Goal: Task Accomplishment & Management: Manage account settings

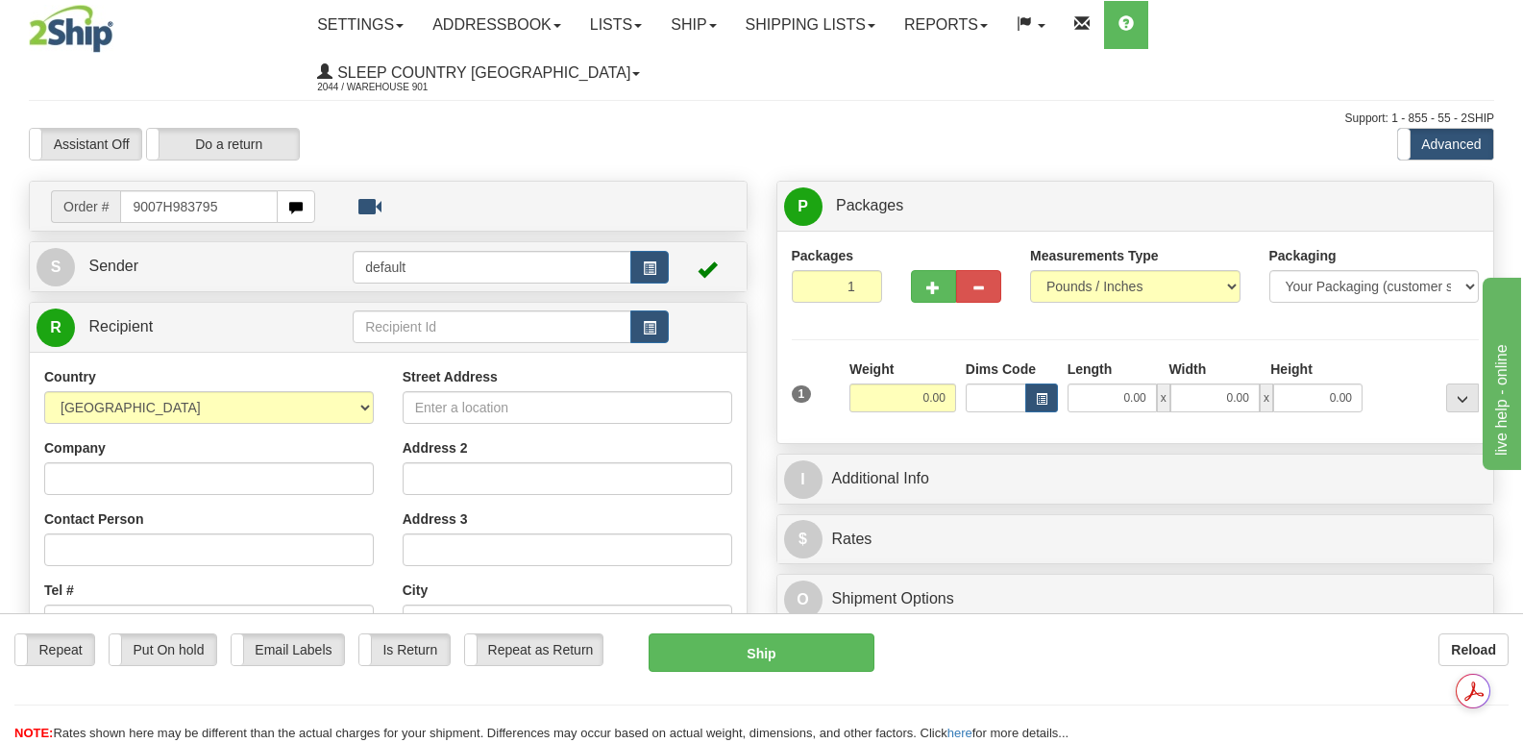
type input "9007H983795"
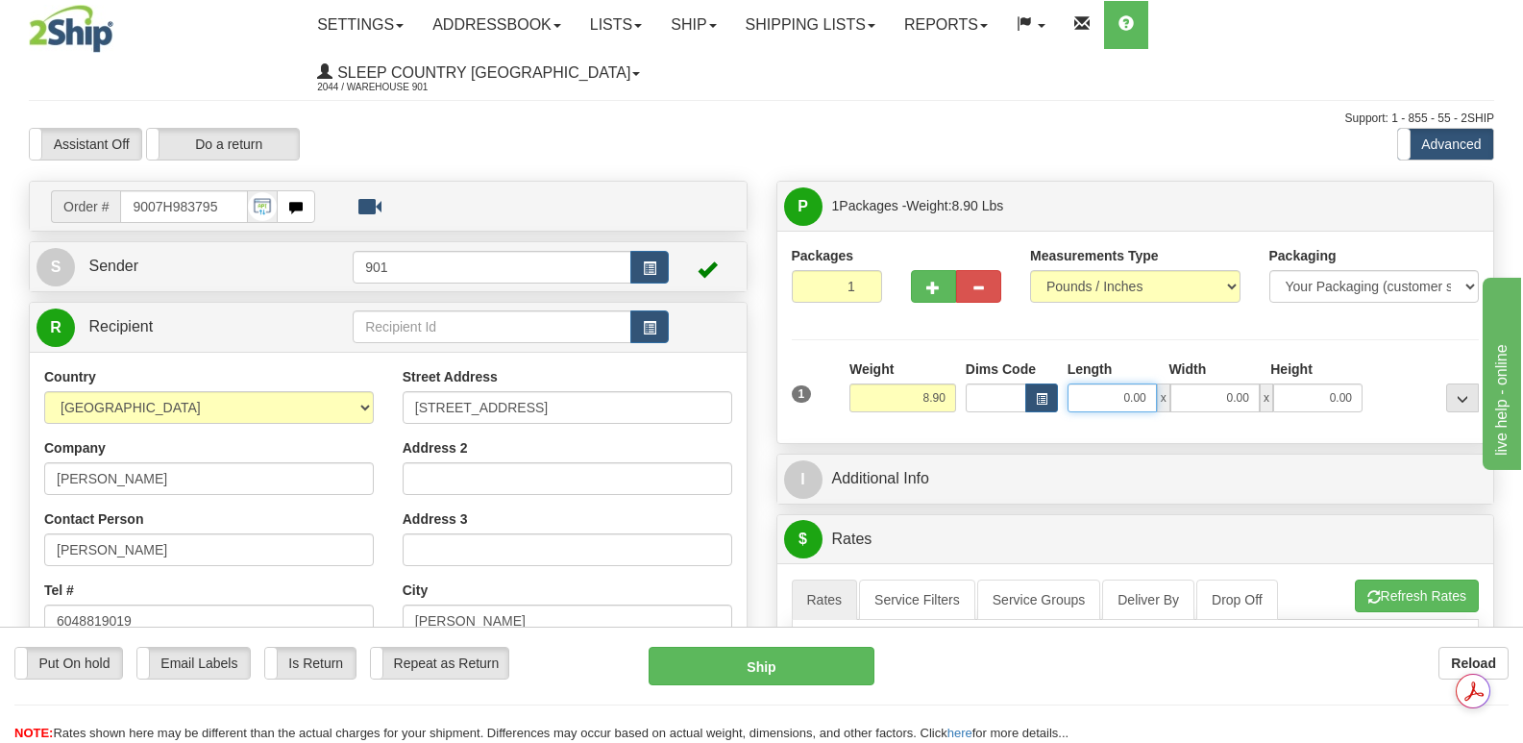
click at [1082, 383] on input "0.00" at bounding box center [1112, 397] width 89 height 29
type input "13.00"
click at [1192, 383] on input "0.00" at bounding box center [1215, 397] width 89 height 29
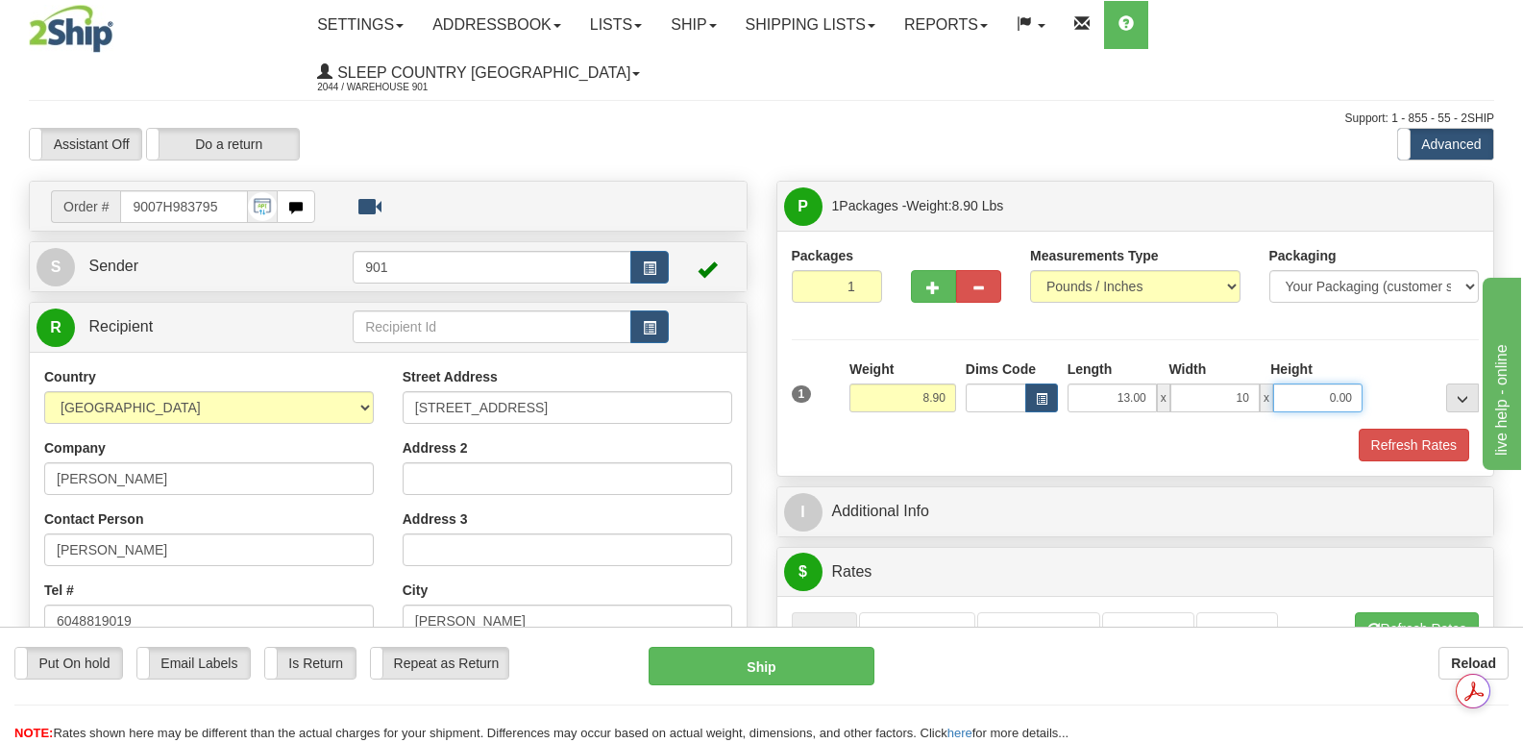
type input "10.00"
click at [1298, 383] on input "0.00" at bounding box center [1318, 397] width 89 height 29
type input "6.00"
click at [1419, 429] on button "Refresh Rates" at bounding box center [1414, 445] width 111 height 33
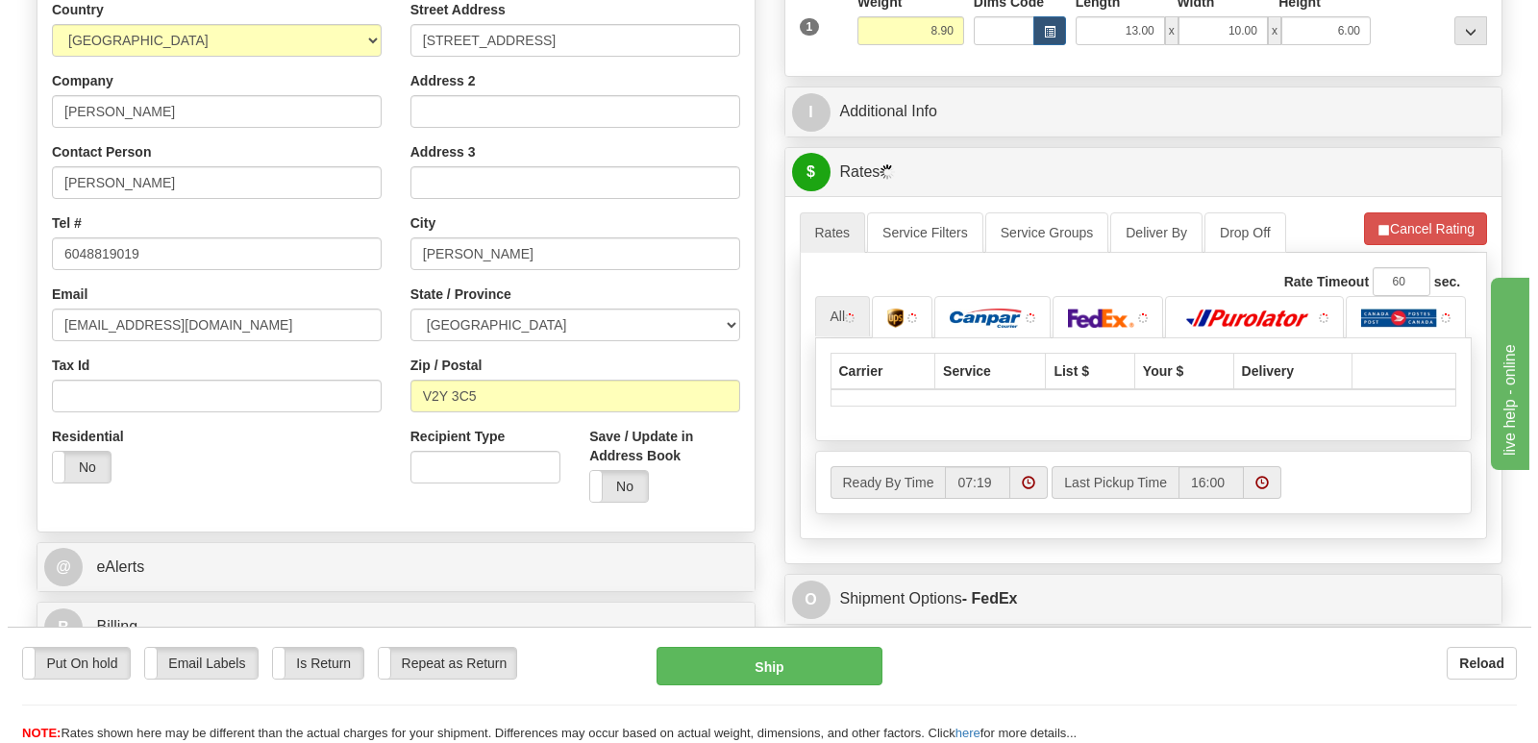
scroll to position [481, 0]
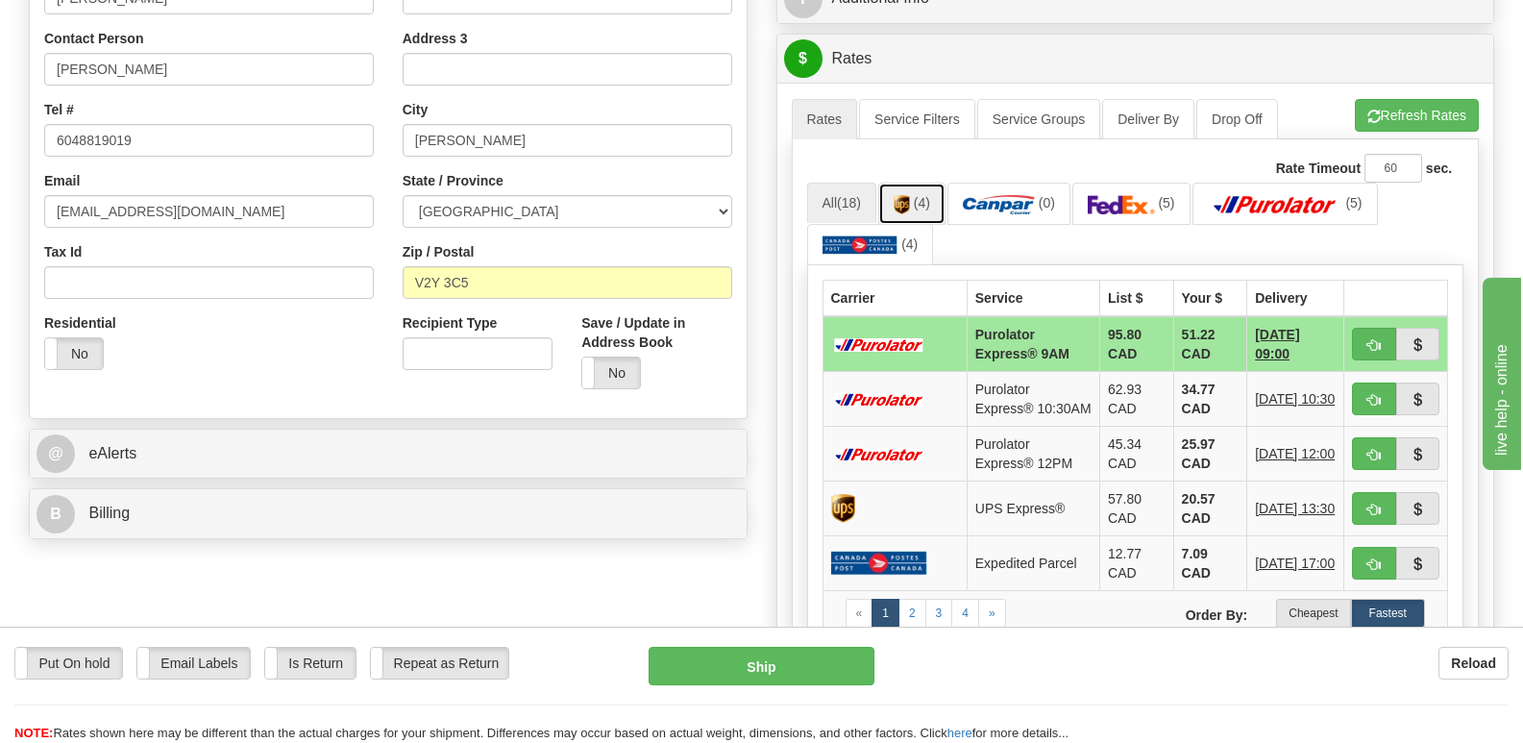
click at [906, 195] on img at bounding box center [902, 204] width 16 height 19
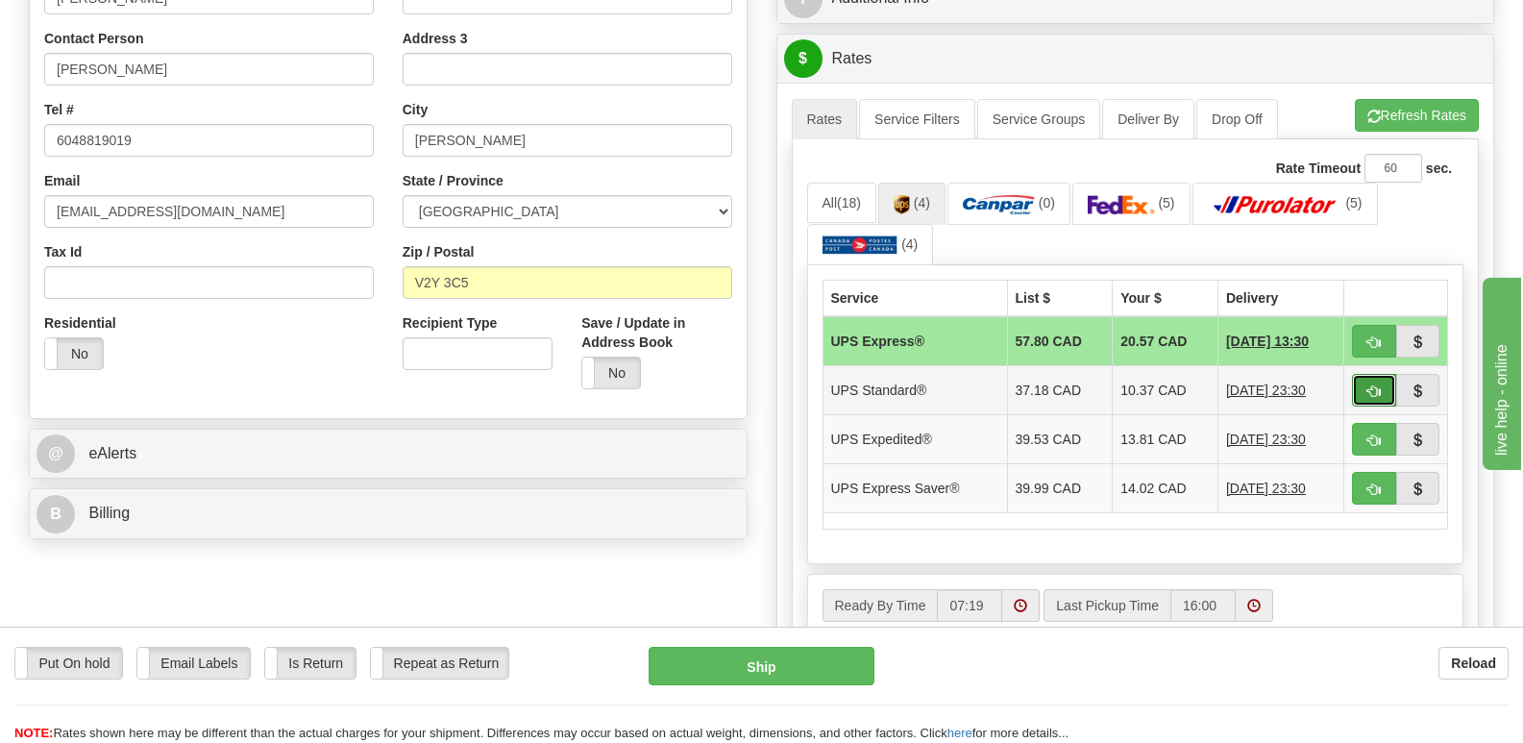
click at [1376, 385] on span "button" at bounding box center [1374, 391] width 13 height 12
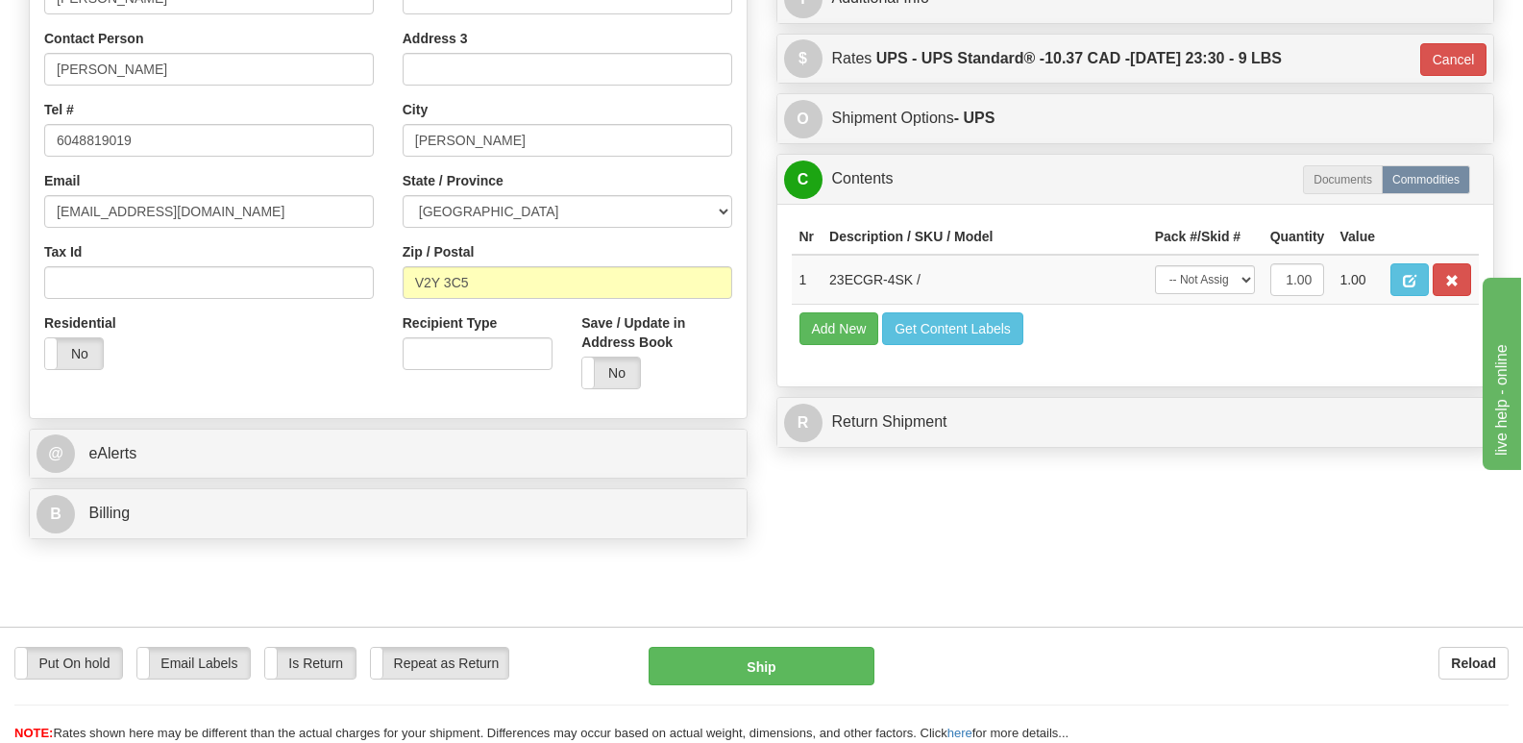
type input "11"
click at [1246, 265] on select "-- Not Assigned -- Package 1" at bounding box center [1205, 279] width 100 height 29
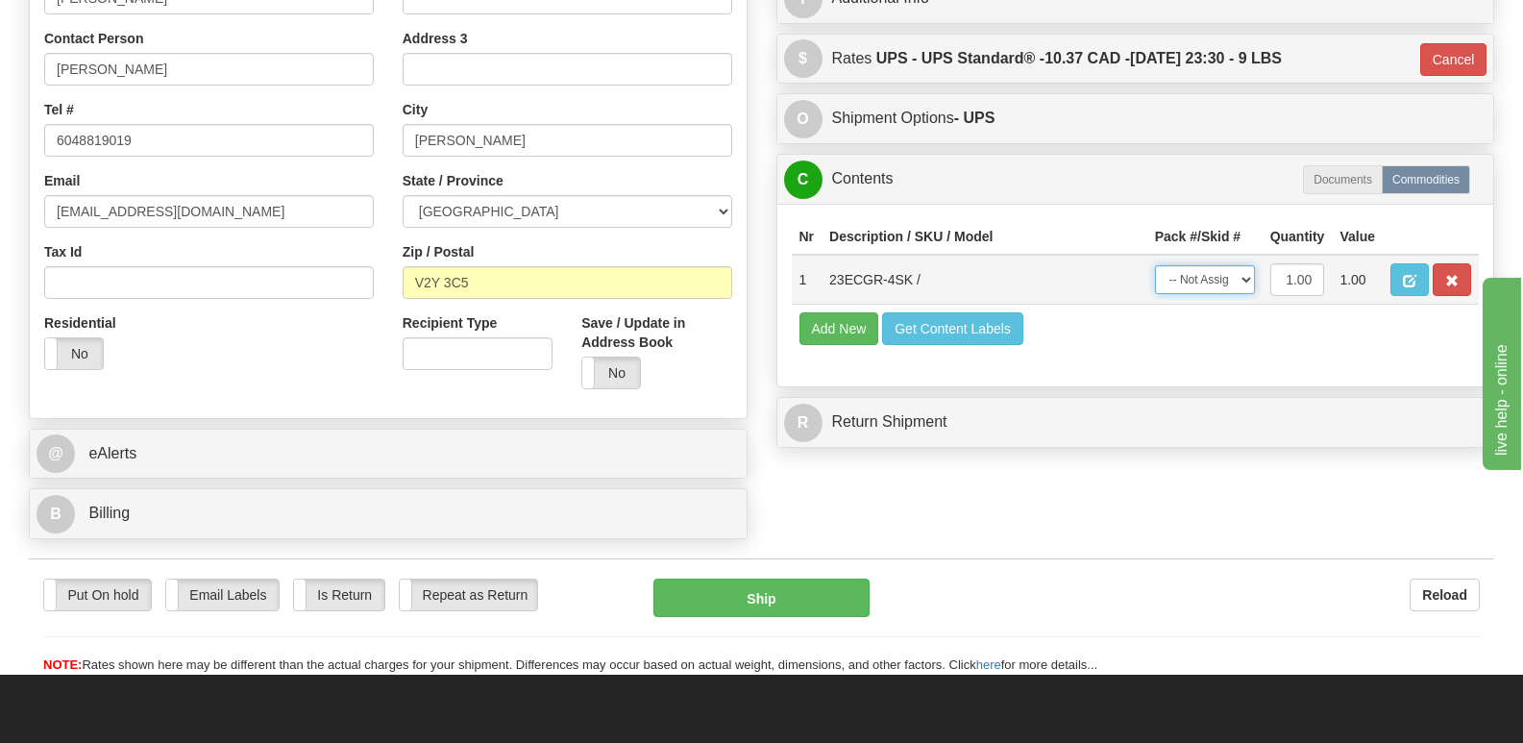
select select "0"
click at [1155, 265] on select "-- Not Assigned -- Package 1" at bounding box center [1205, 279] width 100 height 29
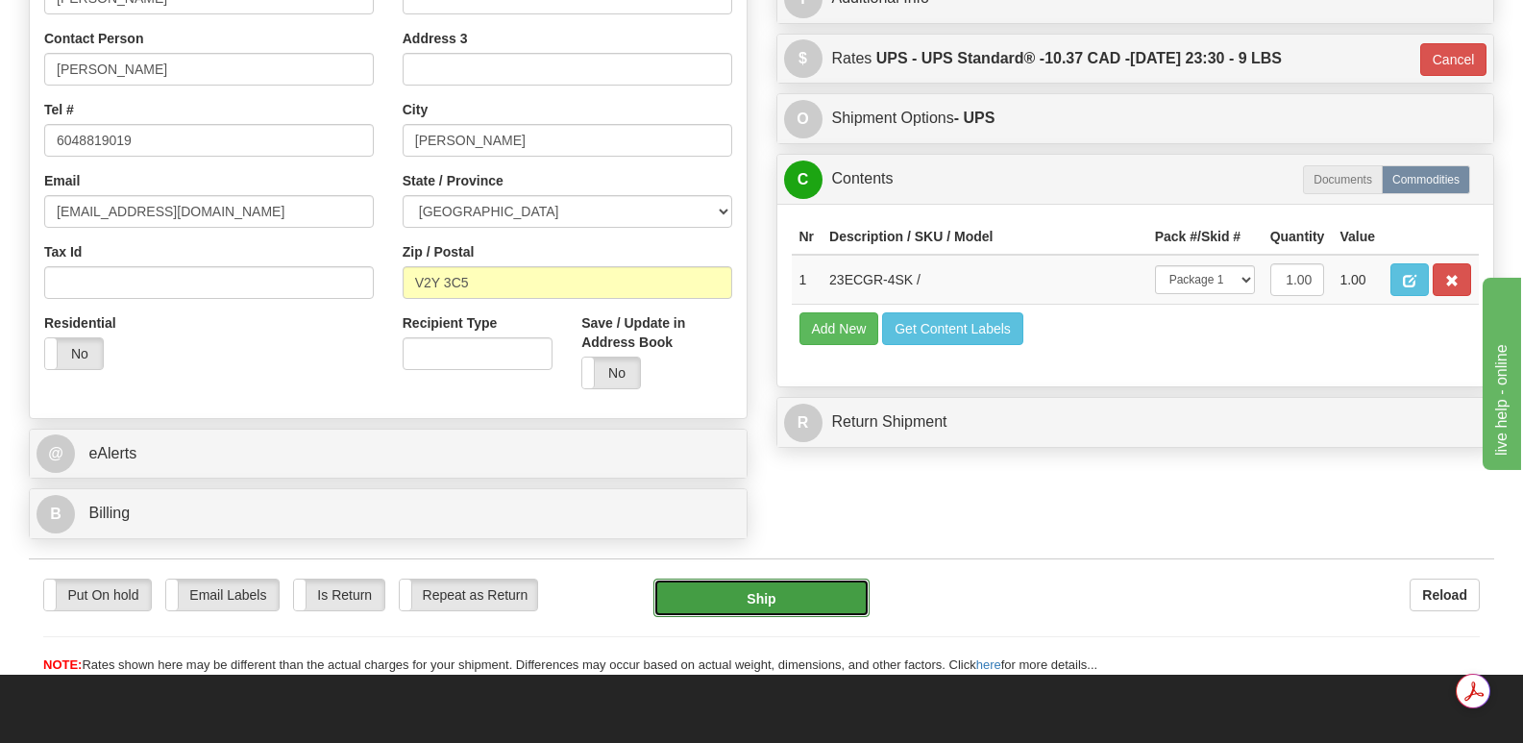
click at [792, 579] on button "Ship" at bounding box center [761, 598] width 215 height 38
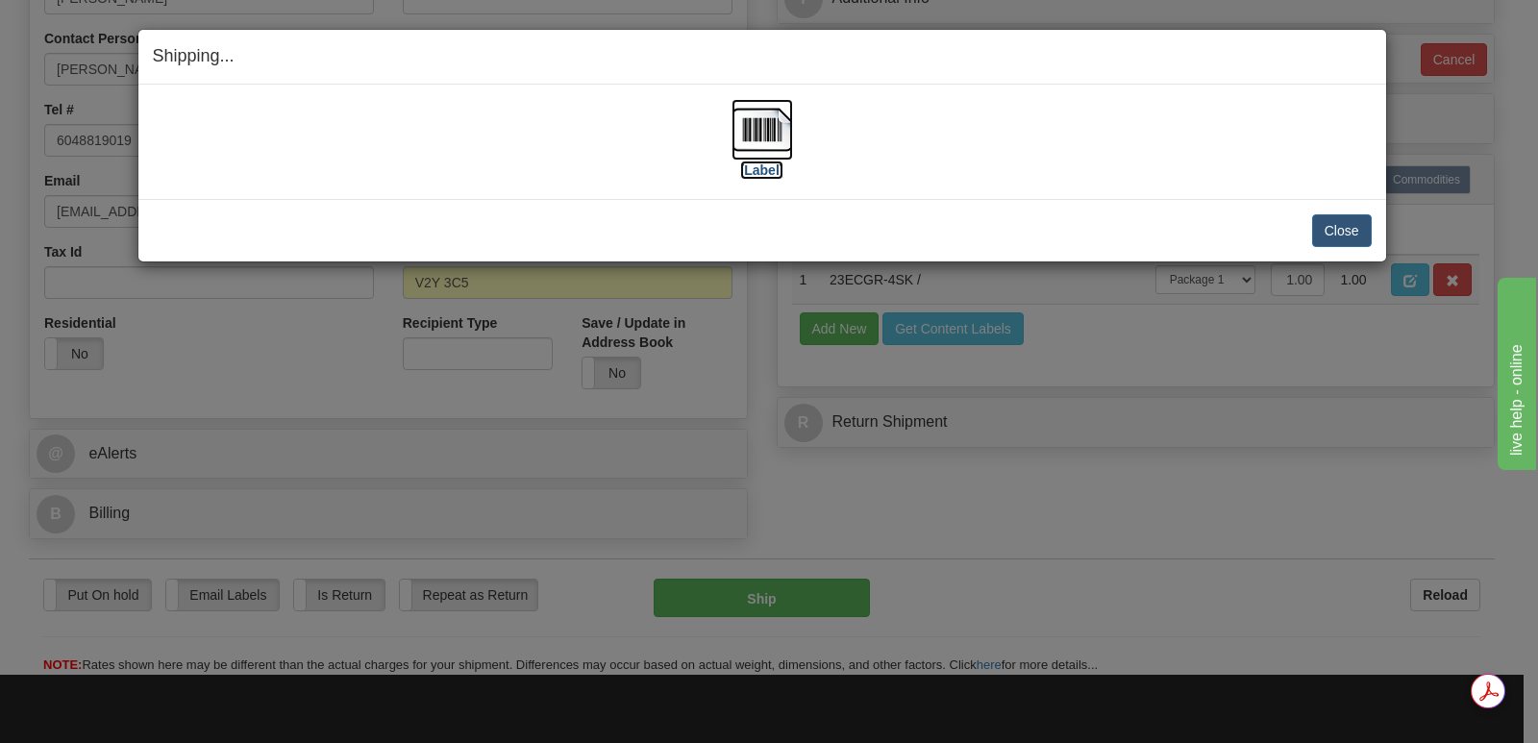
click at [774, 133] on img at bounding box center [762, 130] width 62 height 62
click at [1329, 227] on button "Close" at bounding box center [1342, 230] width 60 height 33
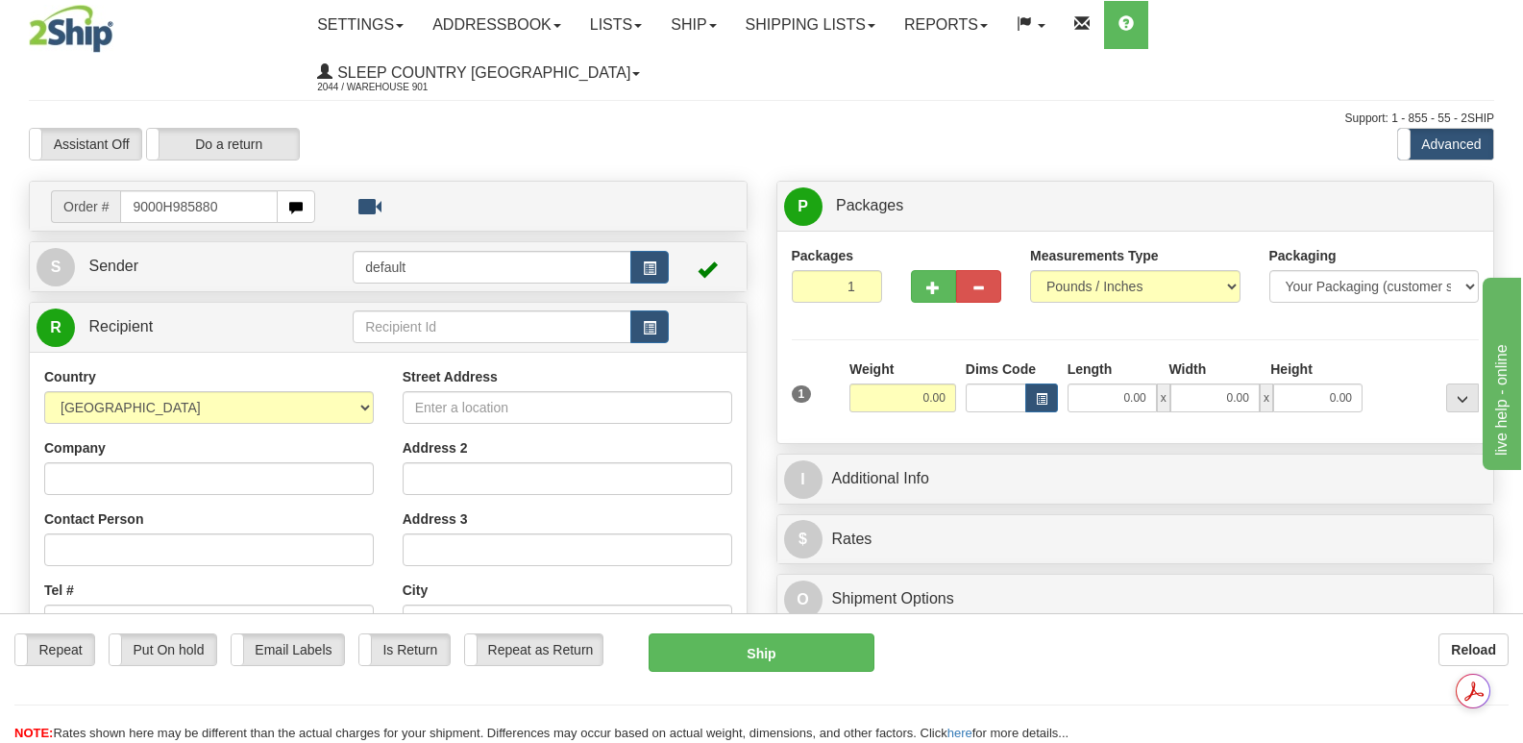
type input "9000H985880"
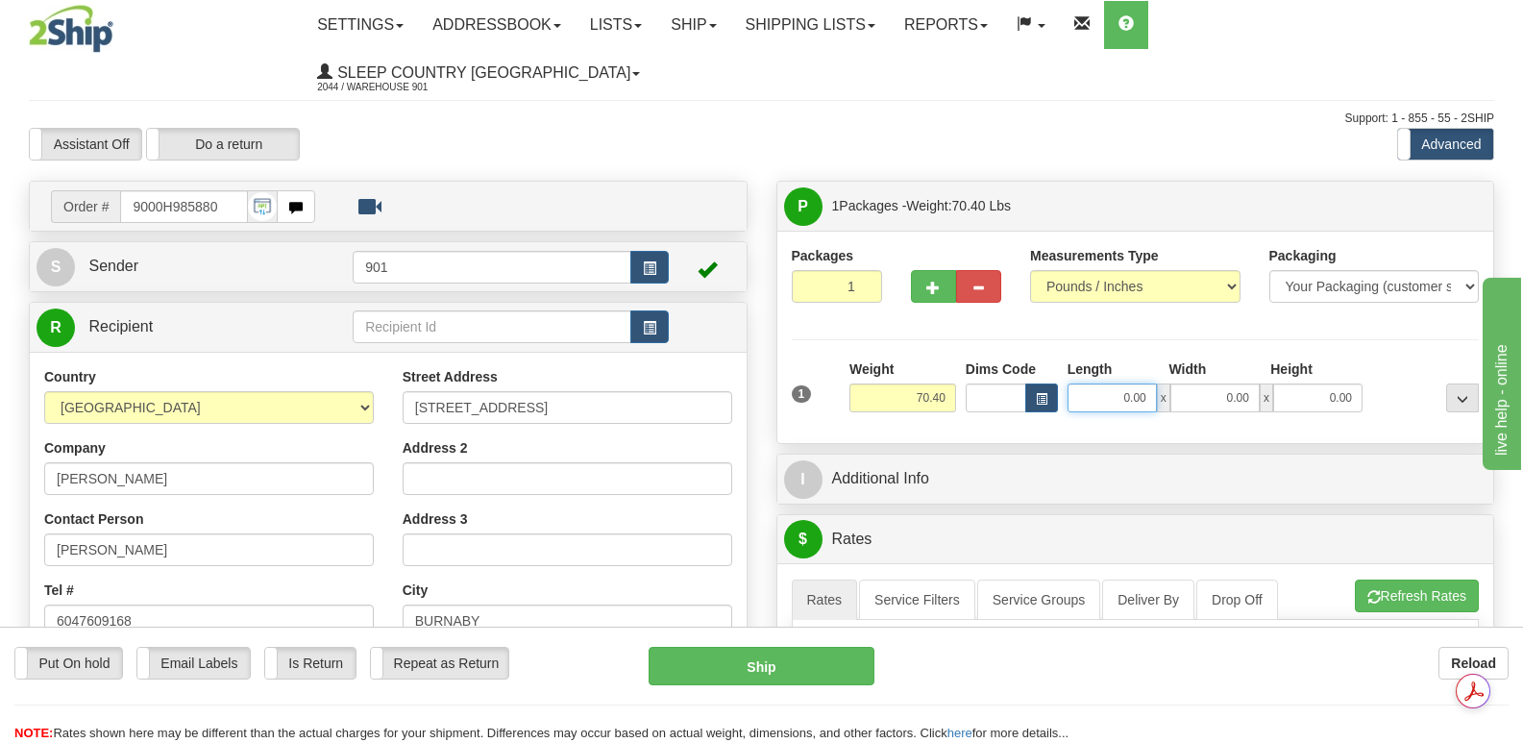
click at [1093, 383] on input "0.00" at bounding box center [1112, 397] width 89 height 29
type input "78.00"
click at [1202, 383] on input "0.00" at bounding box center [1215, 397] width 89 height 29
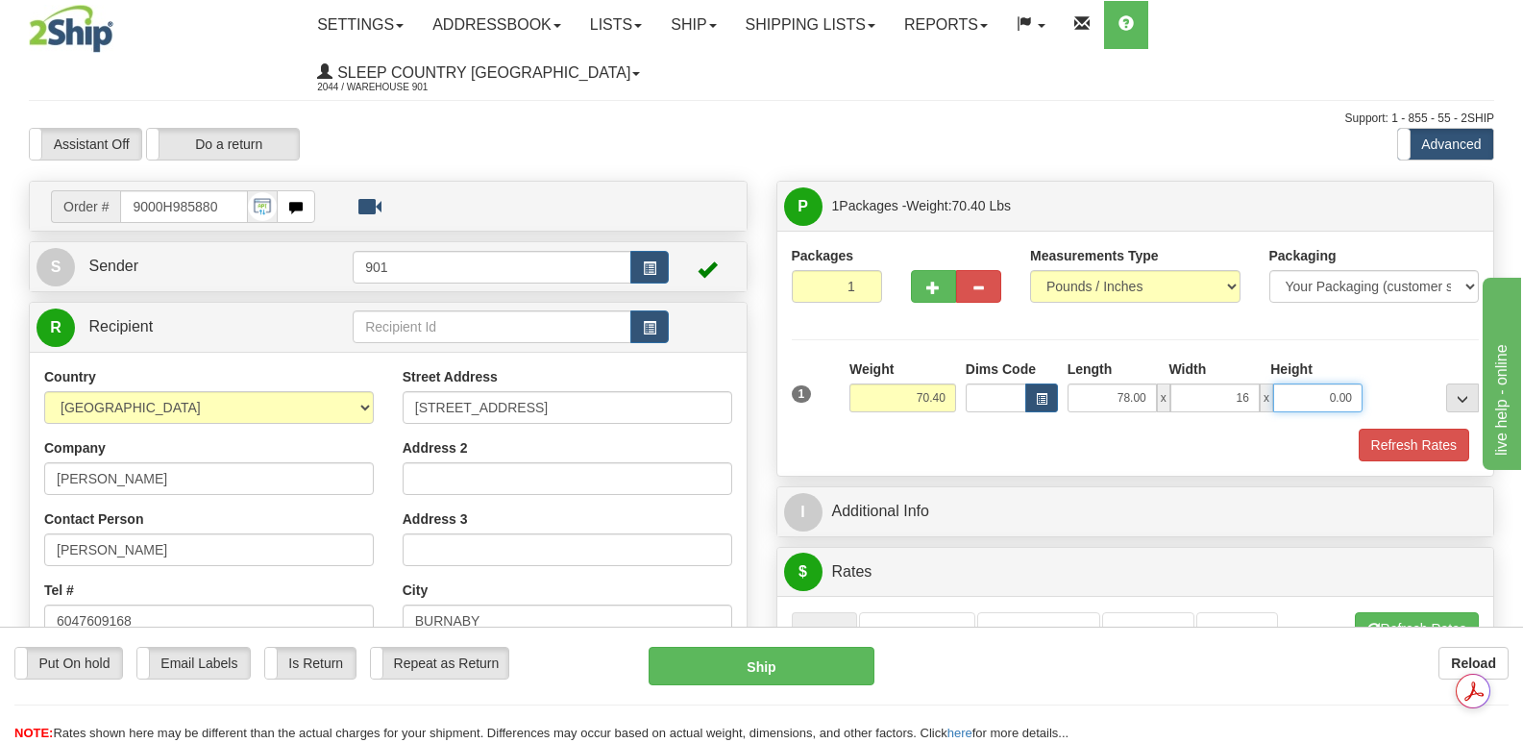
type input "16.00"
click at [1288, 383] on input "0.00" at bounding box center [1318, 397] width 89 height 29
type input "10.00"
click at [1407, 429] on button "Refresh Rates" at bounding box center [1414, 445] width 111 height 33
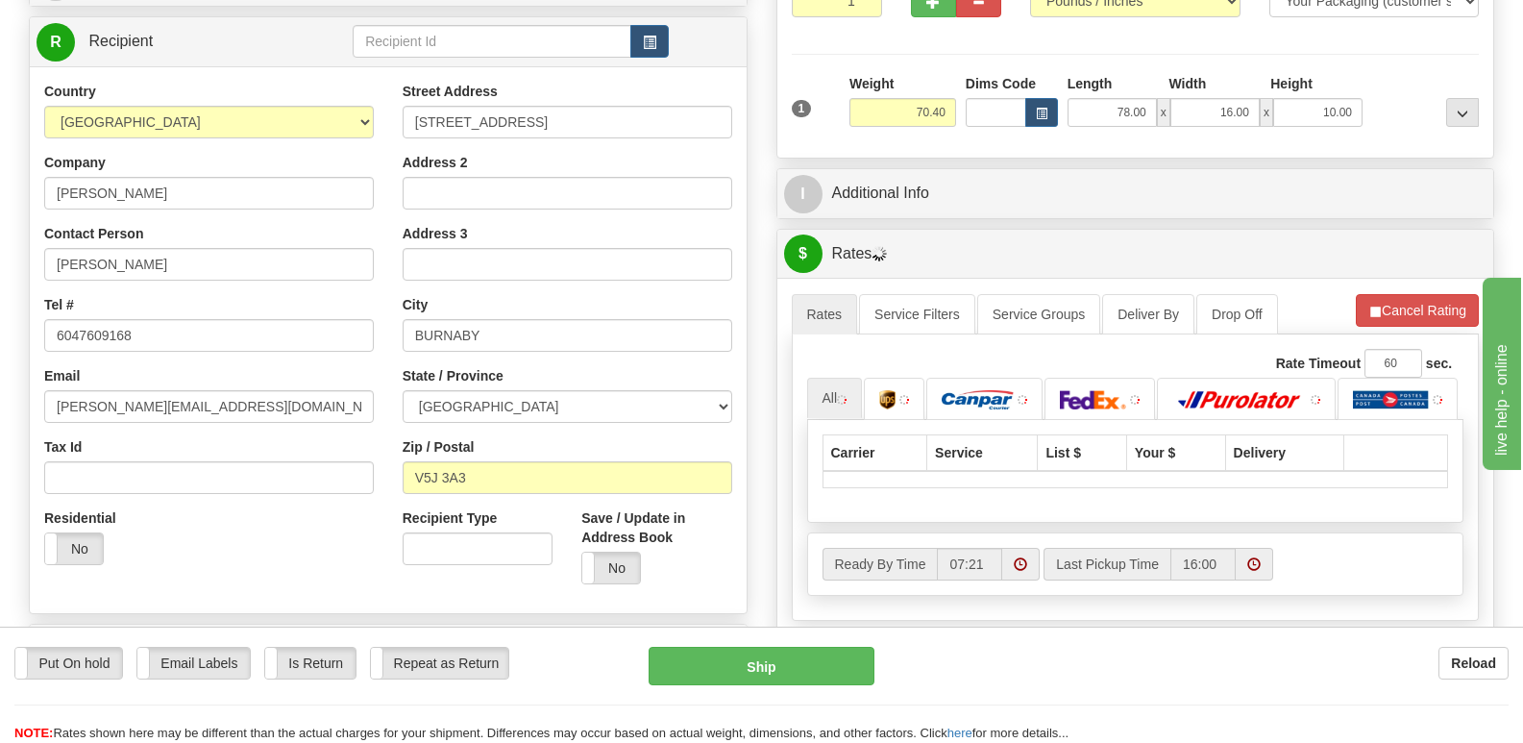
scroll to position [384, 0]
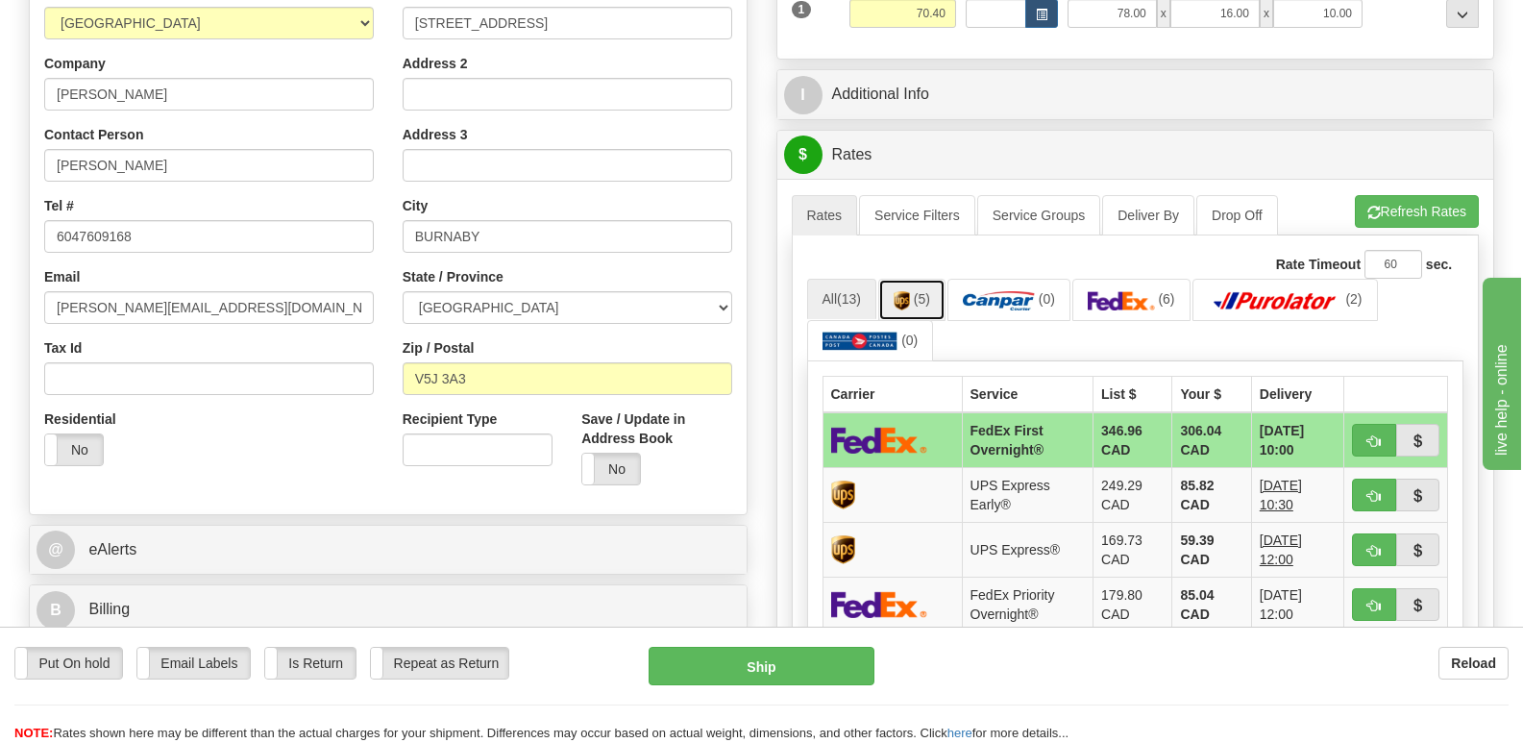
click at [910, 291] on img at bounding box center [902, 300] width 16 height 19
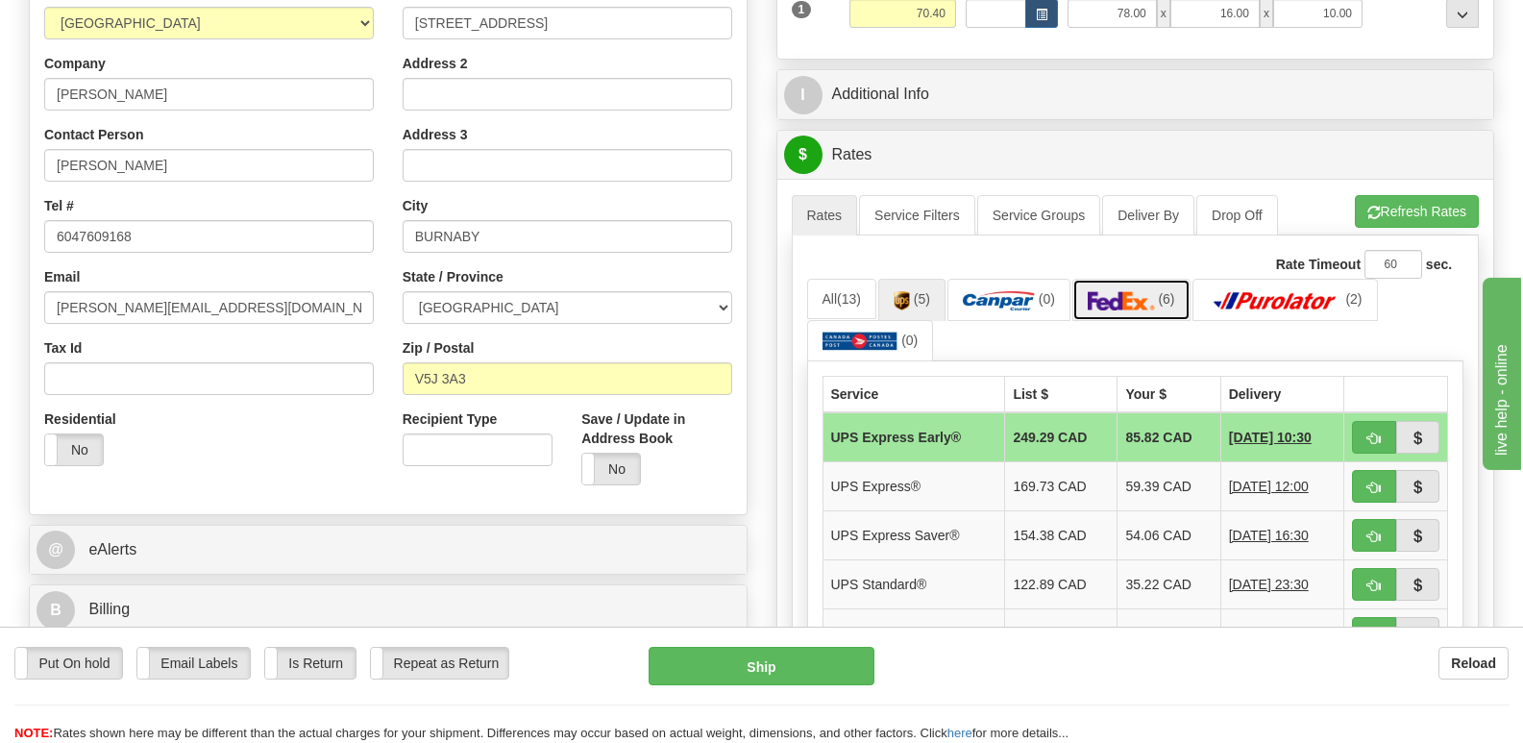
click at [1144, 291] on img at bounding box center [1121, 300] width 67 height 19
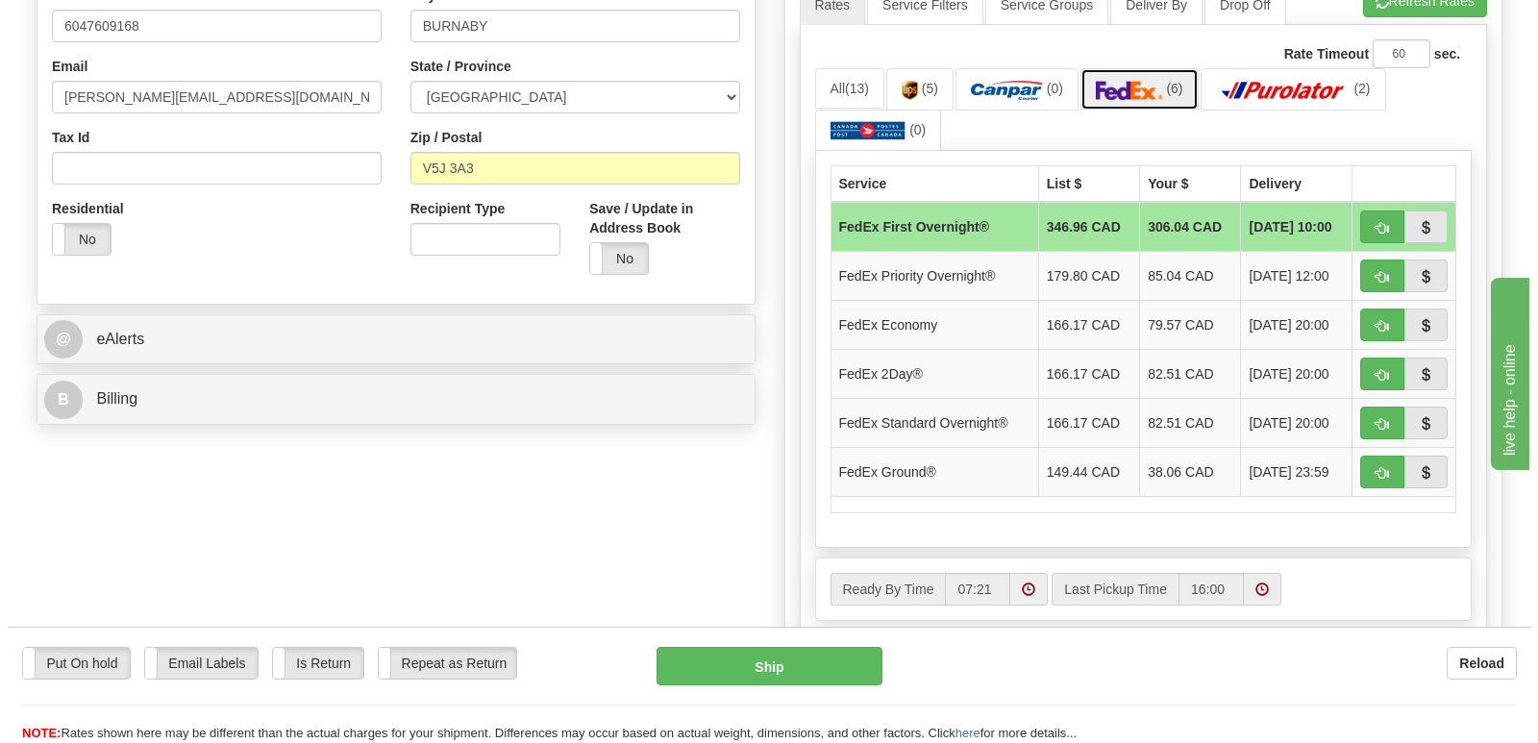
scroll to position [673, 0]
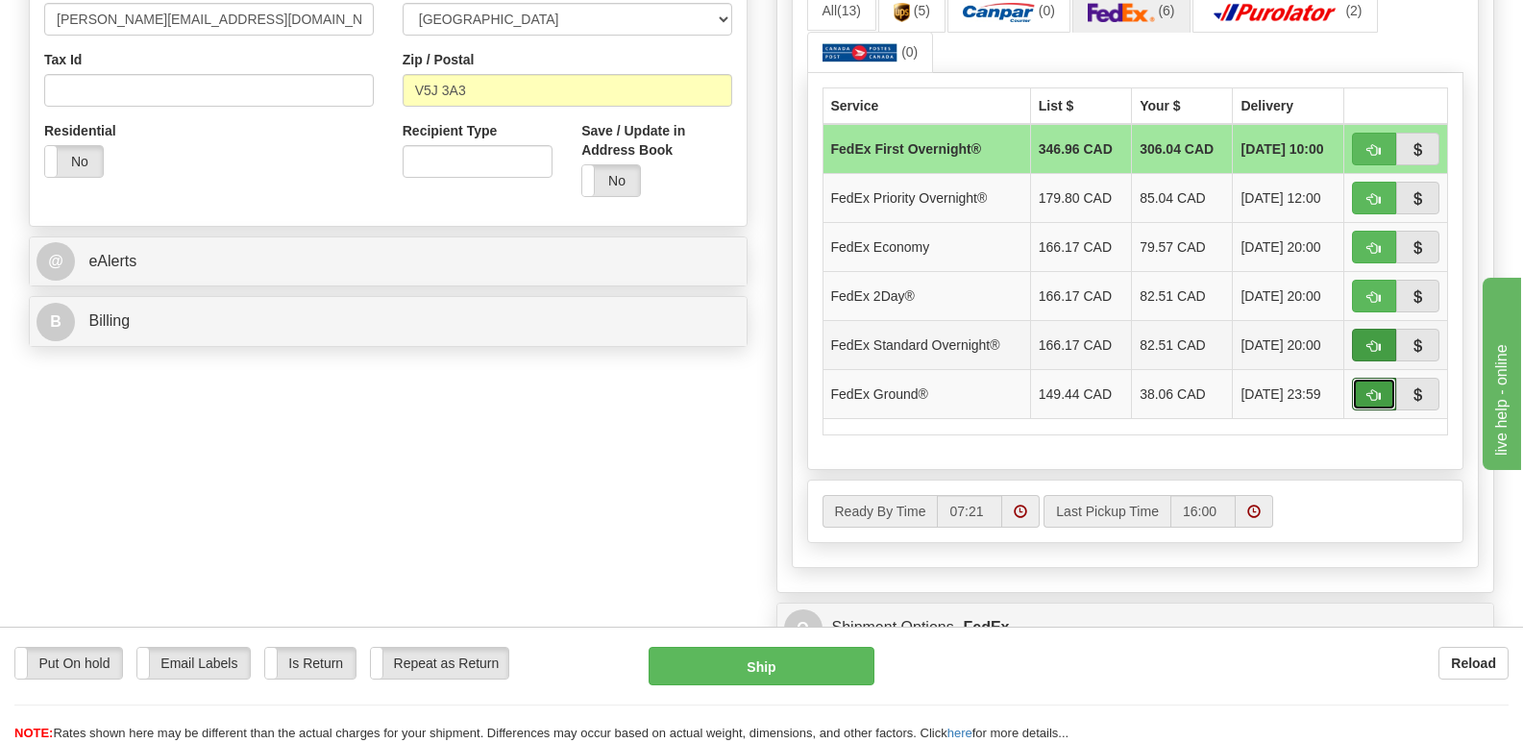
click at [1374, 389] on span "button" at bounding box center [1374, 395] width 13 height 12
type input "92"
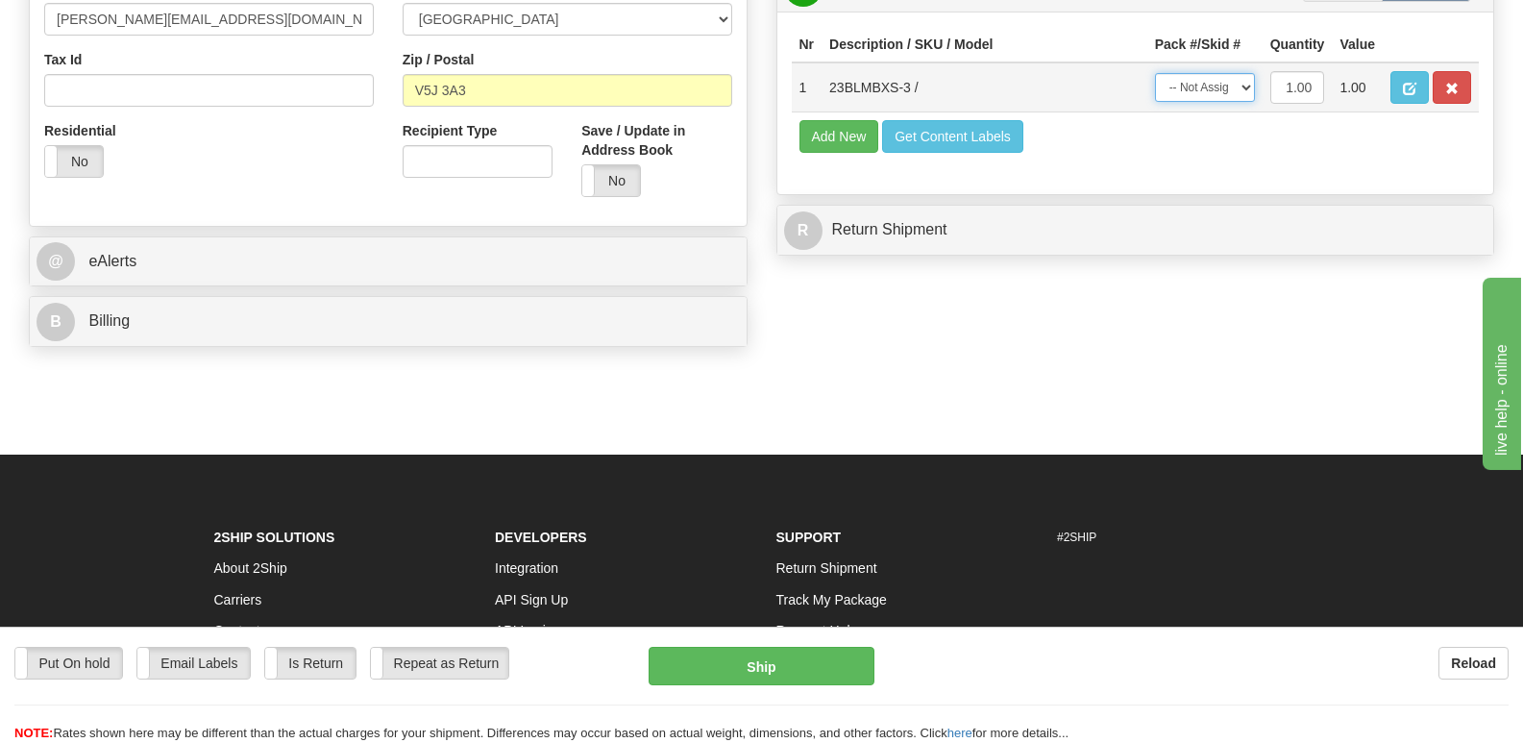
click at [1248, 80] on select "-- Not Assigned -- Package 1" at bounding box center [1205, 87] width 100 height 29
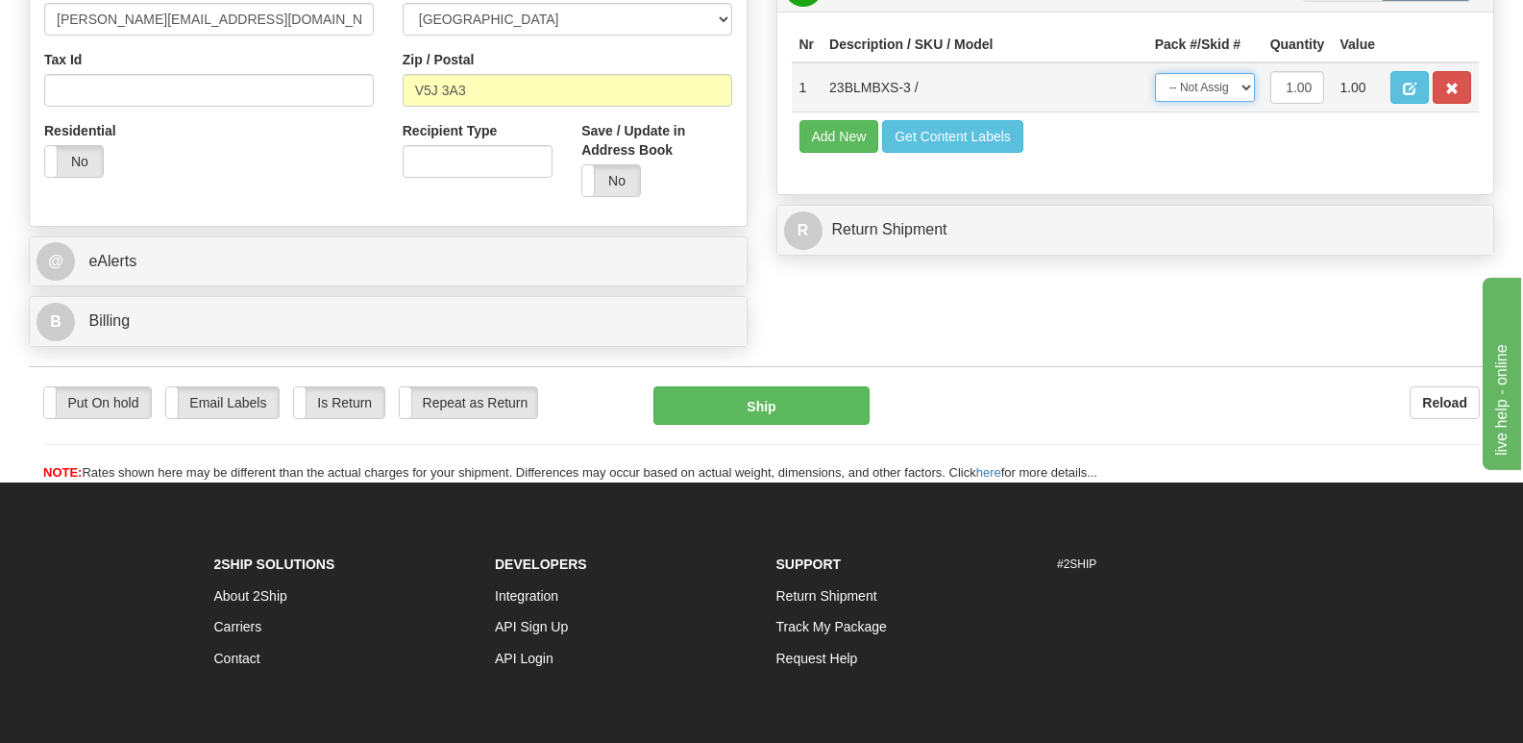
select select "0"
click at [1155, 73] on select "-- Not Assigned -- Package 1" at bounding box center [1205, 87] width 100 height 29
click at [766, 386] on button "Ship" at bounding box center [761, 405] width 215 height 38
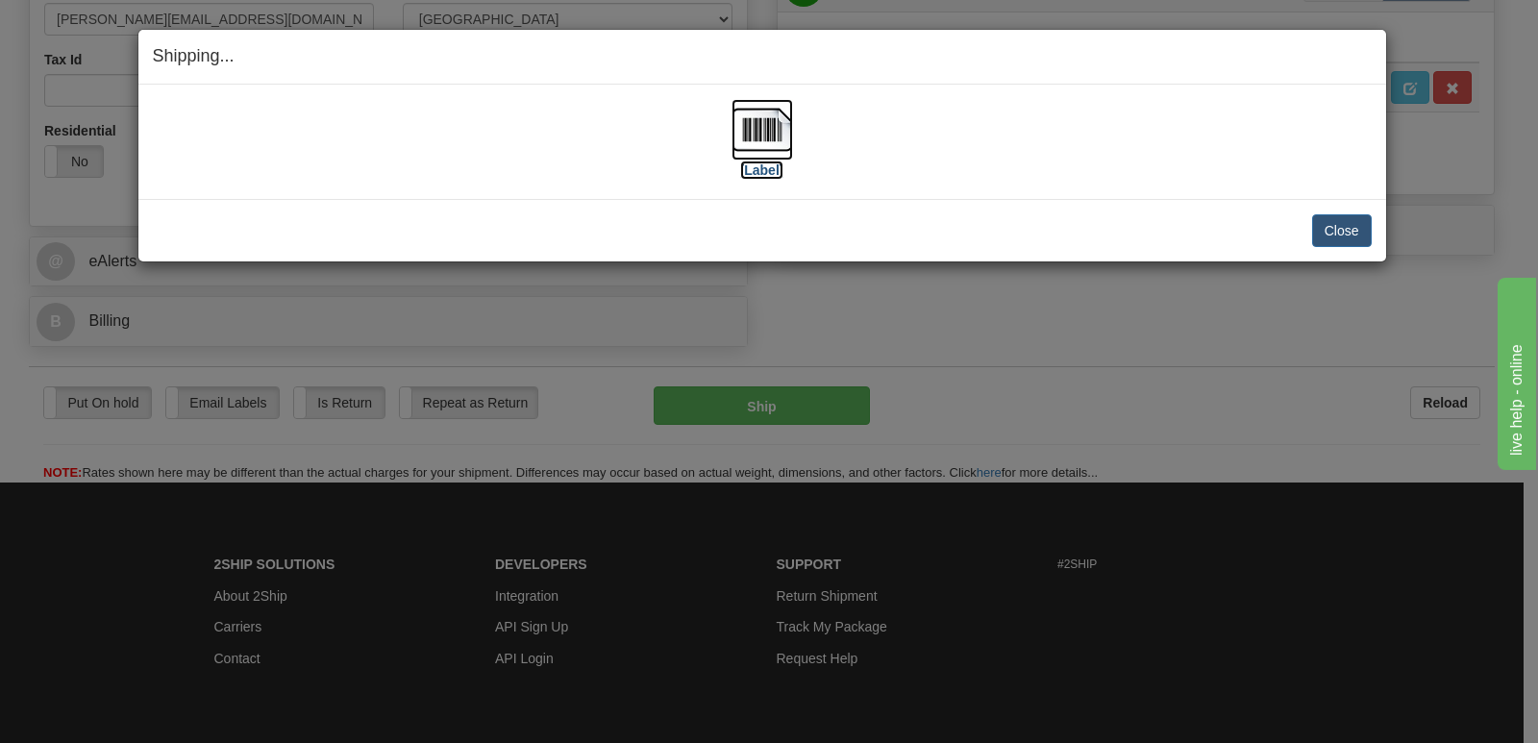
click at [750, 128] on img at bounding box center [762, 130] width 62 height 62
click at [1336, 228] on button "Close" at bounding box center [1342, 230] width 60 height 33
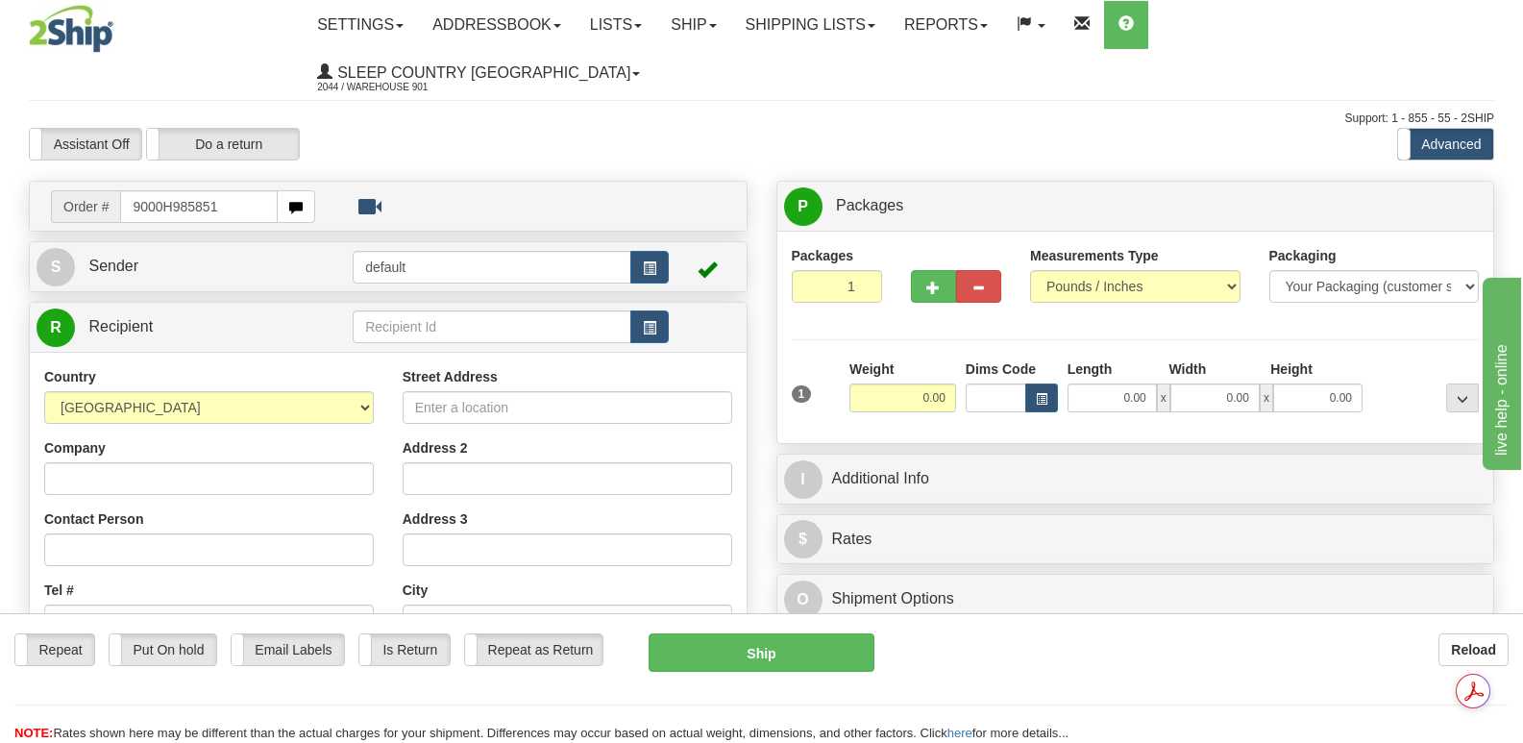
type input "9000H985851"
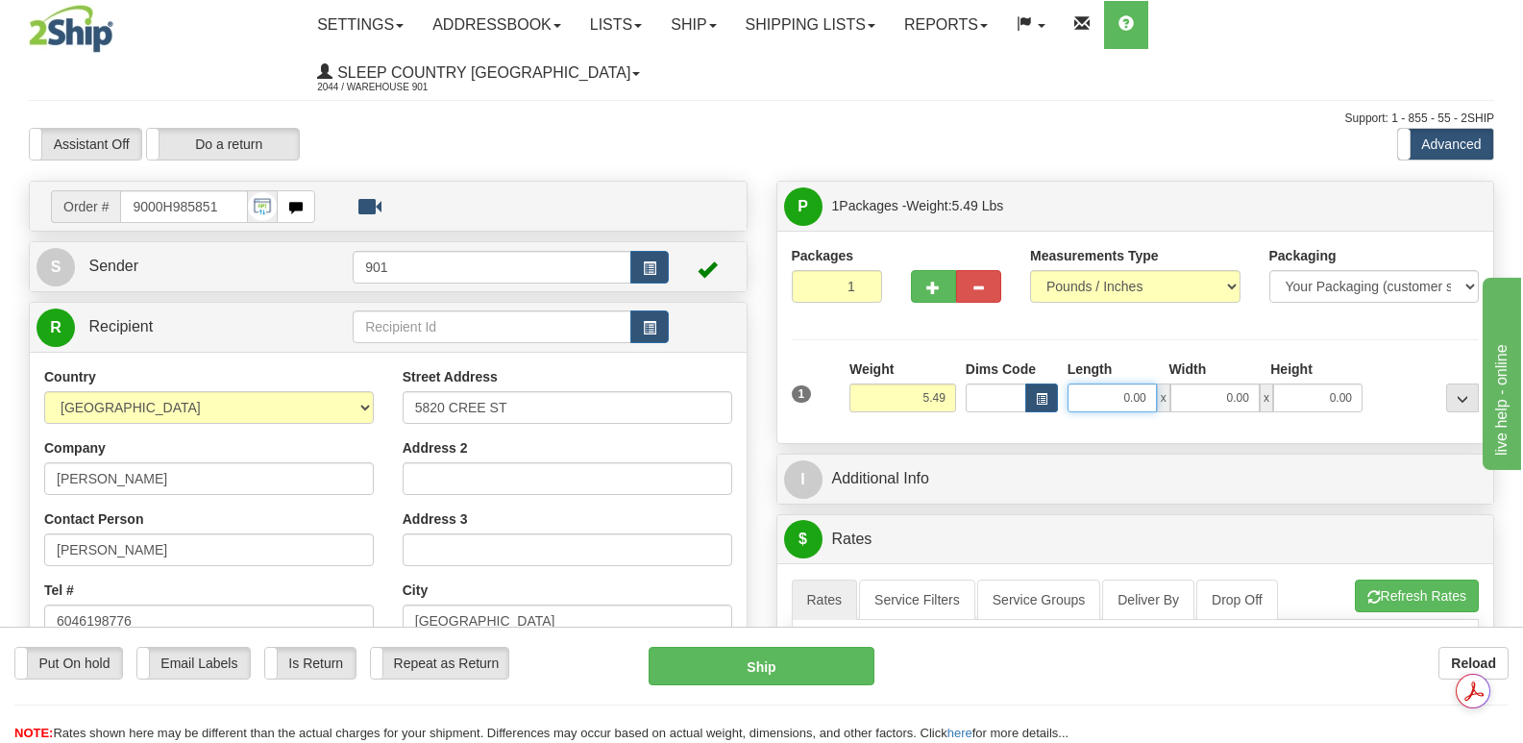
click at [1090, 383] on input "0.00" at bounding box center [1112, 397] width 89 height 29
type input "16.00"
click at [1187, 383] on input "0.00" at bounding box center [1215, 397] width 89 height 29
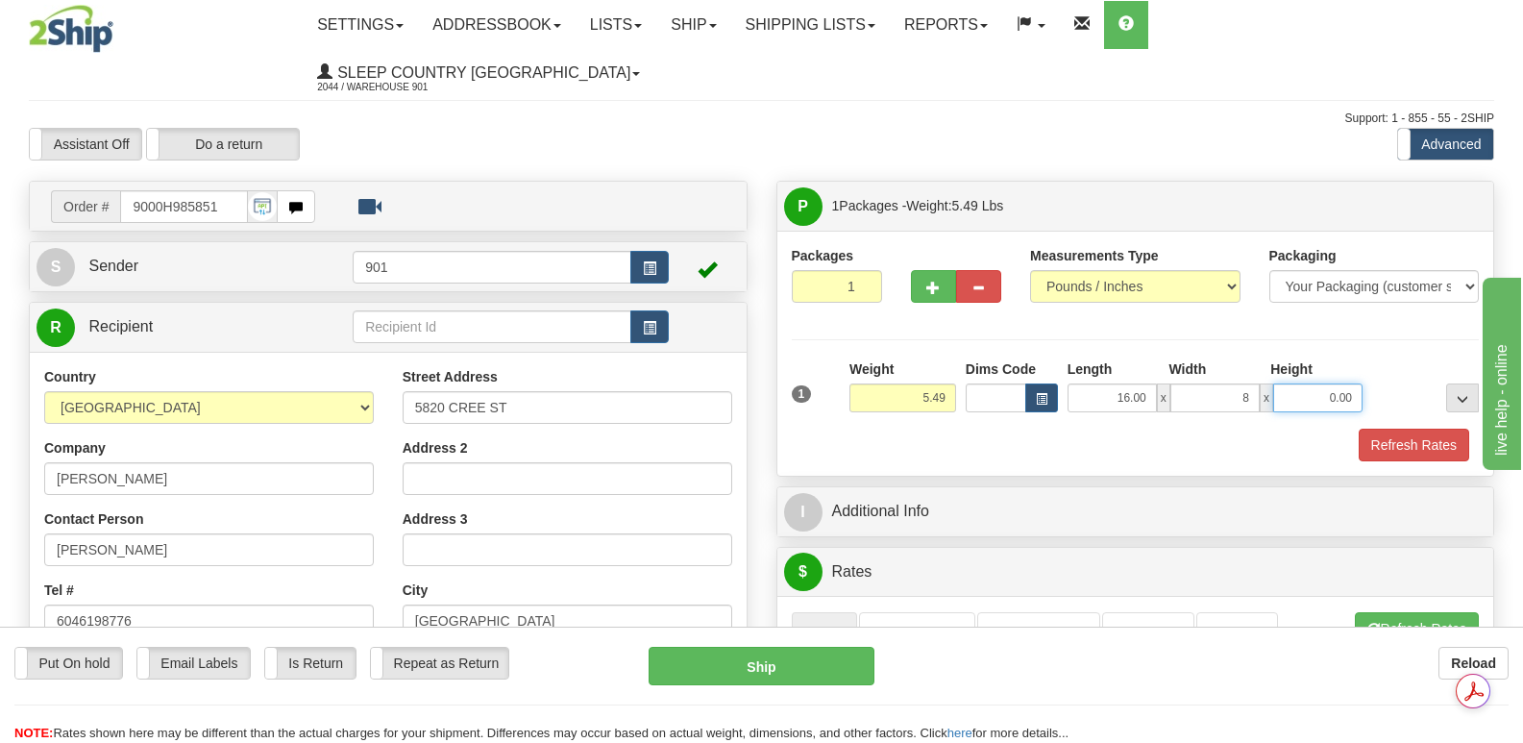
type input "8.00"
click at [1297, 383] on input "0.00" at bounding box center [1318, 397] width 89 height 29
type input "8.00"
drag, startPoint x: 1417, startPoint y: 394, endPoint x: 1403, endPoint y: 395, distance: 13.5
click at [1416, 429] on button "Refresh Rates" at bounding box center [1414, 445] width 111 height 33
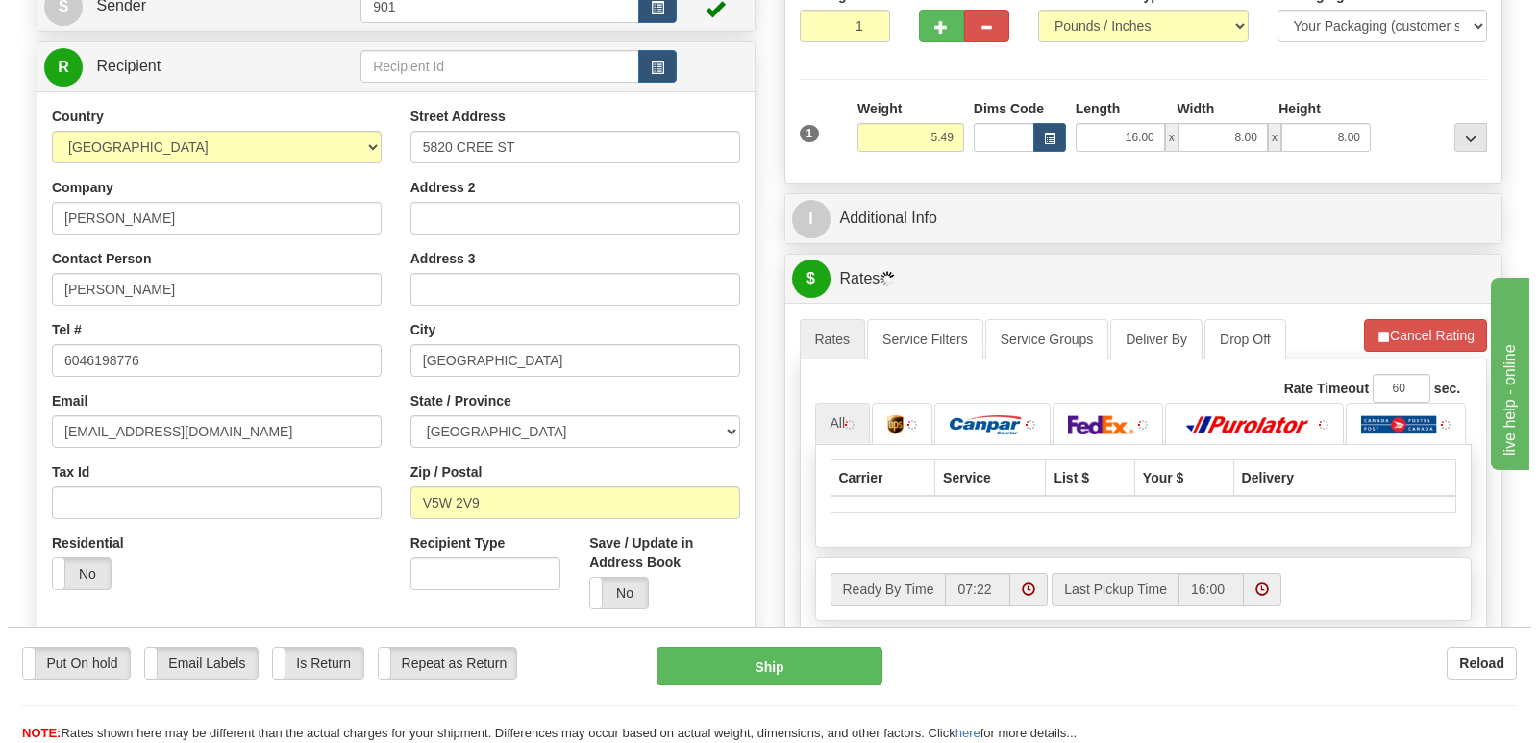
scroll to position [481, 0]
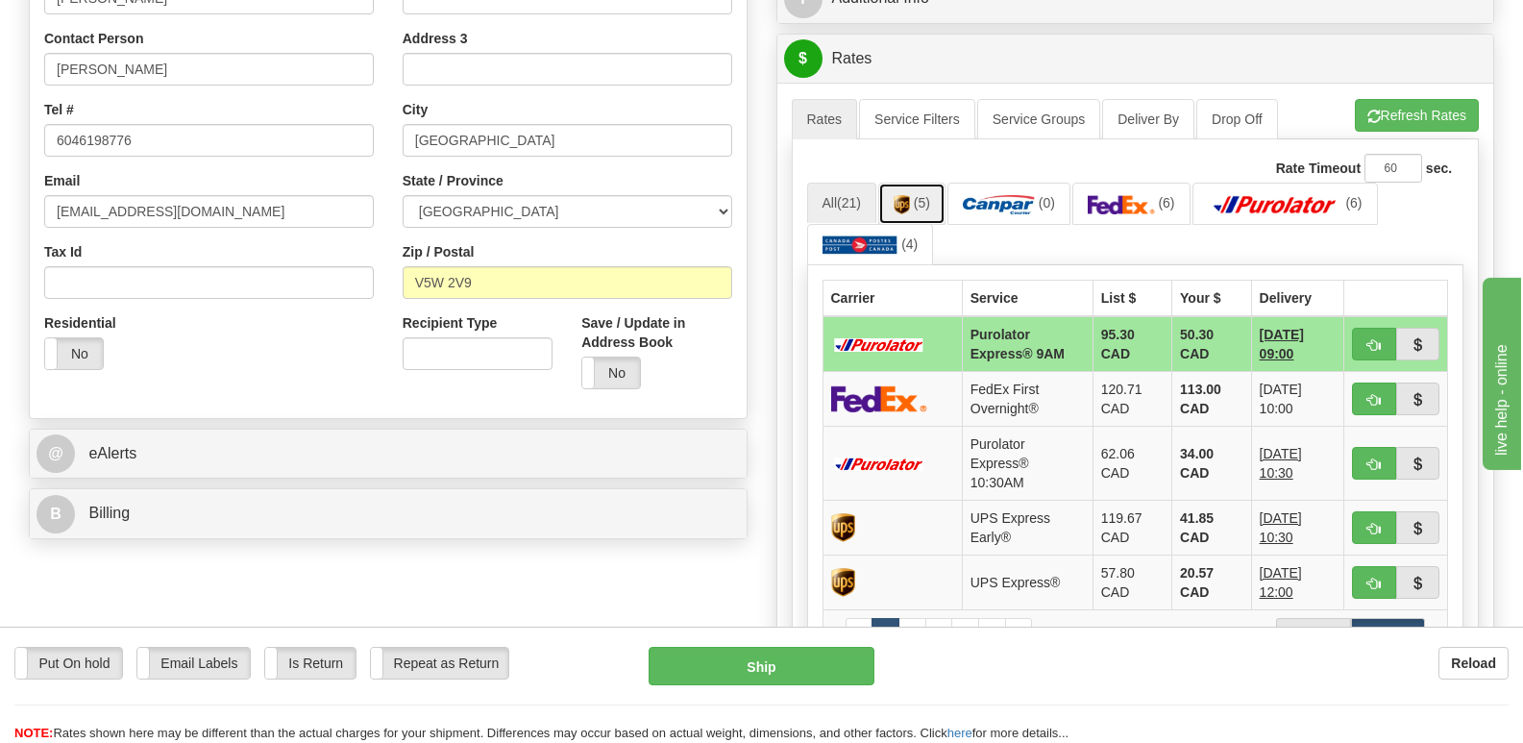
click at [910, 195] on img at bounding box center [902, 204] width 16 height 19
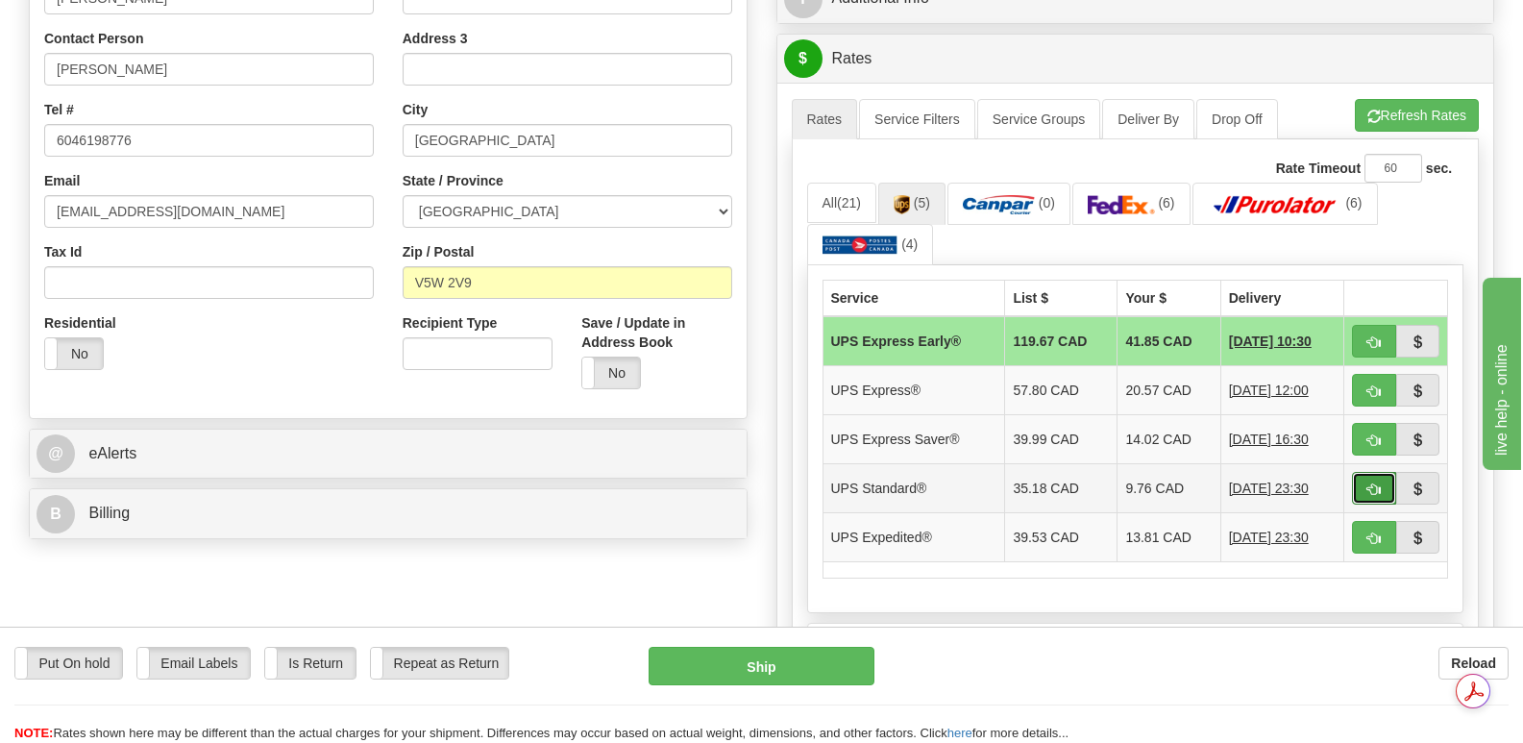
click at [1378, 483] on span "button" at bounding box center [1374, 489] width 13 height 12
type input "11"
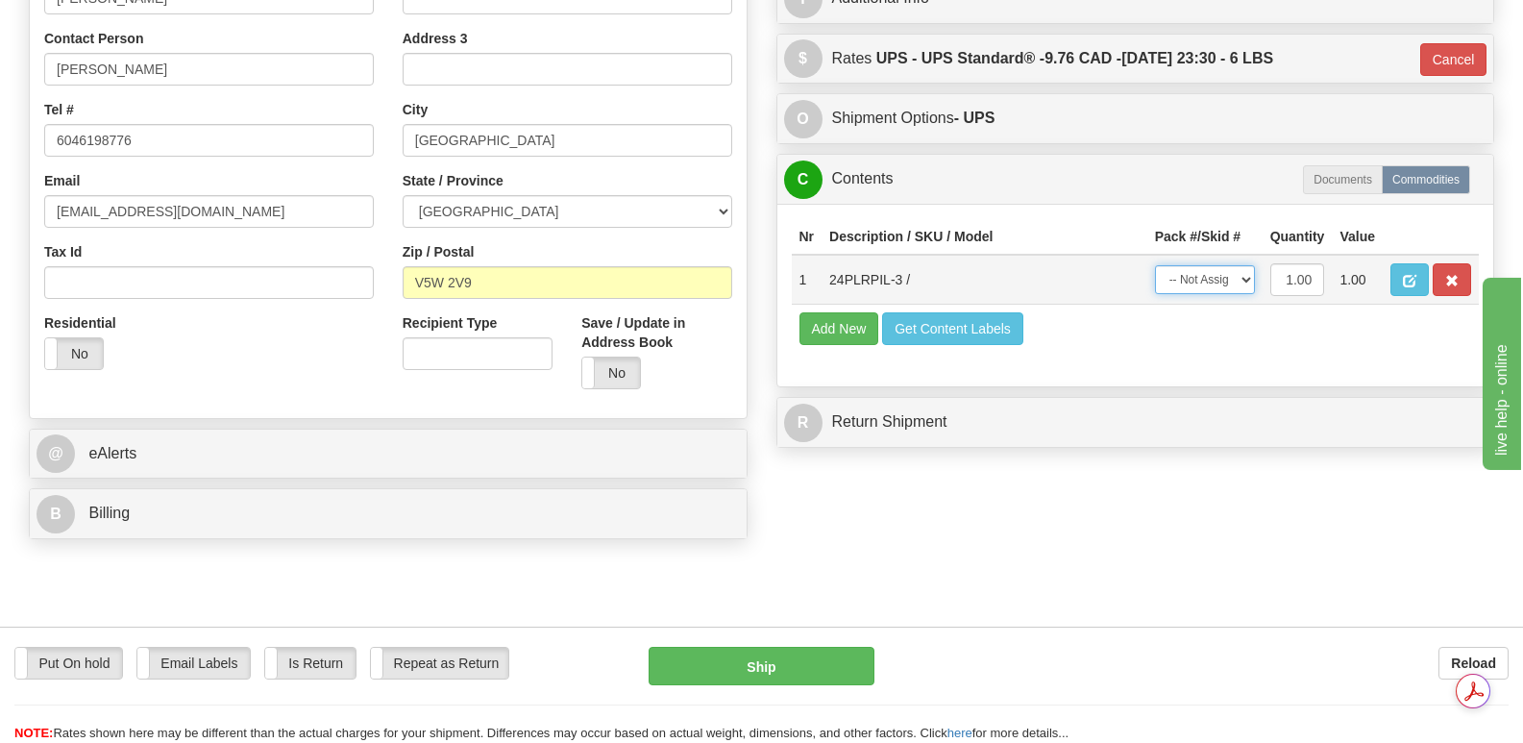
click at [1245, 265] on select "-- Not Assigned -- Package 1" at bounding box center [1205, 279] width 100 height 29
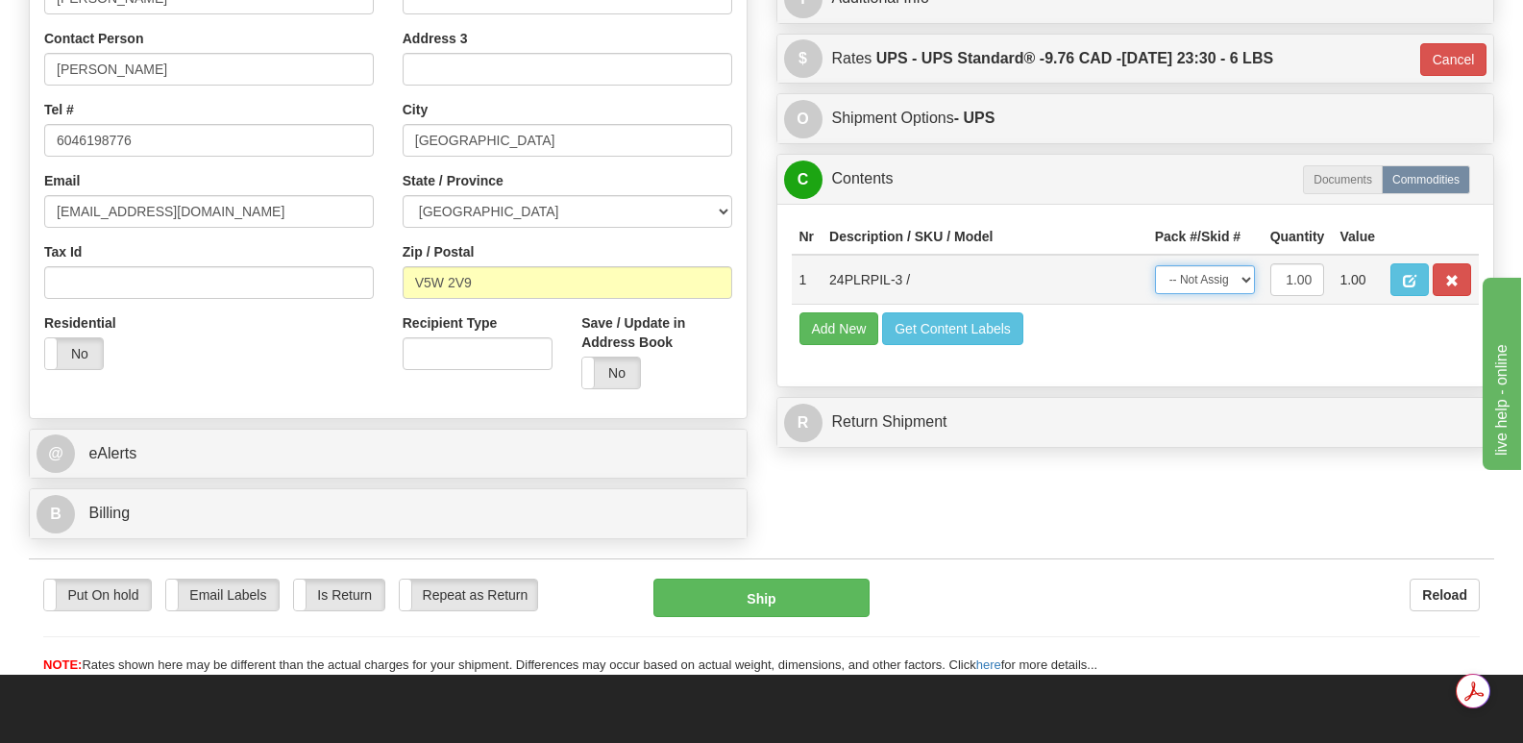
select select "0"
click at [1155, 265] on select "-- Not Assigned -- Package 1" at bounding box center [1205, 279] width 100 height 29
click at [776, 579] on button "Ship" at bounding box center [761, 598] width 215 height 38
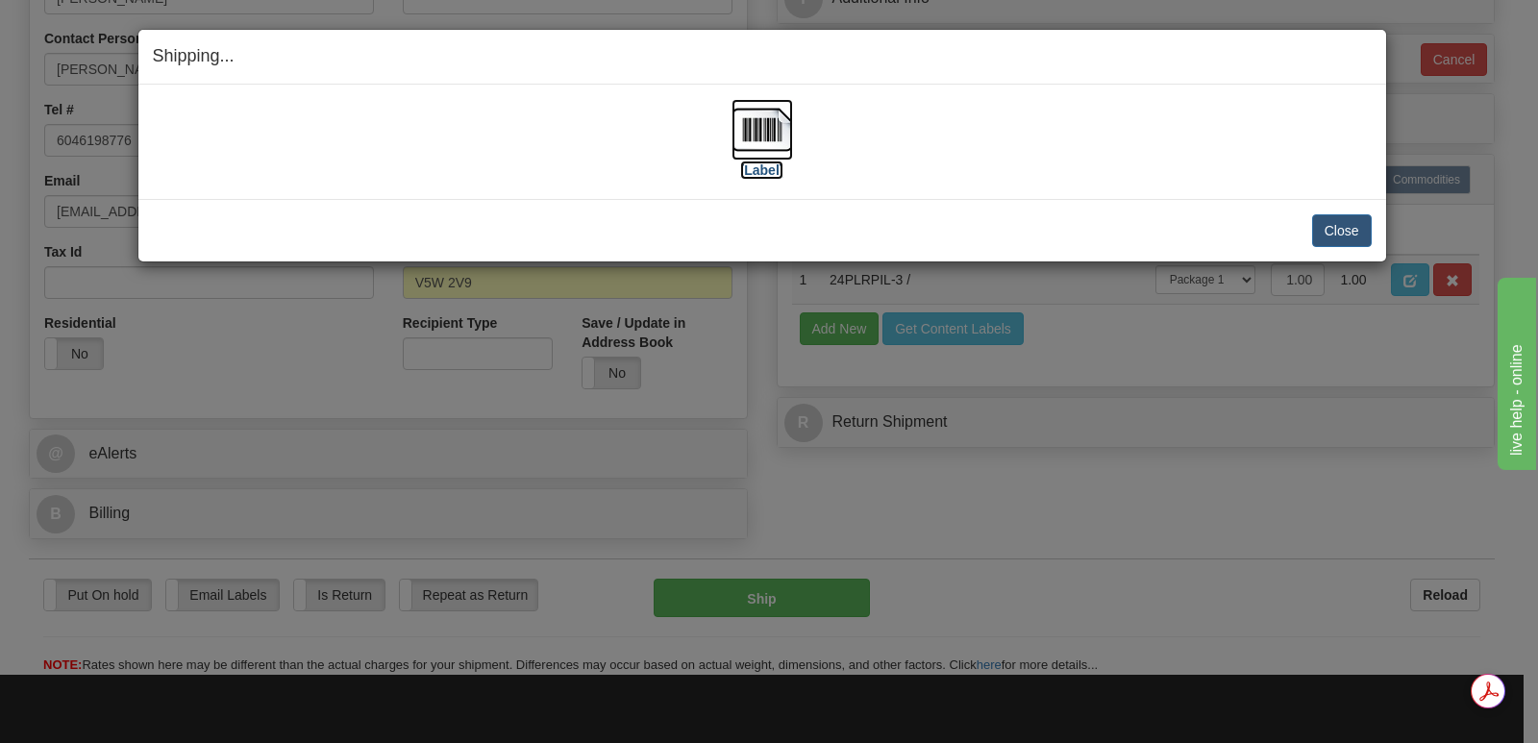
click at [753, 121] on img at bounding box center [762, 130] width 62 height 62
click at [1340, 230] on button "Close" at bounding box center [1342, 230] width 60 height 33
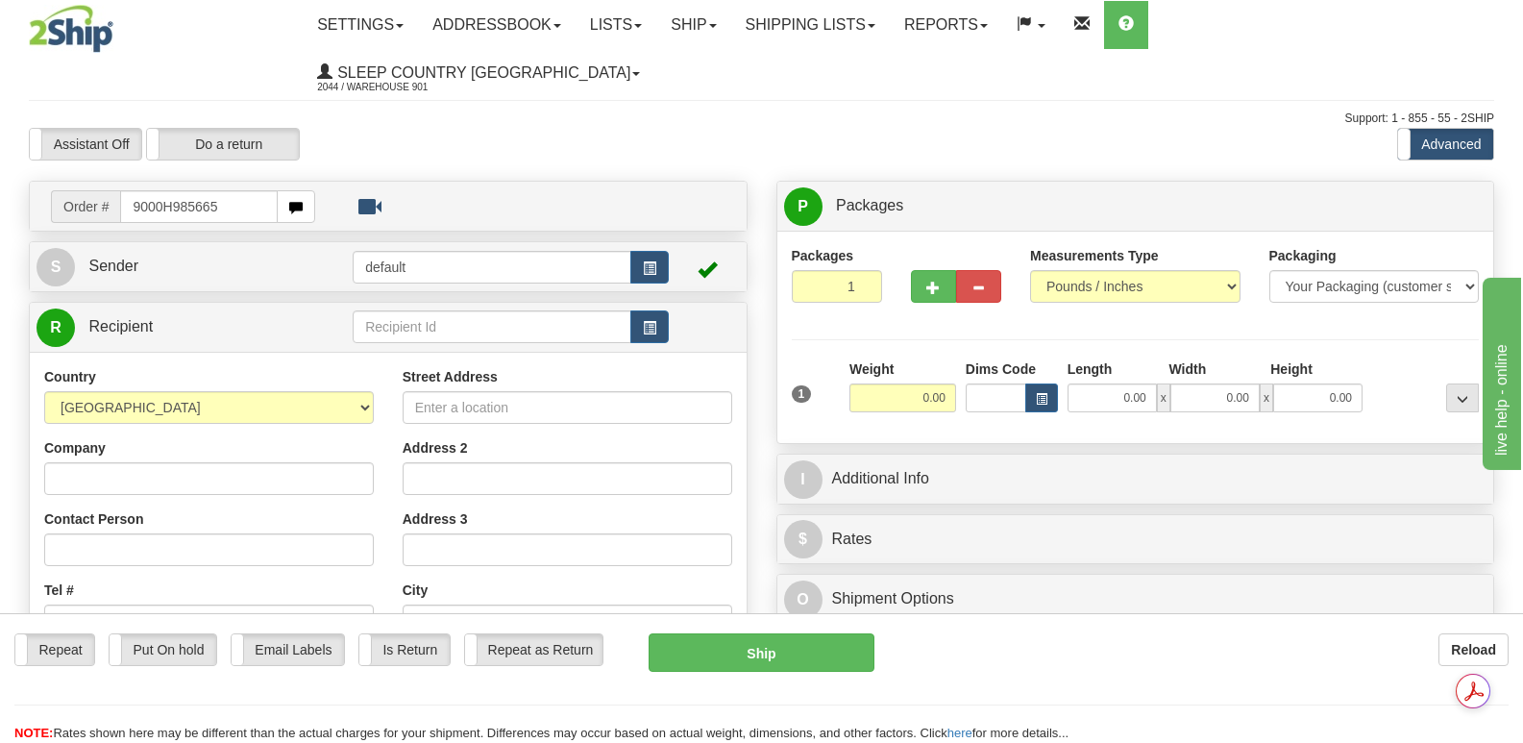
type input "9000H985665"
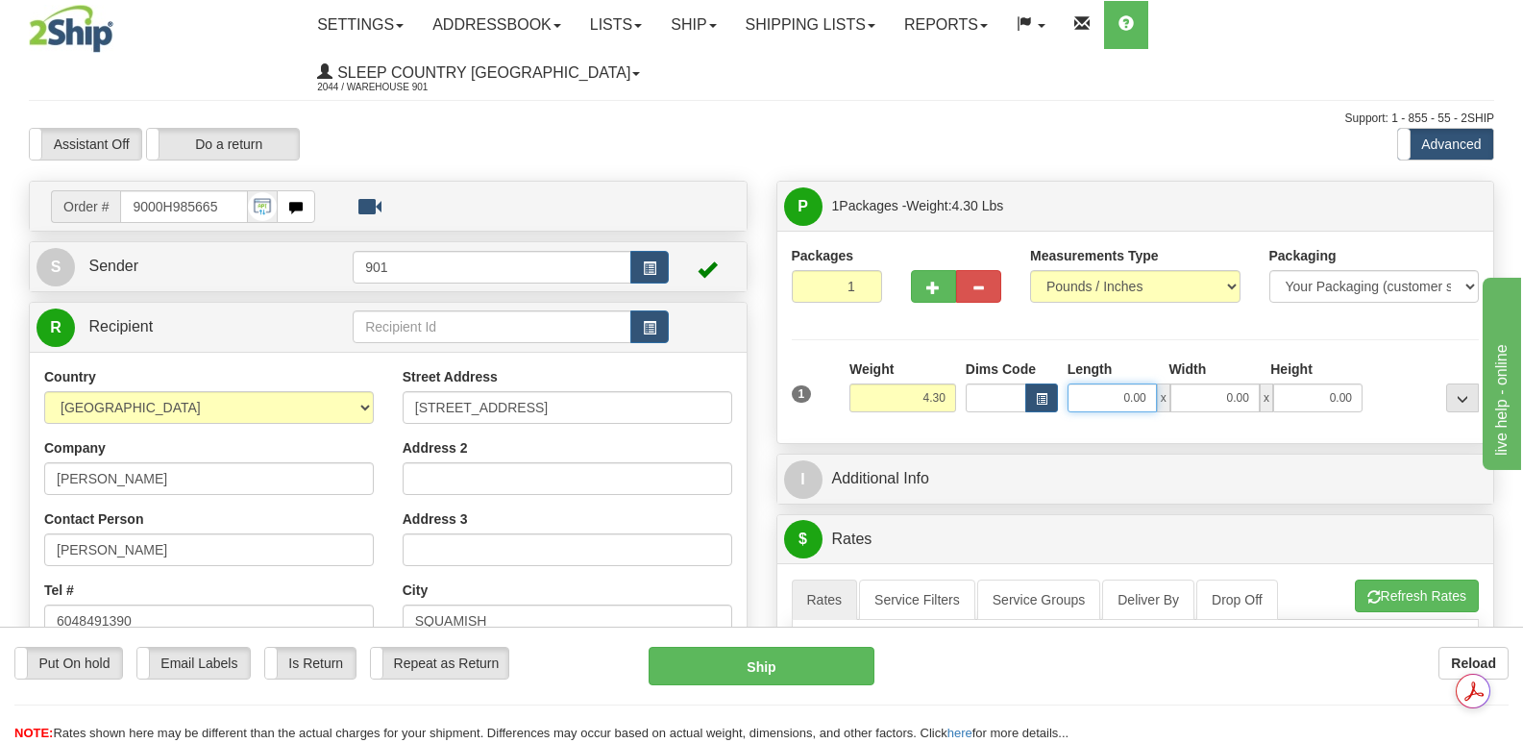
click at [1093, 383] on input "0.00" at bounding box center [1112, 397] width 89 height 29
type input "13.00"
click at [1180, 383] on input "0.00" at bounding box center [1215, 397] width 89 height 29
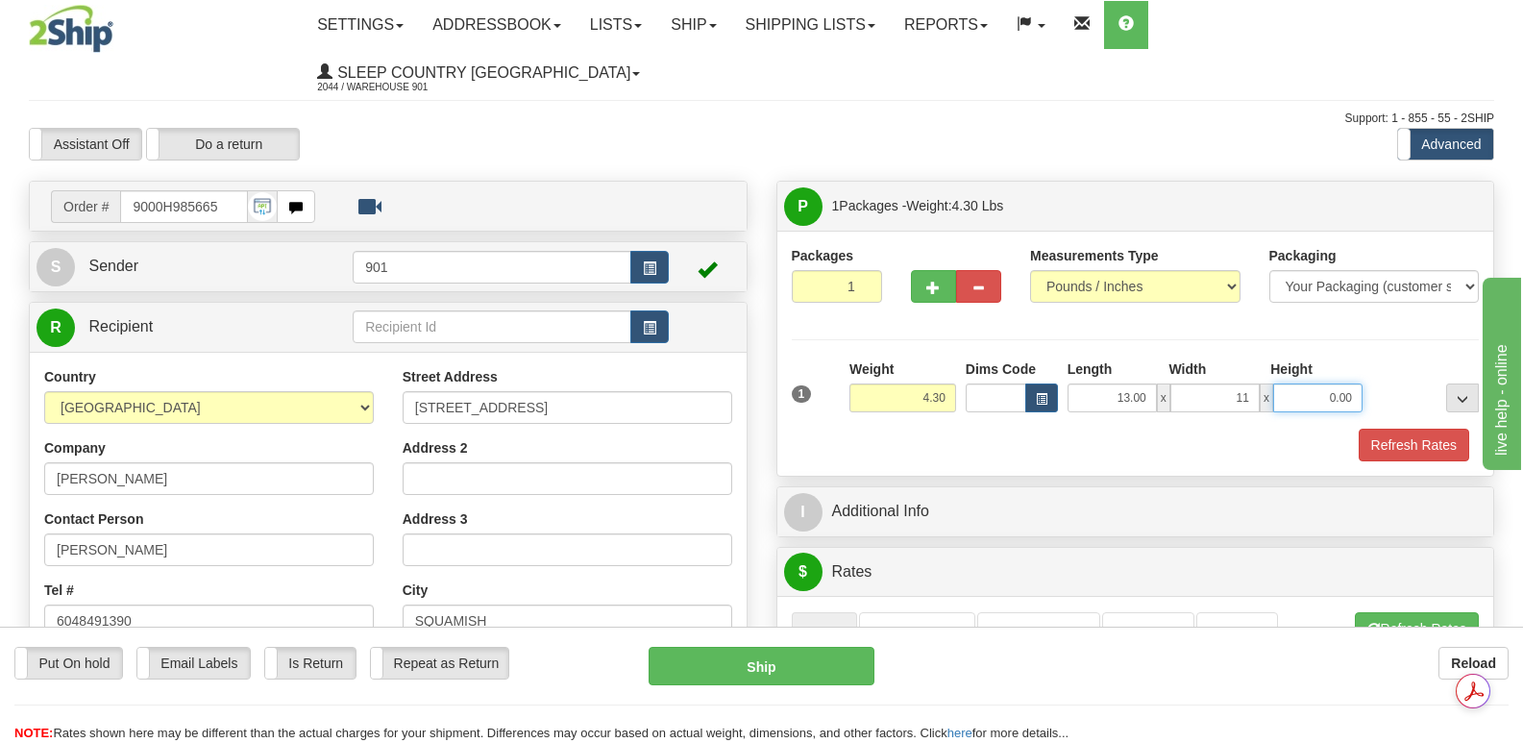
type input "11.00"
click at [1297, 383] on input "0.00" at bounding box center [1318, 397] width 89 height 29
type input "3.00"
click at [1404, 429] on button "Refresh Rates" at bounding box center [1414, 445] width 111 height 33
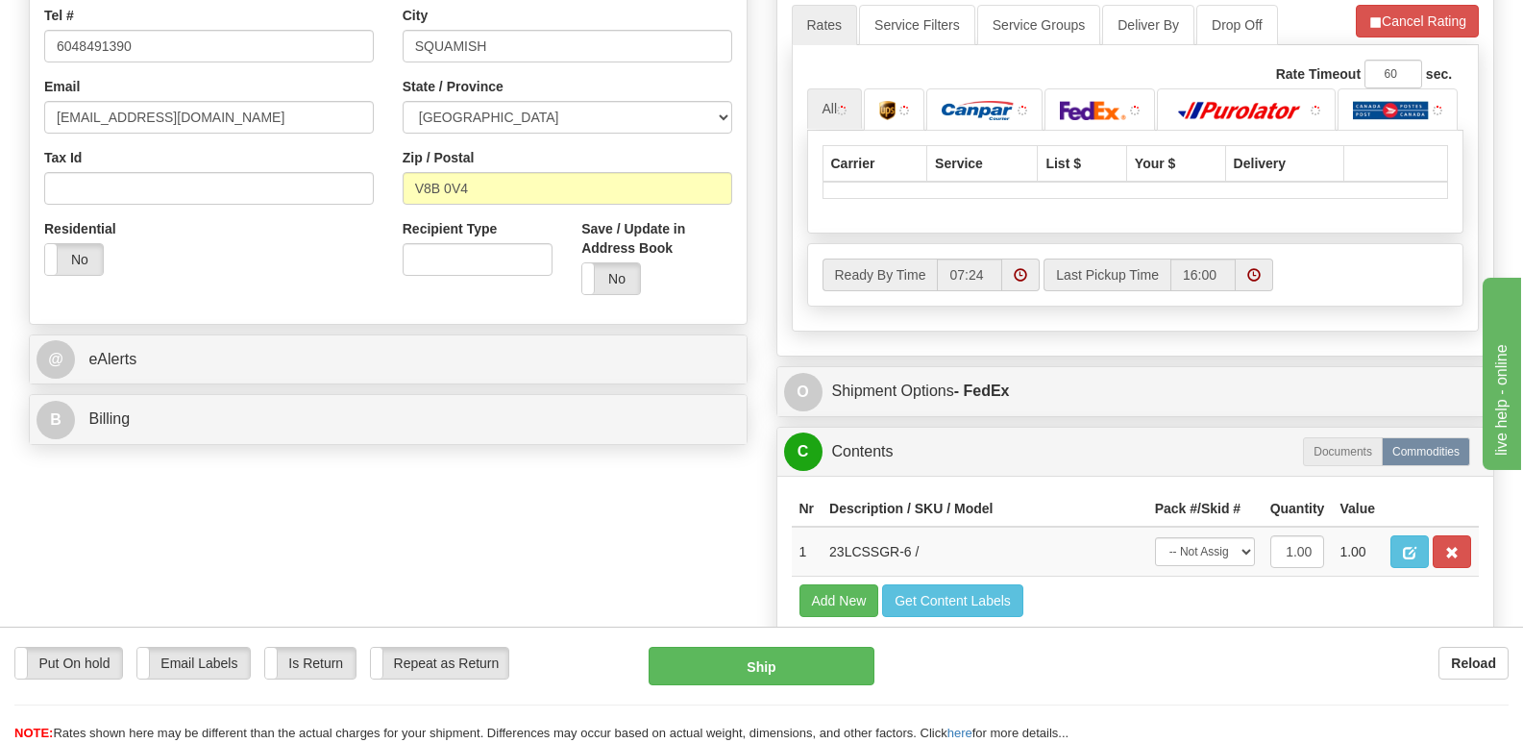
scroll to position [577, 0]
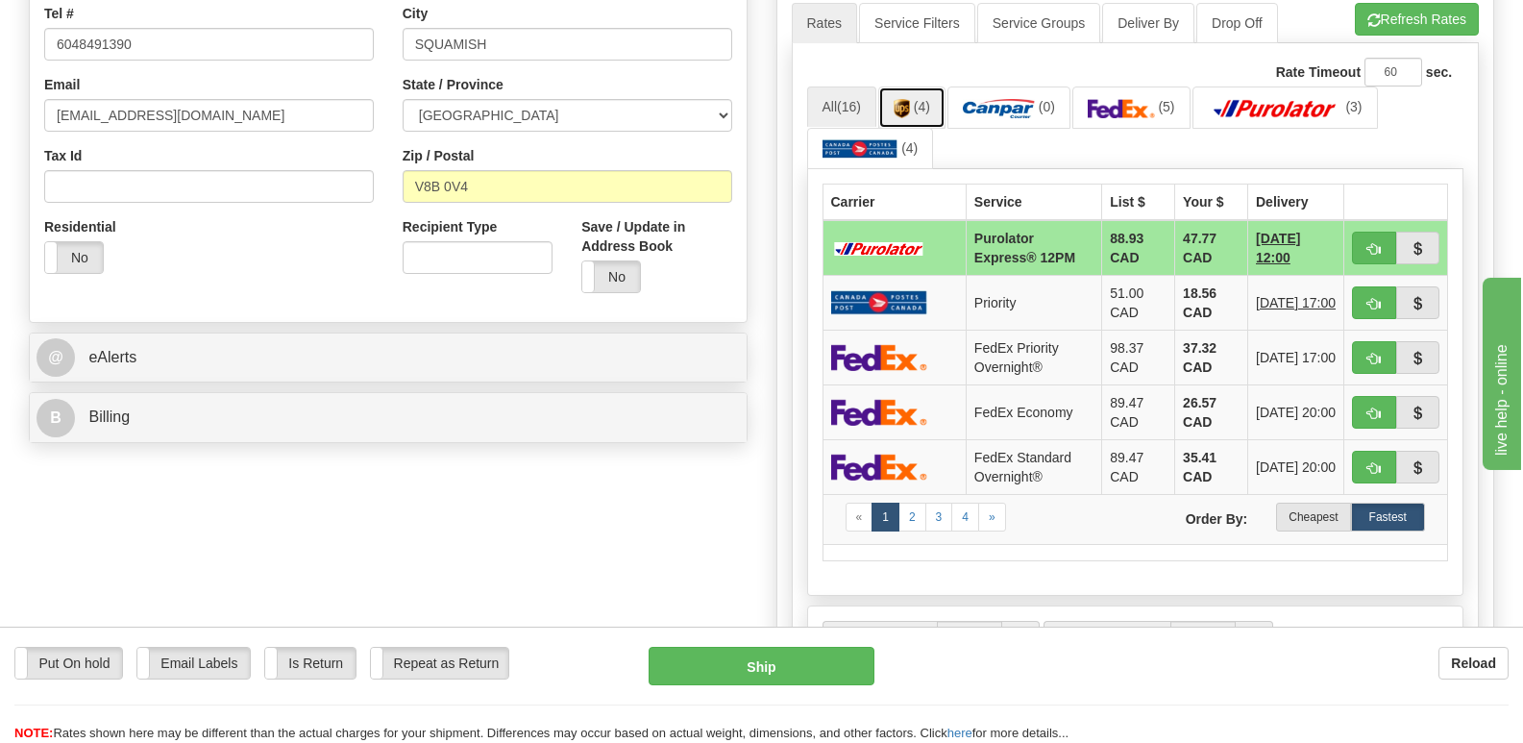
click at [910, 99] on img at bounding box center [902, 108] width 16 height 19
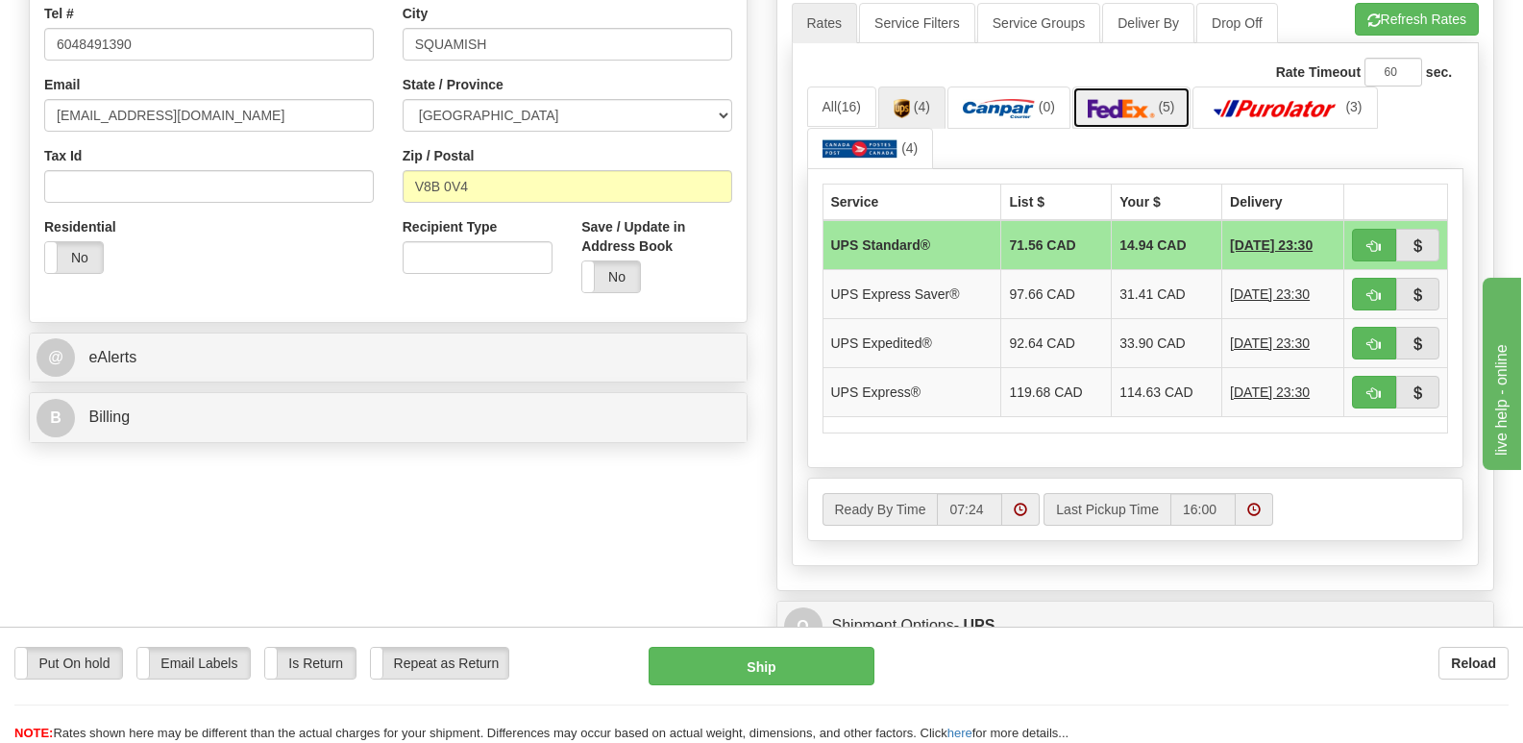
click at [1151, 99] on img at bounding box center [1121, 108] width 67 height 19
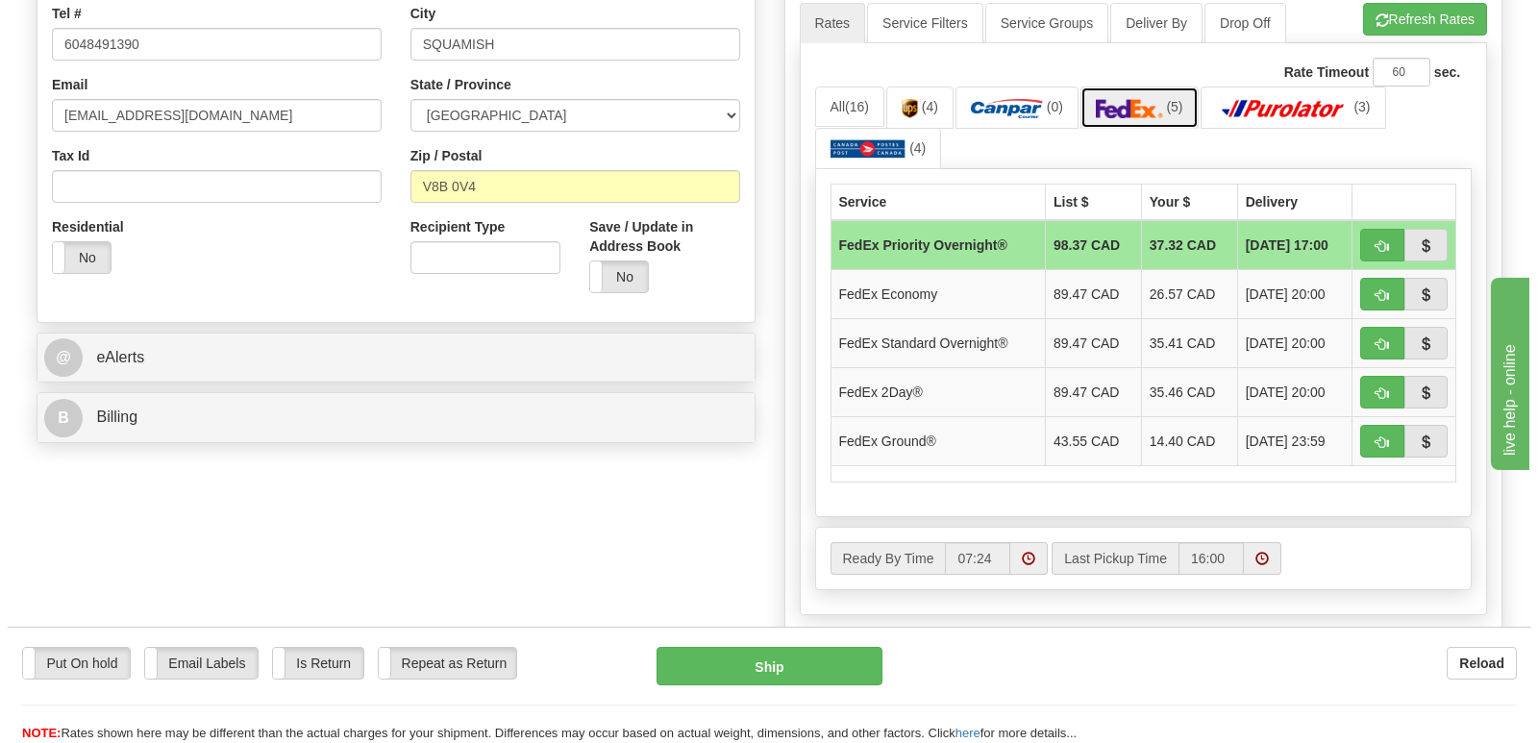
scroll to position [481, 0]
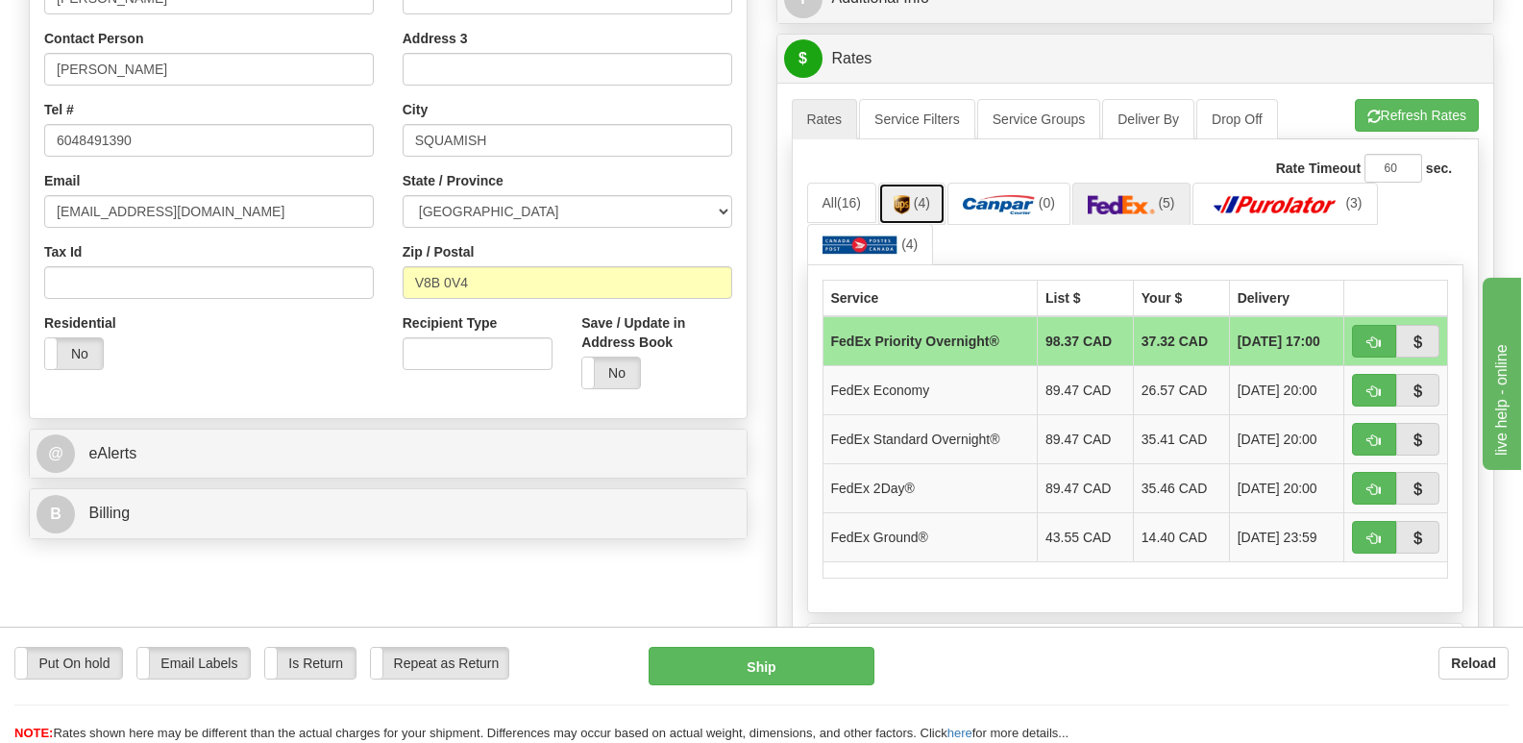
click at [916, 183] on link "(4)" at bounding box center [911, 203] width 67 height 41
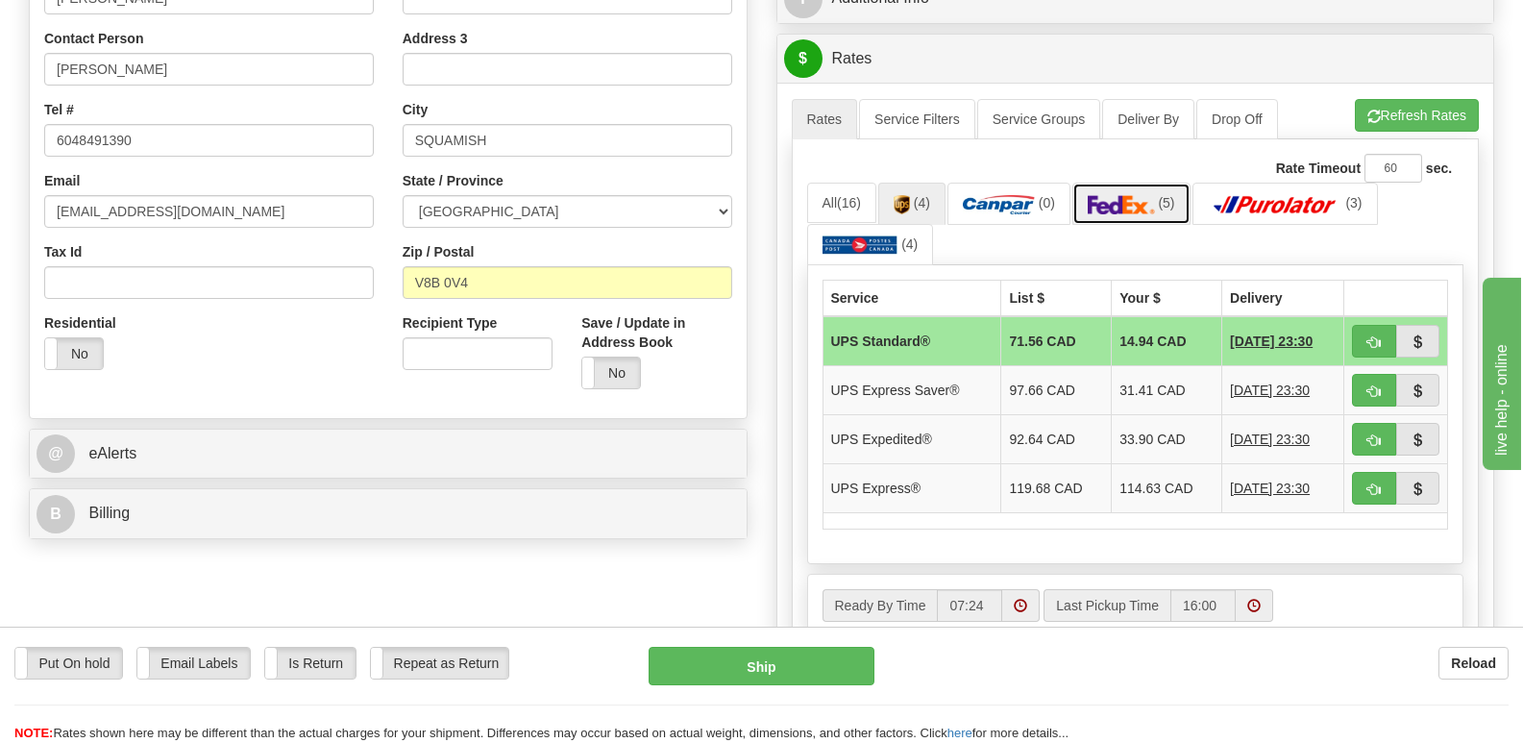
click at [1147, 195] on img at bounding box center [1121, 204] width 67 height 19
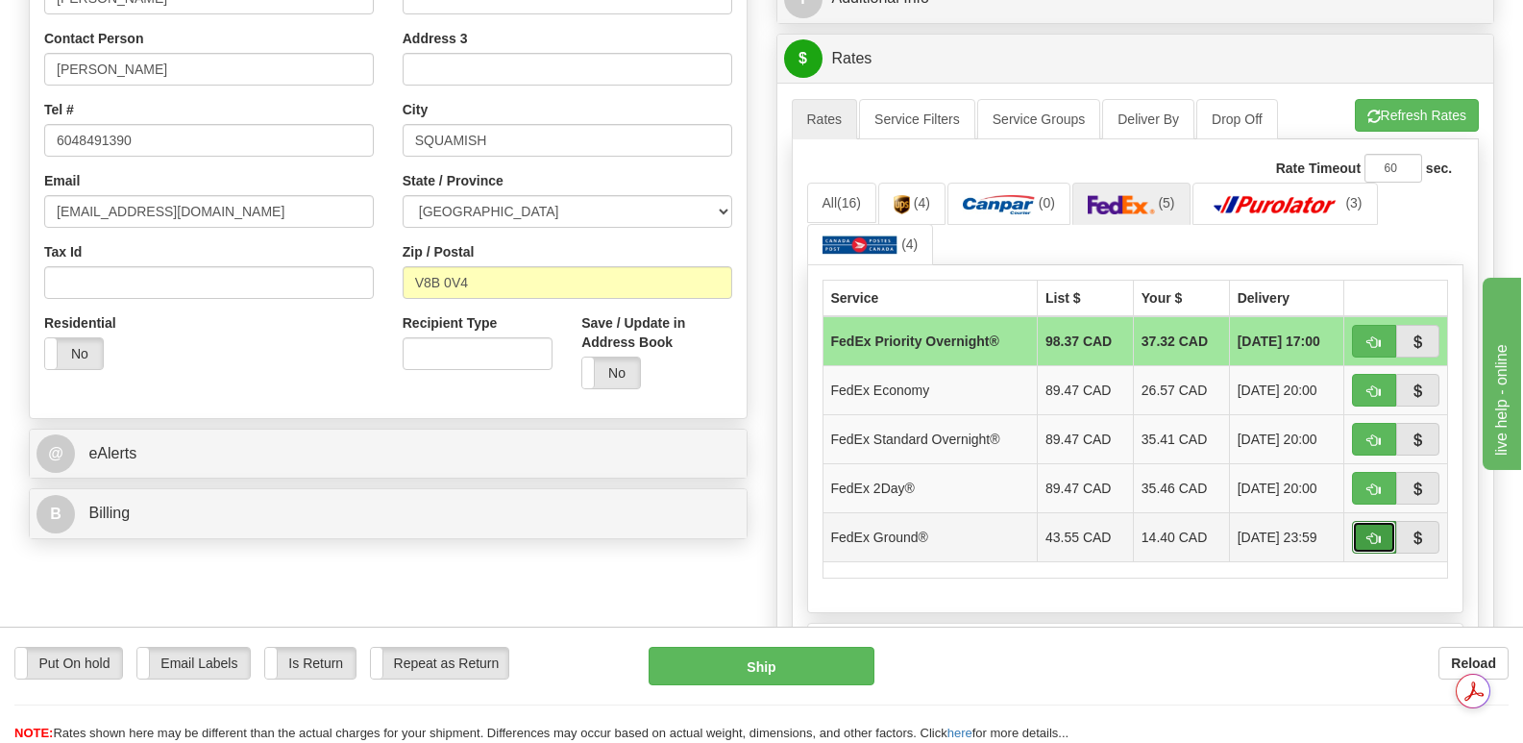
click at [1368, 532] on span "button" at bounding box center [1374, 538] width 13 height 12
type input "92"
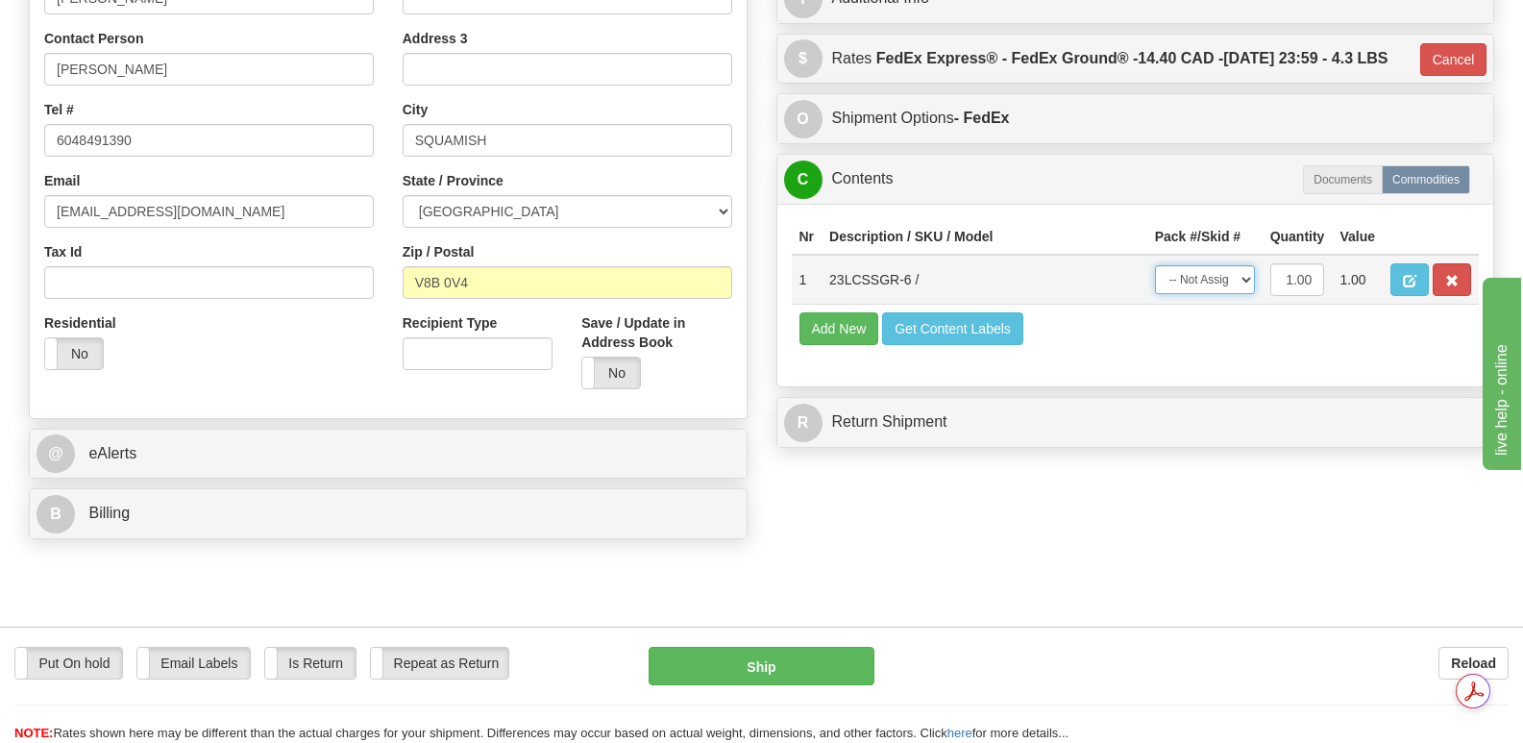
click at [1244, 274] on select "-- Not Assigned -- Package 1" at bounding box center [1205, 279] width 100 height 29
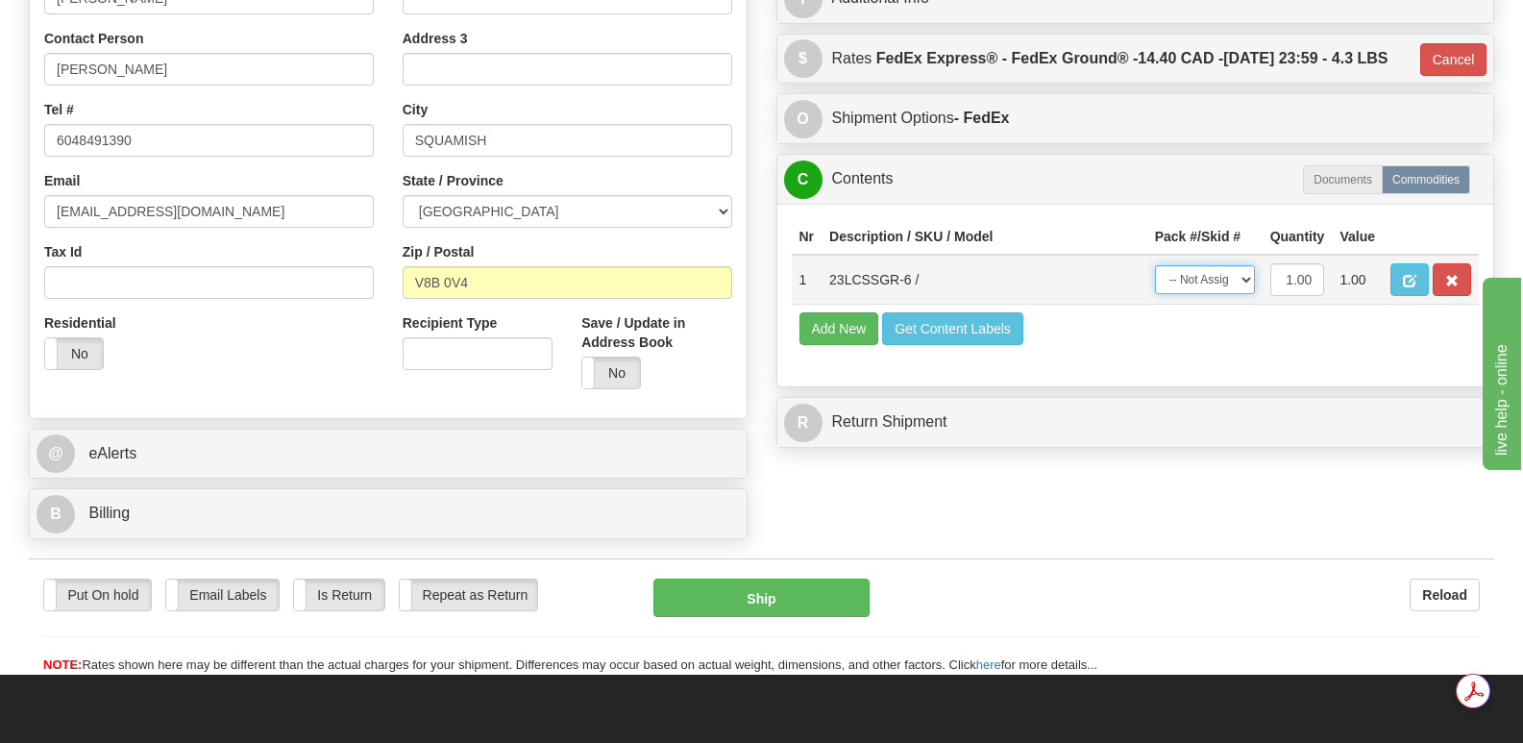
select select "0"
click at [1155, 265] on select "-- Not Assigned -- Package 1" at bounding box center [1205, 279] width 100 height 29
click at [777, 579] on button "Ship" at bounding box center [761, 598] width 215 height 38
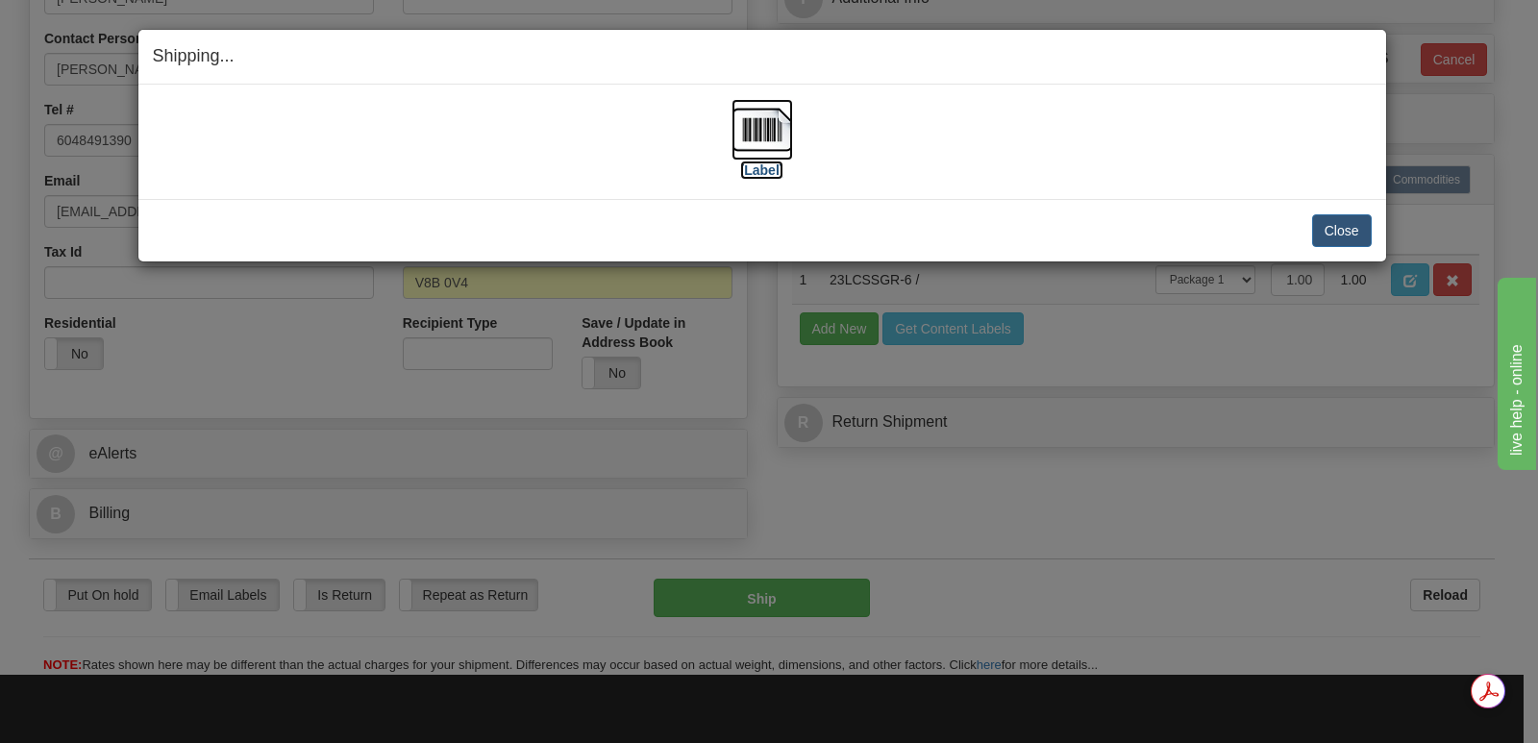
click at [761, 127] on img at bounding box center [762, 130] width 62 height 62
click at [1341, 231] on button "Close" at bounding box center [1342, 230] width 60 height 33
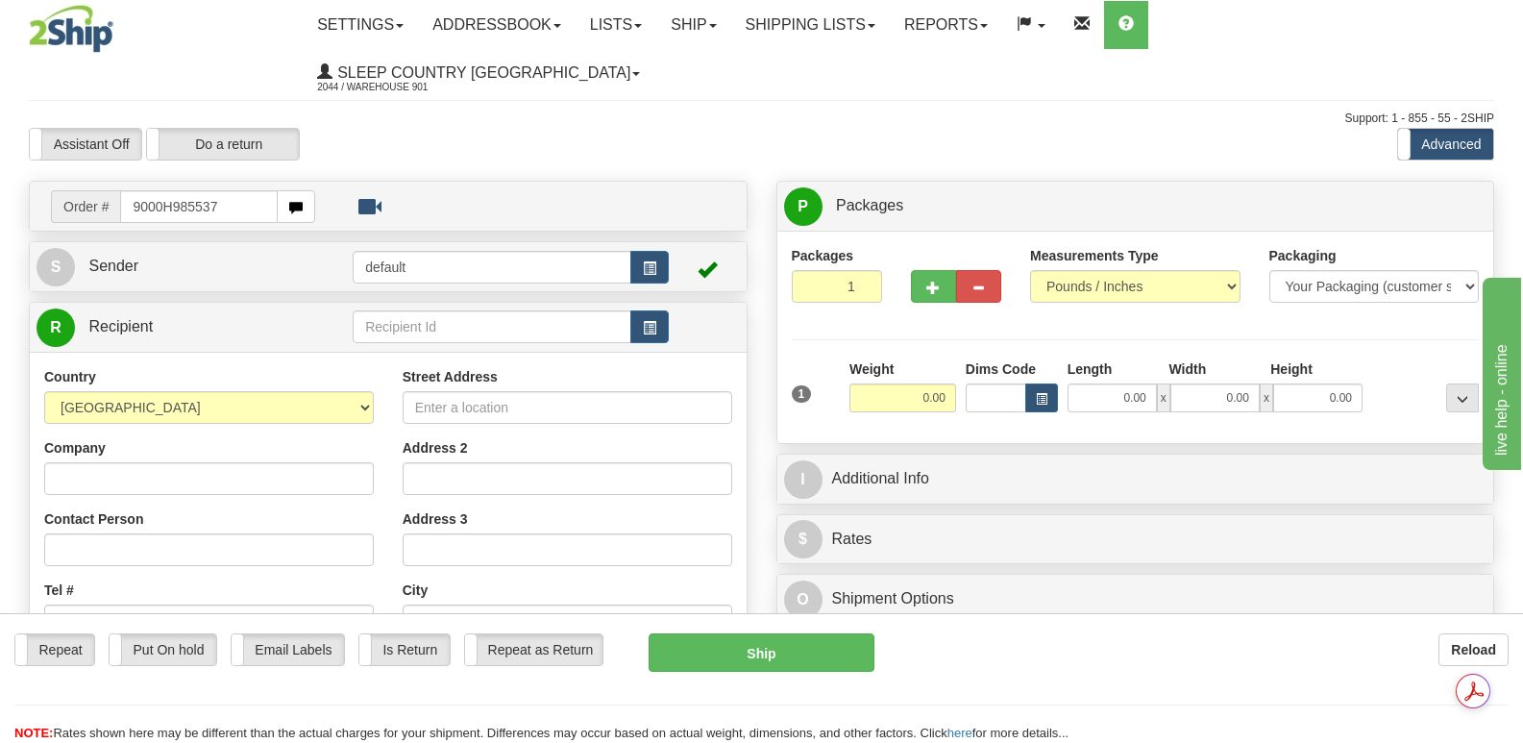
type input "9000H985537"
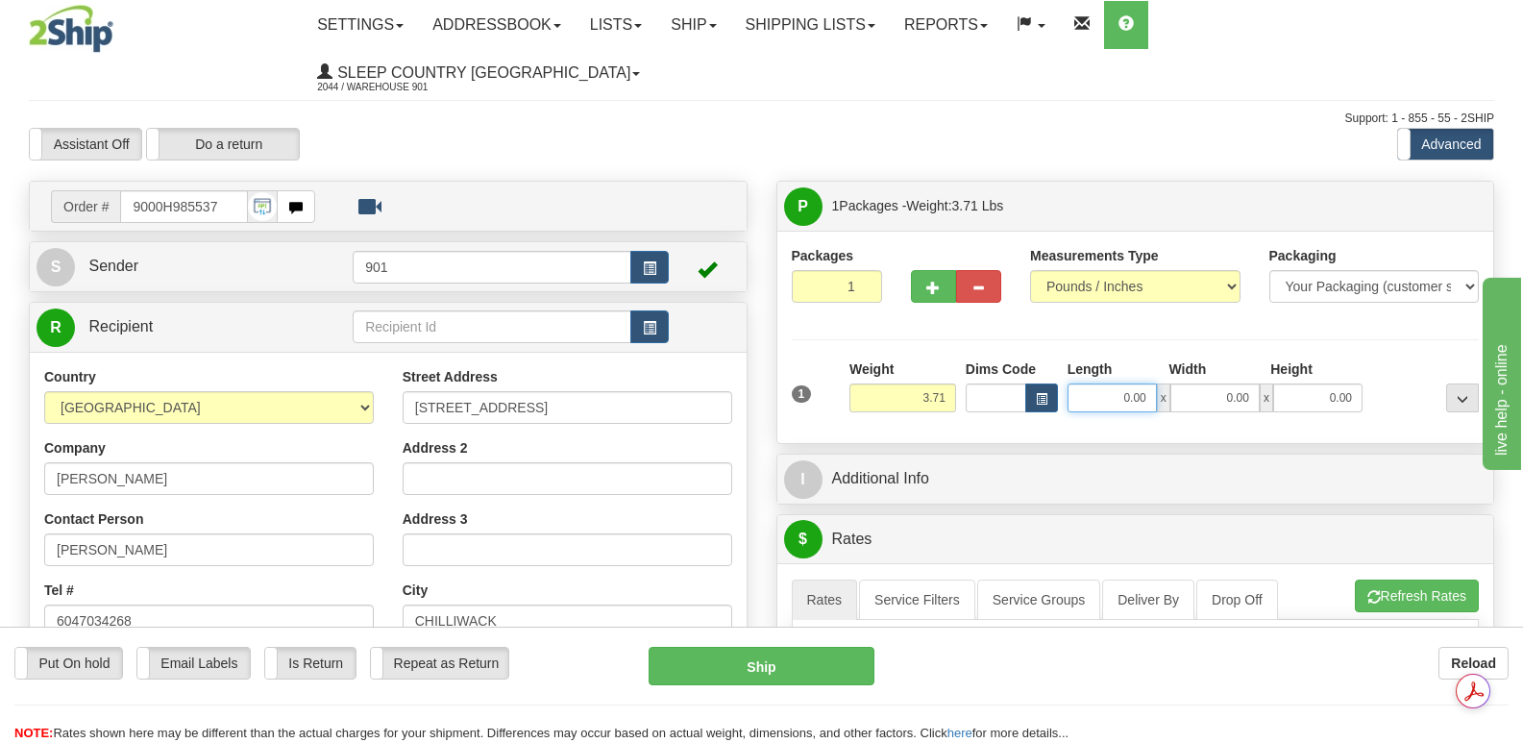
click at [1081, 383] on input "0.00" at bounding box center [1112, 397] width 89 height 29
type input "32.00"
click at [1200, 383] on input "0.00" at bounding box center [1215, 397] width 89 height 29
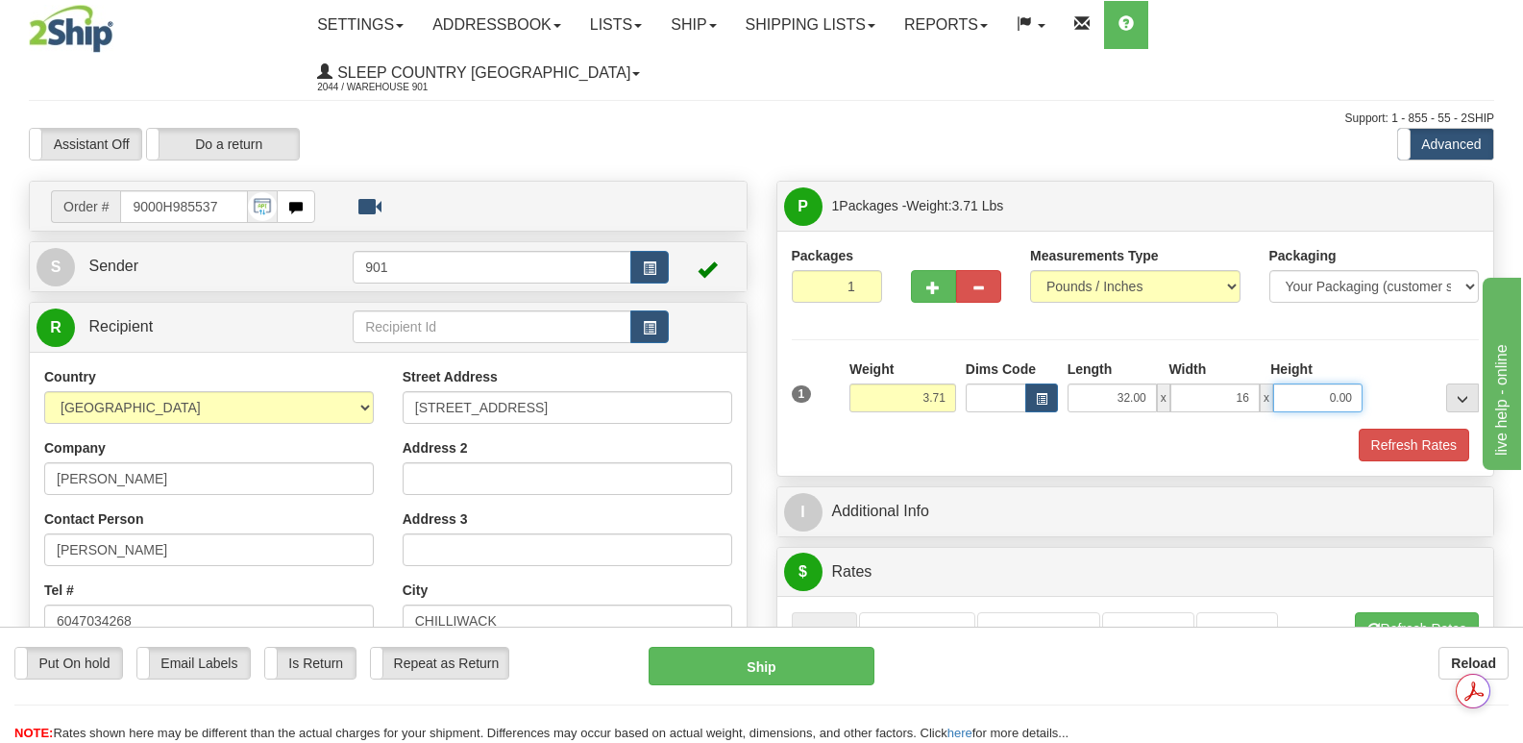
type input "16.00"
click at [1294, 383] on input "0.00" at bounding box center [1318, 397] width 89 height 29
type input "8.00"
drag, startPoint x: 1407, startPoint y: 396, endPoint x: 1337, endPoint y: 387, distance: 70.7
click at [1406, 429] on button "Refresh Rates" at bounding box center [1414, 445] width 111 height 33
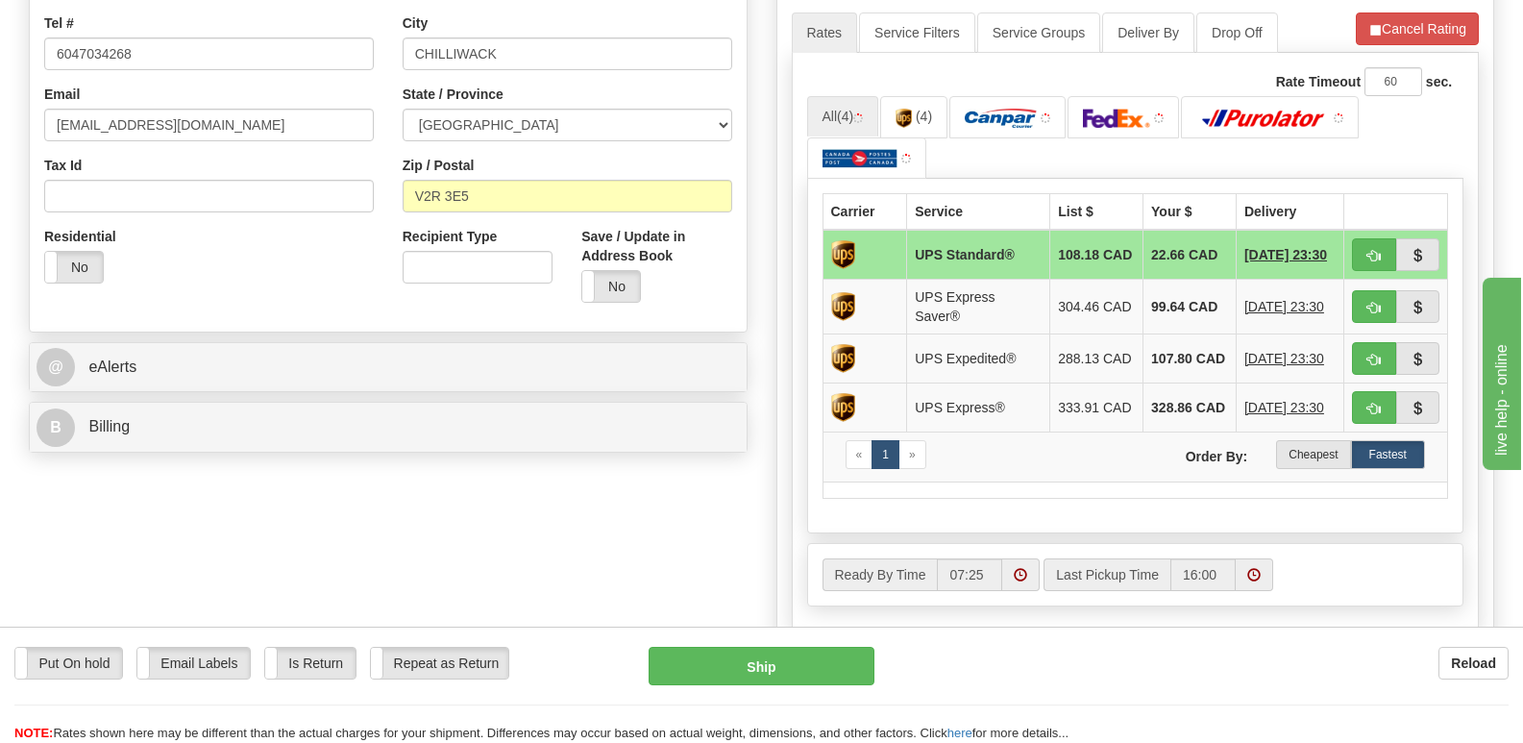
scroll to position [577, 0]
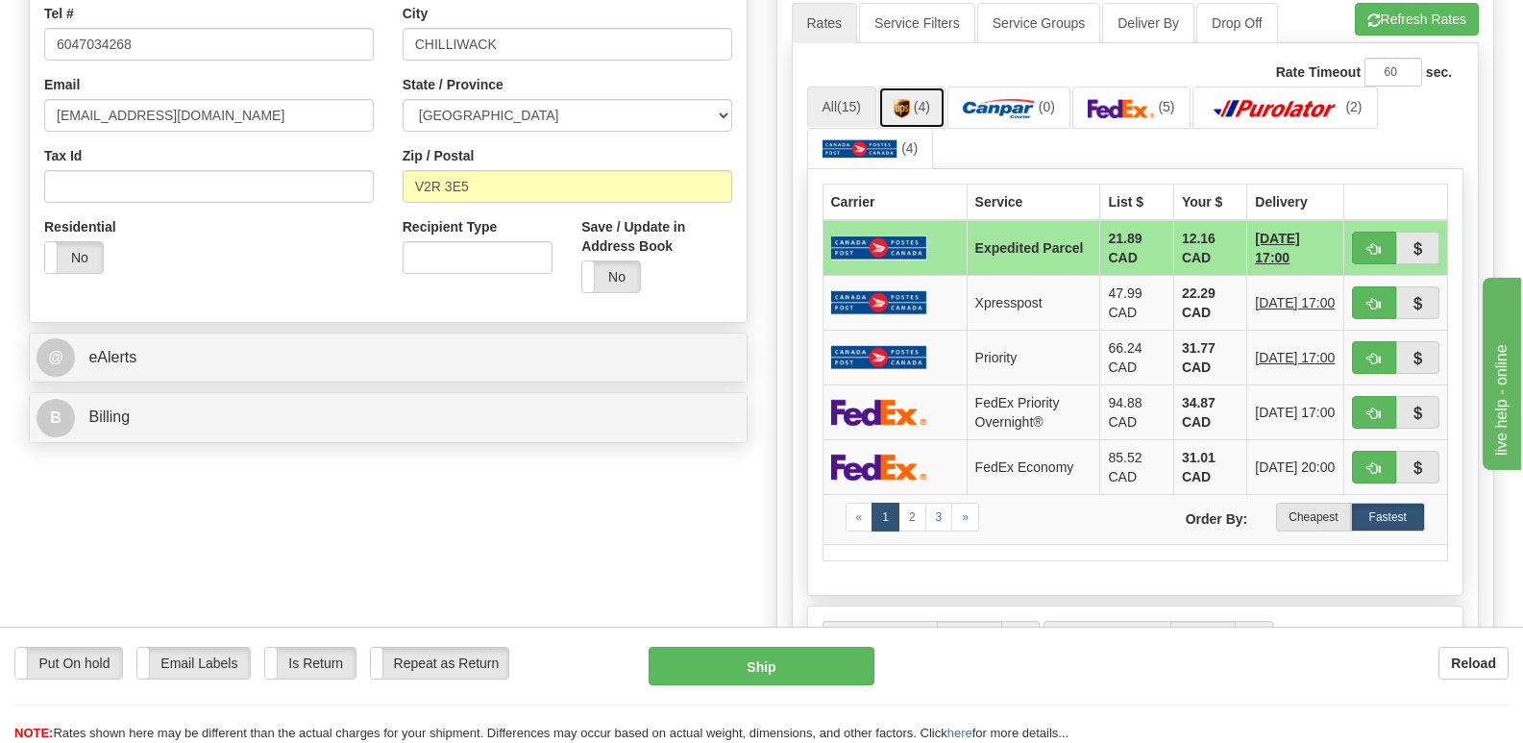
click at [910, 99] on img at bounding box center [902, 108] width 16 height 19
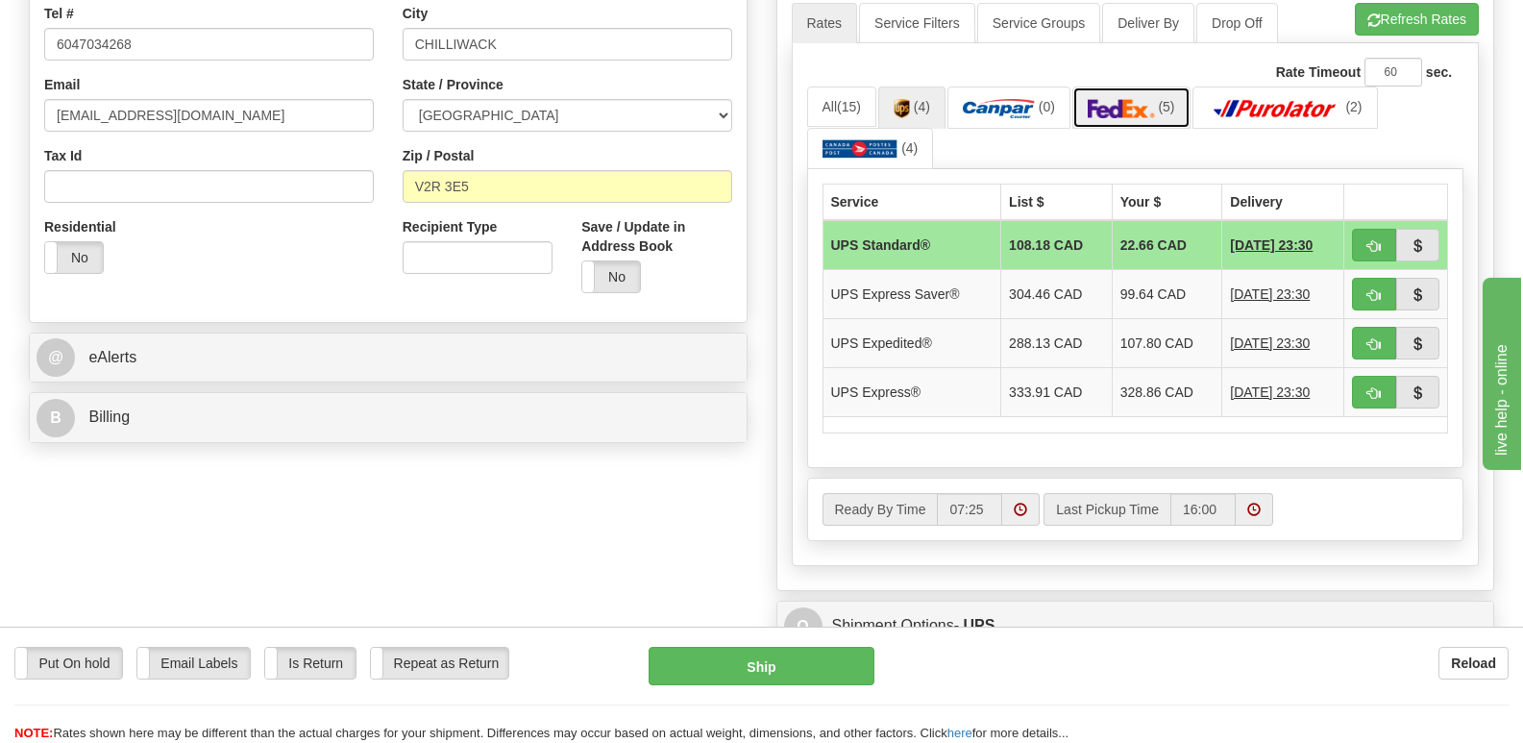
click at [1151, 99] on img at bounding box center [1121, 108] width 67 height 19
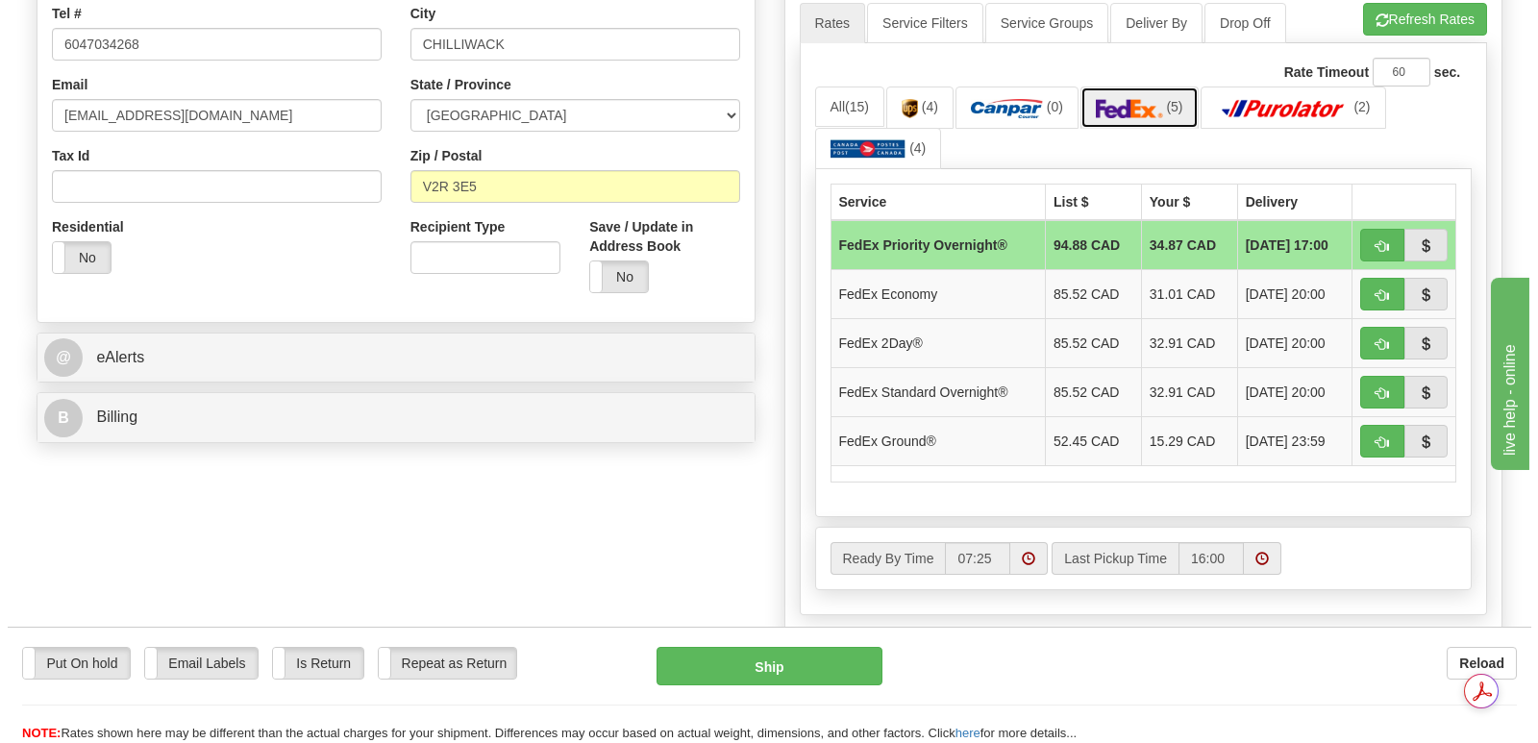
scroll to position [481, 0]
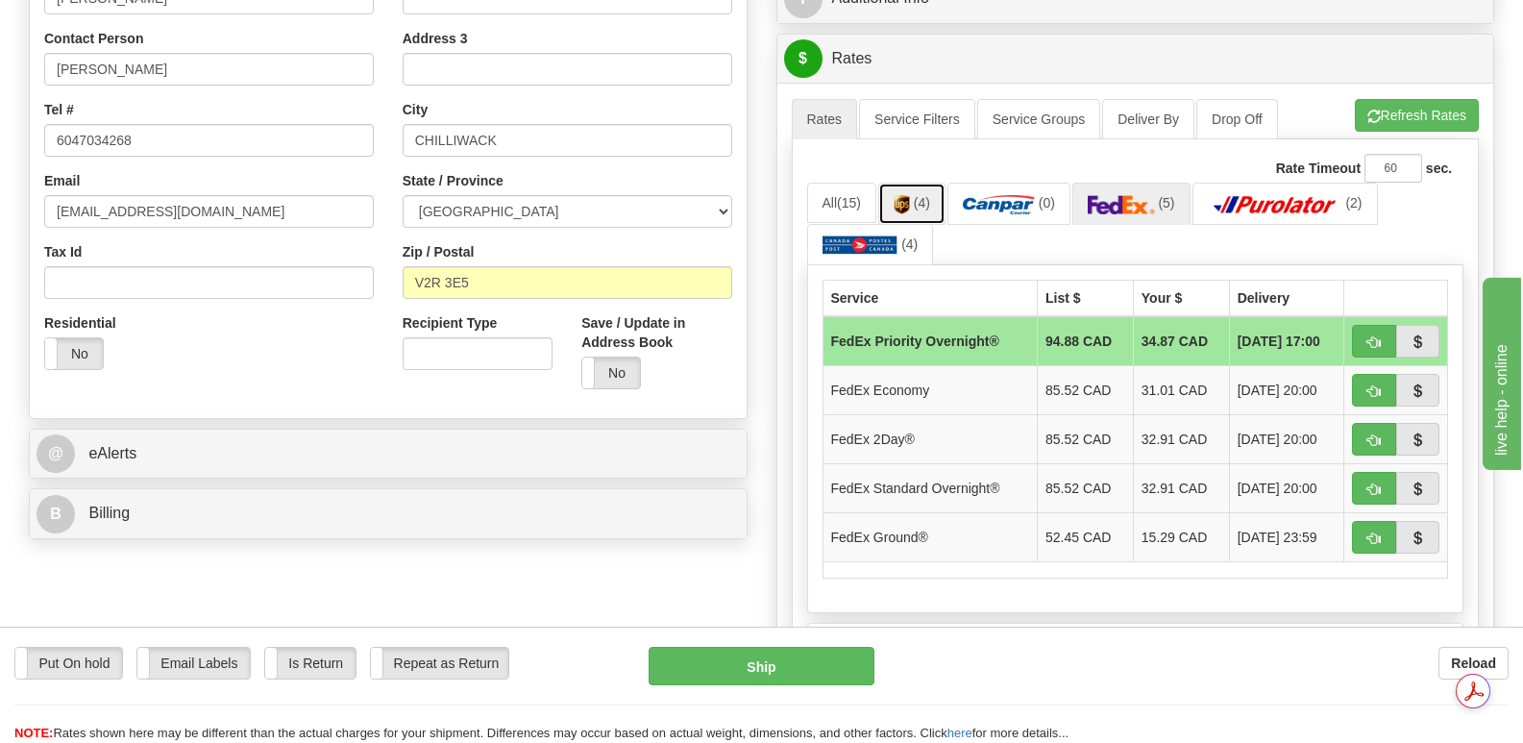
click at [909, 195] on img at bounding box center [902, 204] width 16 height 19
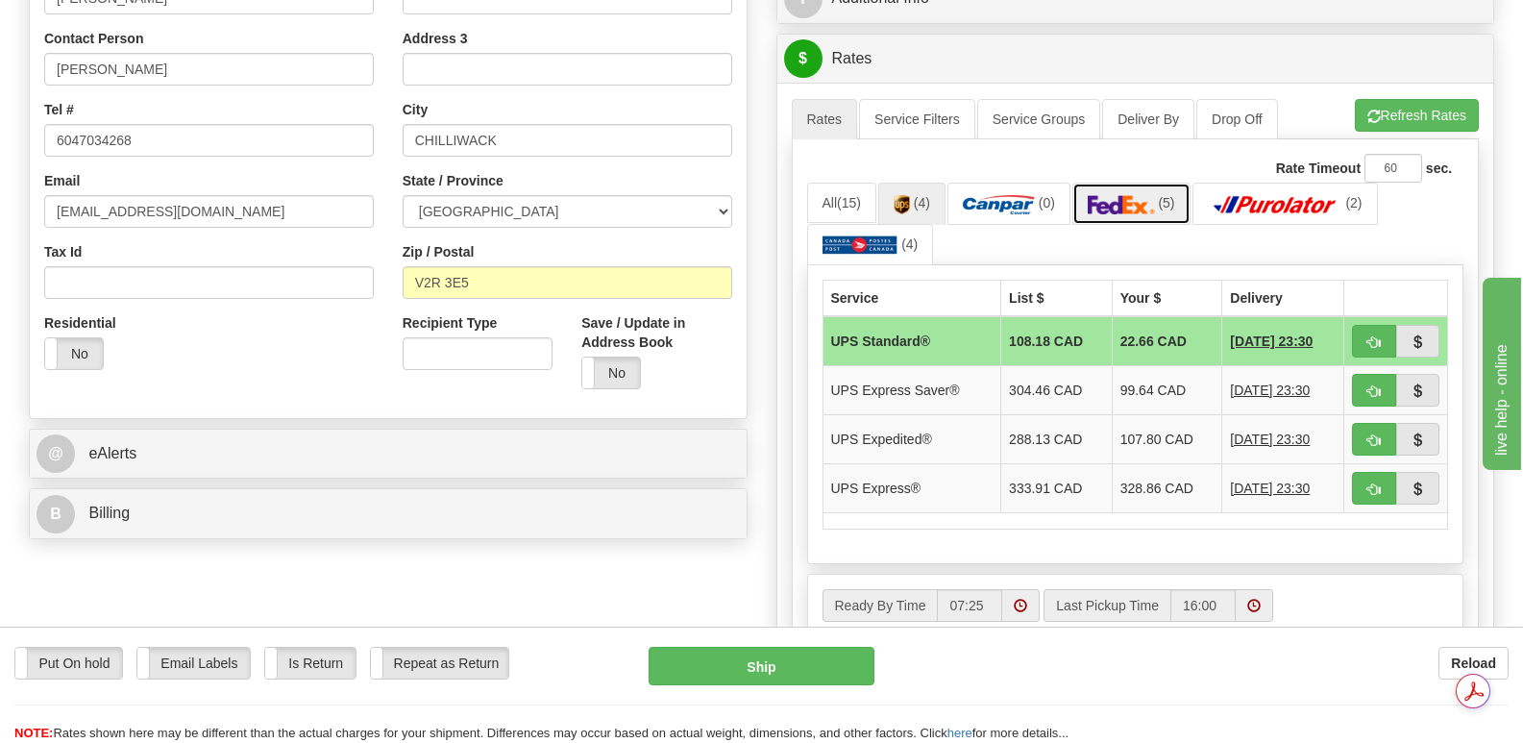
click at [1129, 195] on img at bounding box center [1121, 204] width 67 height 19
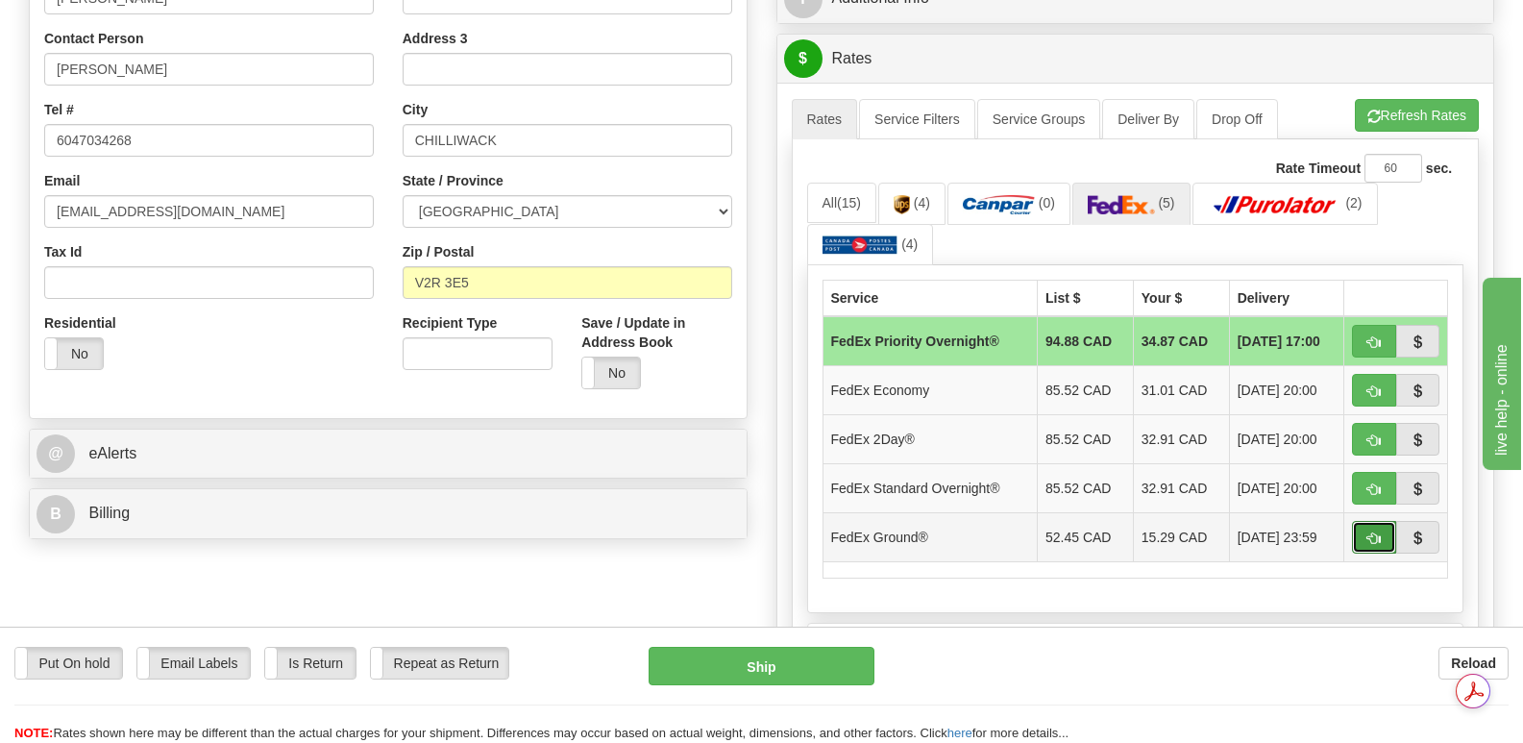
click at [1373, 532] on span "button" at bounding box center [1374, 538] width 13 height 12
type input "92"
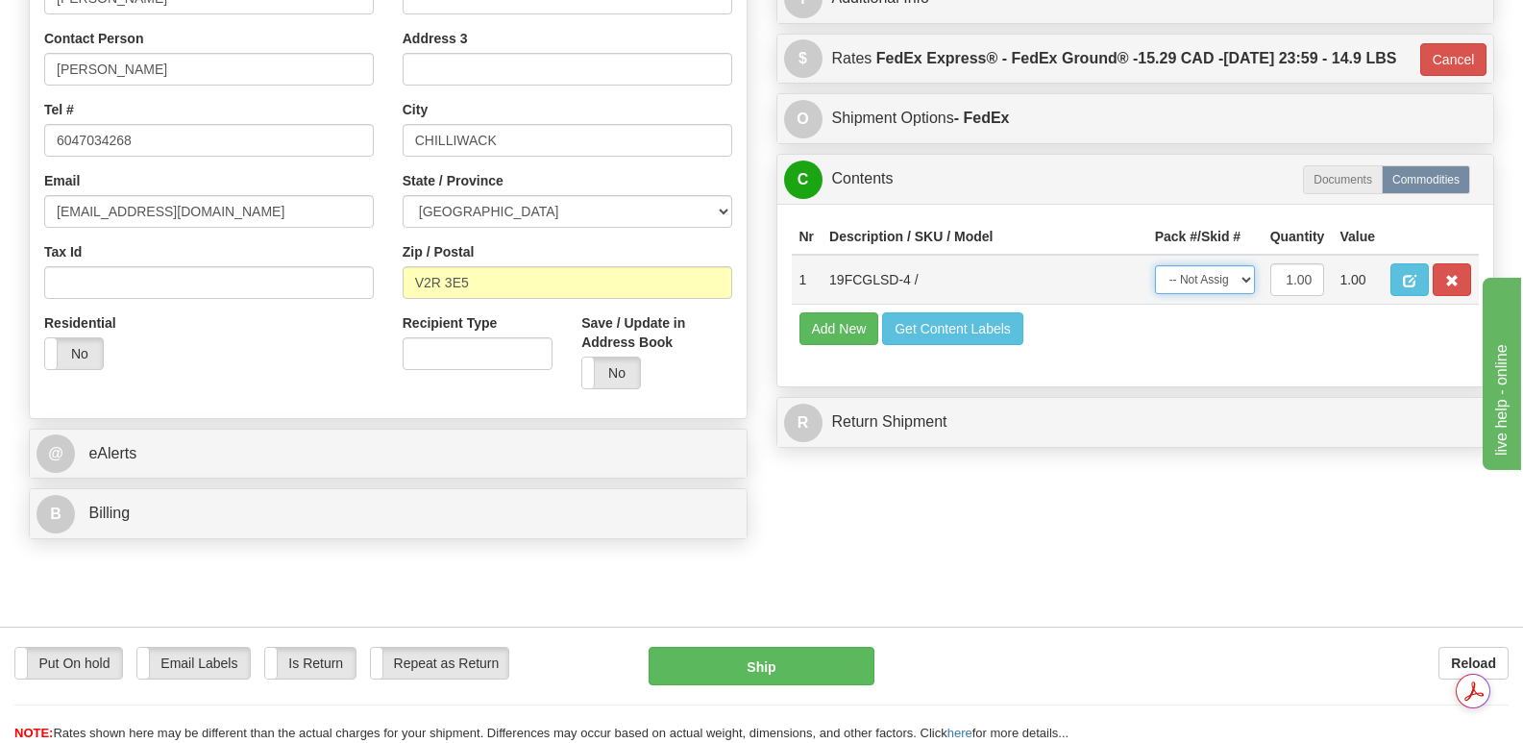
click at [1242, 272] on select "-- Not Assigned -- Package 1" at bounding box center [1205, 279] width 100 height 29
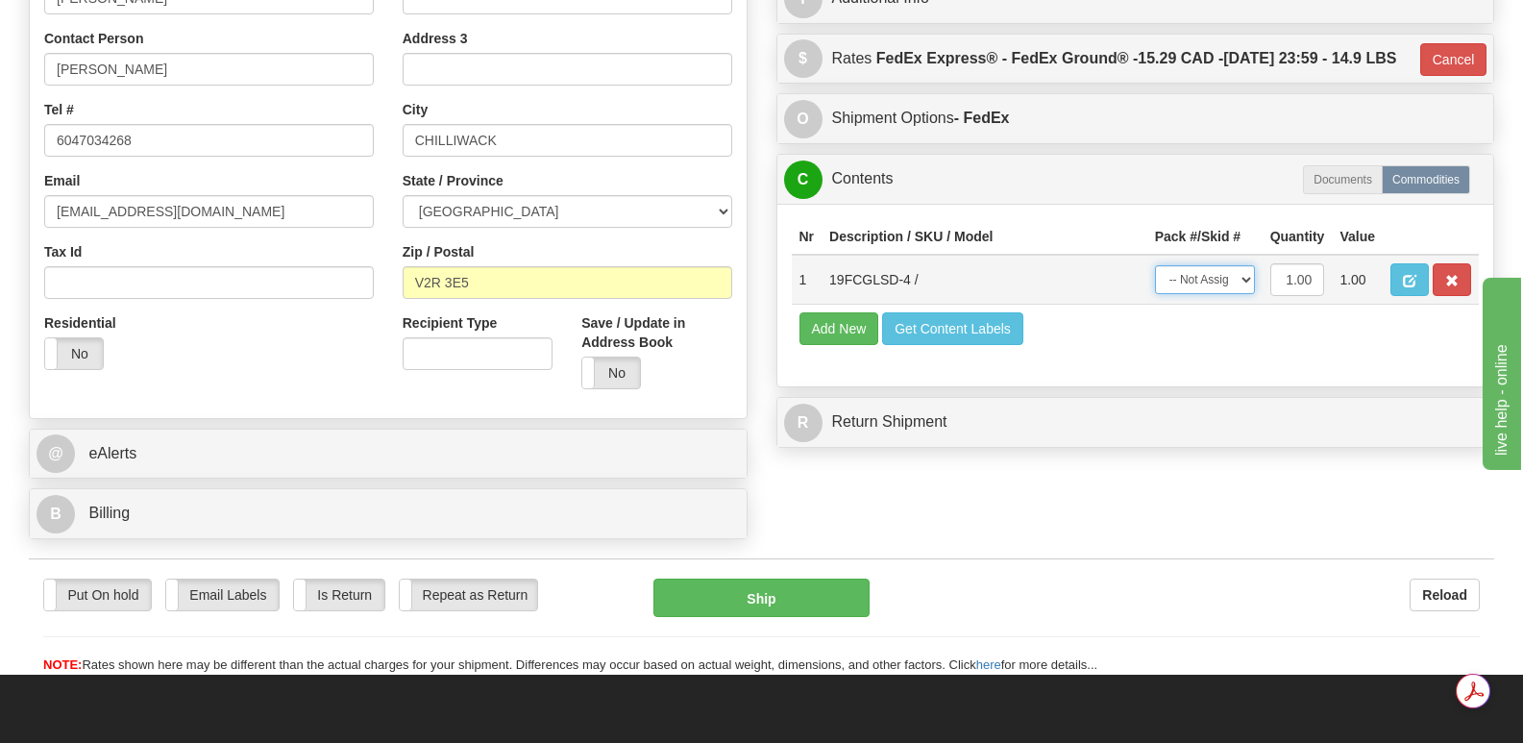
select select "0"
click at [1155, 265] on select "-- Not Assigned -- Package 1" at bounding box center [1205, 279] width 100 height 29
click at [789, 579] on button "Ship" at bounding box center [761, 598] width 215 height 38
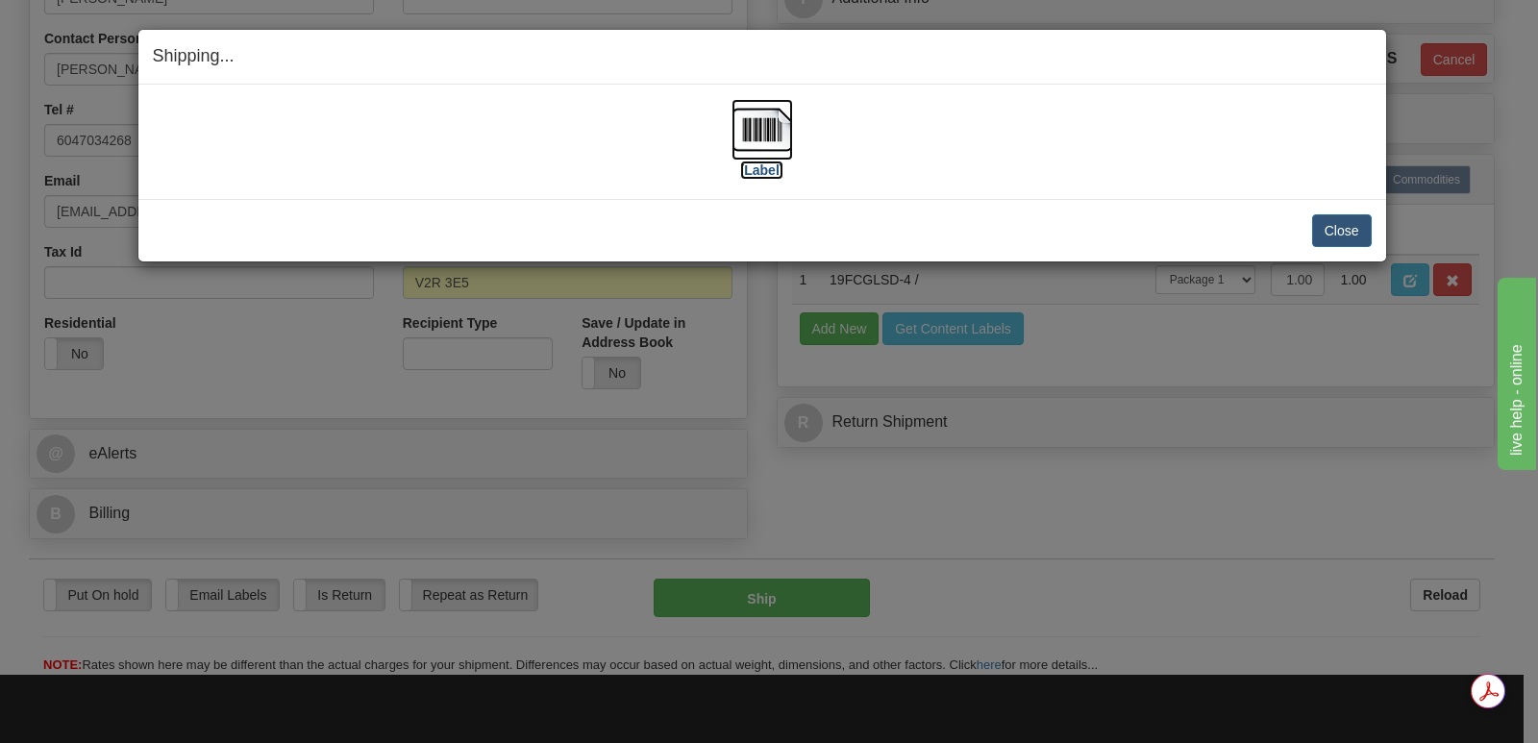
click at [770, 129] on img at bounding box center [762, 130] width 62 height 62
click at [1343, 226] on button "Close" at bounding box center [1342, 230] width 60 height 33
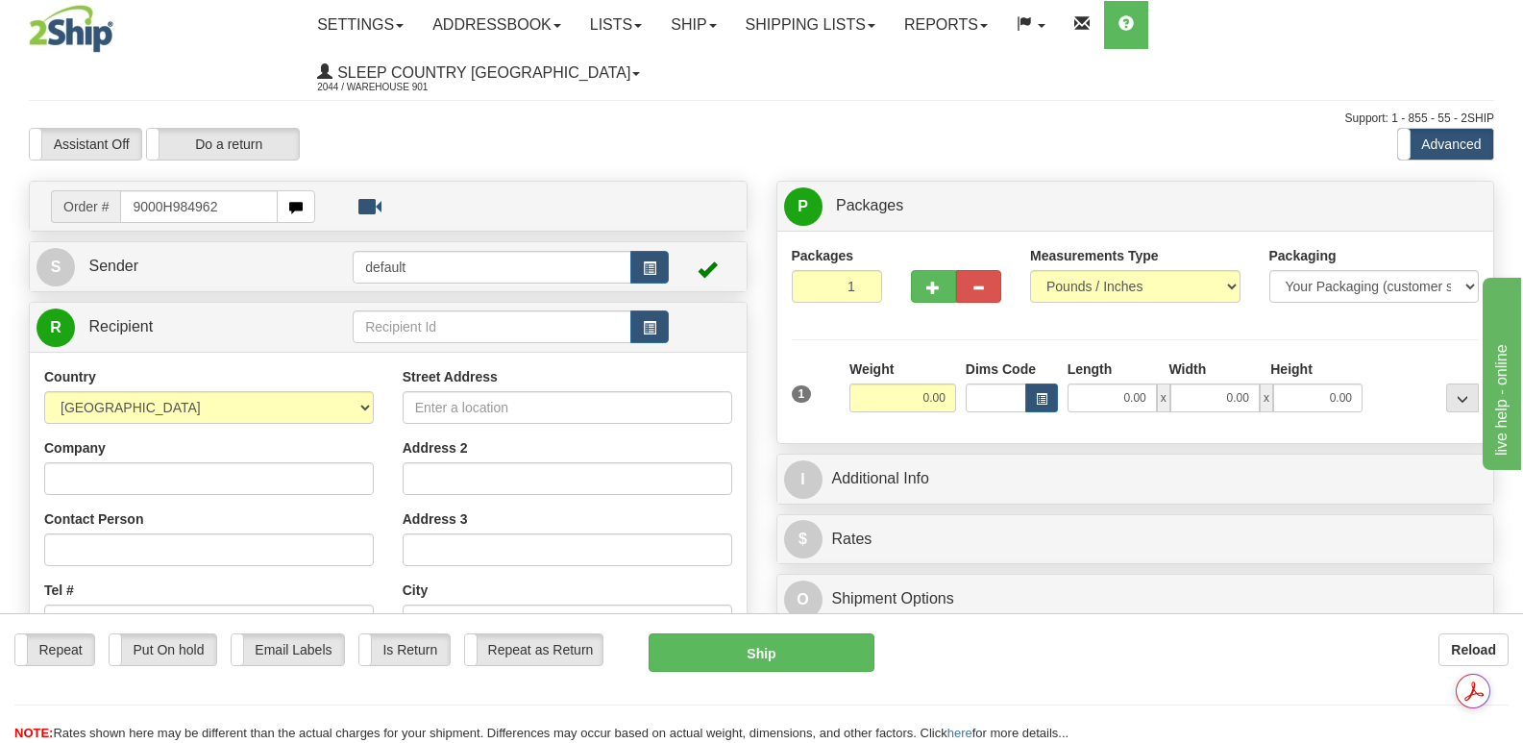
type input "9000H984962"
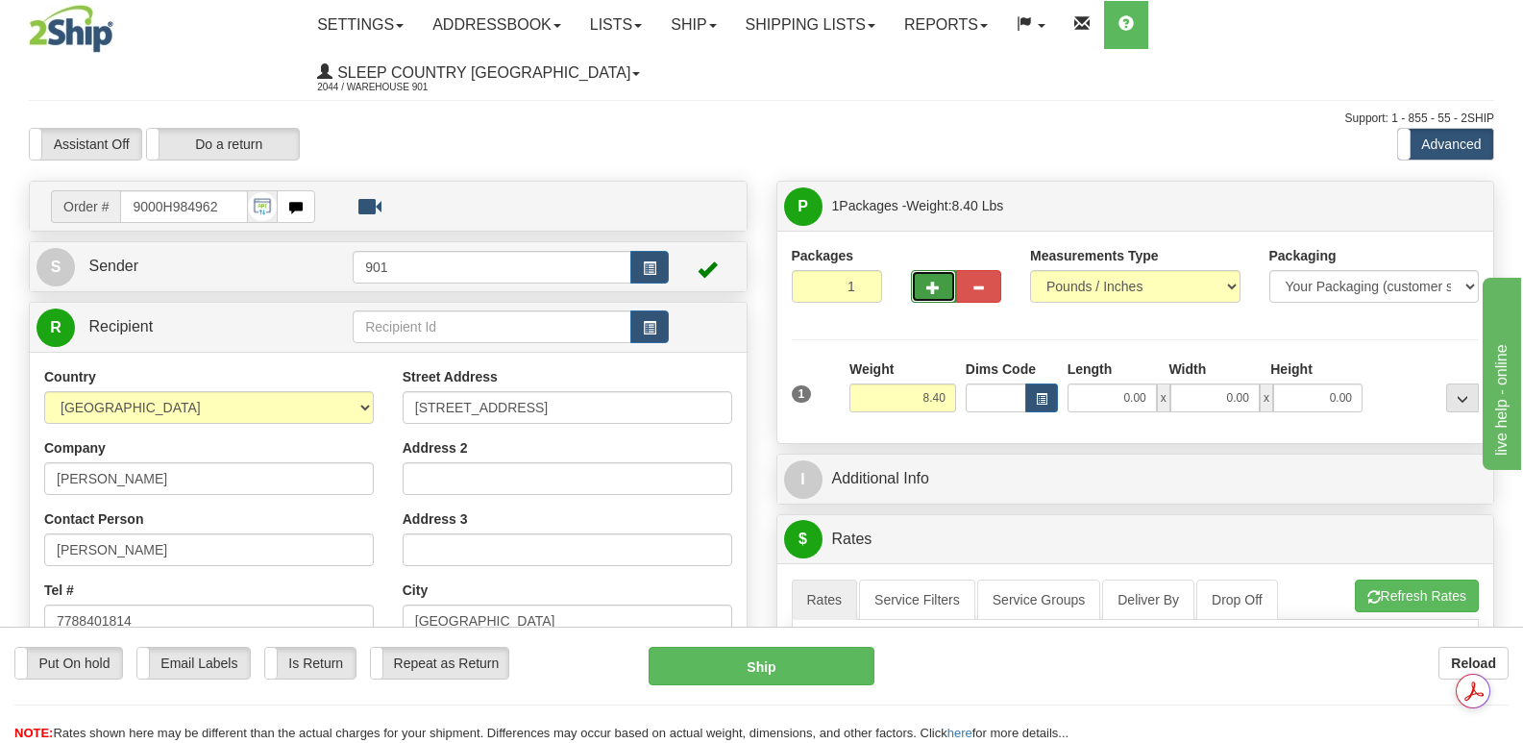
click at [933, 282] on span "button" at bounding box center [933, 288] width 13 height 12
type input "2"
click at [1414, 200] on span "Package Level" at bounding box center [1438, 206] width 76 height 13
radio input "true"
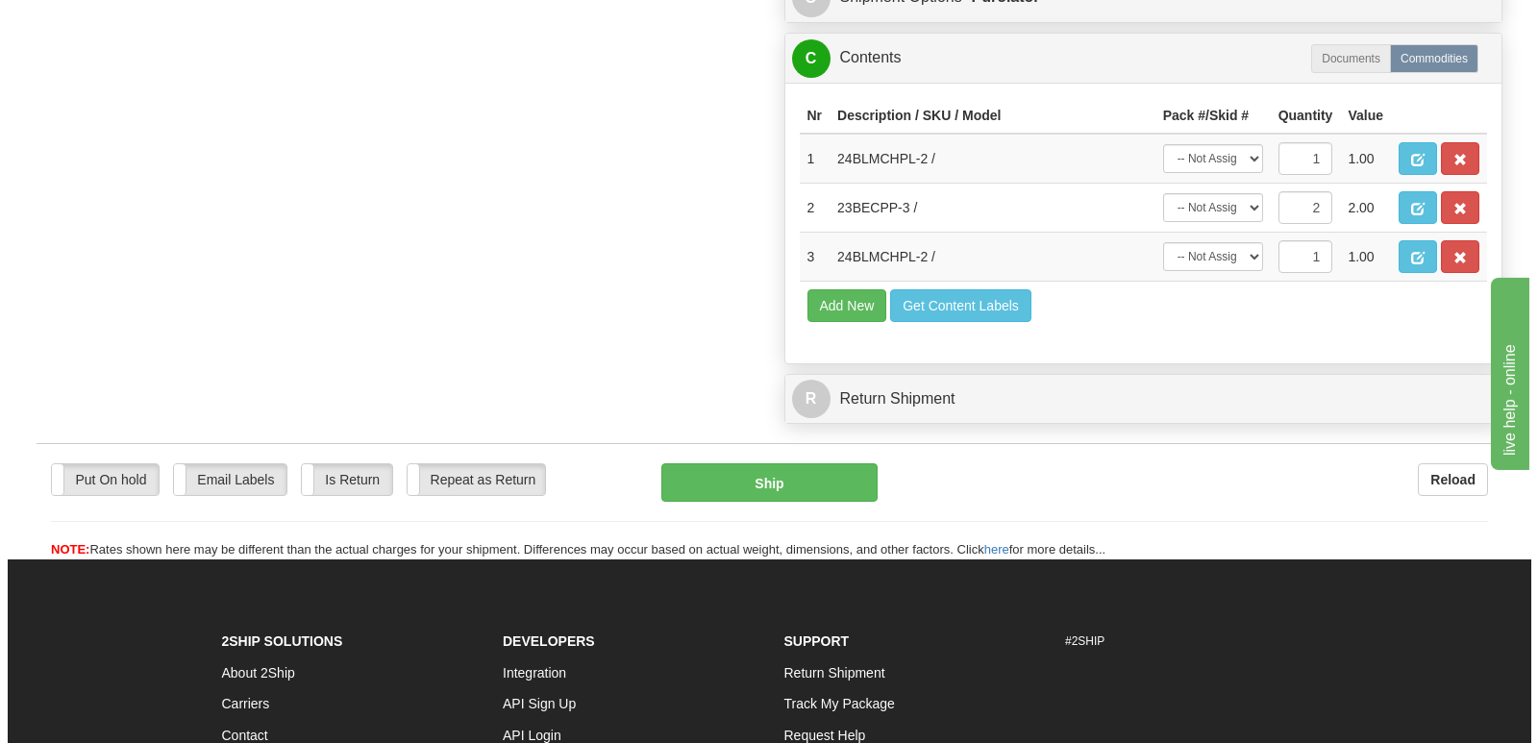
scroll to position [1442, 0]
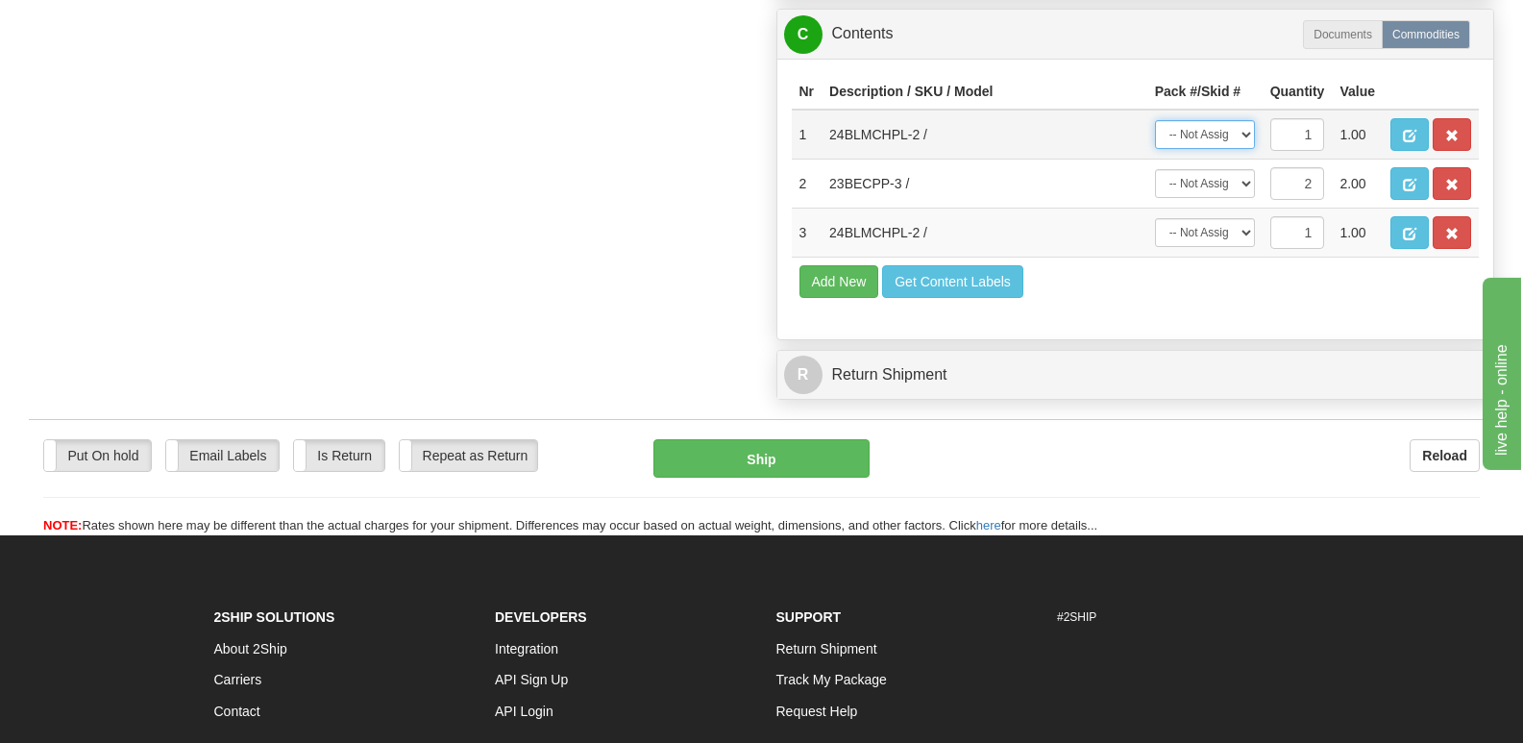
click at [1248, 120] on select "-- Not Assigned -- Package 1 Package 2" at bounding box center [1205, 134] width 100 height 29
click at [1155, 120] on select "-- Not Assigned -- Package 1 Package 2" at bounding box center [1205, 134] width 100 height 29
click at [1246, 120] on select "-- Not Assigned -- Package 1 Package 2" at bounding box center [1205, 134] width 100 height 29
select select "1"
click at [1155, 120] on select "-- Not Assigned -- Package 1 Package 2" at bounding box center [1205, 134] width 100 height 29
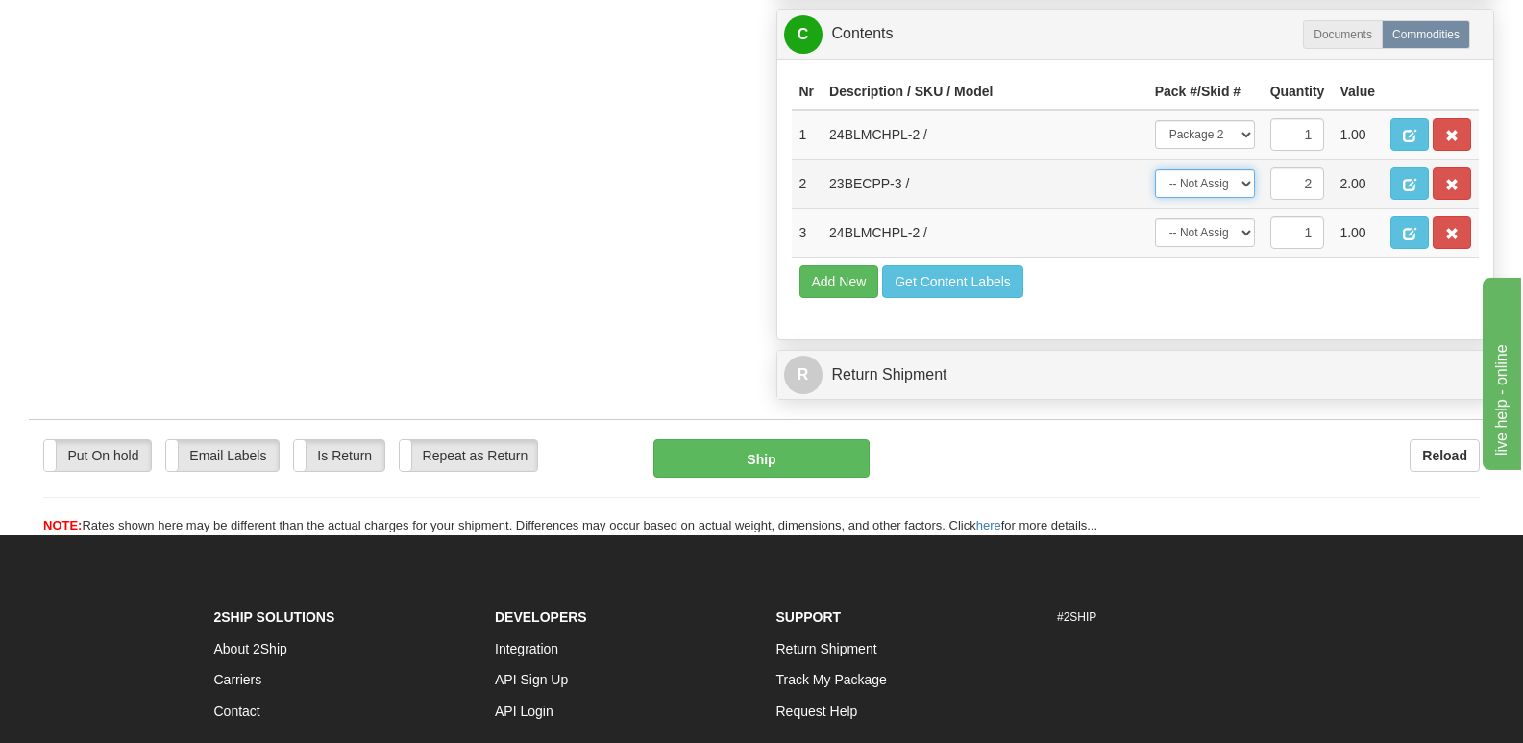
click at [1243, 169] on select "-- Not Assigned -- Package 1 Package 2 Split" at bounding box center [1205, 183] width 100 height 29
select select "0"
click at [1155, 169] on select "-- Not Assigned -- Package 1 Package 2 Split" at bounding box center [1205, 183] width 100 height 29
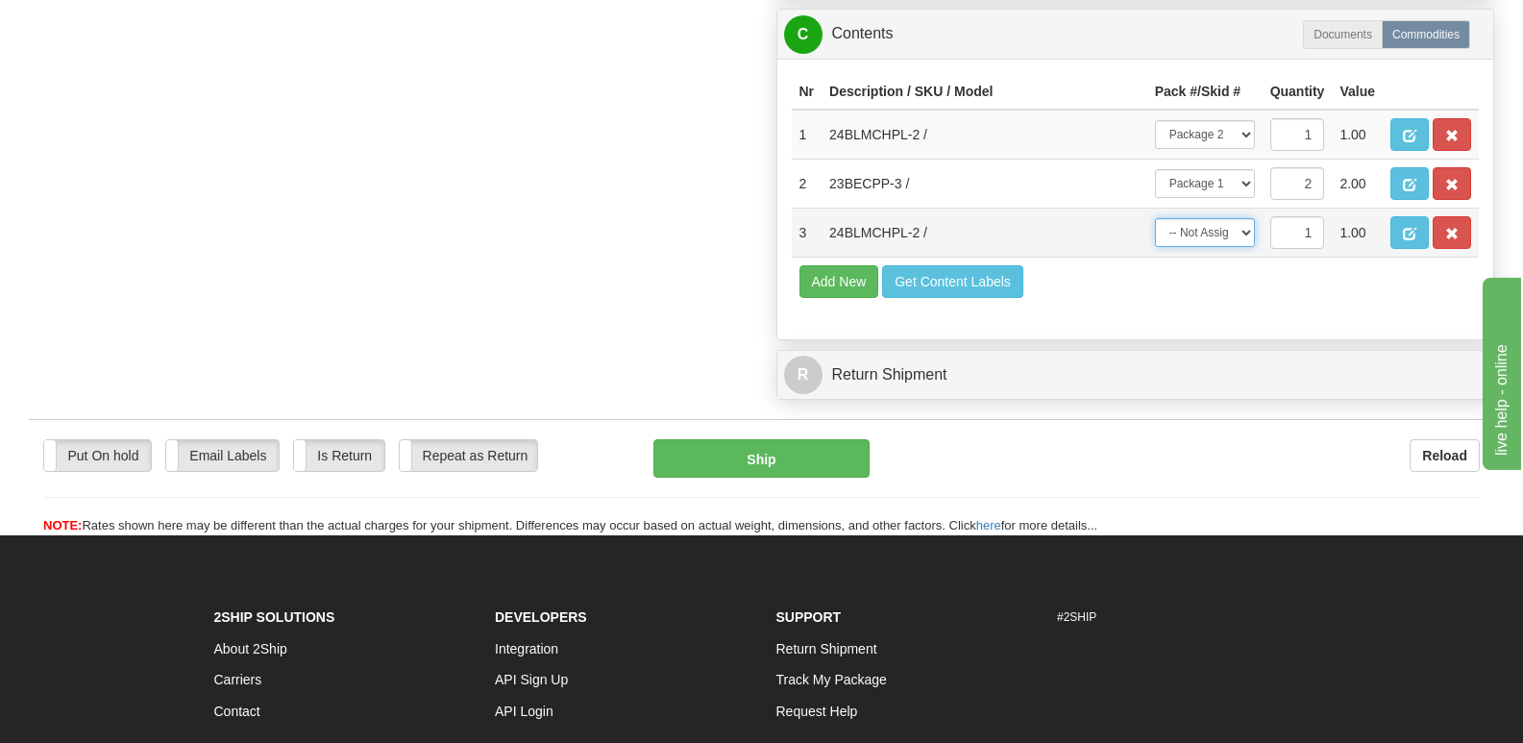
click at [1245, 218] on select "-- Not Assigned -- Package 1 Package 2" at bounding box center [1205, 232] width 100 height 29
select select "1"
click at [1155, 218] on select "-- Not Assigned -- Package 1 Package 2" at bounding box center [1205, 232] width 100 height 29
click at [1414, 130] on span "button" at bounding box center [1409, 136] width 13 height 12
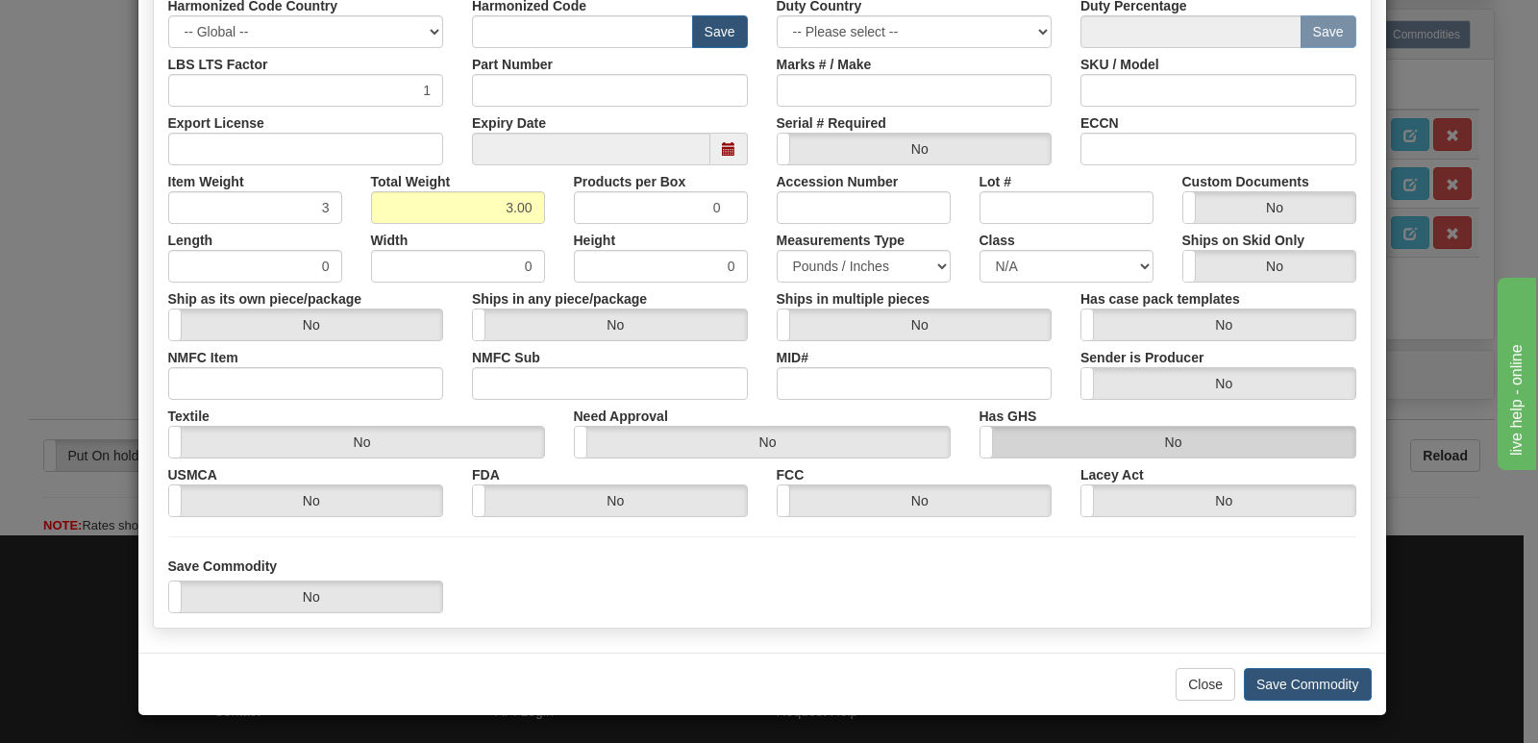
scroll to position [445, 0]
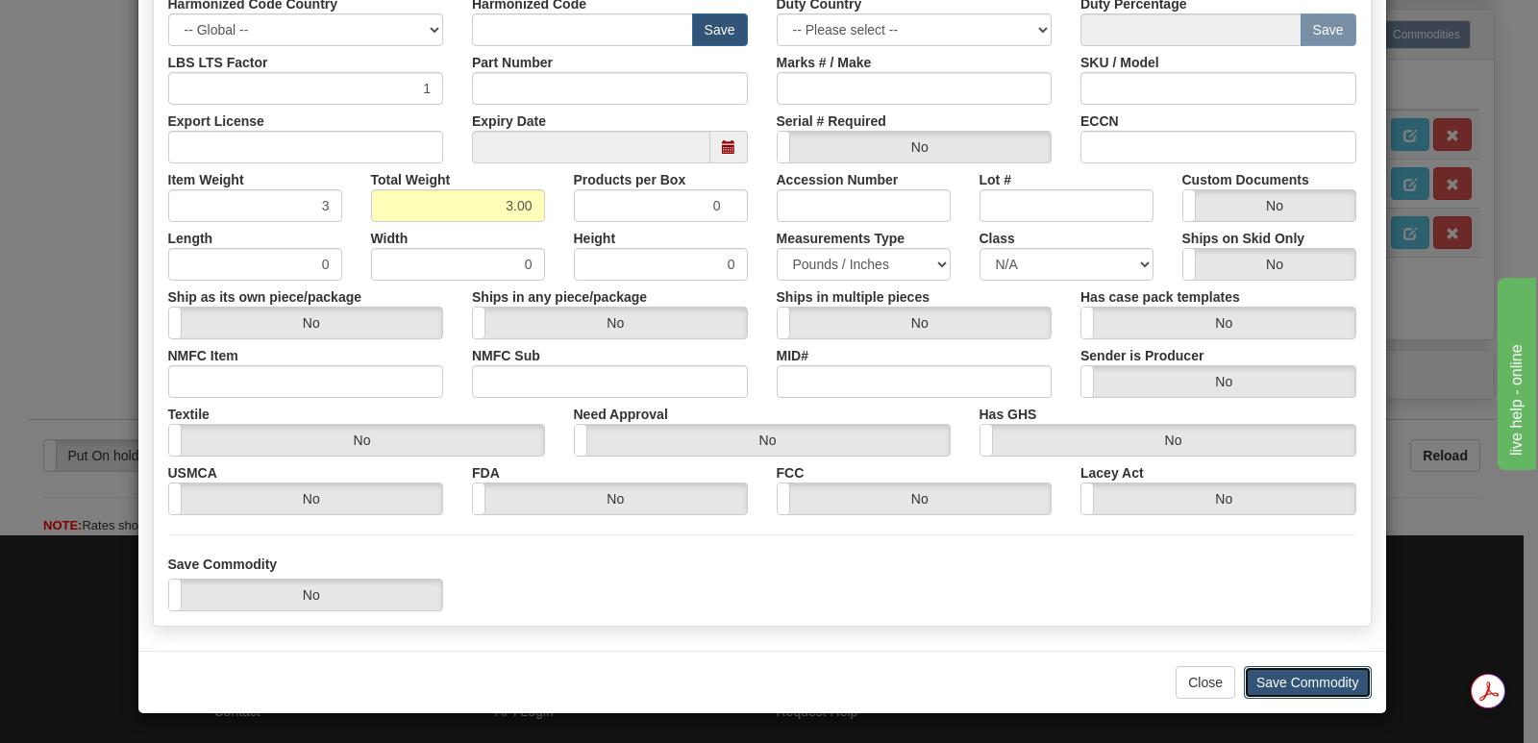
click at [1273, 680] on button "Save Commodity" at bounding box center [1308, 682] width 128 height 33
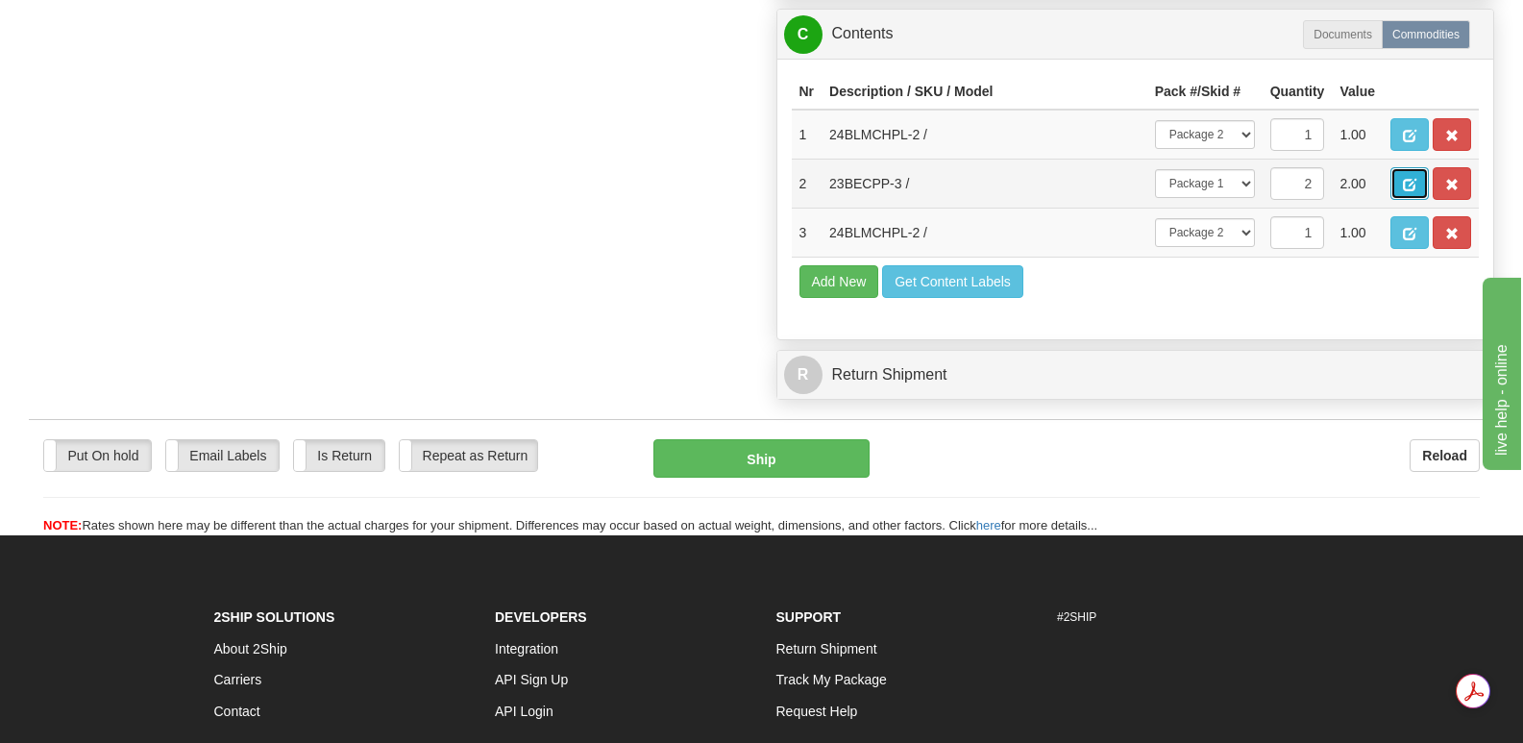
click at [1405, 179] on span "button" at bounding box center [1409, 185] width 13 height 12
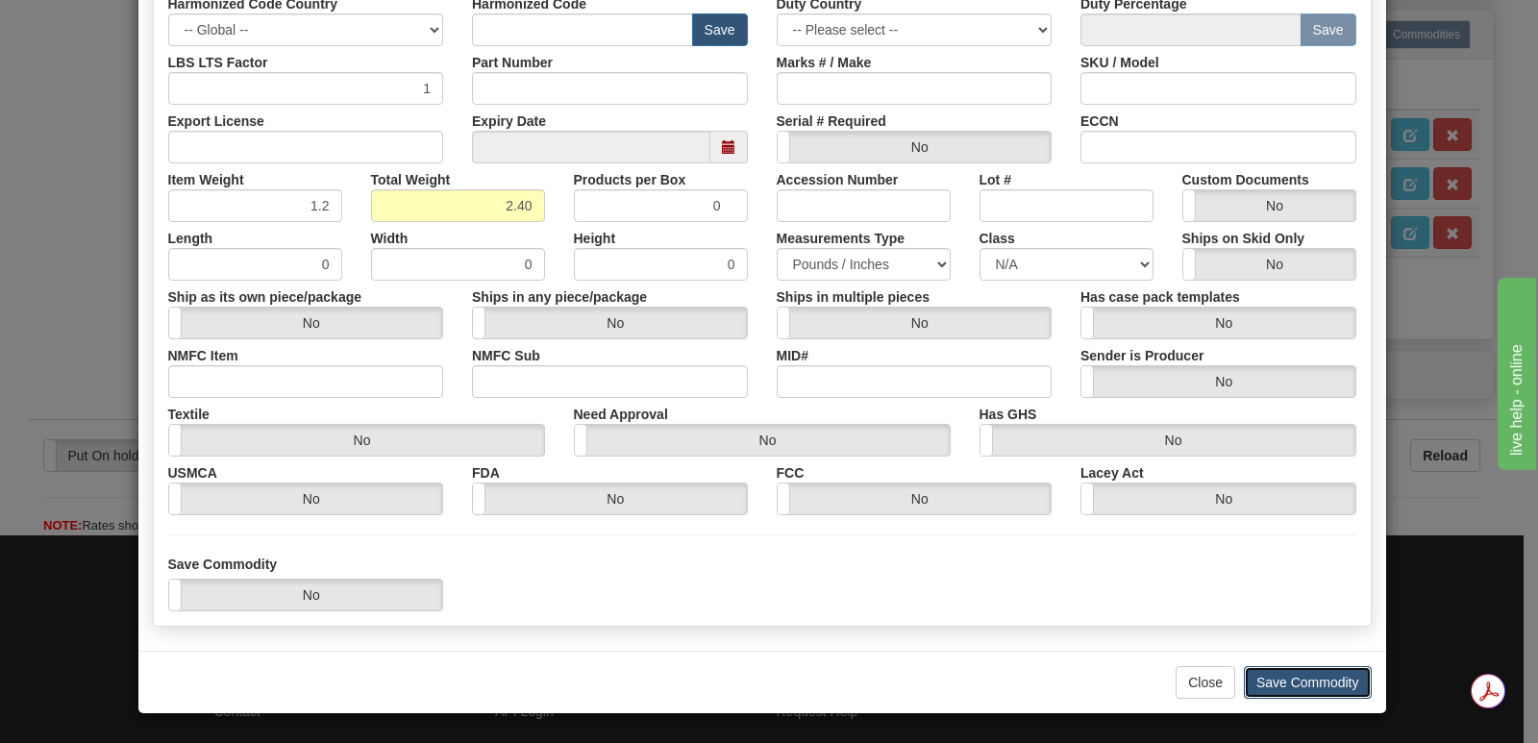
click at [1293, 676] on button "Save Commodity" at bounding box center [1308, 682] width 128 height 33
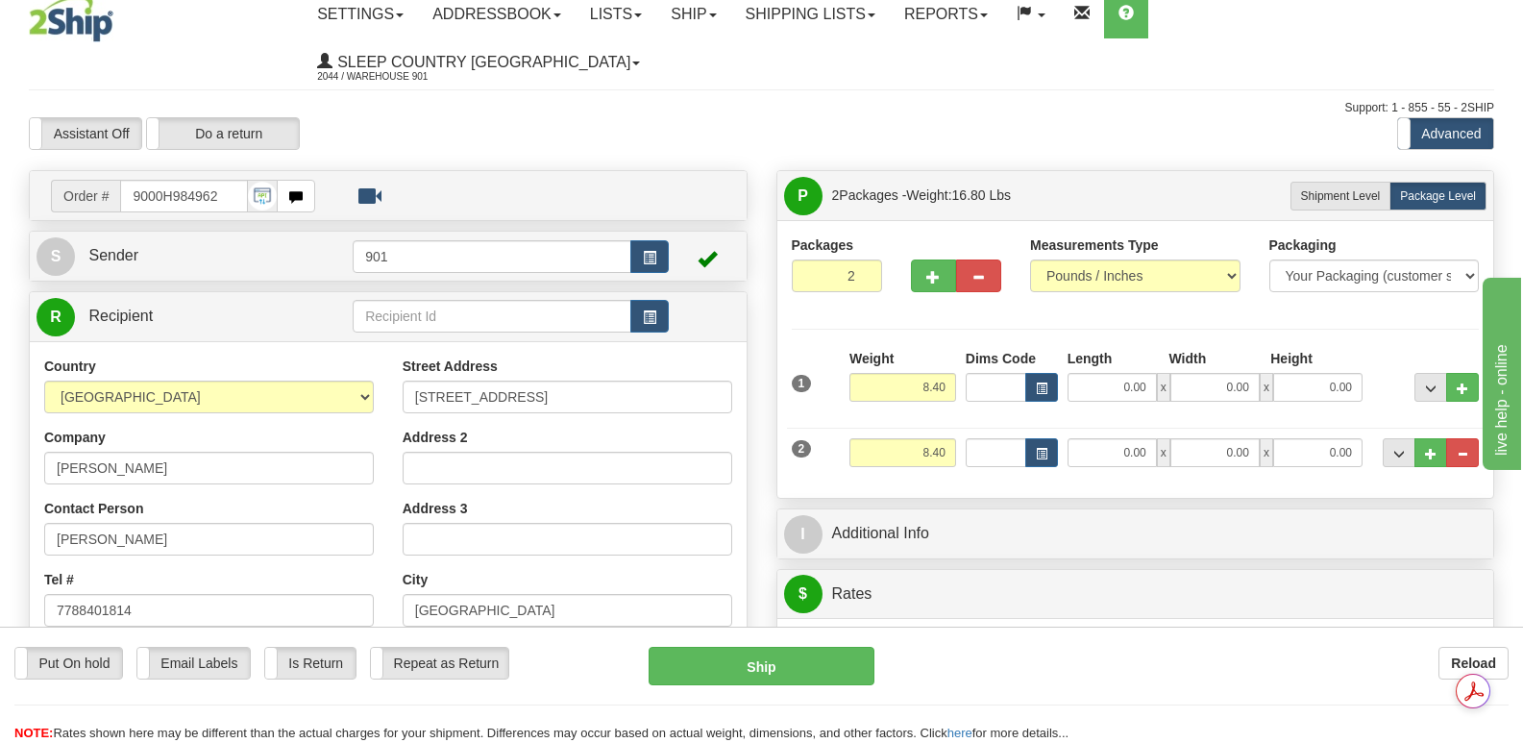
scroll to position [0, 0]
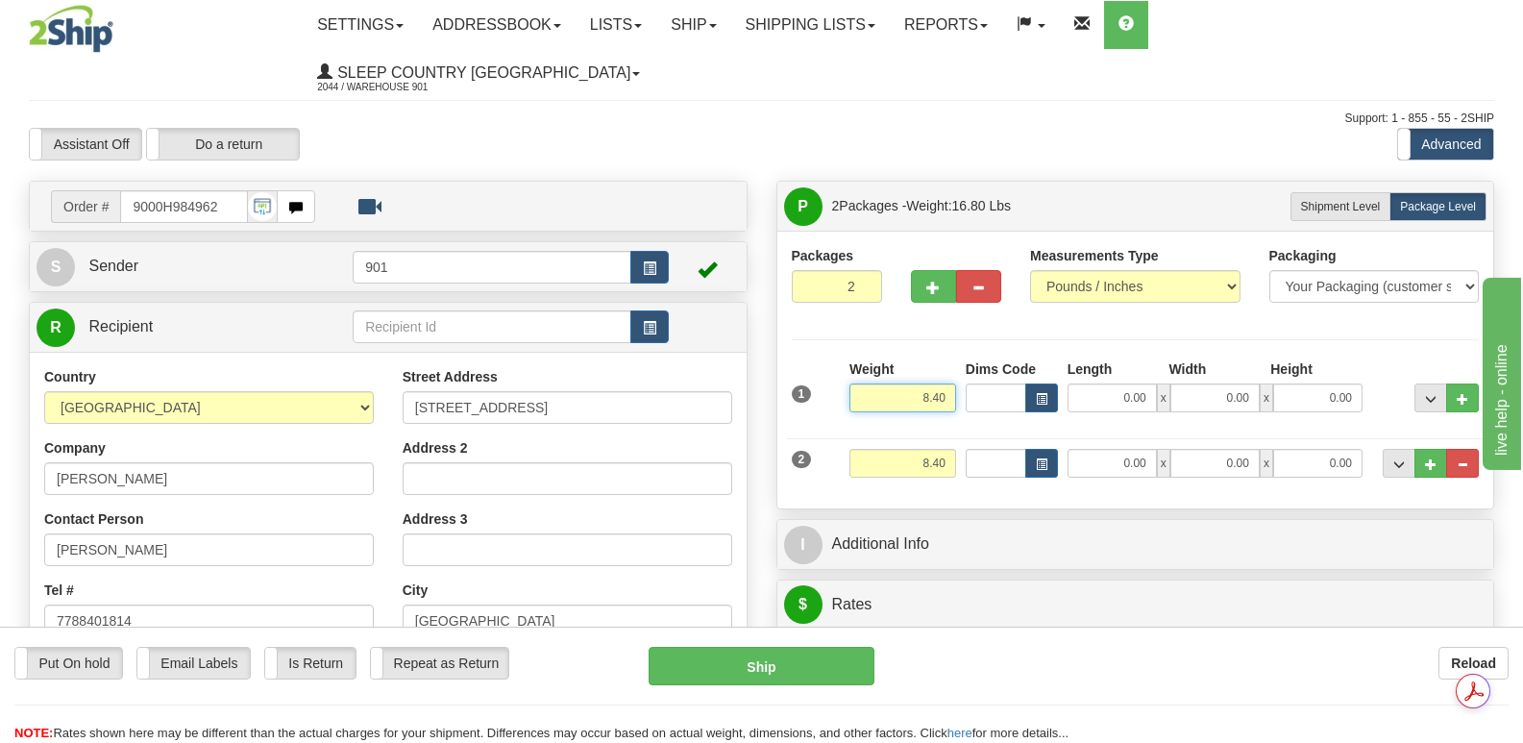
drag, startPoint x: 899, startPoint y: 347, endPoint x: 956, endPoint y: 354, distance: 58.1
click at [956, 359] on div "Weight 8.40" at bounding box center [903, 392] width 116 height 67
type input "2.40"
click at [1081, 383] on input "0.00" at bounding box center [1112, 397] width 89 height 29
type input "12.00"
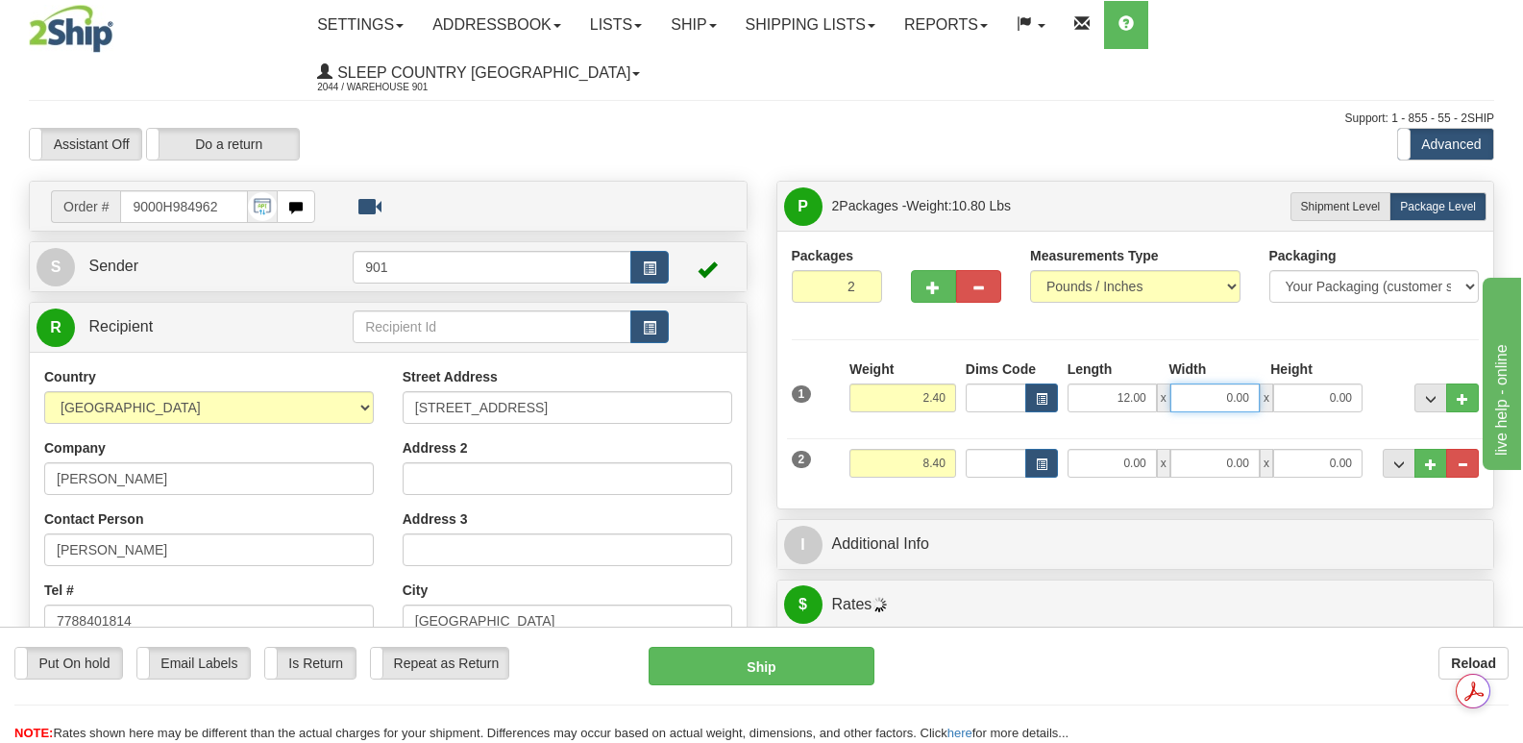
click at [1185, 383] on input "0.00" at bounding box center [1215, 397] width 89 height 29
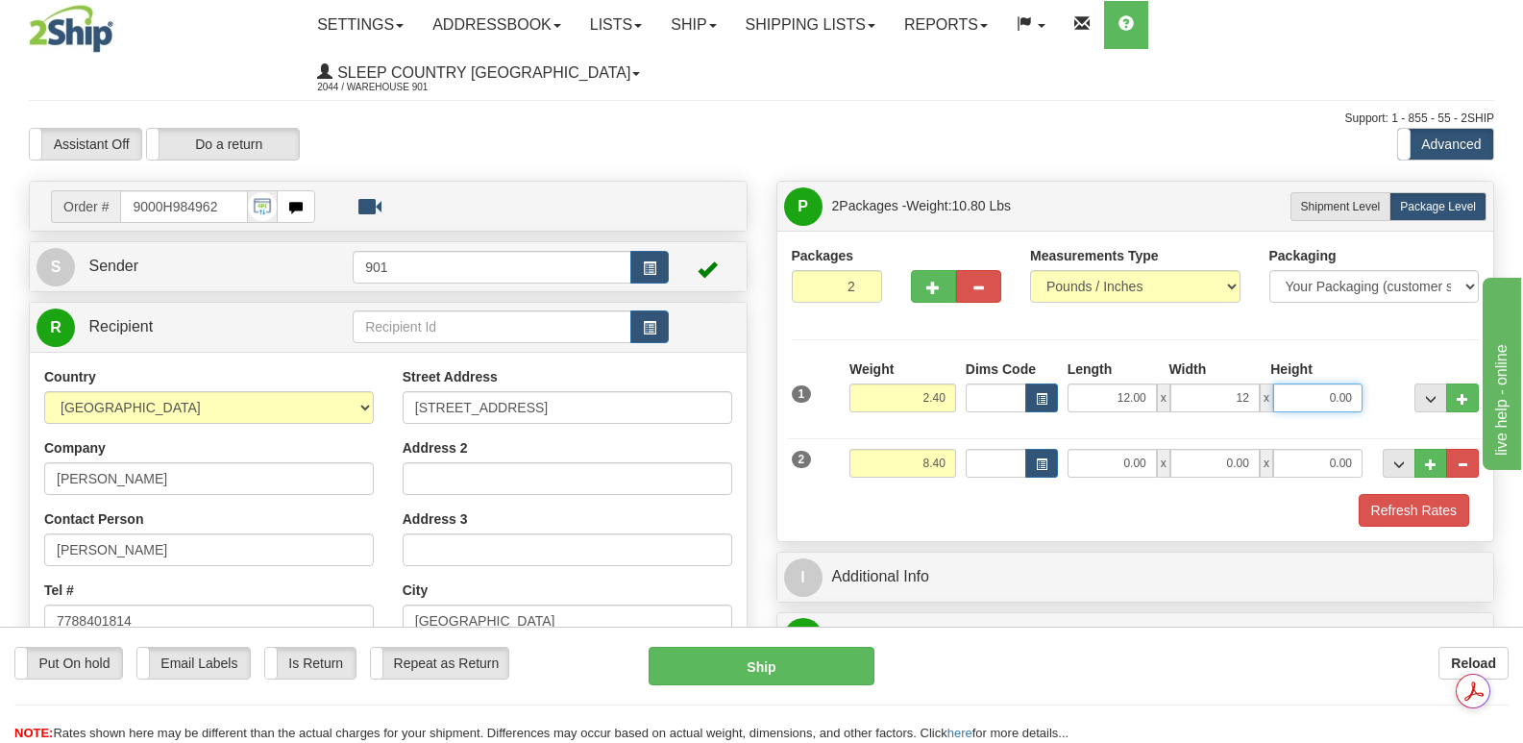
type input "12.00"
click at [1302, 383] on input "0.00" at bounding box center [1318, 397] width 89 height 29
type input "6.00"
drag, startPoint x: 910, startPoint y: 413, endPoint x: 956, endPoint y: 409, distance: 46.3
click at [956, 449] on div "Weight 8.40" at bounding box center [903, 470] width 116 height 43
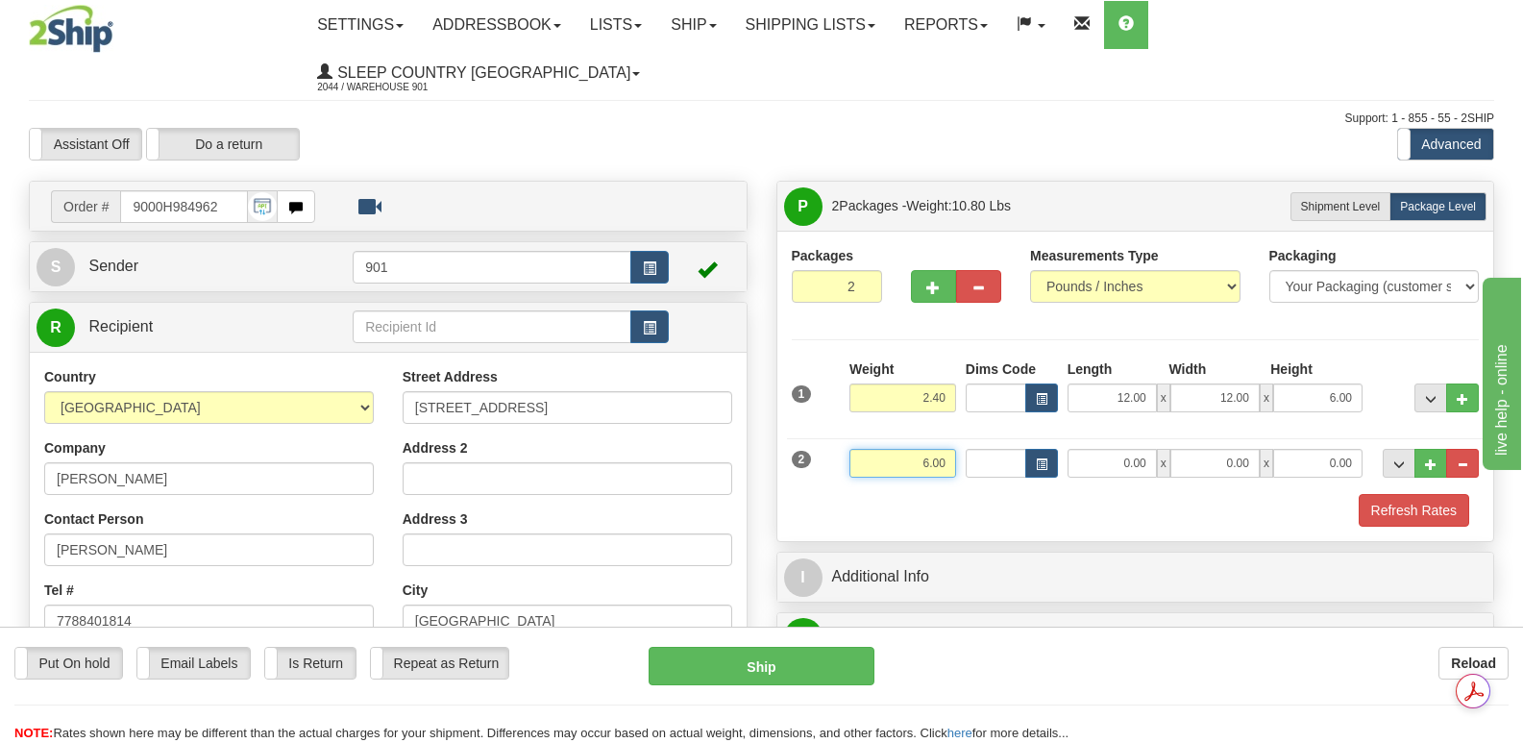
type input "6.00"
click at [1088, 449] on input "0.00" at bounding box center [1112, 463] width 89 height 29
type input "17.00"
click at [1201, 449] on input "0.00" at bounding box center [1215, 463] width 89 height 29
type input "12.00"
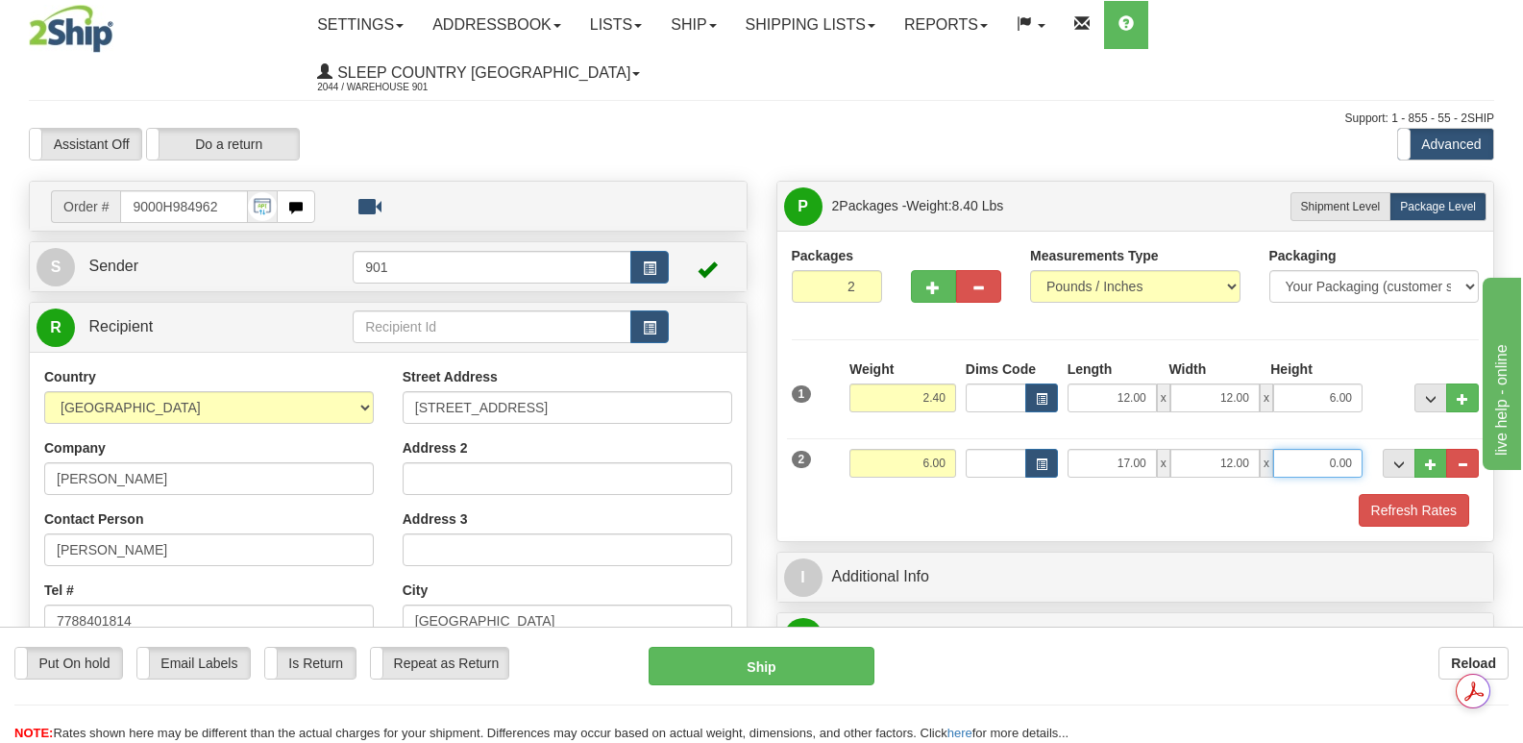
click at [1297, 449] on input "0.00" at bounding box center [1318, 463] width 89 height 29
type input "6.00"
click at [1386, 494] on button "Refresh Rates" at bounding box center [1414, 510] width 111 height 33
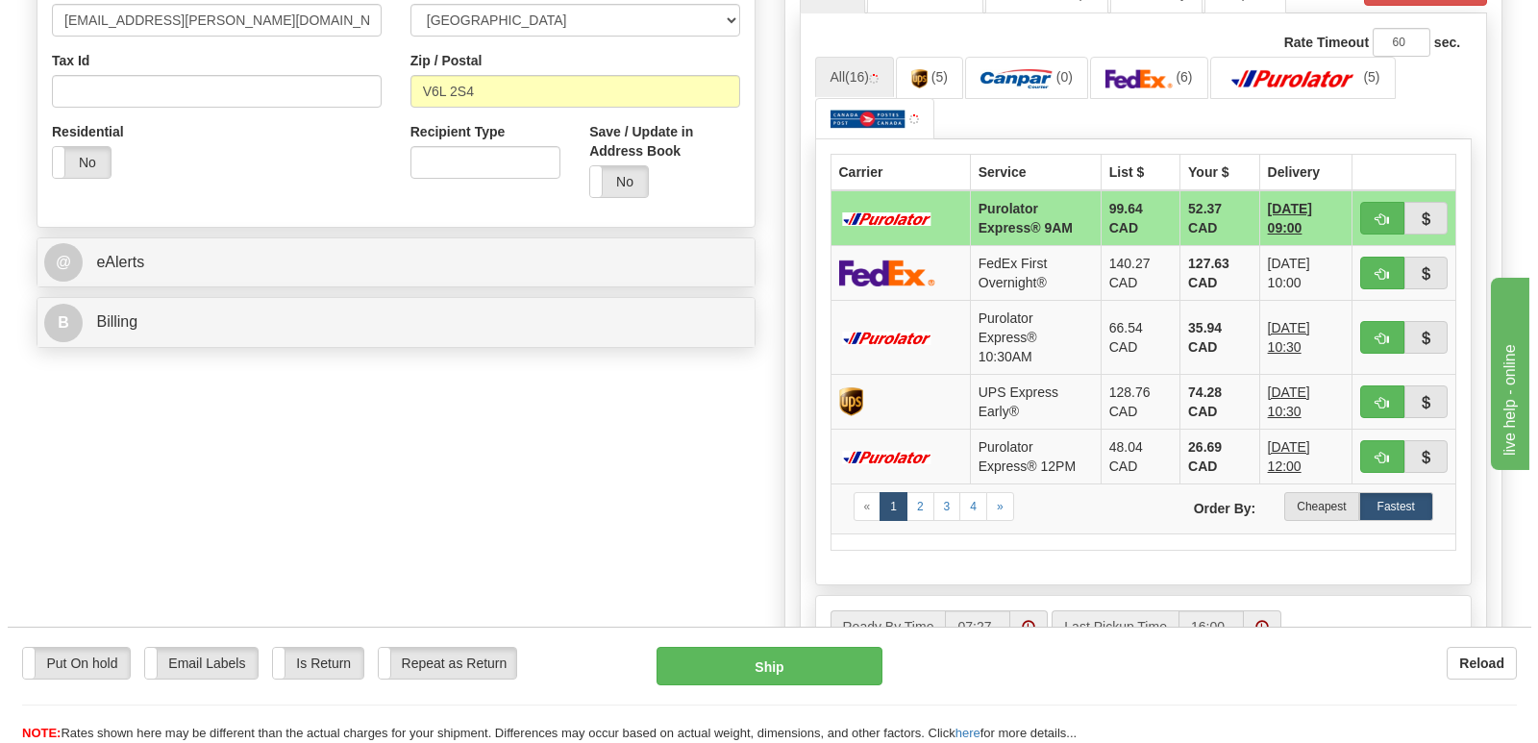
scroll to position [673, 0]
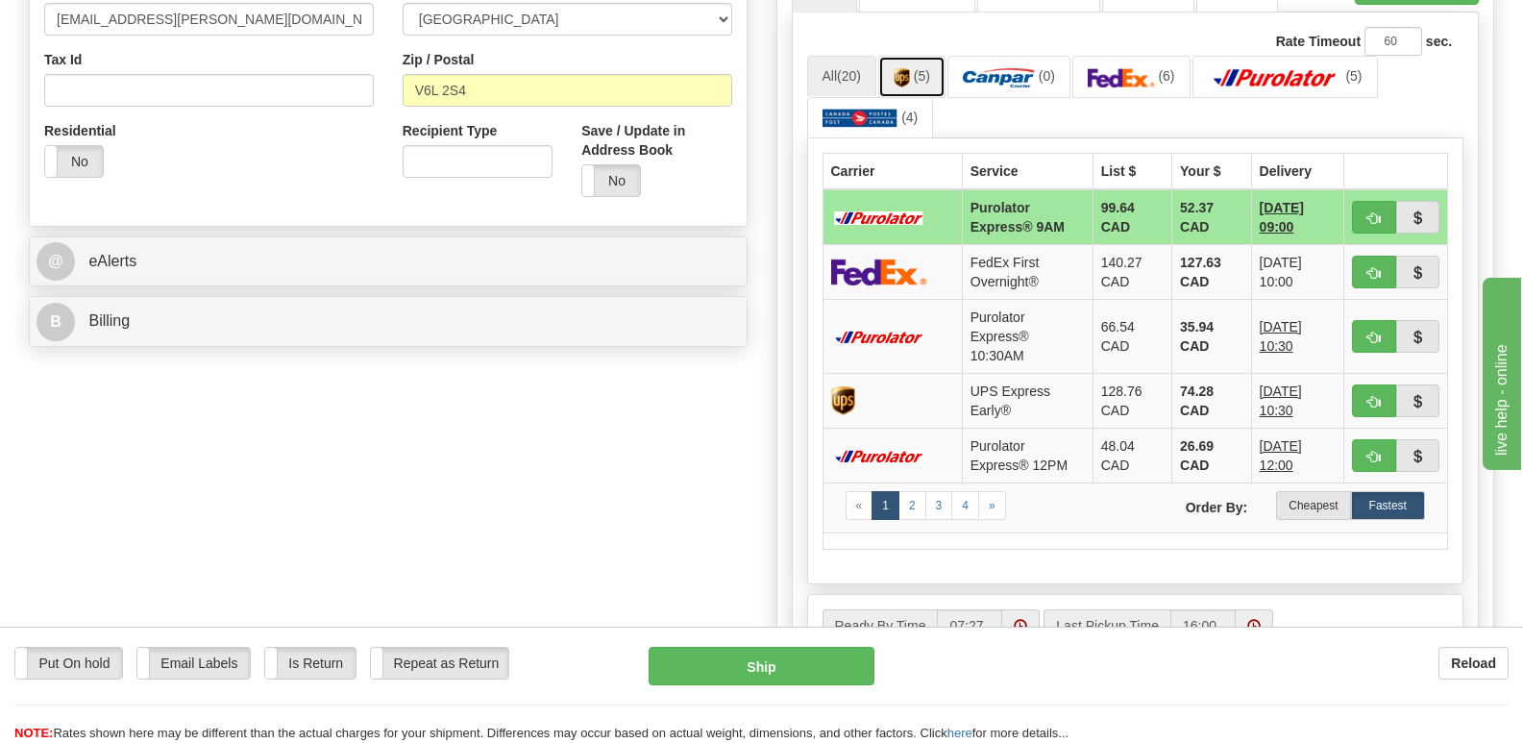
click at [910, 68] on img at bounding box center [902, 77] width 16 height 19
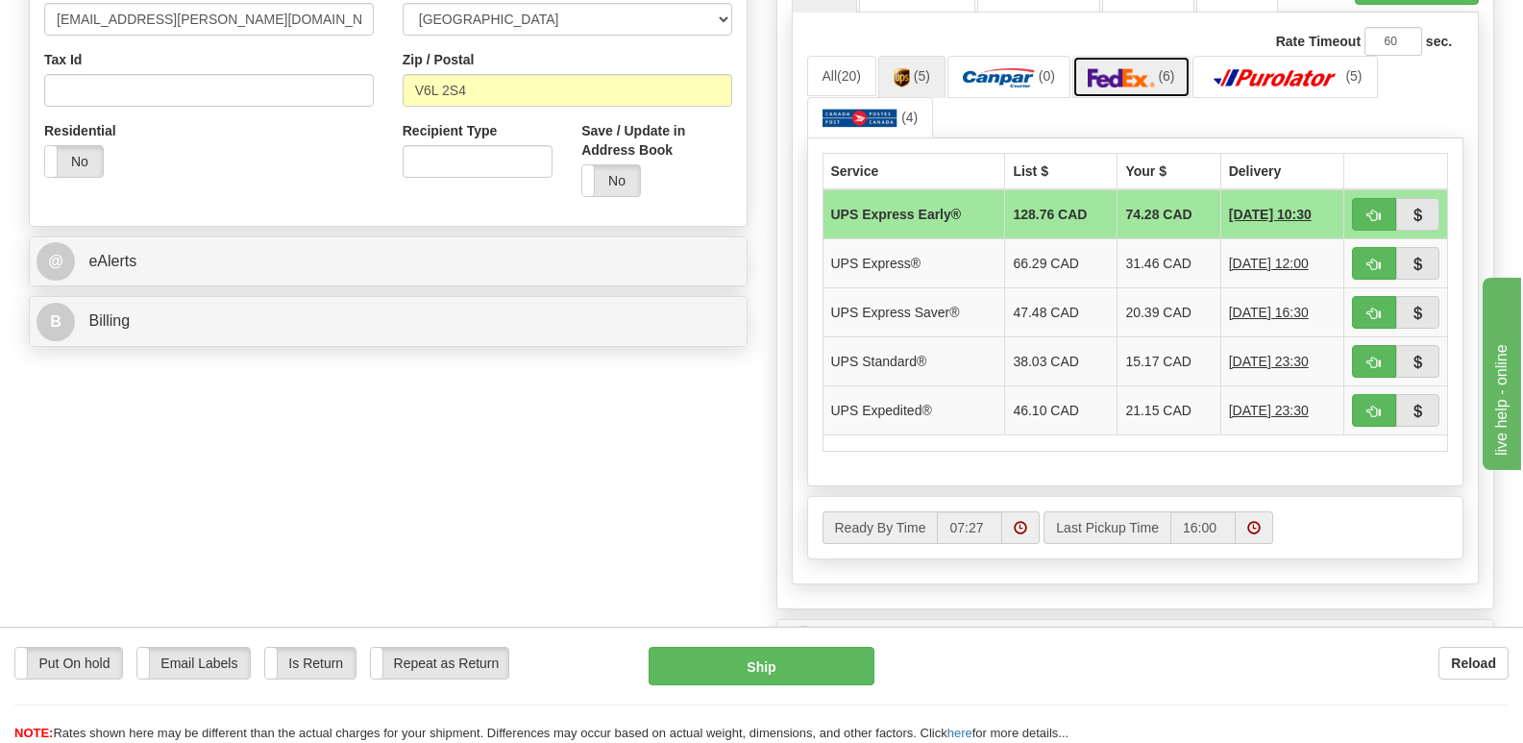
click at [1141, 68] on img at bounding box center [1121, 77] width 67 height 19
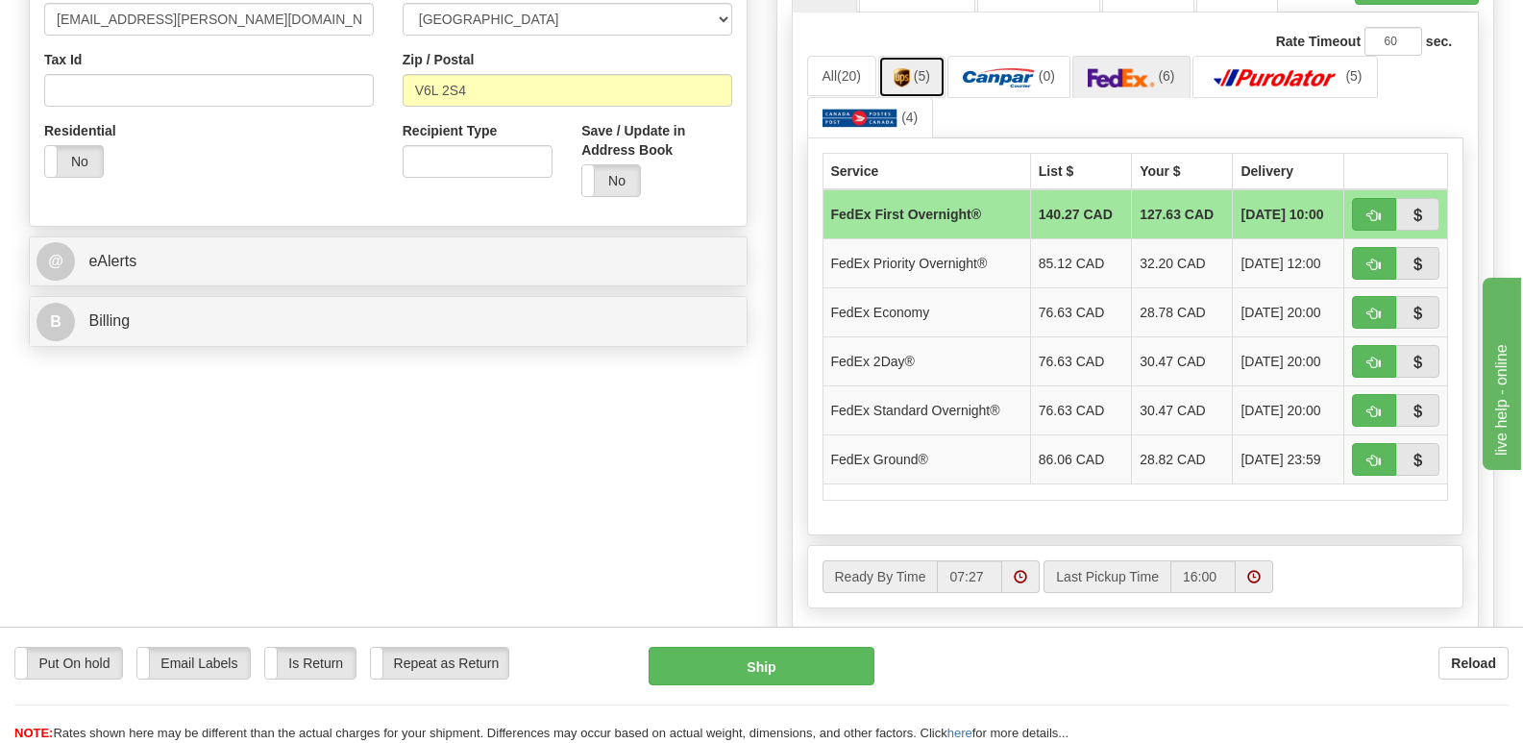
click at [905, 68] on img at bounding box center [902, 77] width 16 height 19
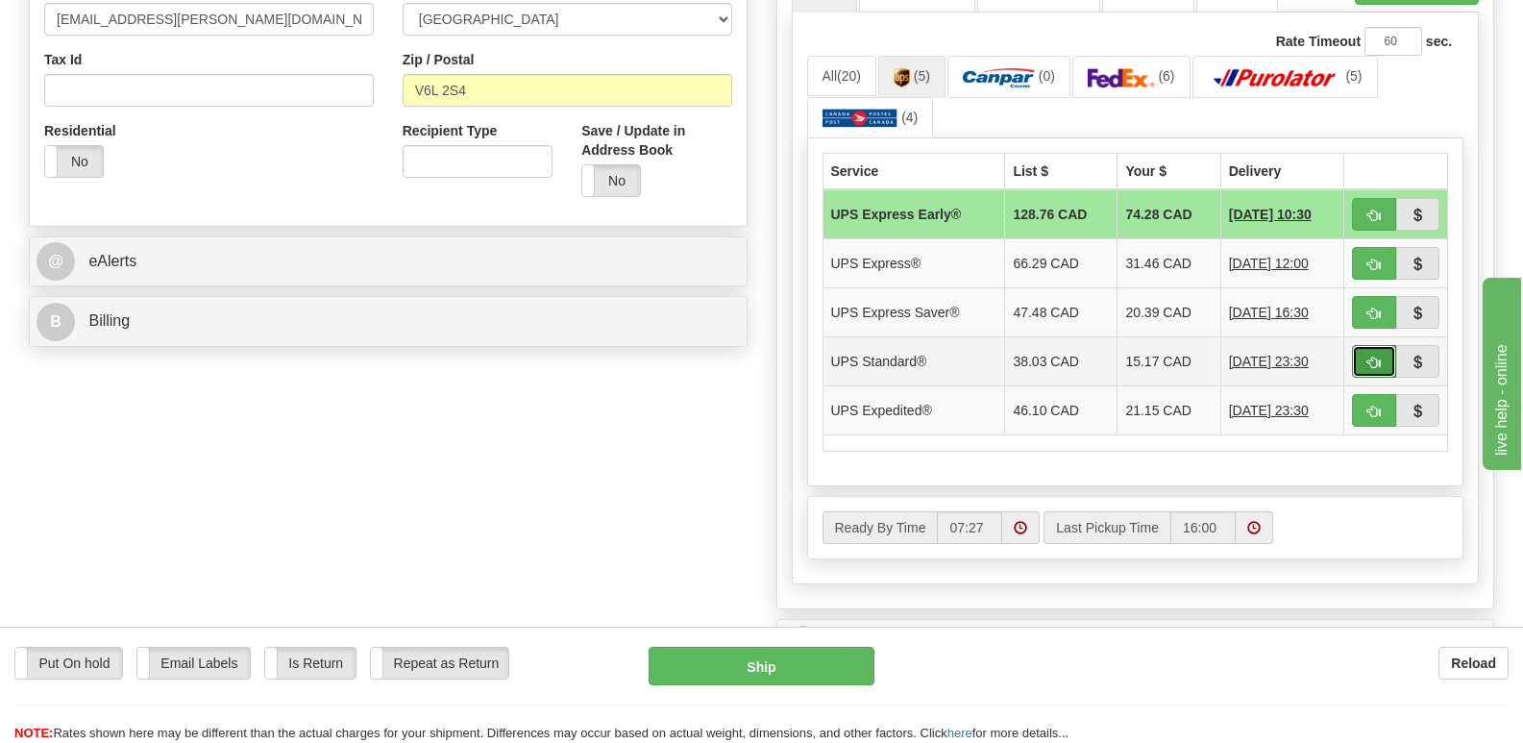
click at [1373, 357] on span "button" at bounding box center [1374, 363] width 13 height 12
type input "11"
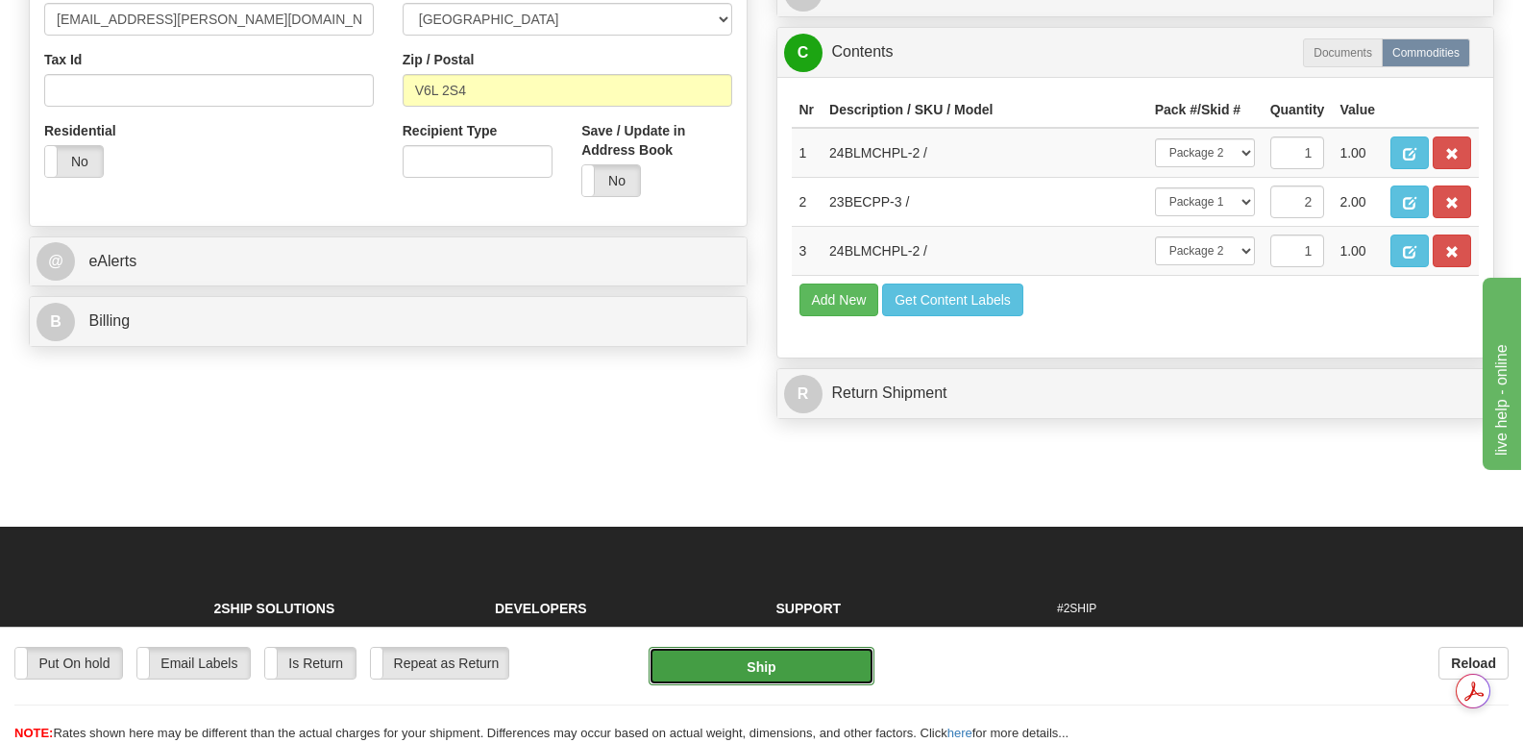
click at [783, 663] on button "Ship" at bounding box center [761, 666] width 225 height 38
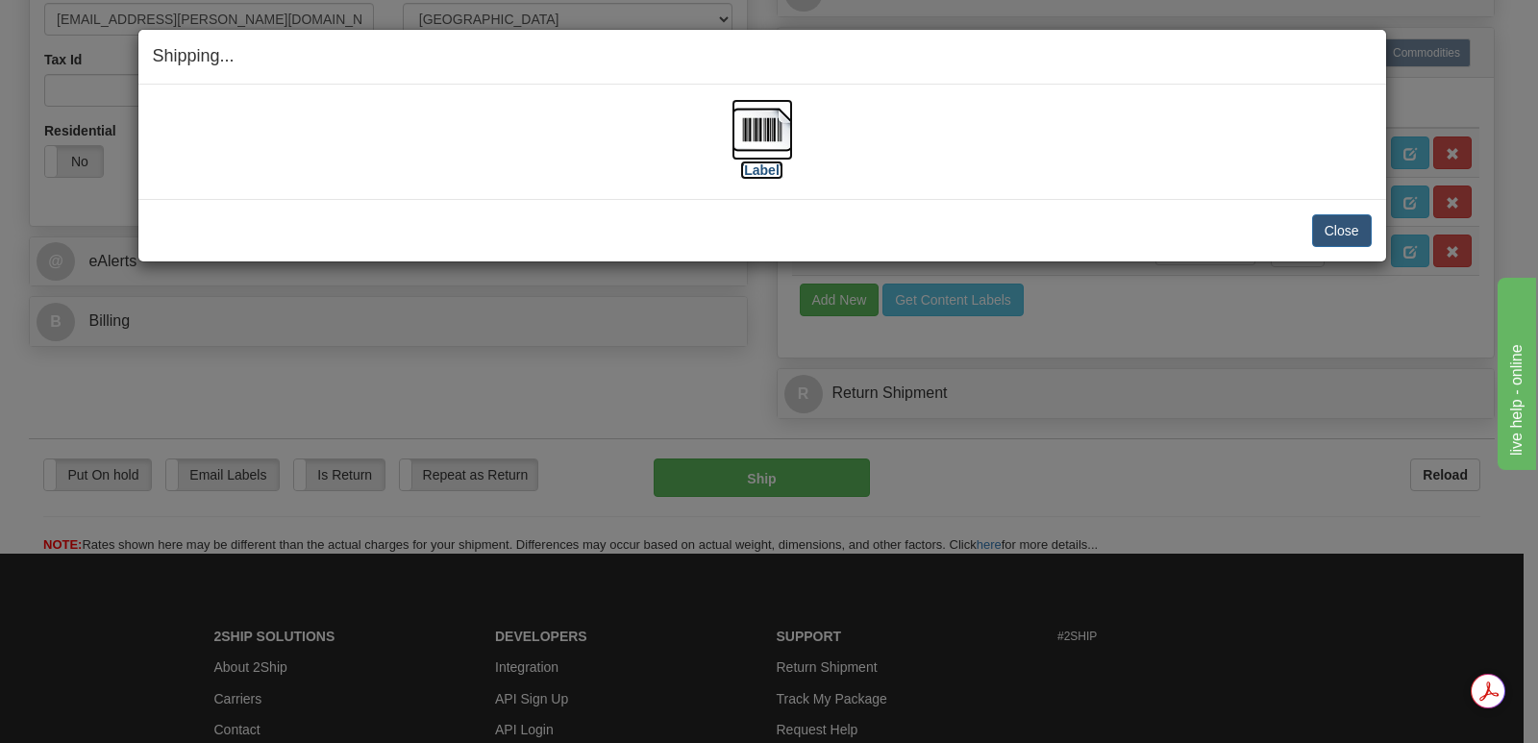
click at [758, 123] on img at bounding box center [762, 130] width 62 height 62
click at [1339, 229] on button "Close" at bounding box center [1342, 230] width 60 height 33
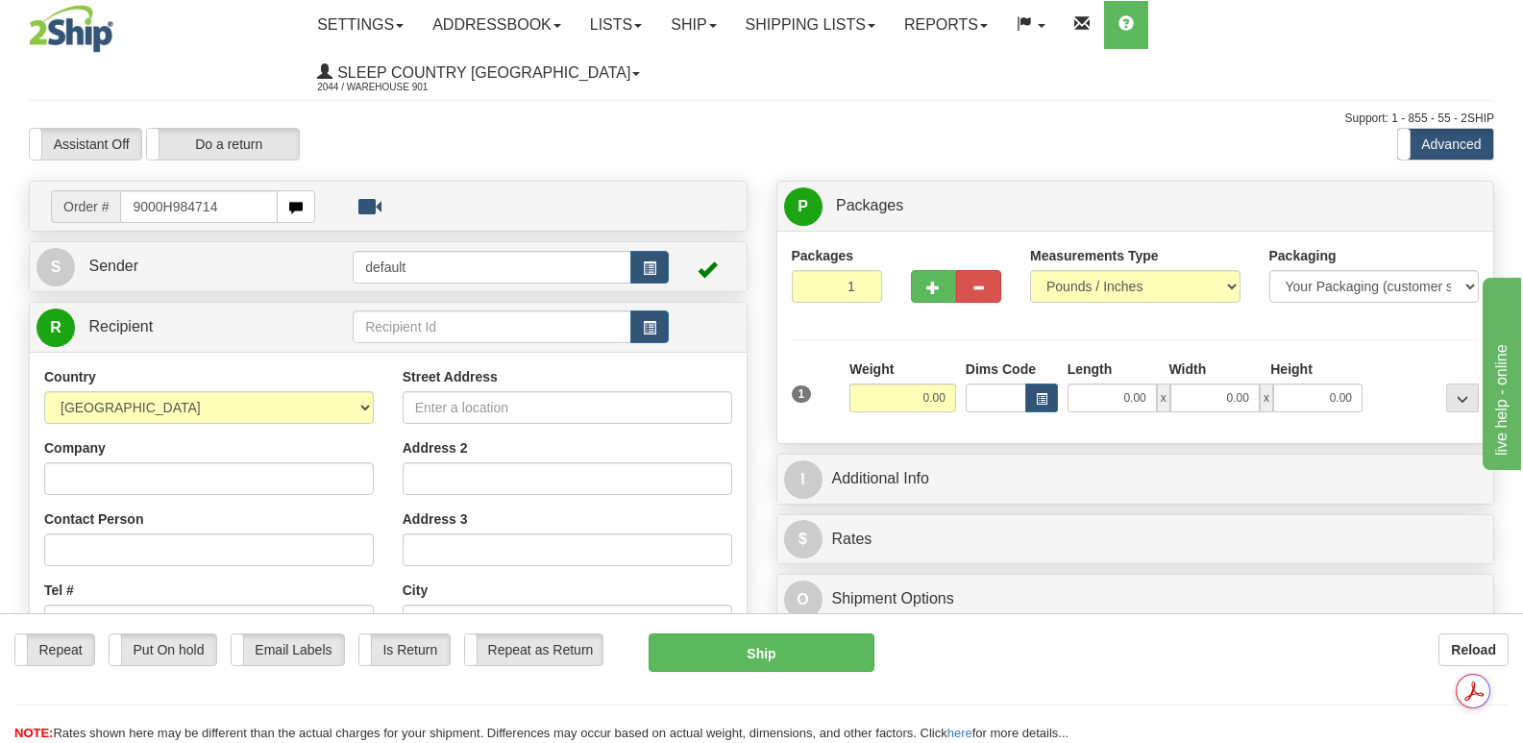
type input "9000H984714"
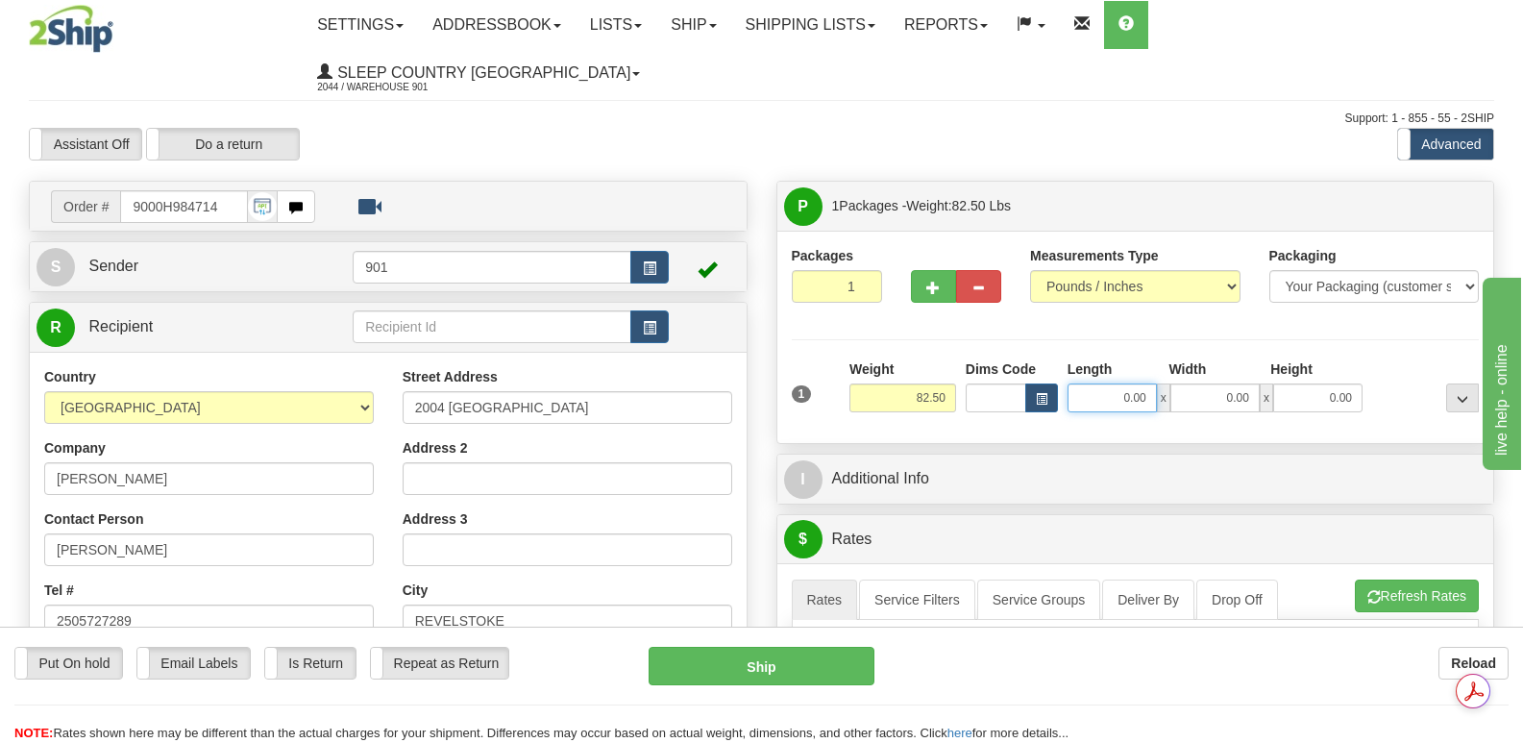
click at [1078, 383] on input "0.00" at bounding box center [1112, 397] width 89 height 29
type input "45.00"
click at [1186, 383] on input "0.00" at bounding box center [1215, 397] width 89 height 29
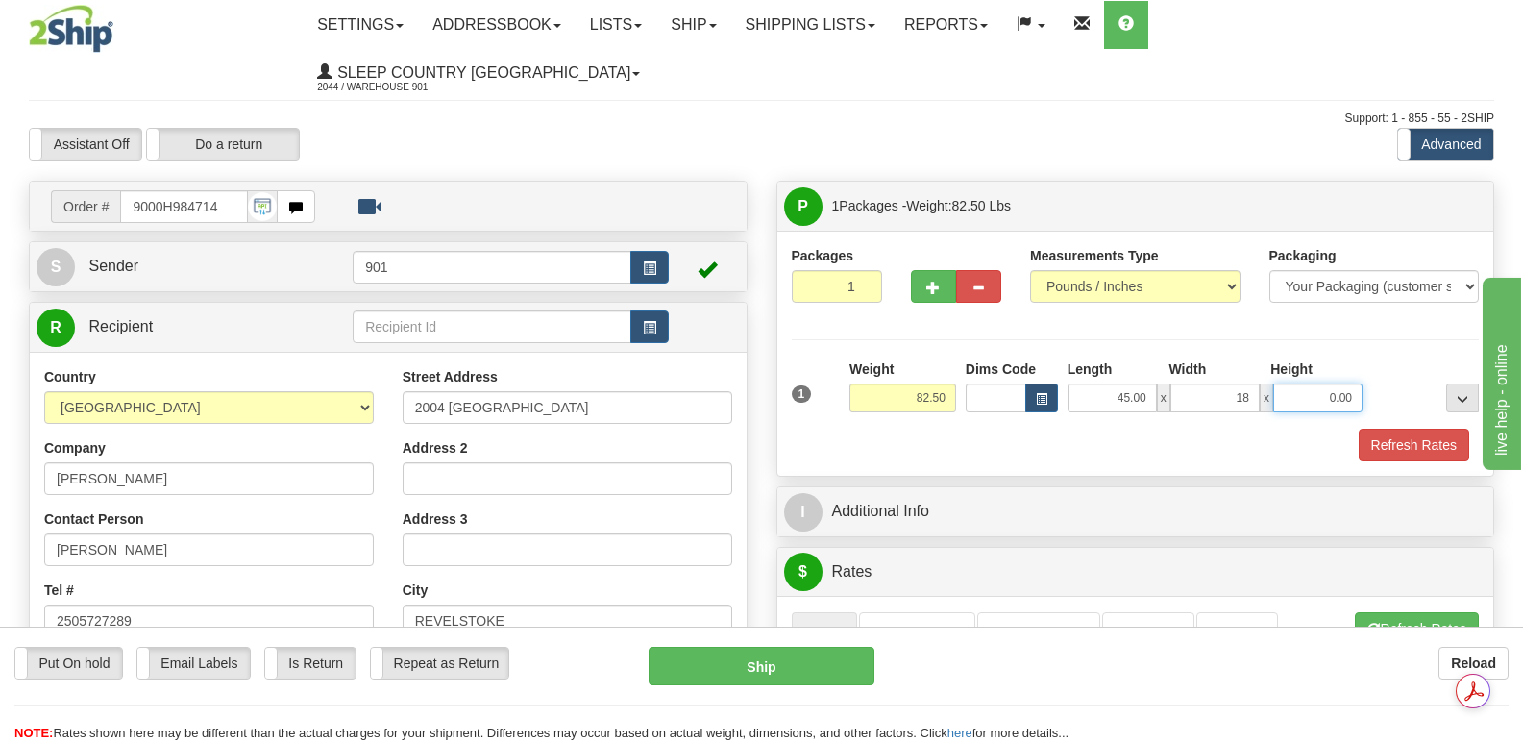
type input "18.00"
click at [1298, 383] on input "0.00" at bounding box center [1318, 397] width 89 height 29
type input "18.00"
click at [1405, 429] on button "Refresh Rates" at bounding box center [1414, 445] width 111 height 33
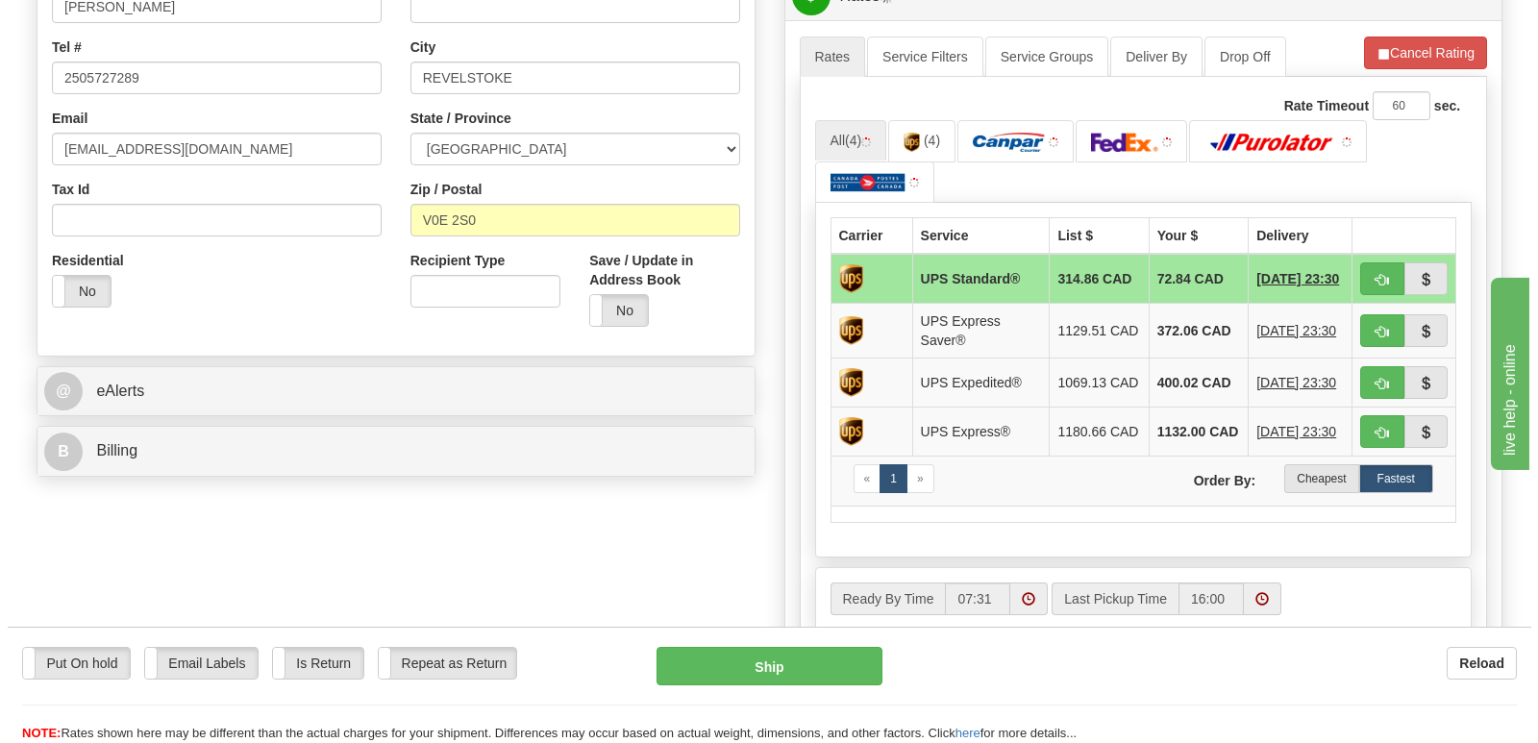
scroll to position [577, 0]
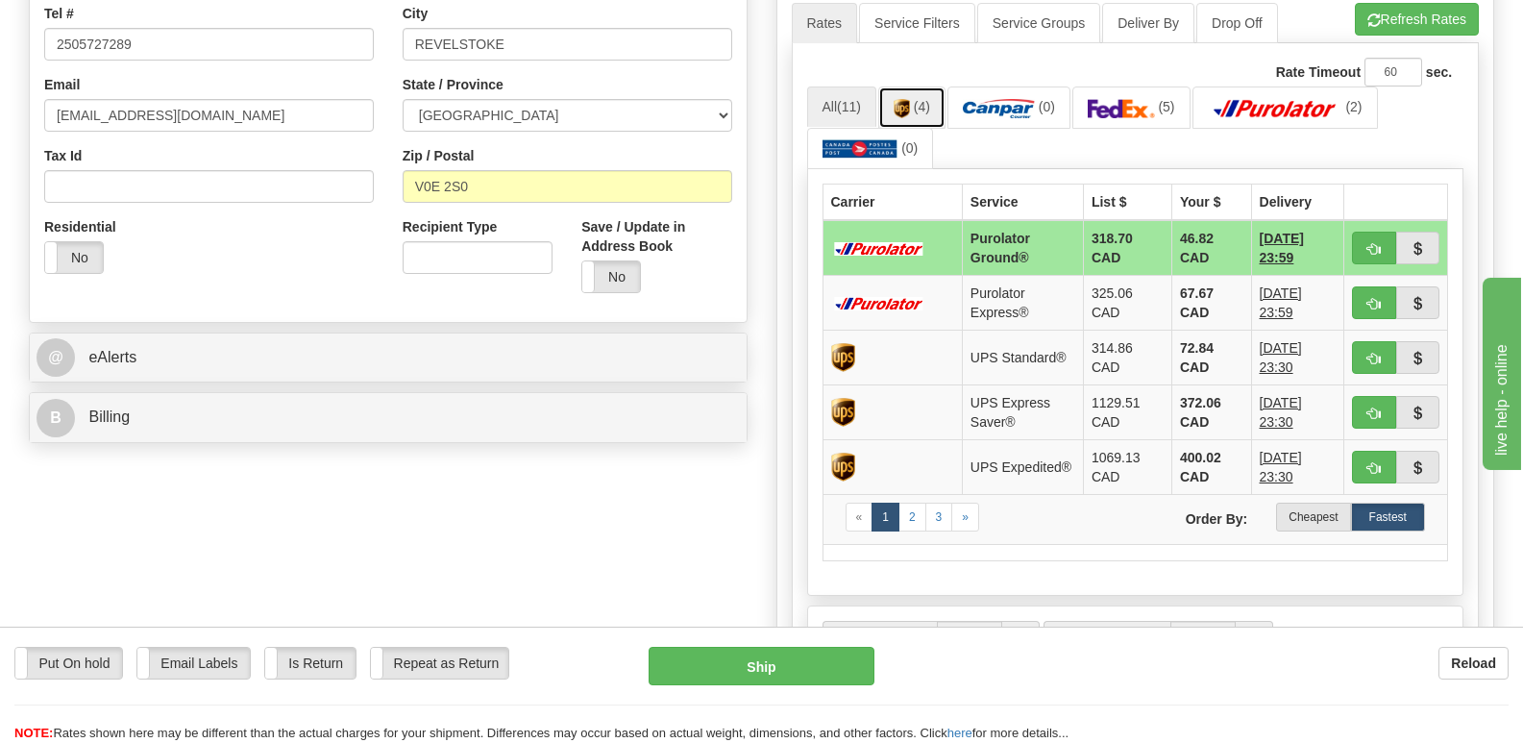
click at [917, 99] on span "(4)" at bounding box center [922, 106] width 16 height 15
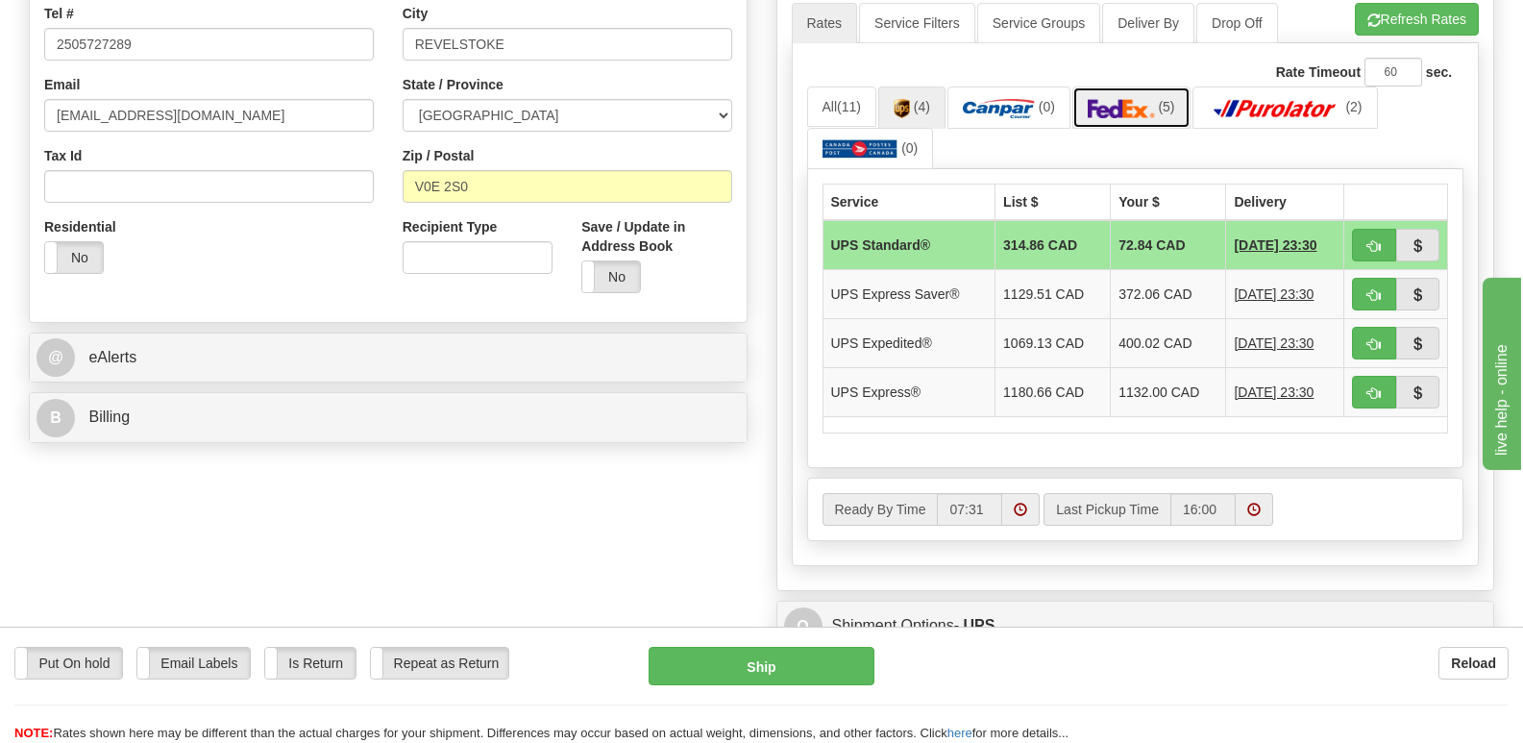
click at [1136, 99] on img at bounding box center [1121, 108] width 67 height 19
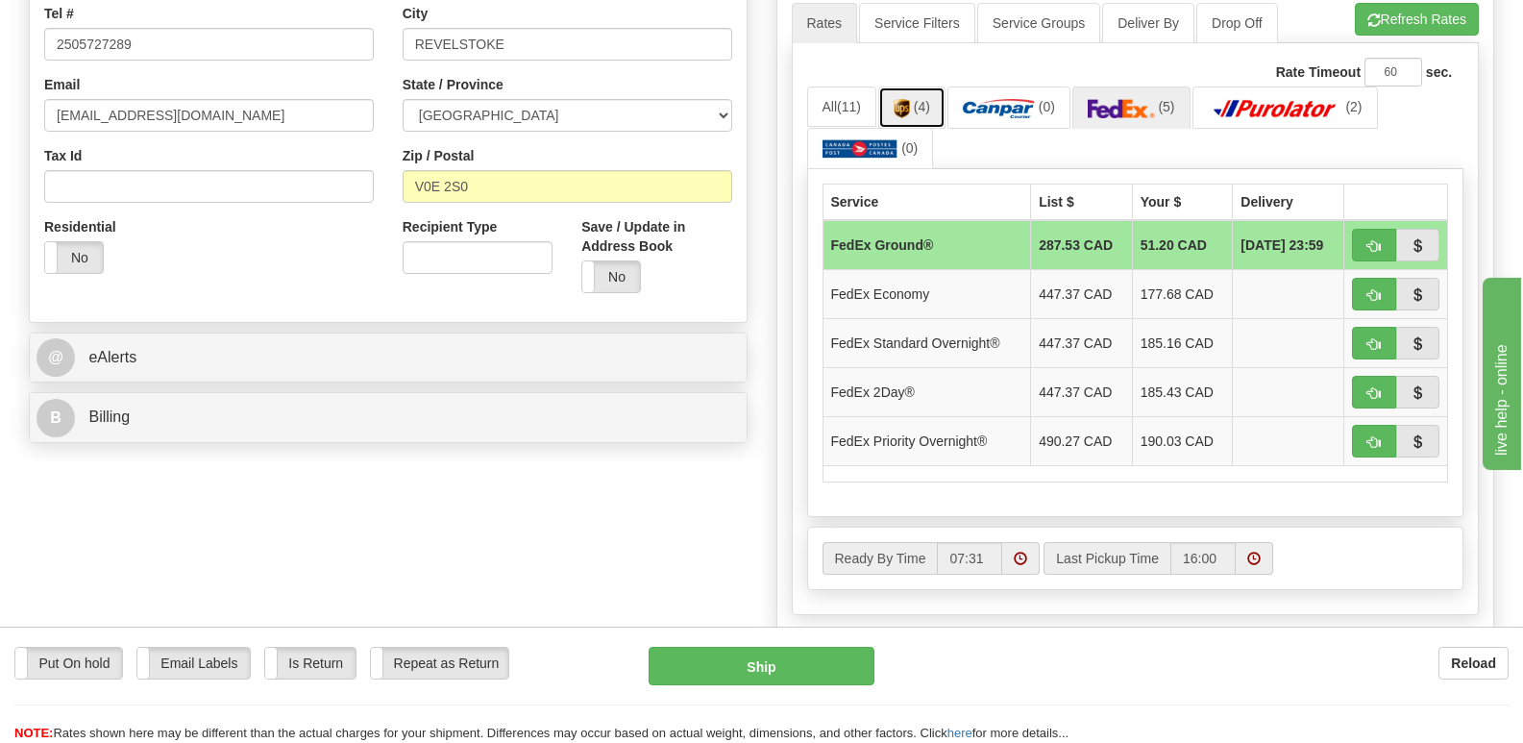
click at [907, 99] on img at bounding box center [902, 108] width 16 height 19
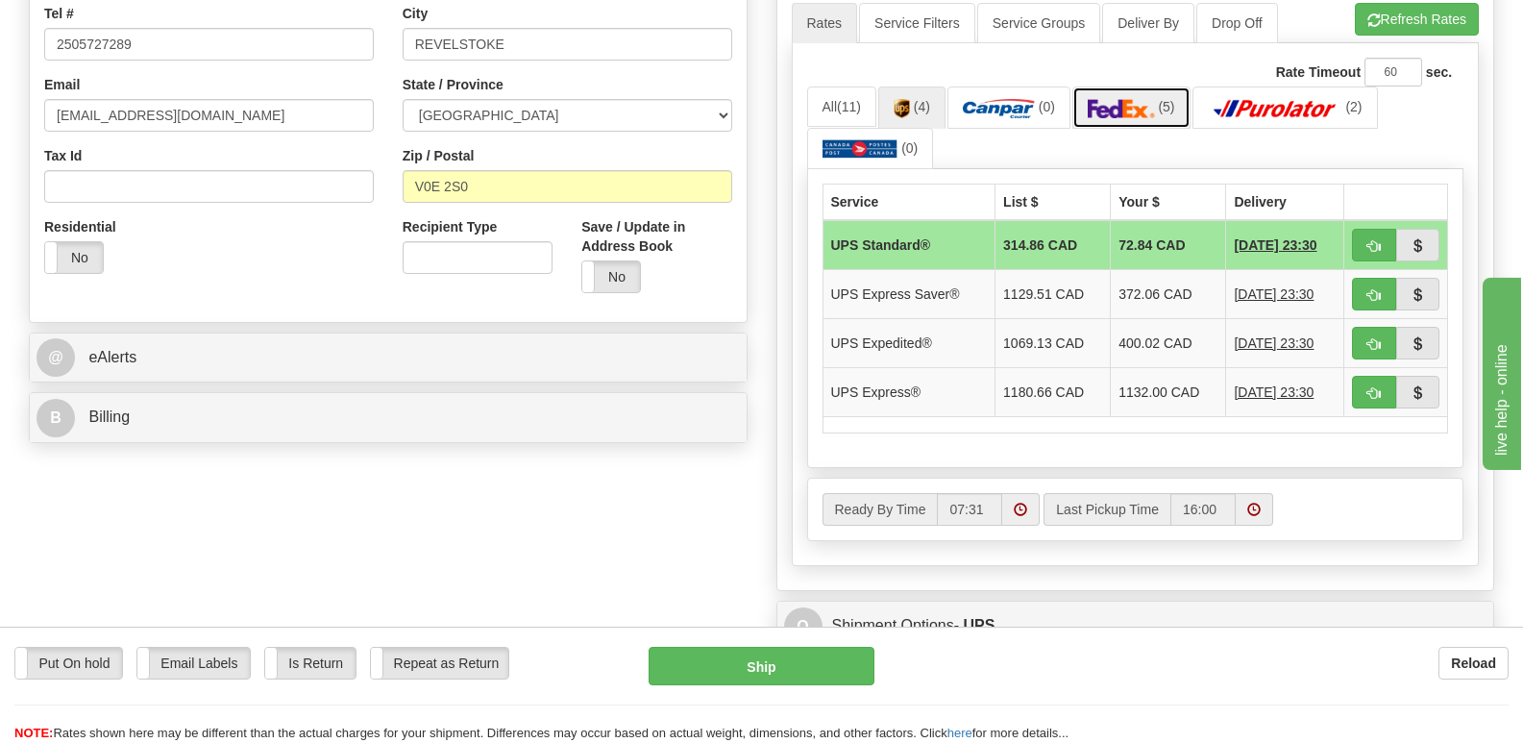
click at [1129, 99] on img at bounding box center [1121, 108] width 67 height 19
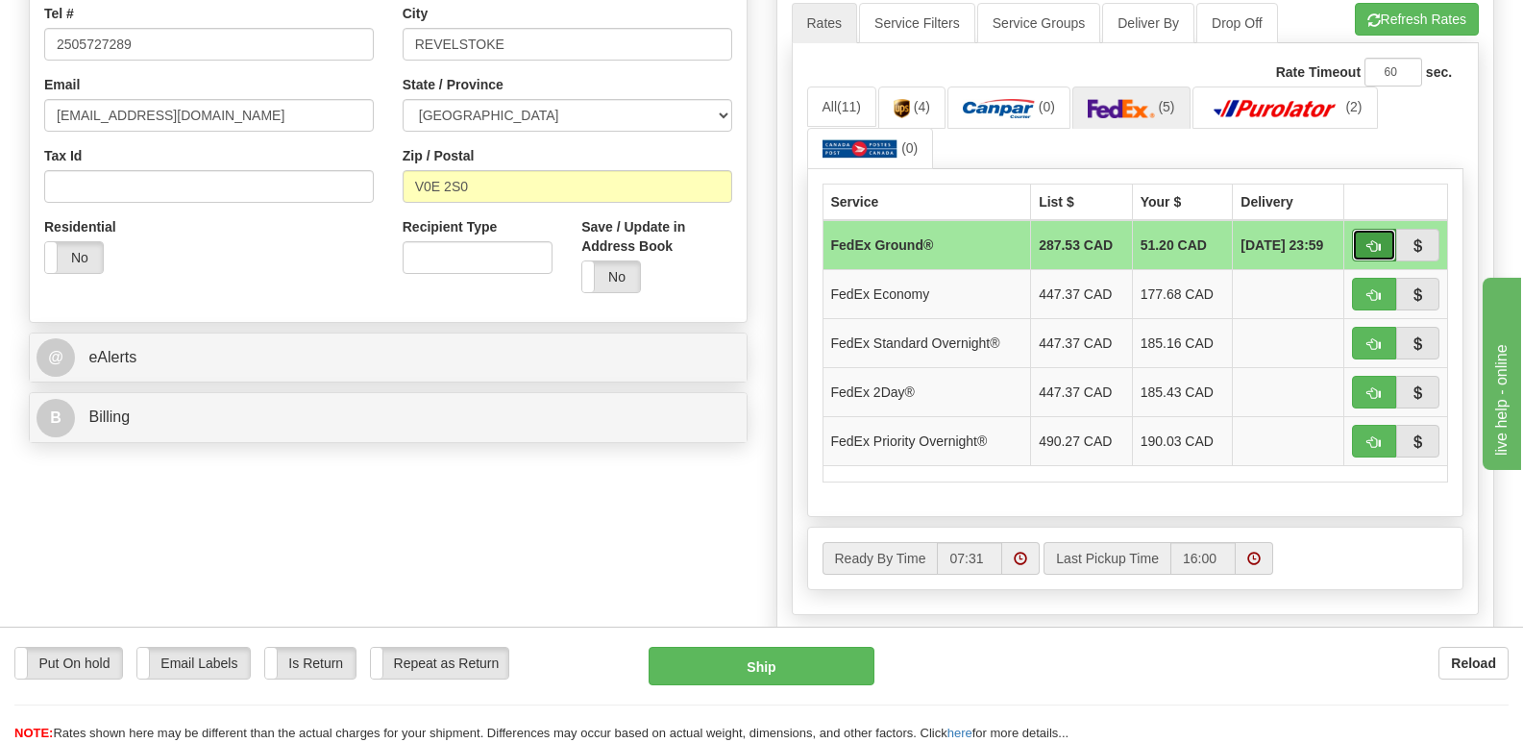
click at [1372, 240] on span "button" at bounding box center [1374, 246] width 13 height 12
type input "92"
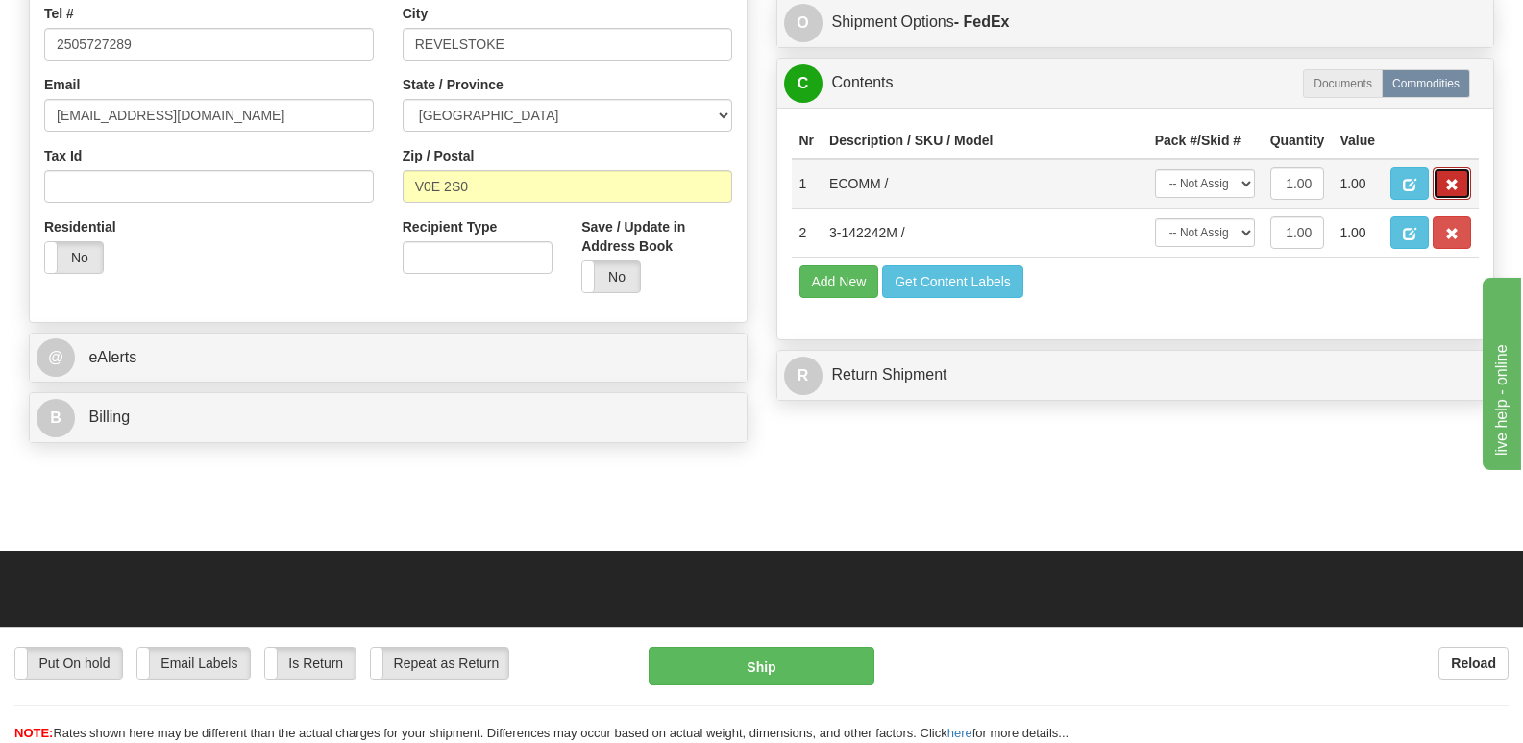
click at [1453, 179] on span "button" at bounding box center [1452, 185] width 13 height 12
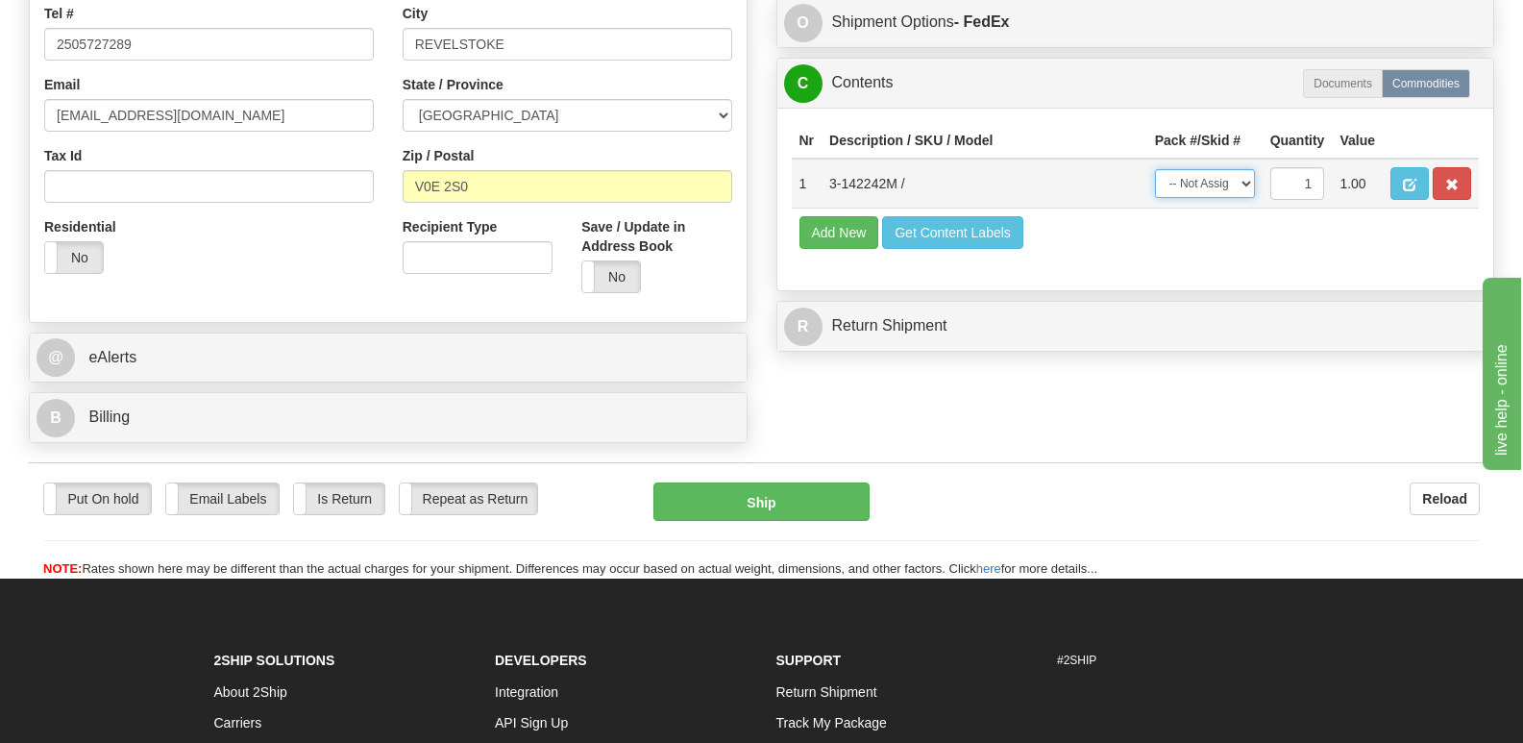
click at [1246, 176] on select "-- Not Assigned -- Package 1" at bounding box center [1205, 183] width 100 height 29
select select "0"
click at [1155, 169] on select "-- Not Assigned -- Package 1" at bounding box center [1205, 183] width 100 height 29
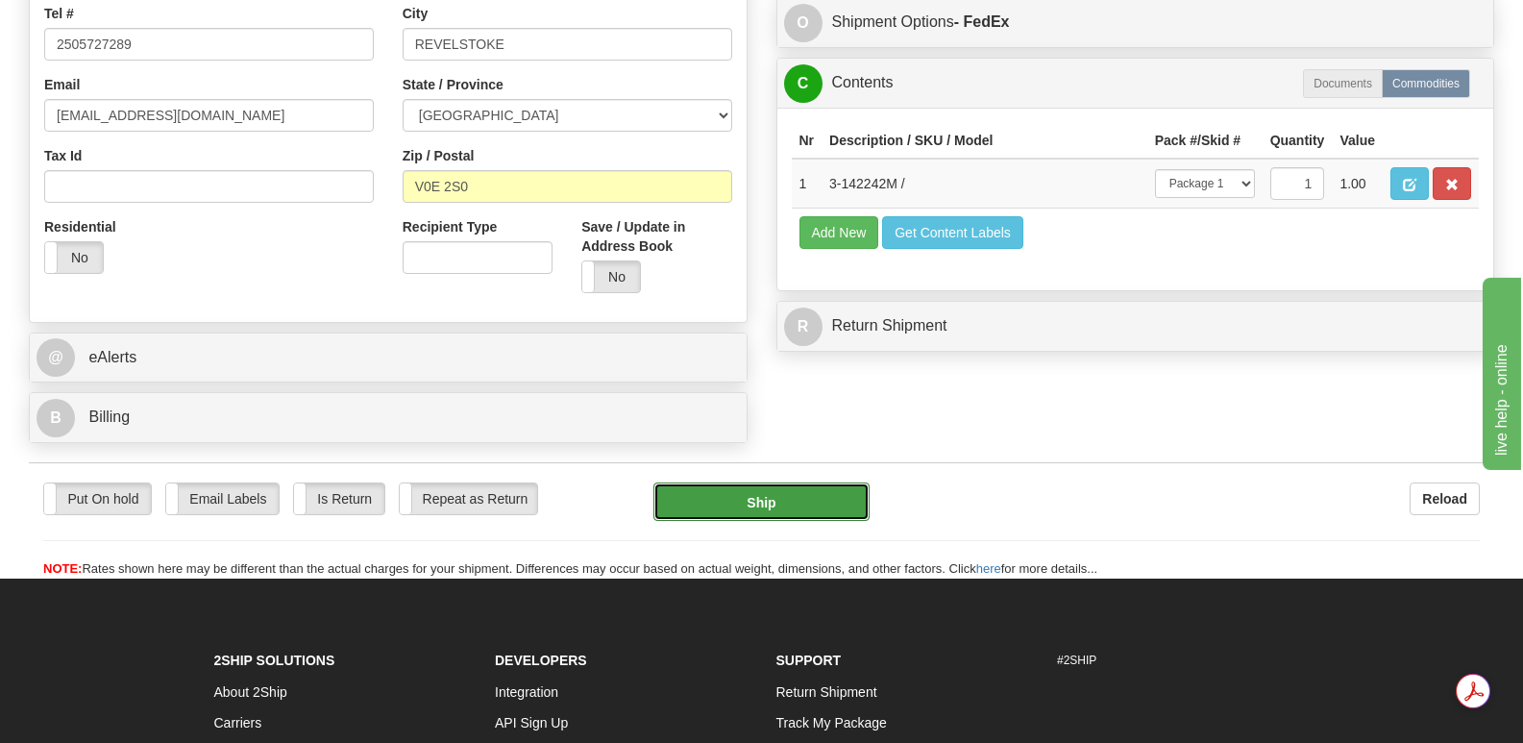
click at [777, 482] on button "Ship" at bounding box center [761, 501] width 215 height 38
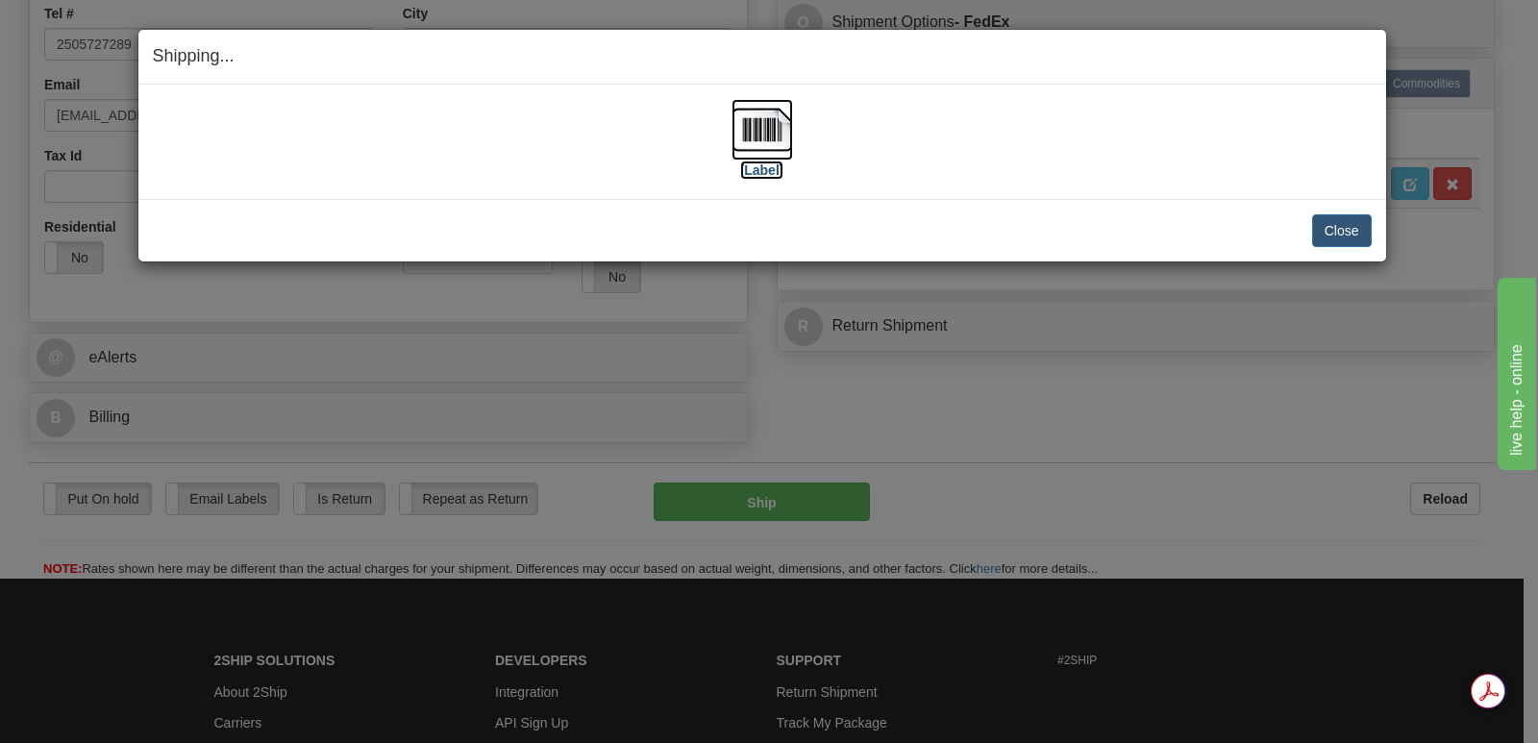
click at [759, 124] on img at bounding box center [762, 130] width 62 height 62
click at [1344, 227] on button "Close" at bounding box center [1342, 230] width 60 height 33
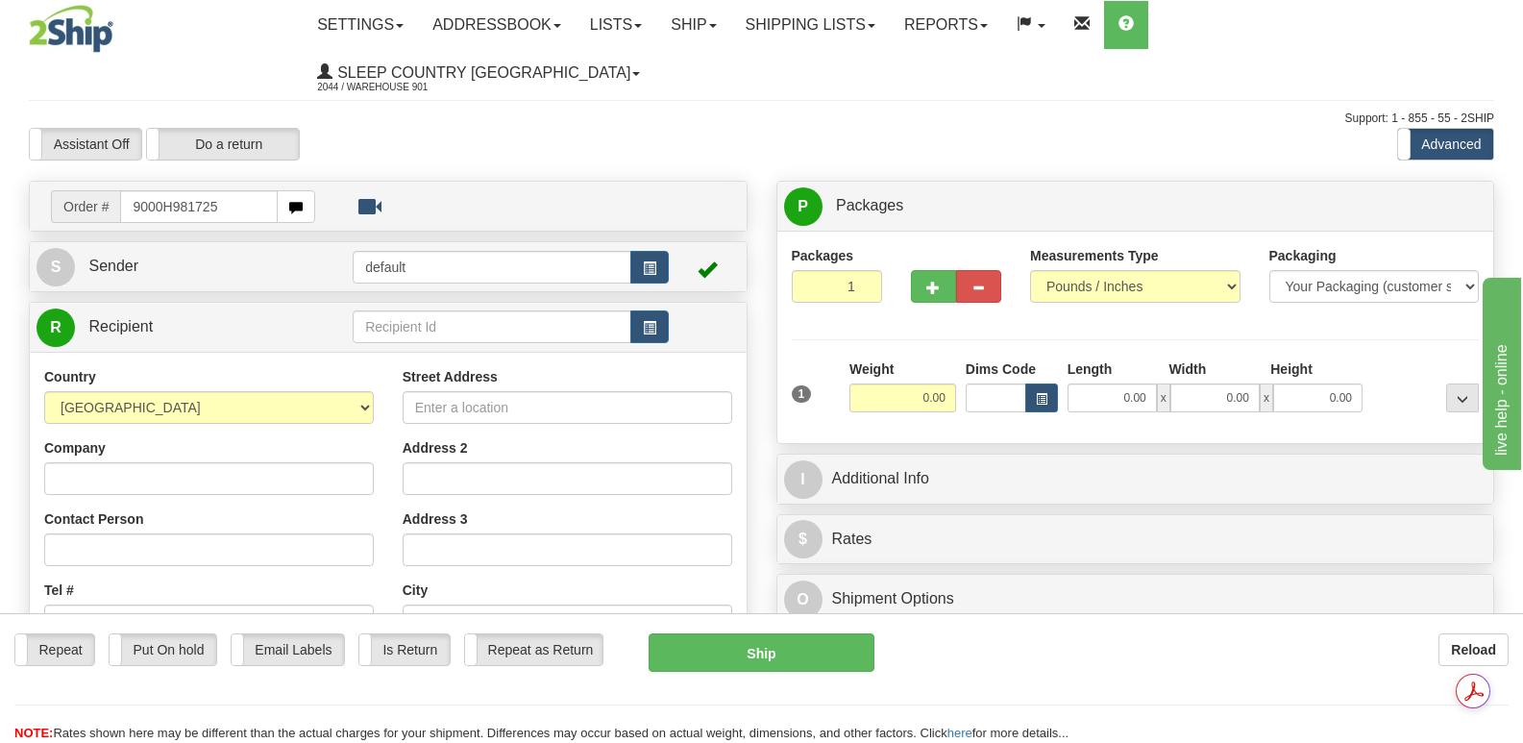
type input "9000H981725"
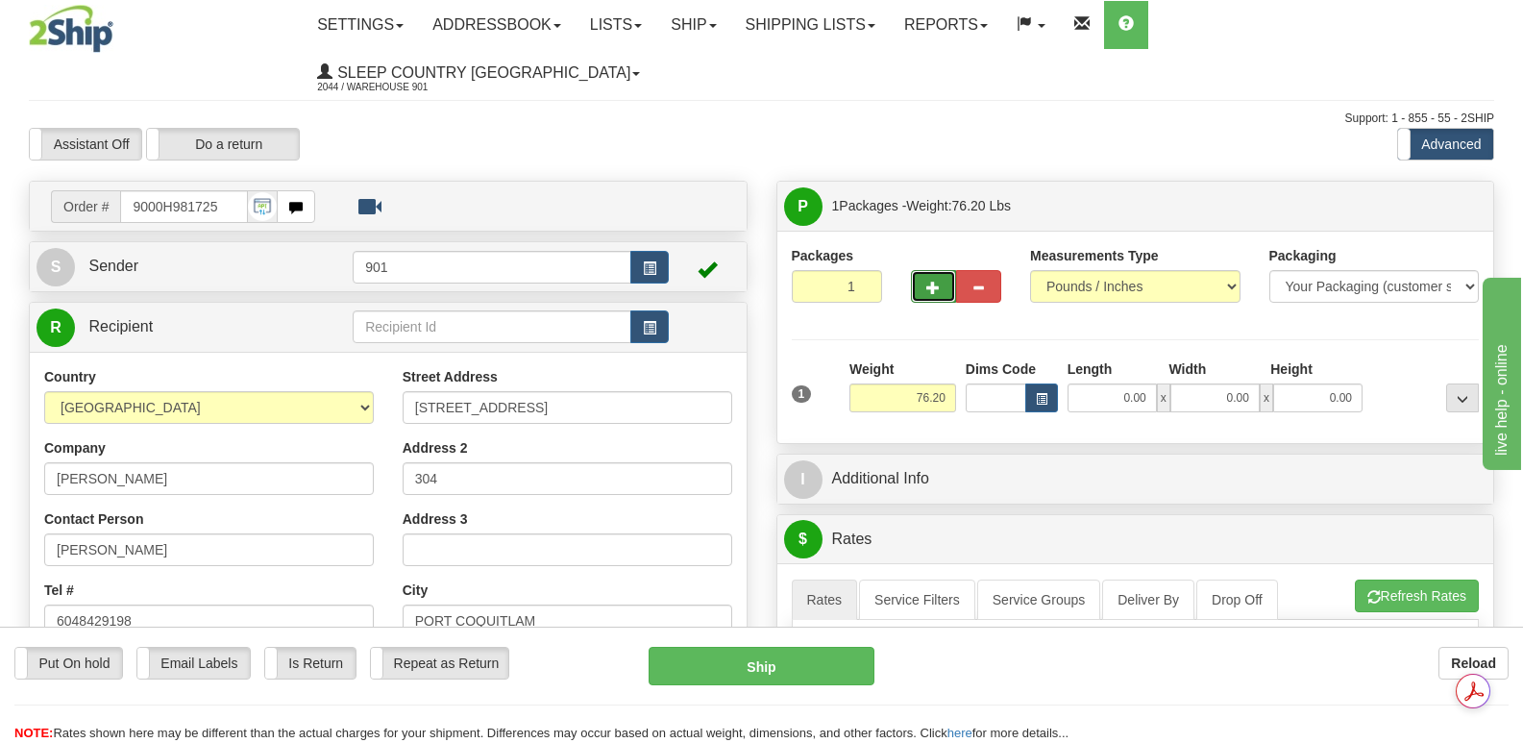
click at [929, 282] on span "button" at bounding box center [933, 288] width 13 height 12
type input "2"
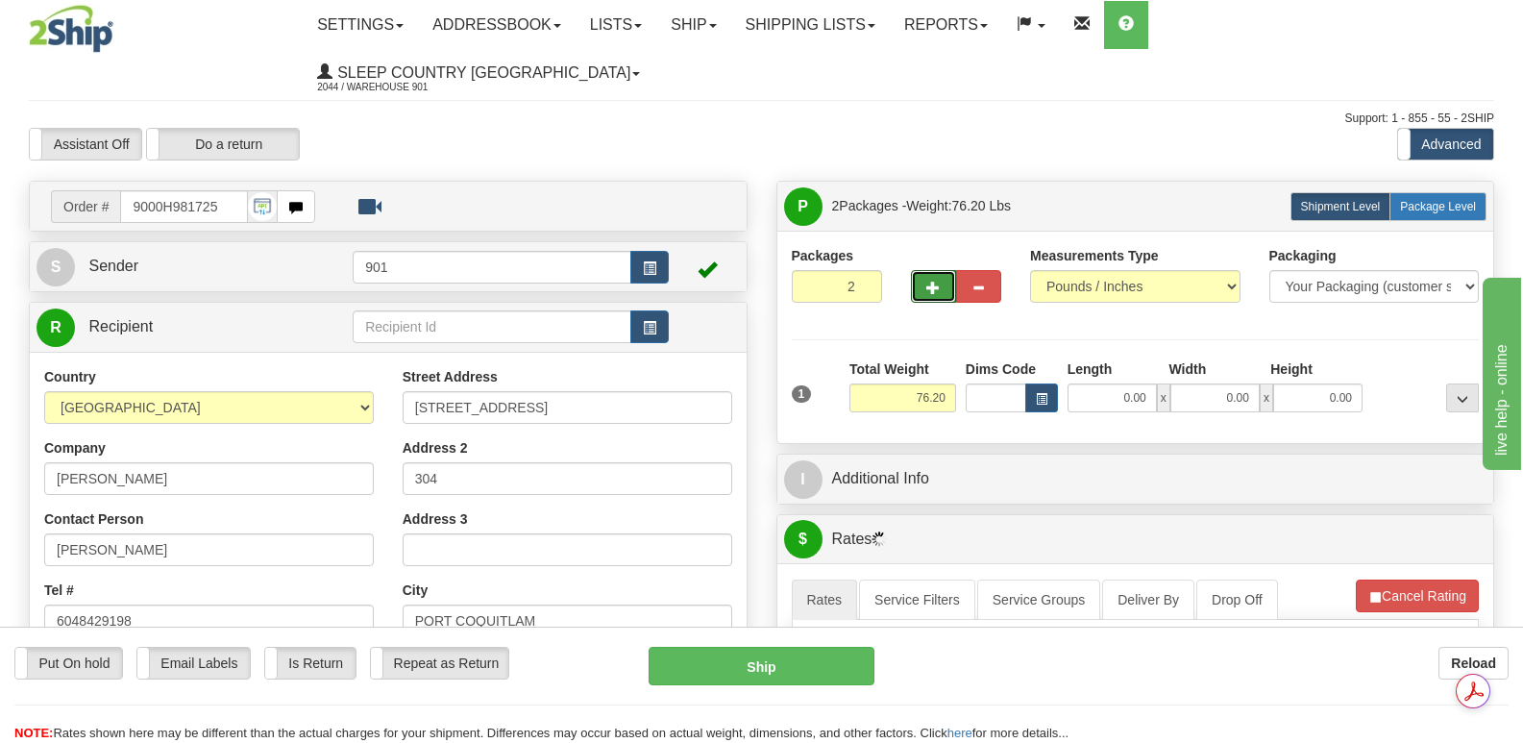
click at [1442, 200] on span "Package Level" at bounding box center [1438, 206] width 76 height 13
radio input "true"
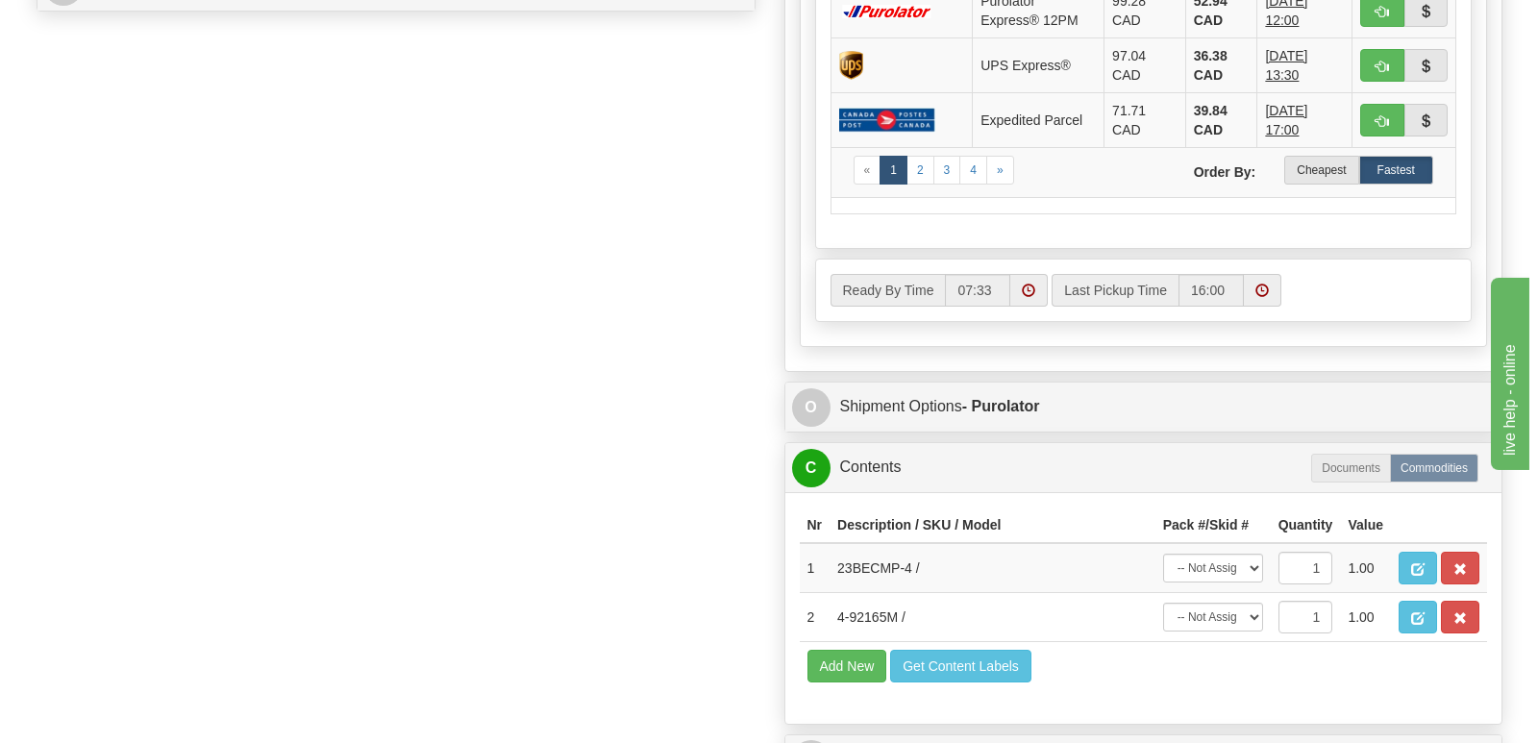
scroll to position [1153, 0]
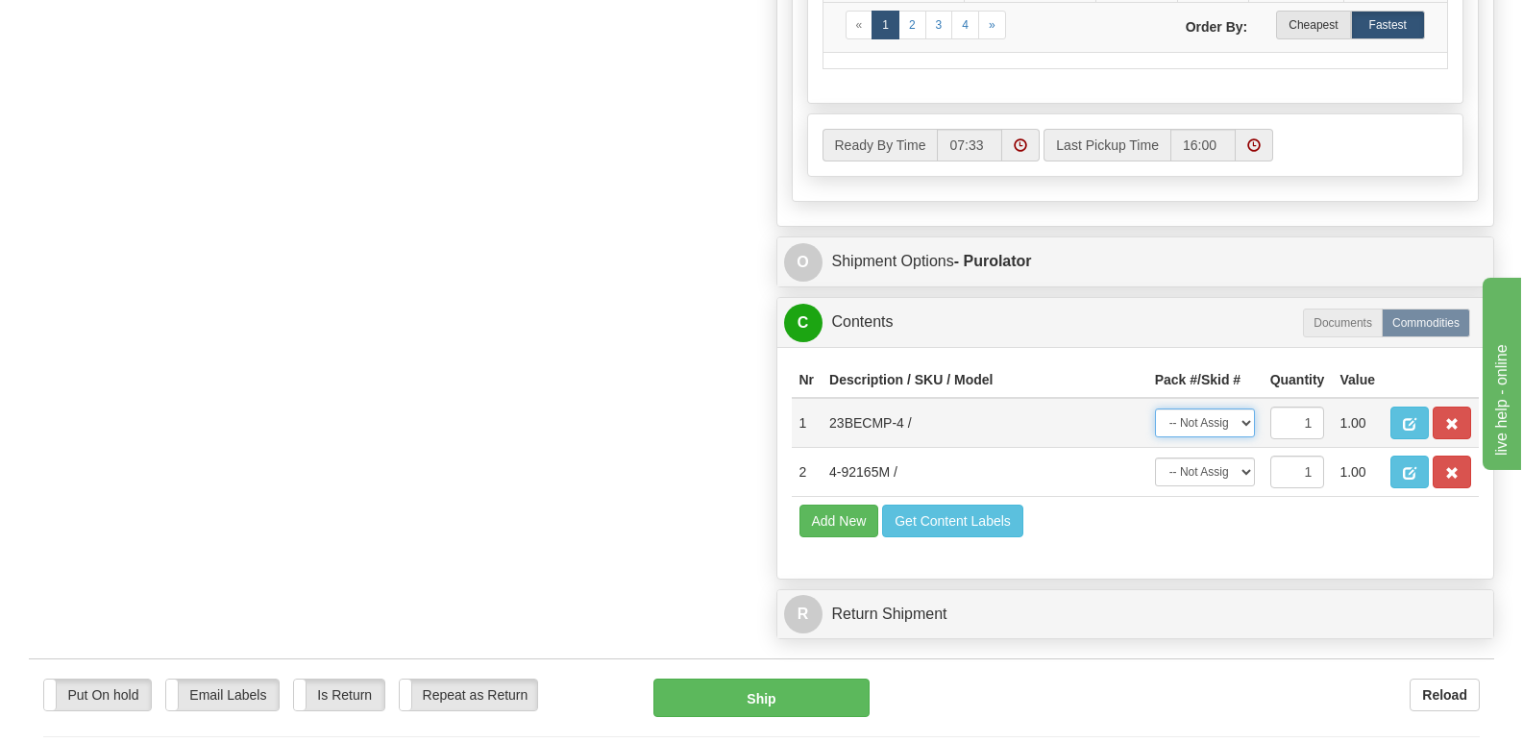
click at [1244, 408] on select "-- Not Assigned -- Package 1 Package 2" at bounding box center [1205, 422] width 100 height 29
select select "0"
click at [1155, 408] on select "-- Not Assigned -- Package 1 Package 2" at bounding box center [1205, 422] width 100 height 29
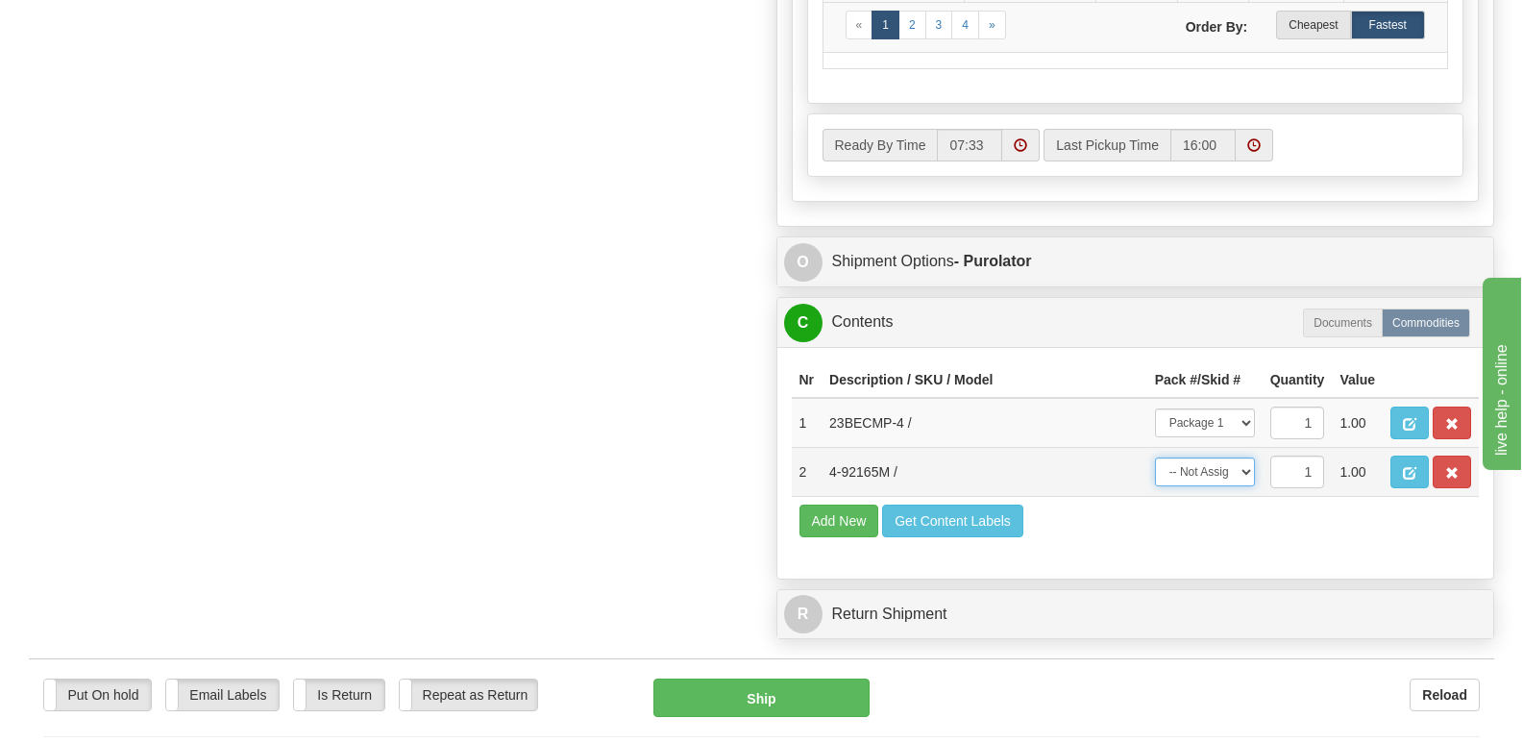
click at [1241, 458] on select "-- Not Assigned -- Package 1 Package 2" at bounding box center [1205, 472] width 100 height 29
select select "1"
click at [1155, 458] on select "-- Not Assigned -- Package 1 Package 2" at bounding box center [1205, 472] width 100 height 29
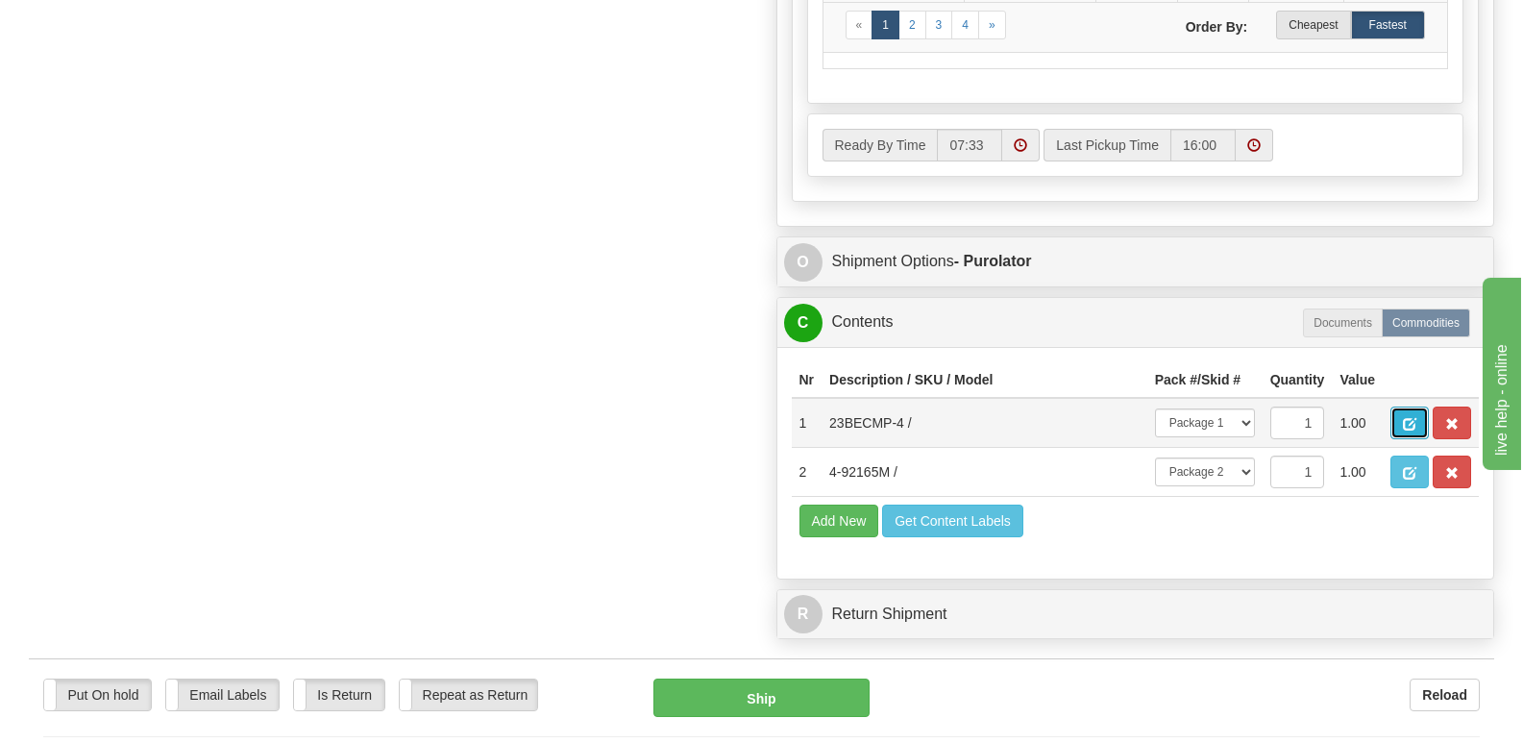
click at [1406, 418] on span "button" at bounding box center [1409, 424] width 13 height 12
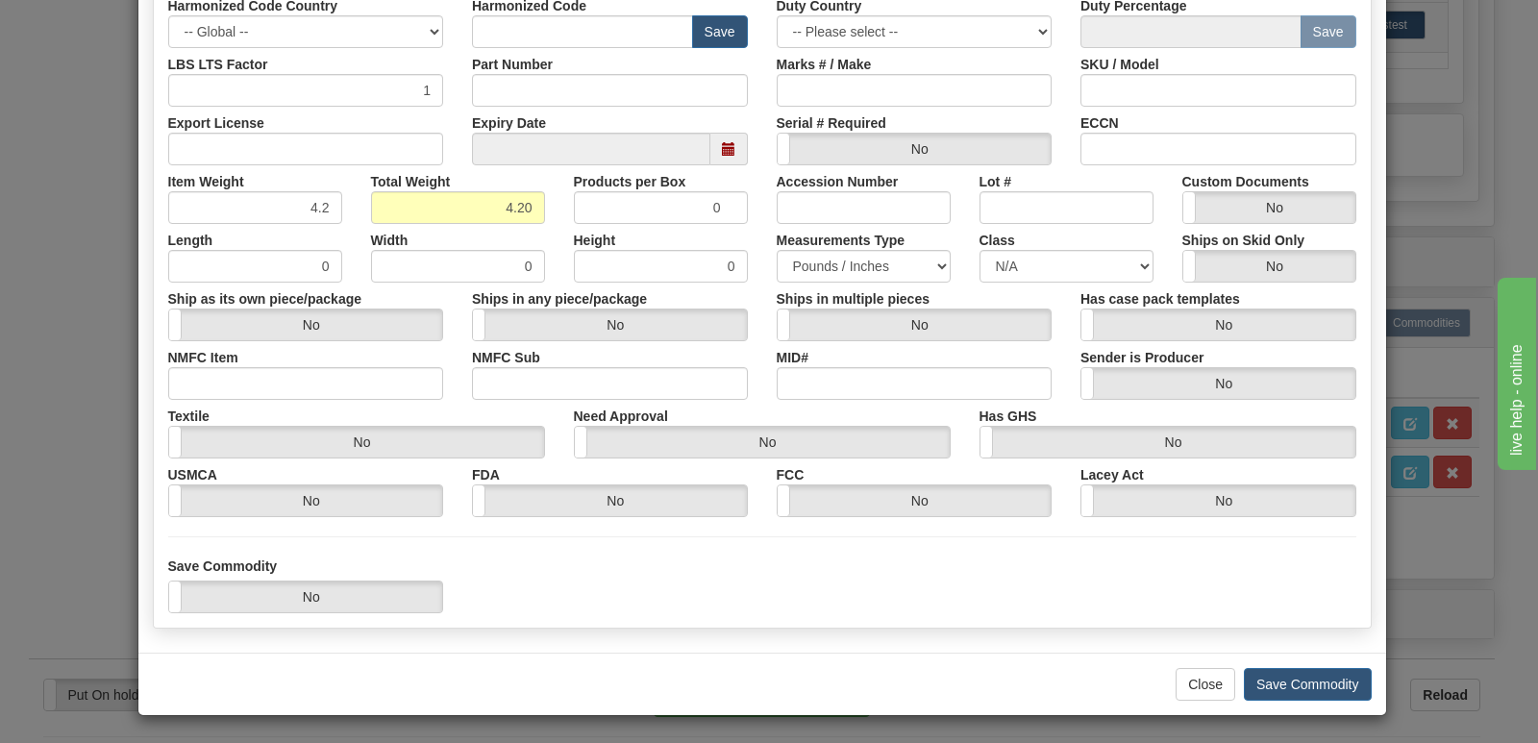
scroll to position [445, 0]
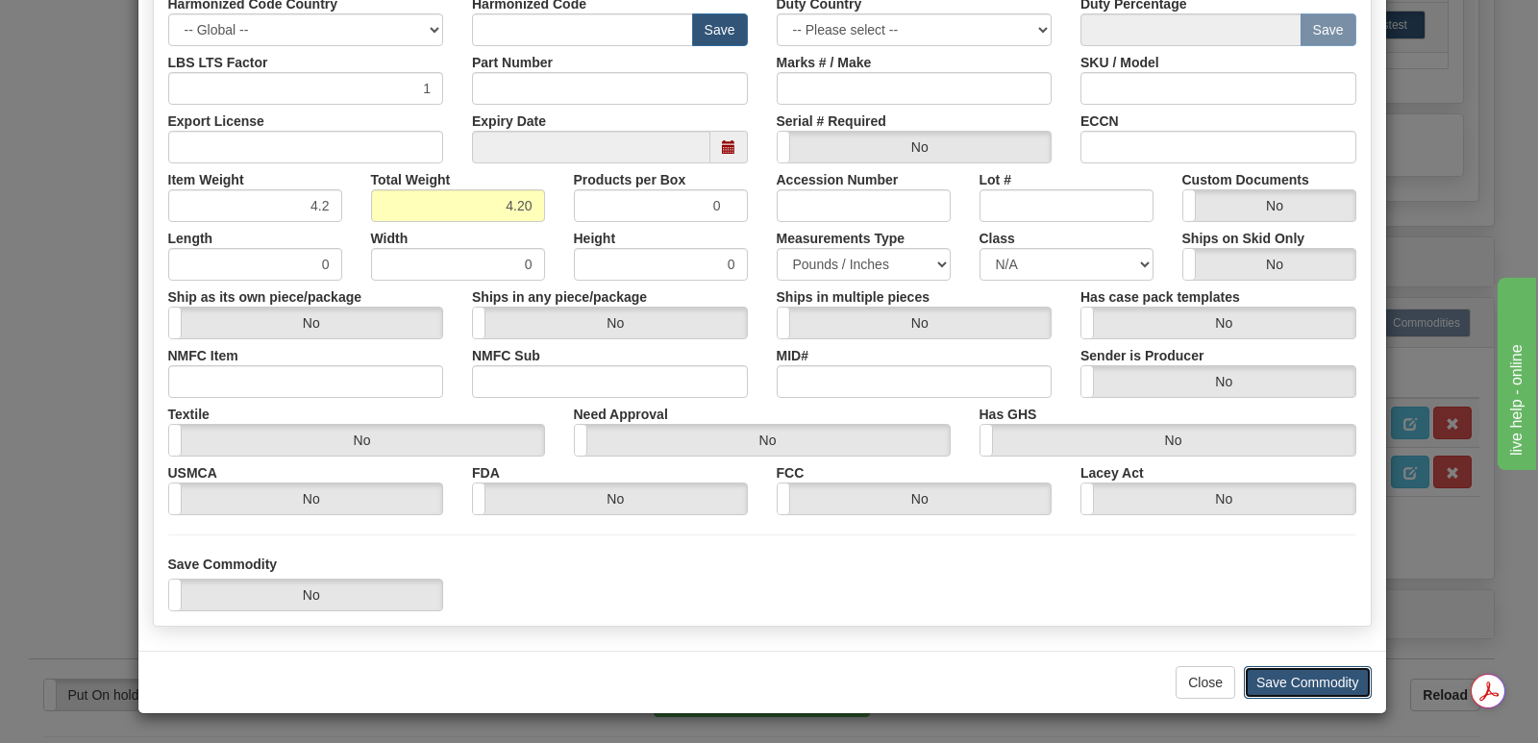
click at [1294, 679] on button "Save Commodity" at bounding box center [1308, 682] width 128 height 33
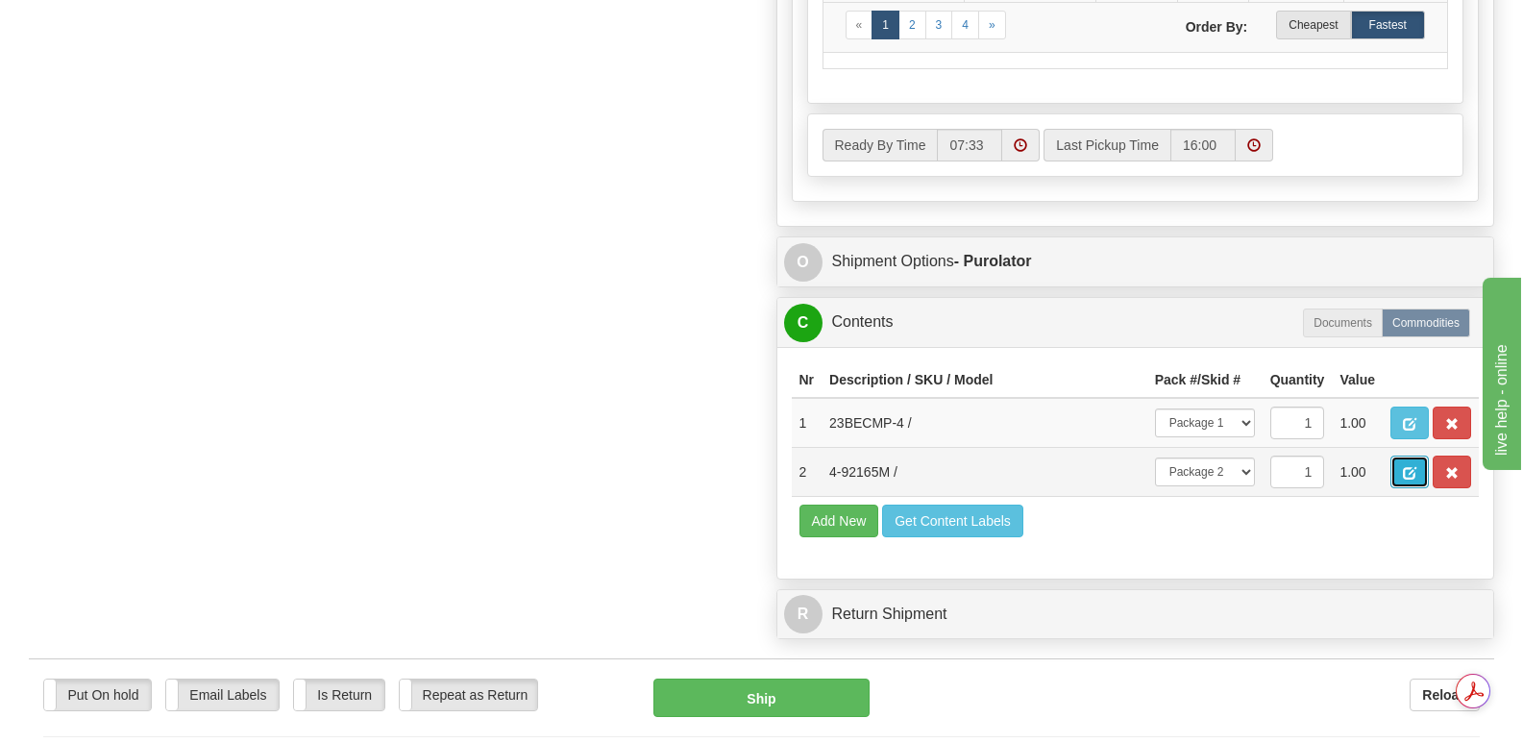
click at [1407, 467] on span "button" at bounding box center [1409, 473] width 13 height 12
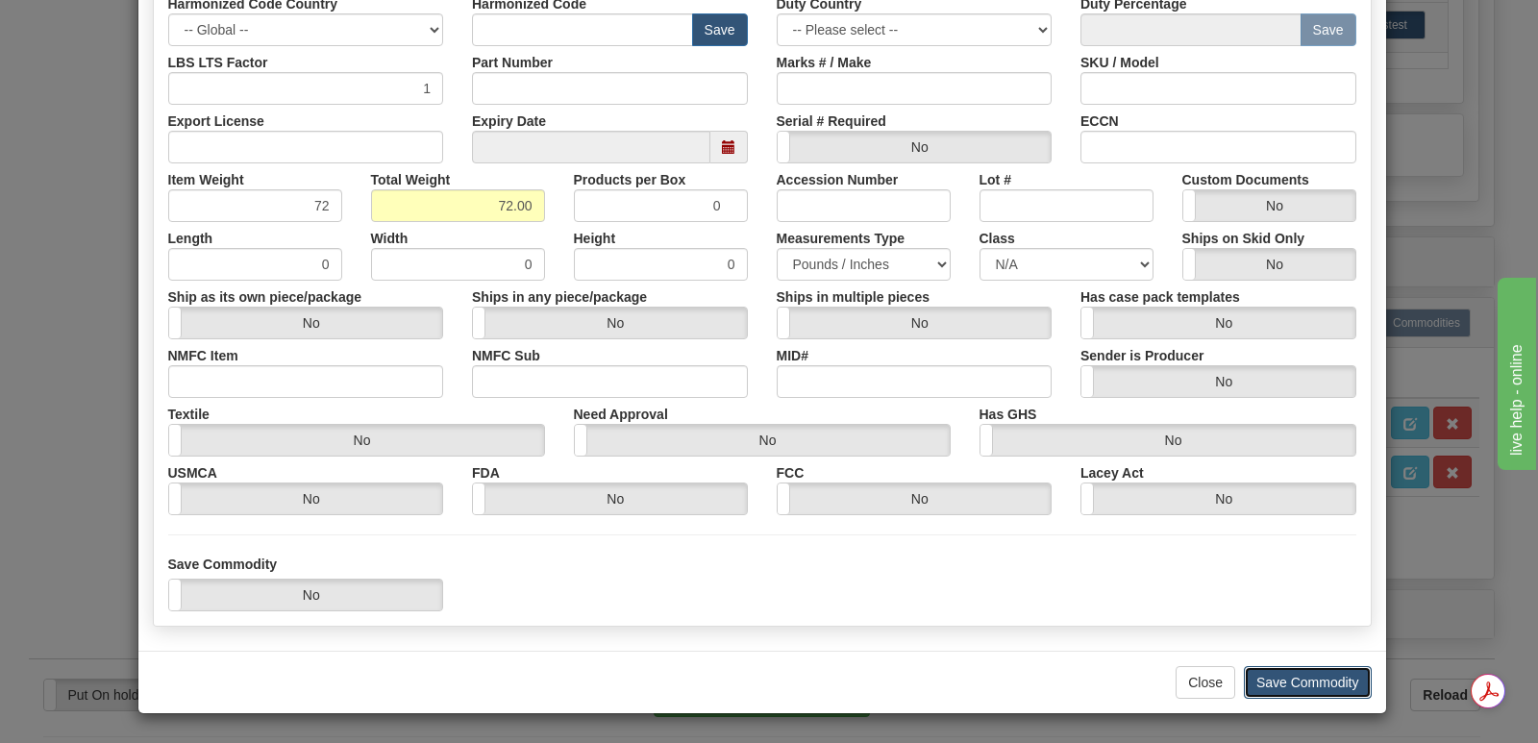
click at [1295, 680] on button "Save Commodity" at bounding box center [1308, 682] width 128 height 33
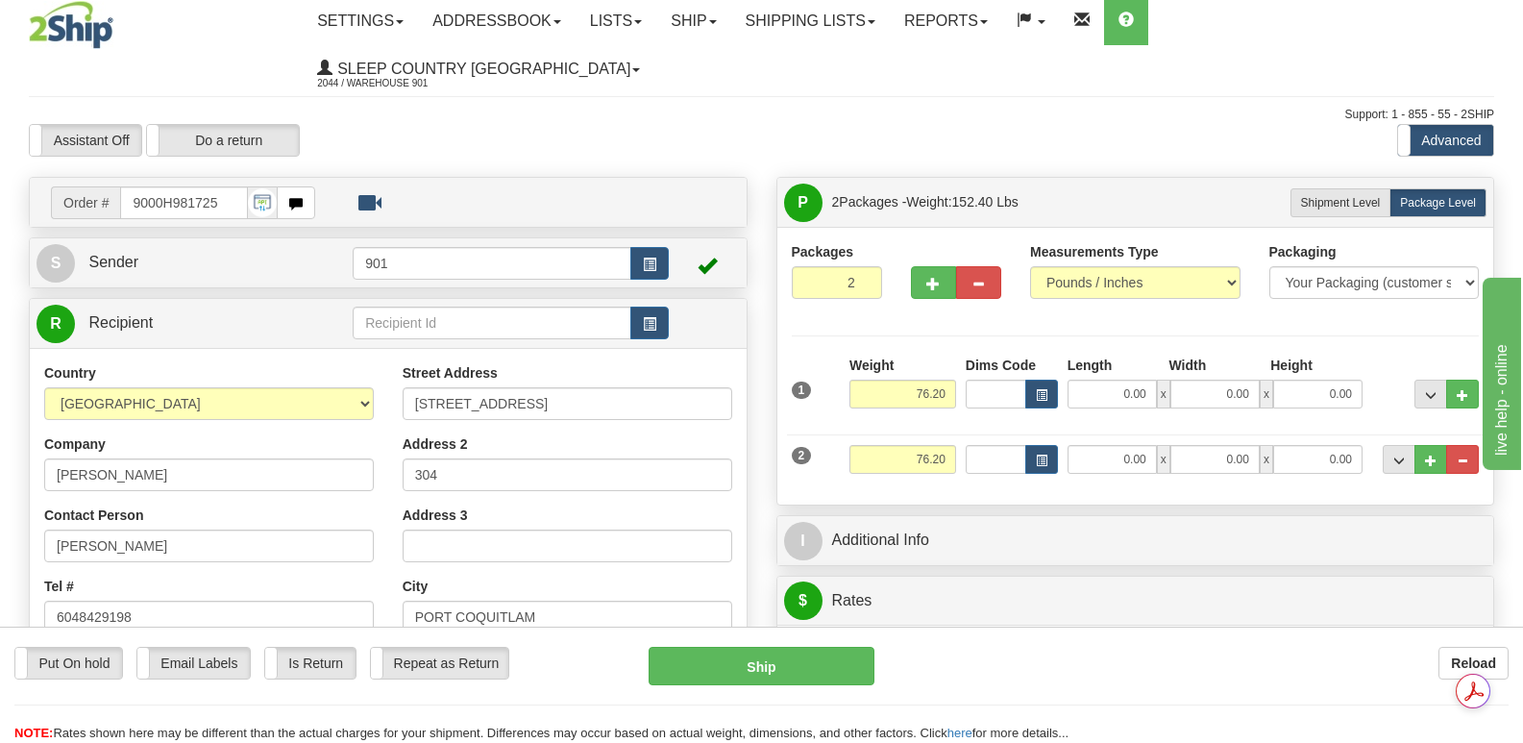
scroll to position [0, 0]
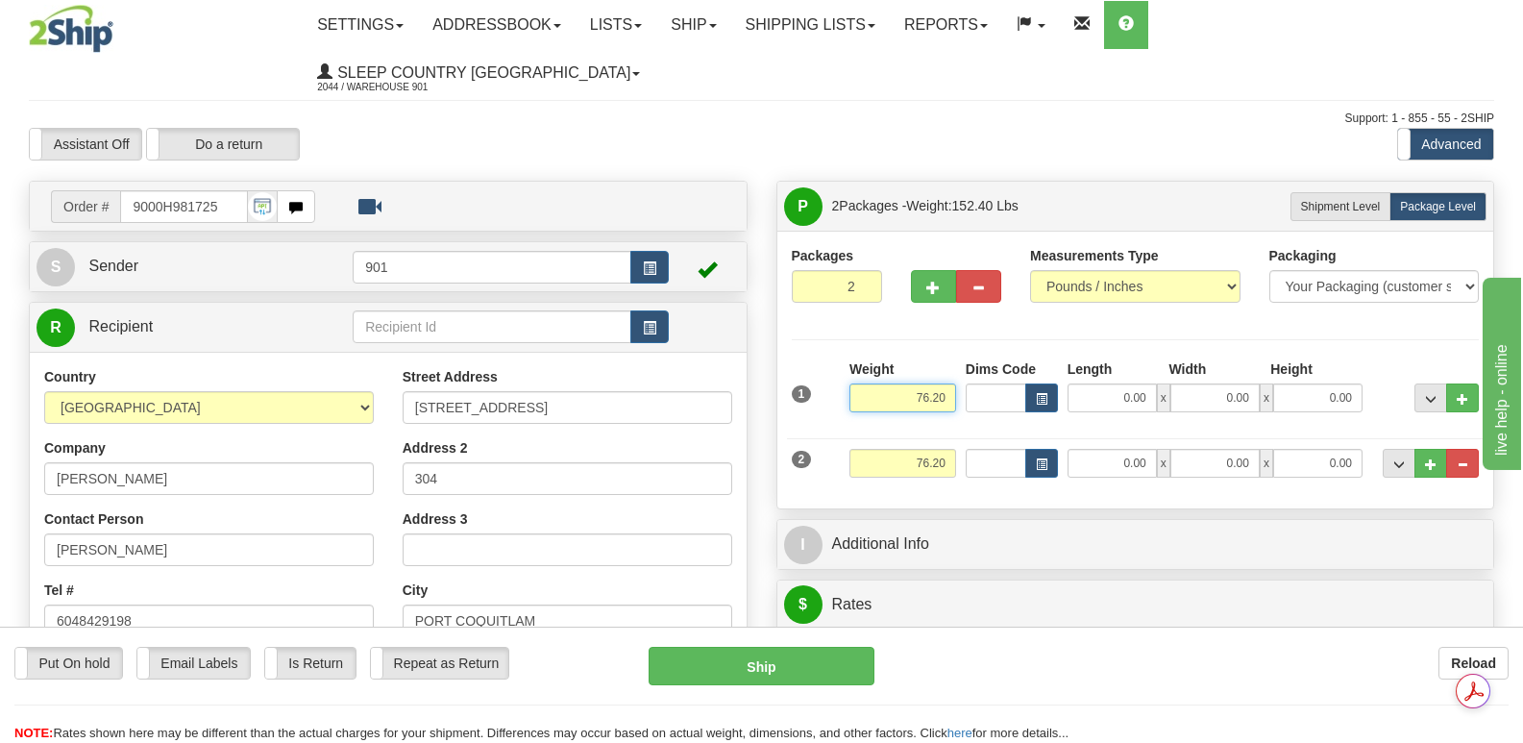
drag, startPoint x: 904, startPoint y: 348, endPoint x: 957, endPoint y: 349, distance: 52.9
click at [957, 359] on div "Weight 76.20" at bounding box center [903, 392] width 116 height 67
type input "4.20"
click at [1099, 383] on input "0.00" at bounding box center [1112, 397] width 89 height 29
type input "14.00"
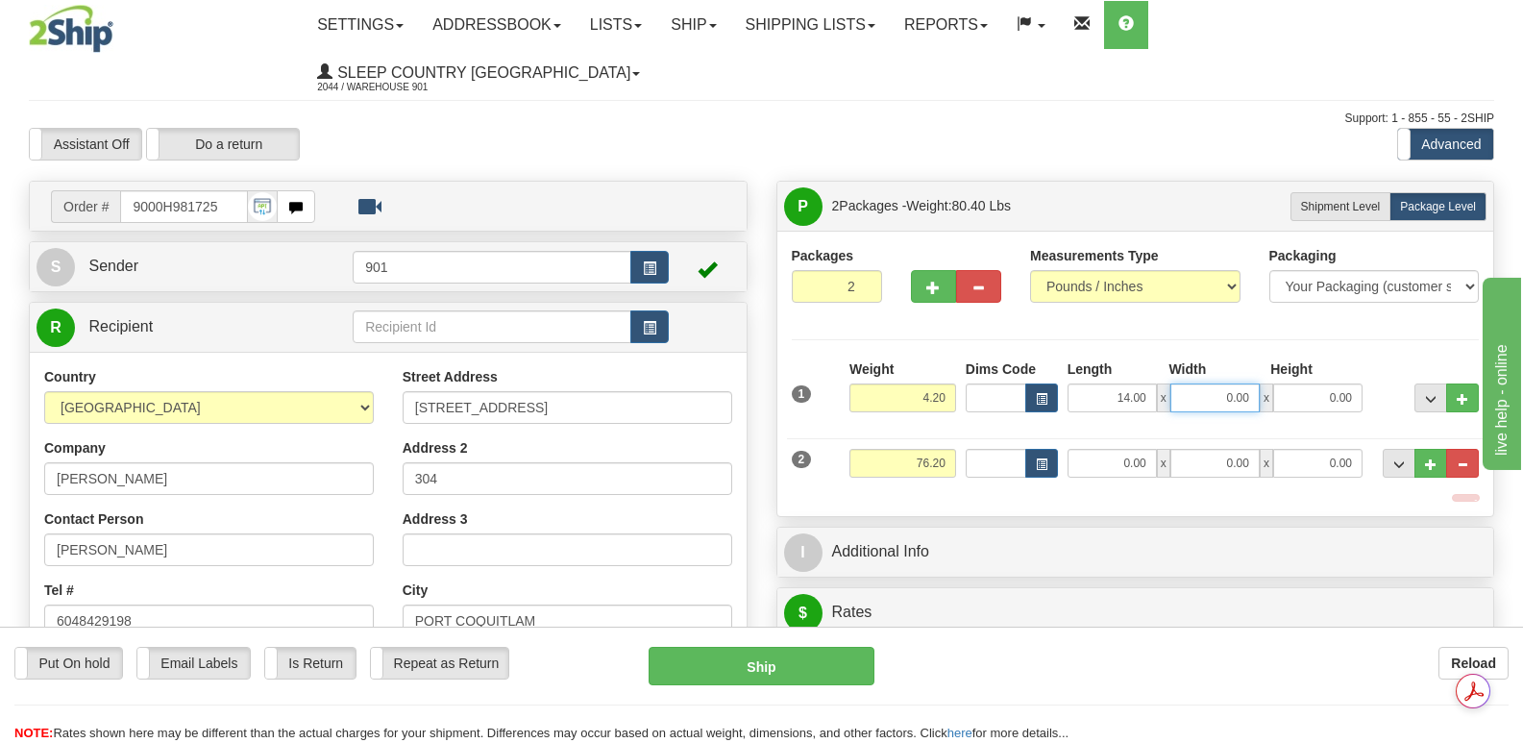
click at [1191, 383] on input "0.00" at bounding box center [1215, 397] width 89 height 29
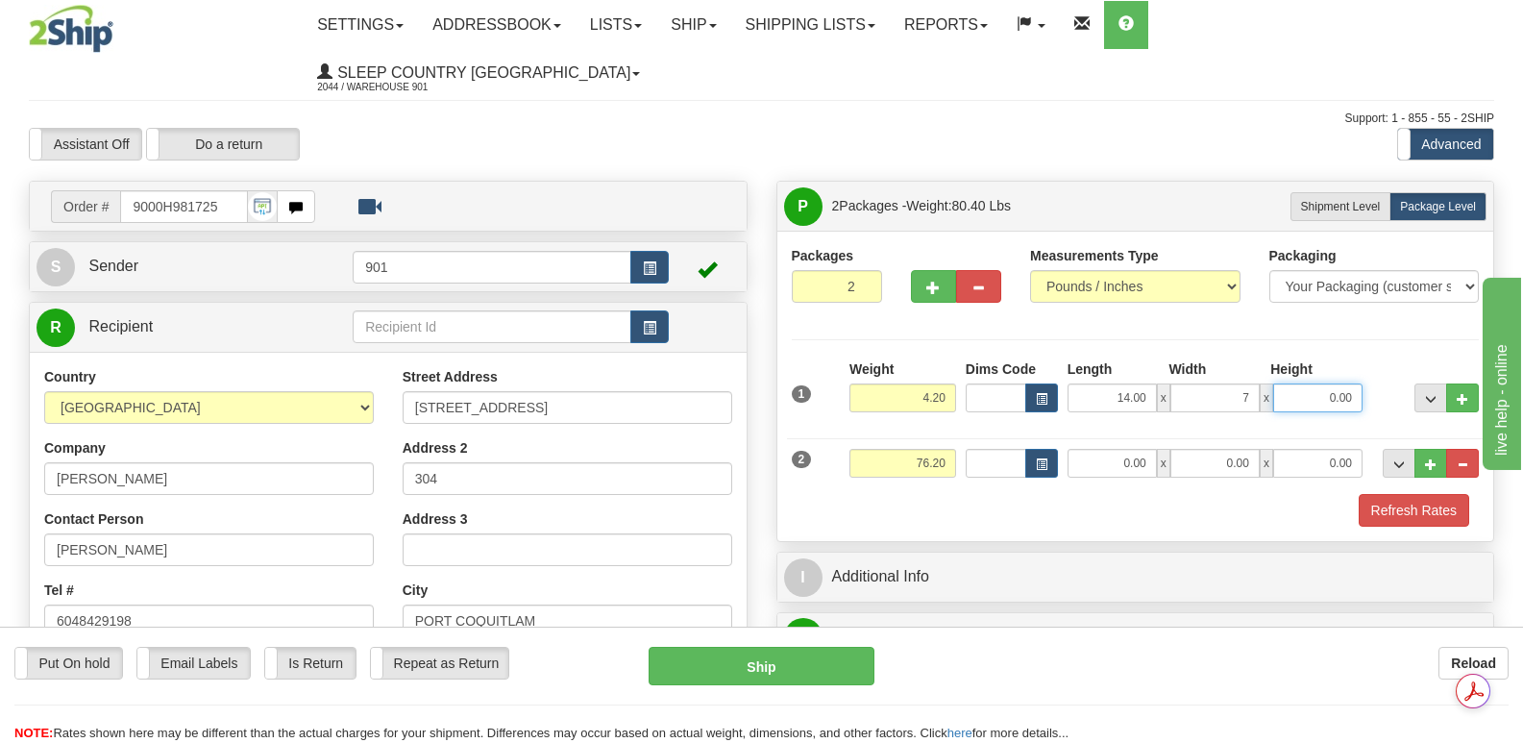
type input "7.00"
click at [1299, 383] on input "0.00" at bounding box center [1318, 397] width 89 height 29
type input "7.00"
drag, startPoint x: 885, startPoint y: 412, endPoint x: 966, endPoint y: 415, distance: 80.8
click at [964, 429] on div "2 Weight 76.20 Dims Code Length Width Height" at bounding box center [1136, 461] width 698 height 64
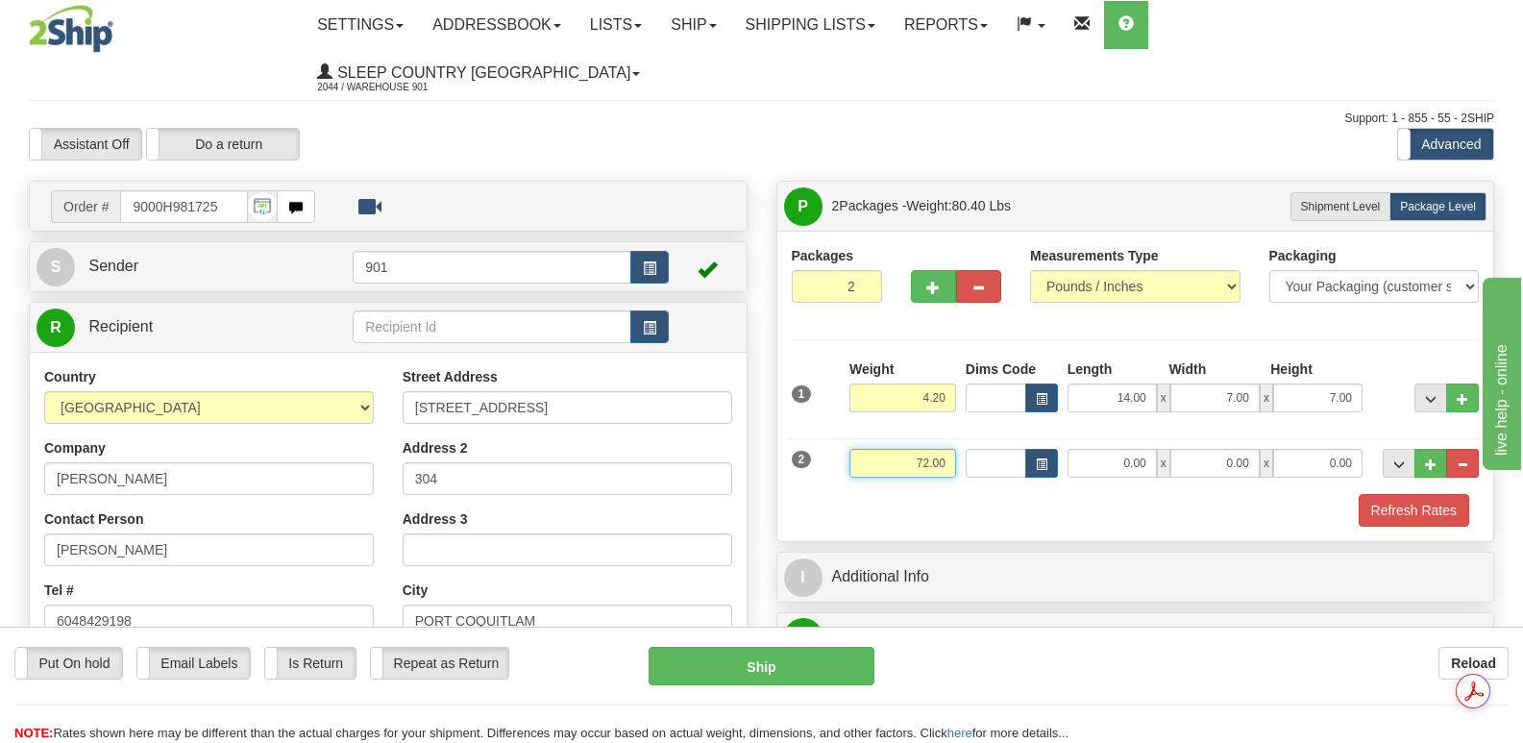
type input "72.00"
click at [1098, 449] on input "0.00" at bounding box center [1112, 463] width 89 height 29
type input "42.00"
click at [1196, 449] on input "0.00" at bounding box center [1215, 463] width 89 height 29
type input "20.00"
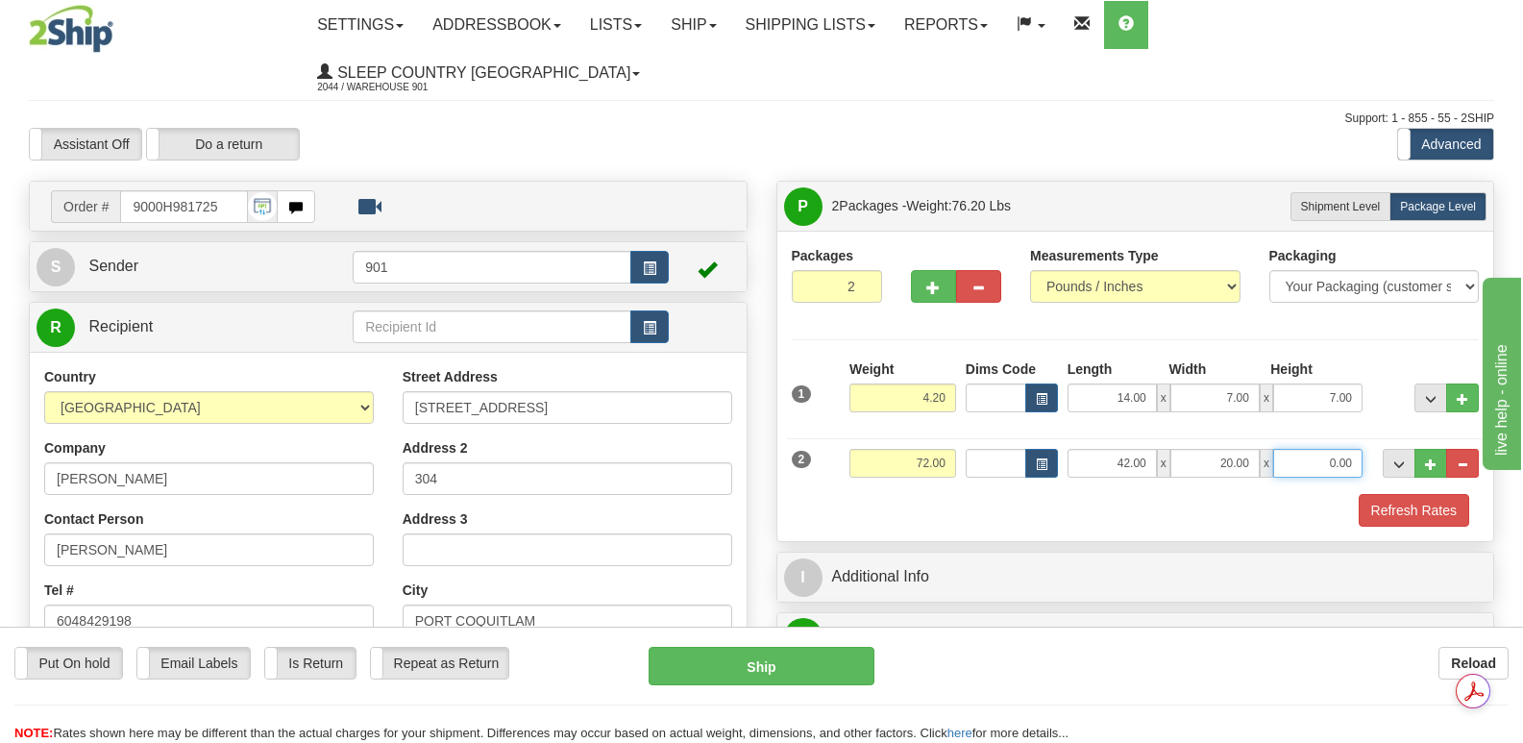
click at [1299, 449] on input "0.00" at bounding box center [1318, 463] width 89 height 29
type input "20.00"
drag, startPoint x: 1424, startPoint y: 462, endPoint x: 1343, endPoint y: 446, distance: 83.3
click at [1424, 494] on button "Refresh Rates" at bounding box center [1414, 510] width 111 height 33
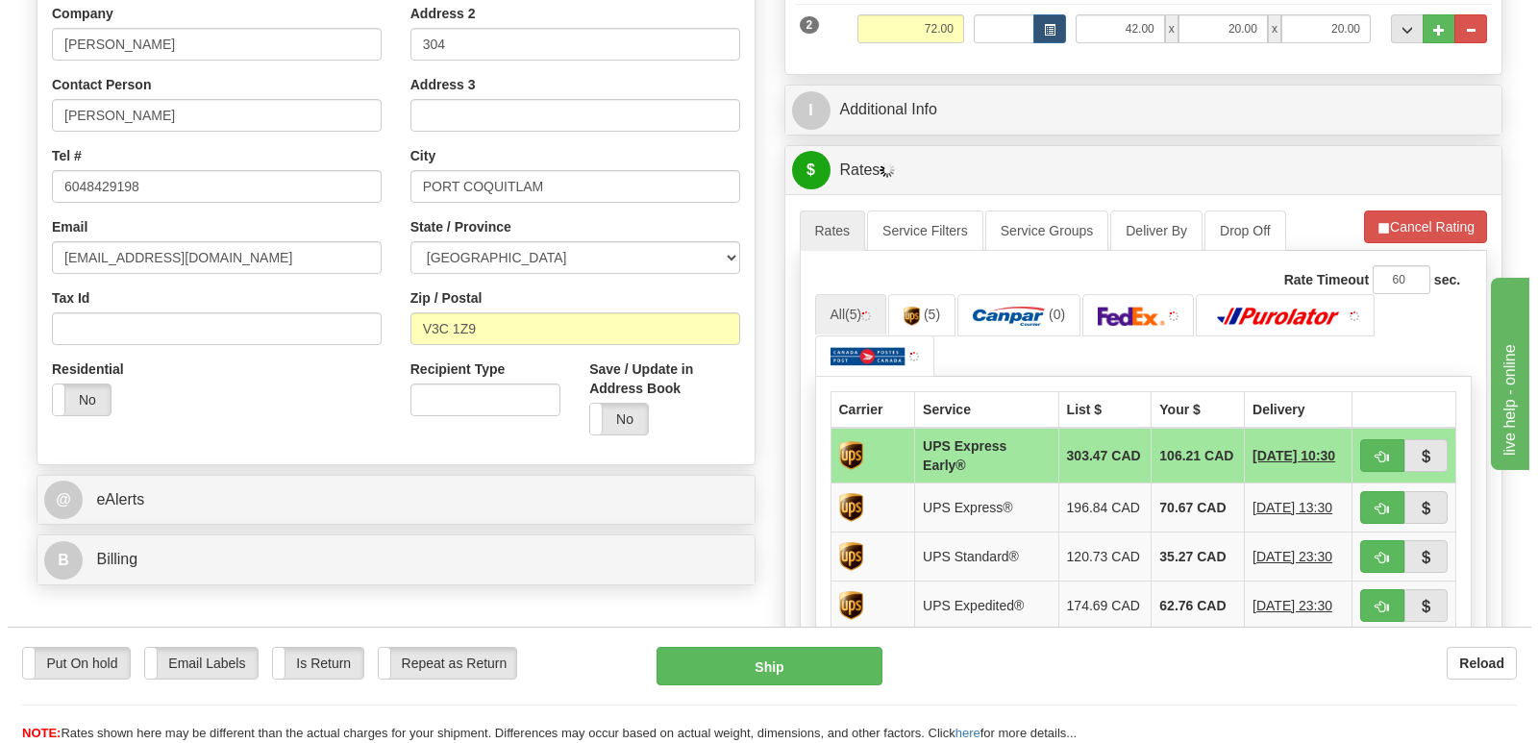
scroll to position [481, 0]
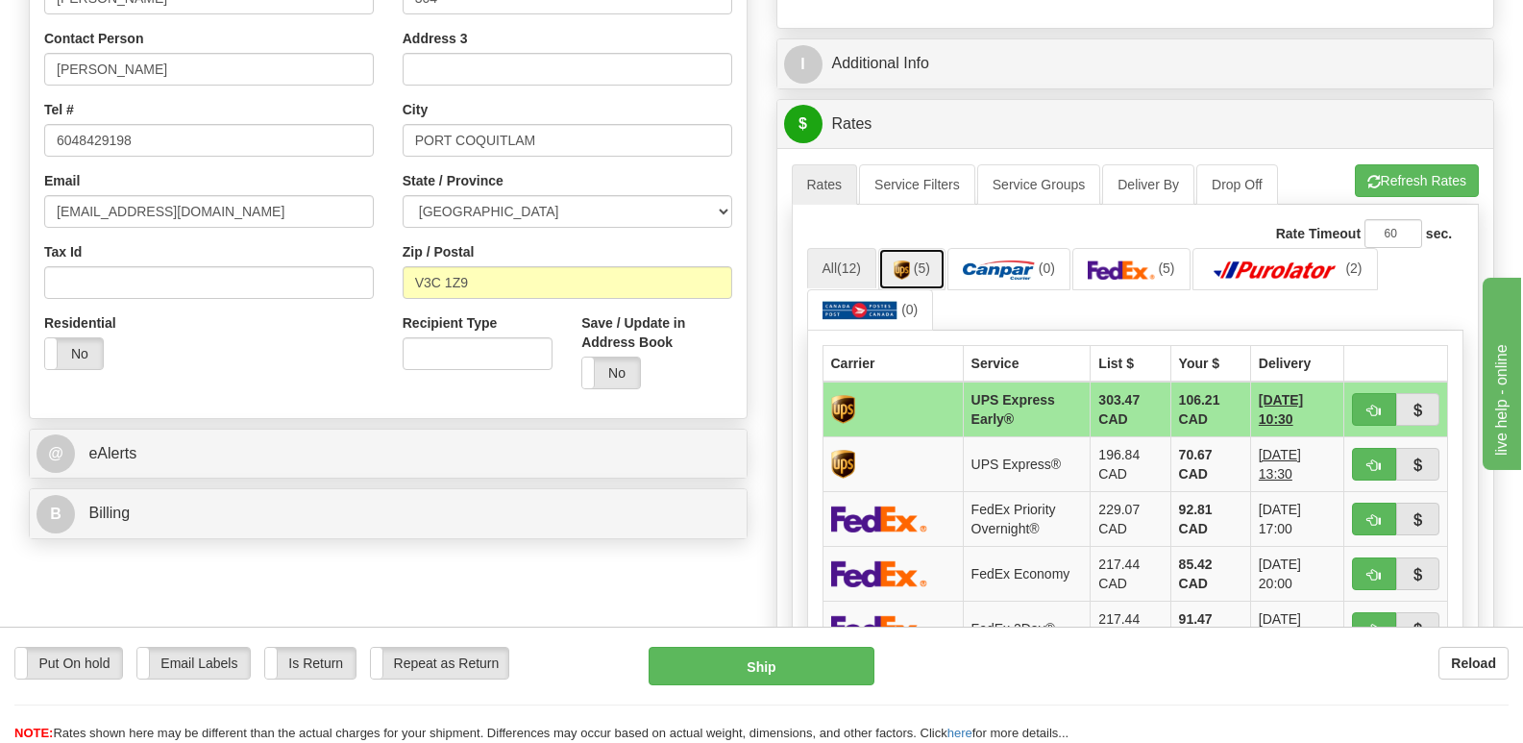
click at [903, 260] on img at bounding box center [902, 269] width 16 height 19
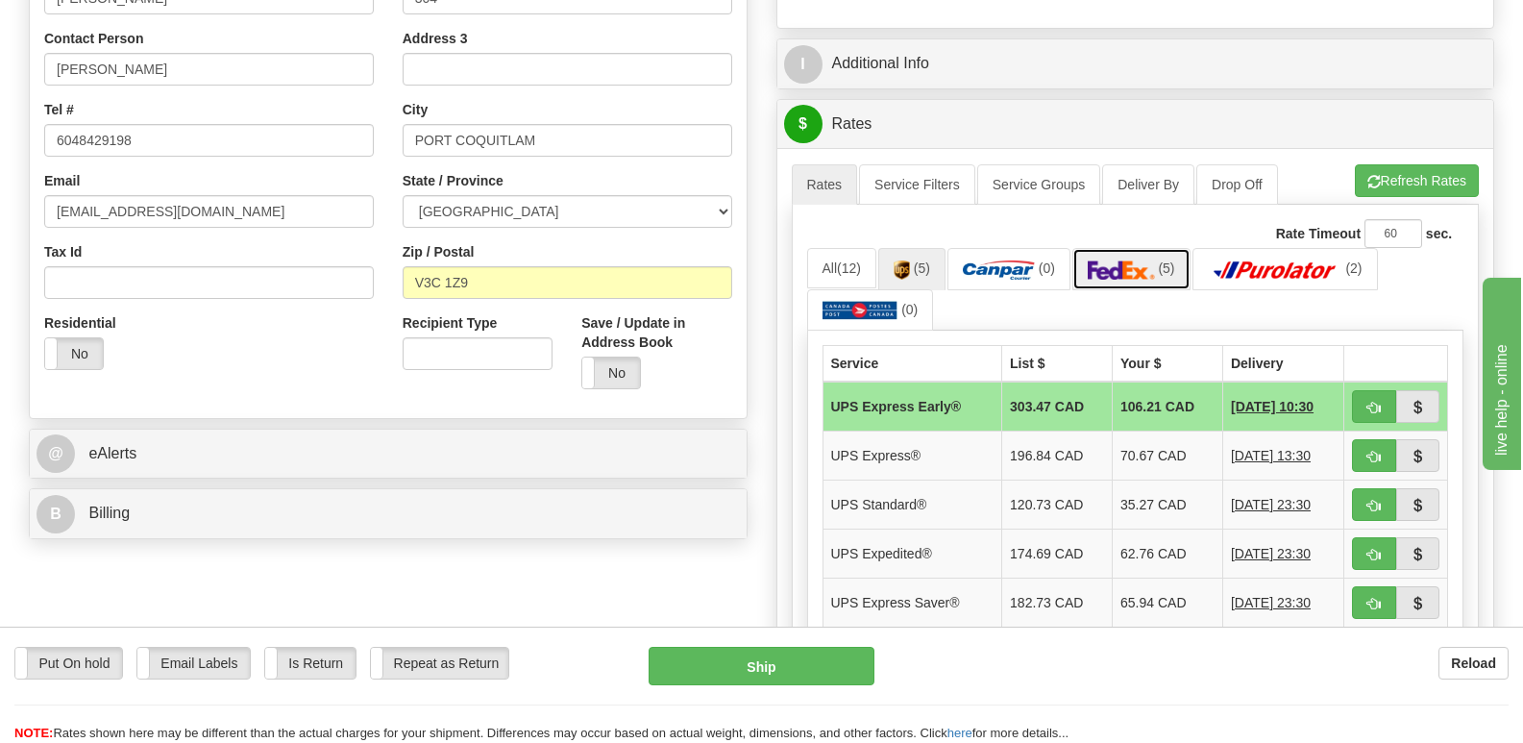
click at [1145, 260] on img at bounding box center [1121, 269] width 67 height 19
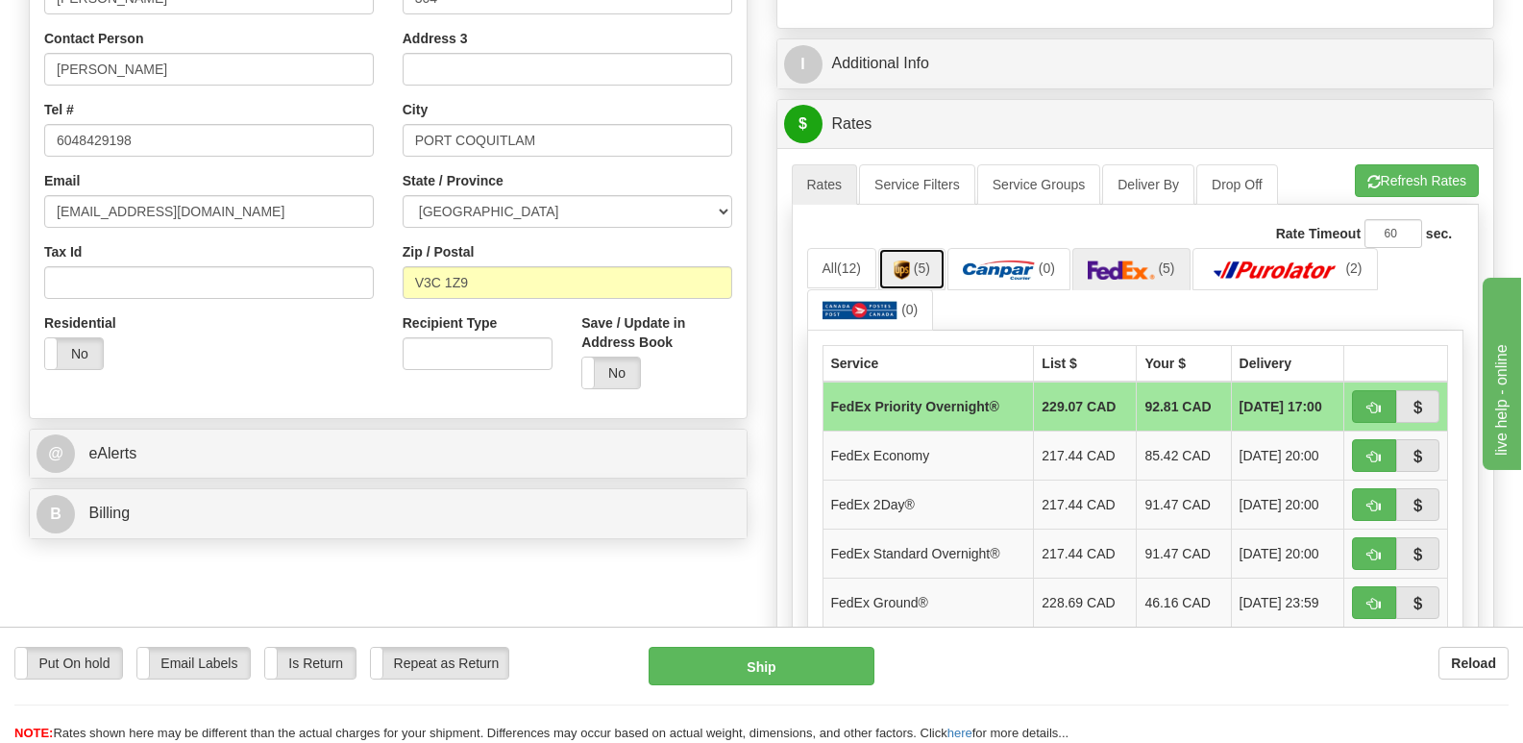
click at [914, 248] on link "(5)" at bounding box center [911, 268] width 67 height 41
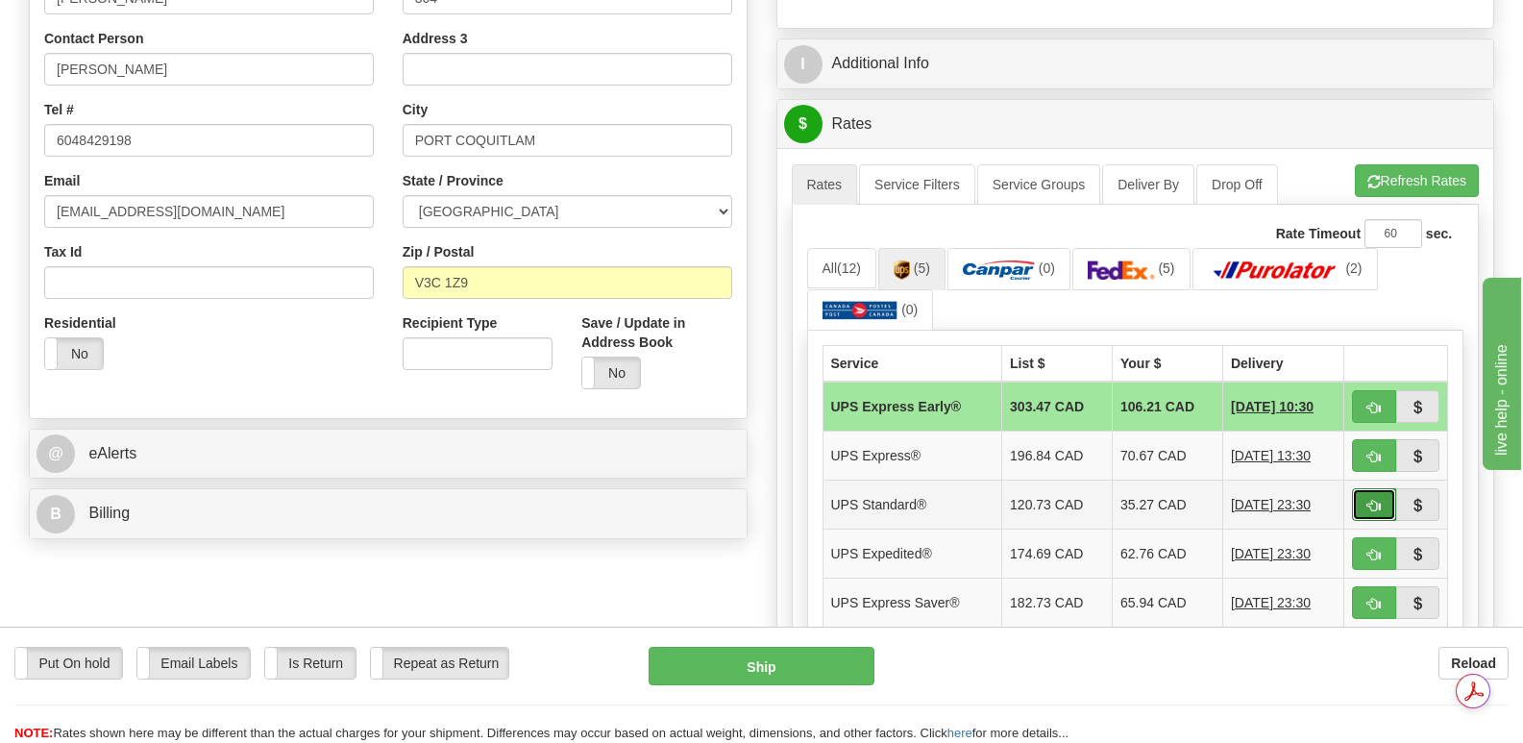
click at [1368, 500] on span "button" at bounding box center [1374, 506] width 13 height 12
type input "11"
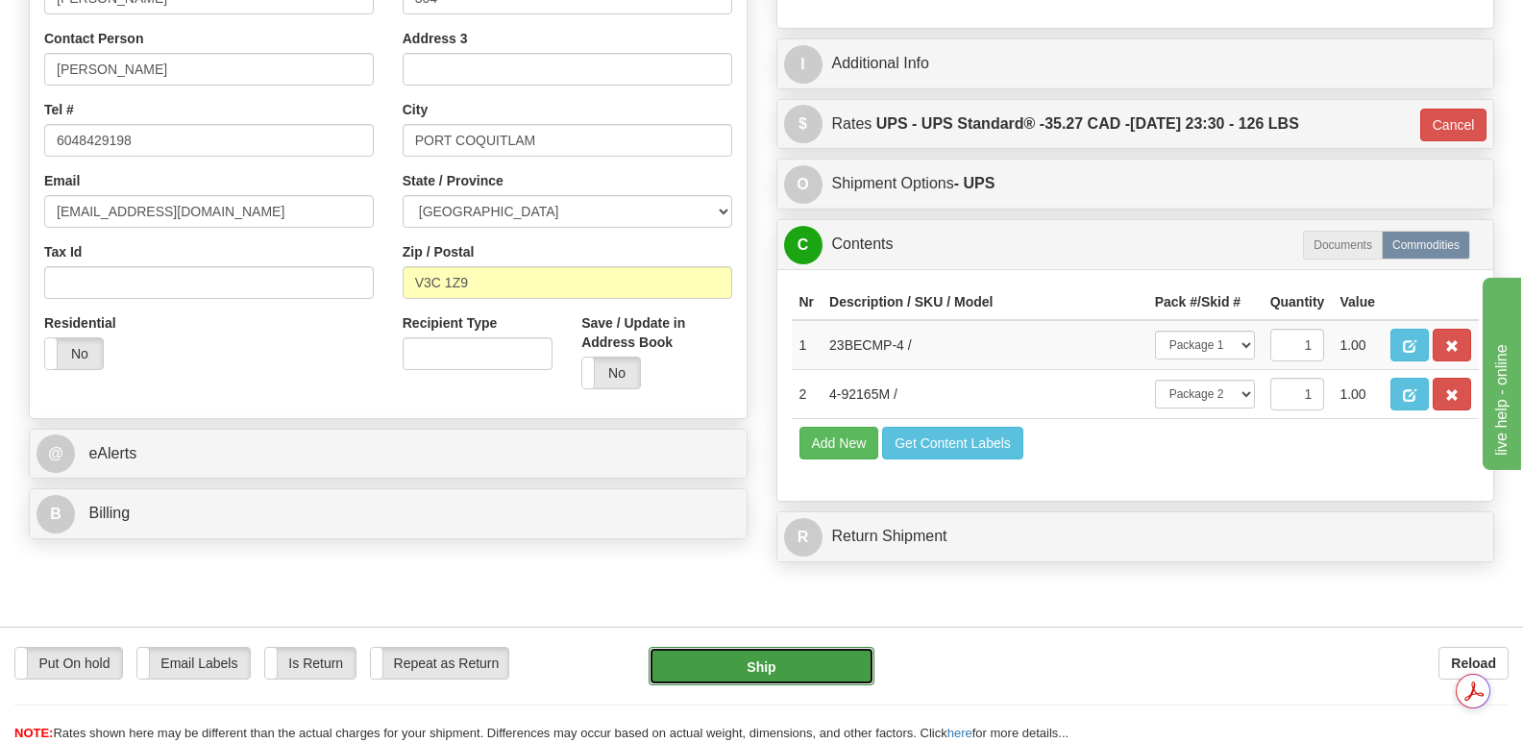
click at [788, 662] on button "Ship" at bounding box center [761, 666] width 225 height 38
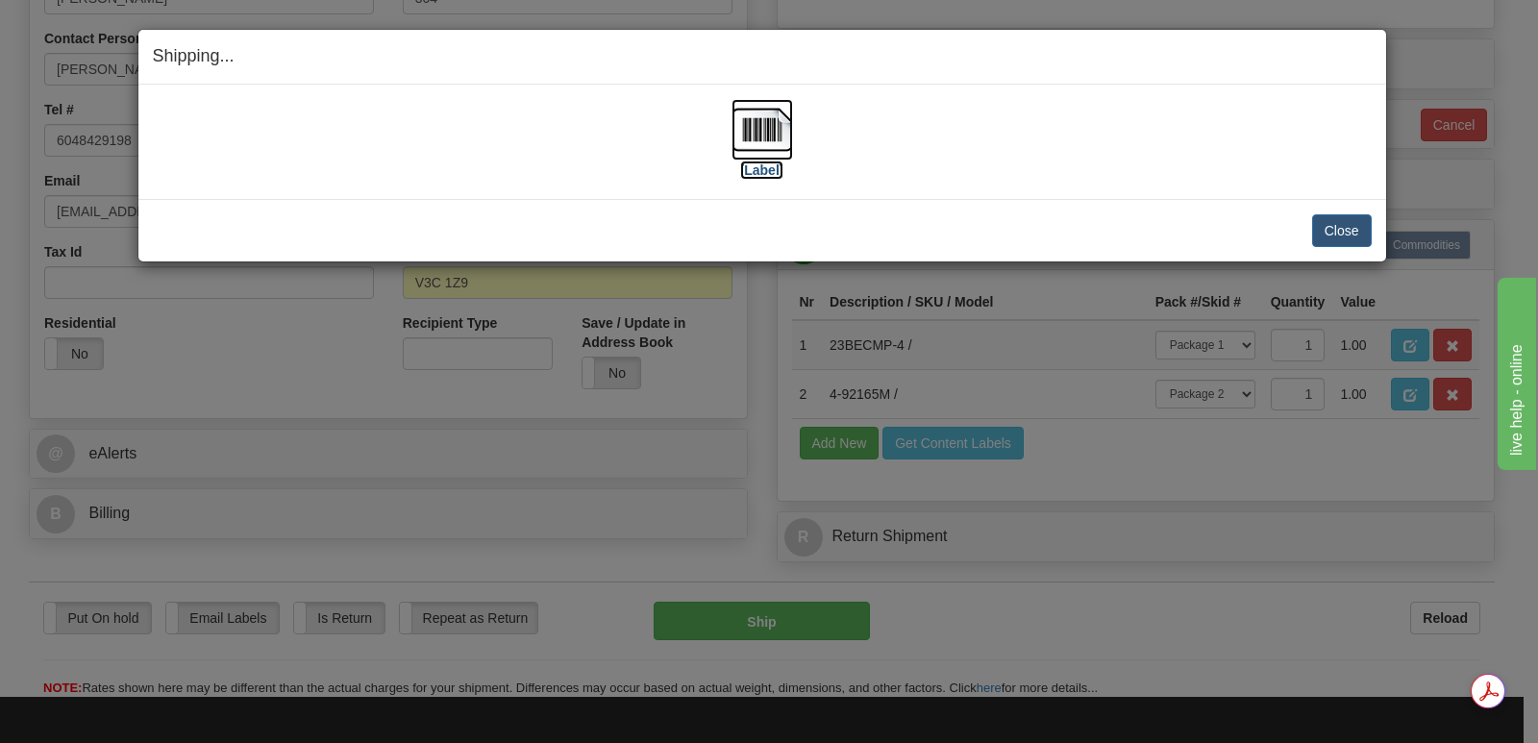
click at [772, 116] on img at bounding box center [762, 130] width 62 height 62
click at [1348, 226] on button "Close" at bounding box center [1342, 230] width 60 height 33
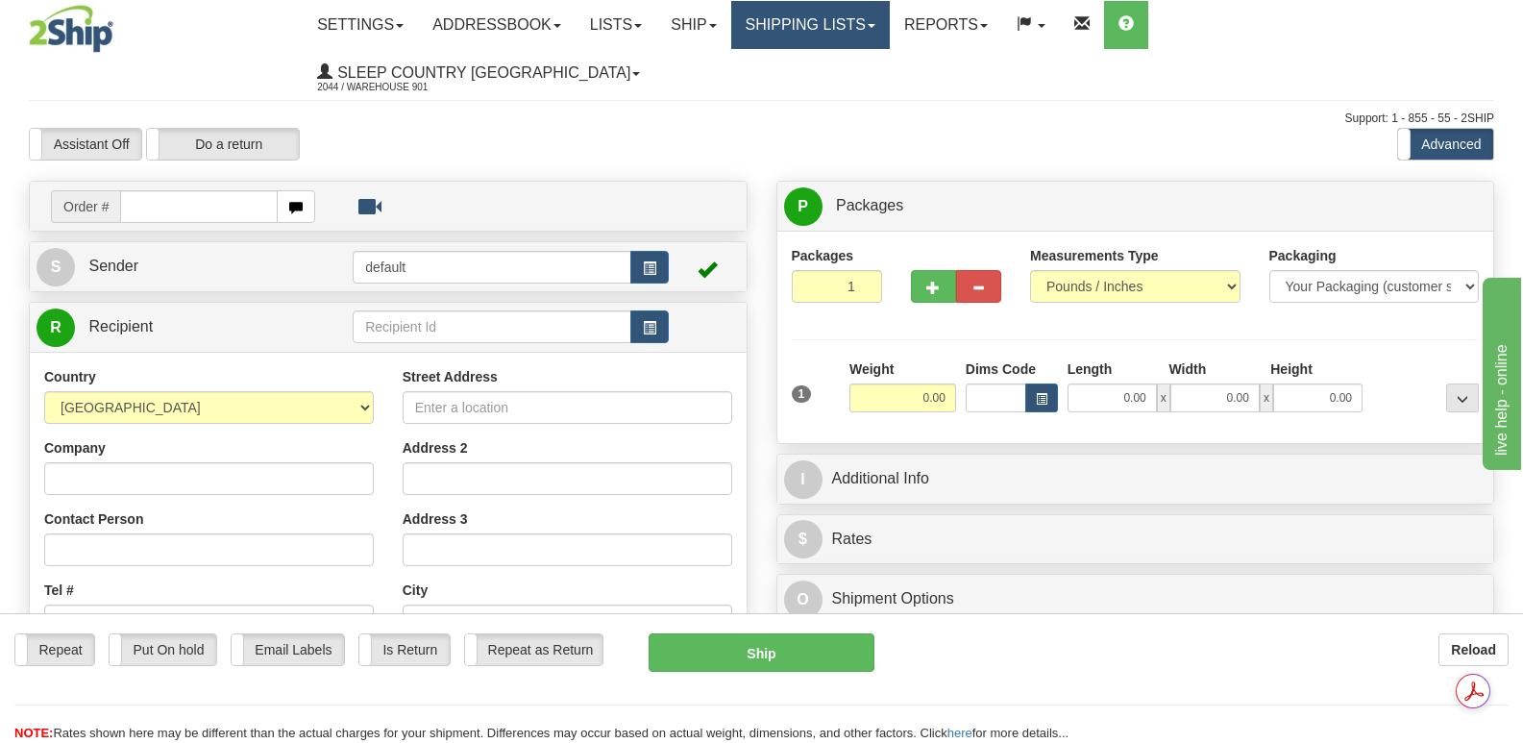
click at [890, 32] on link "Shipping lists" at bounding box center [810, 25] width 159 height 48
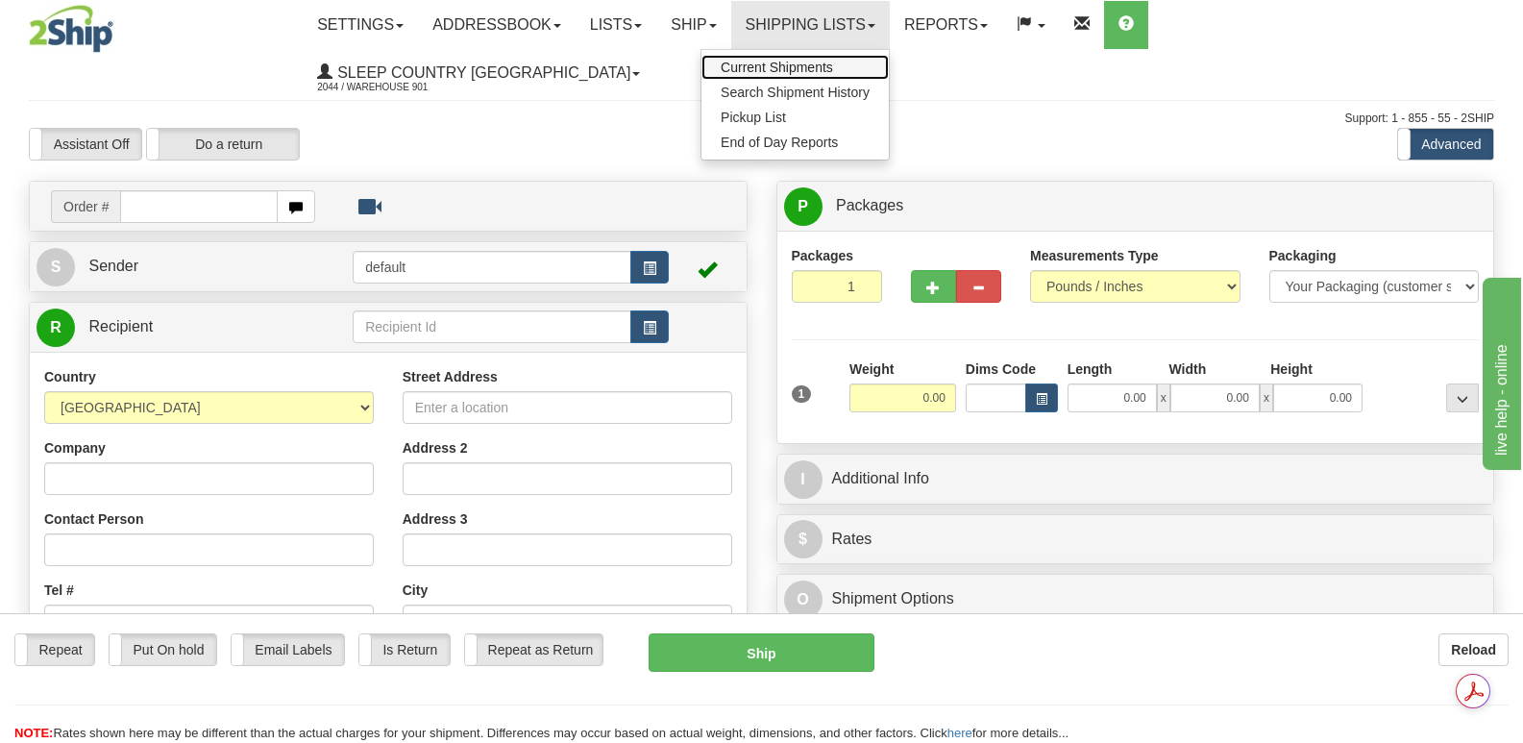
click at [833, 62] on span "Current Shipments" at bounding box center [777, 67] width 112 height 15
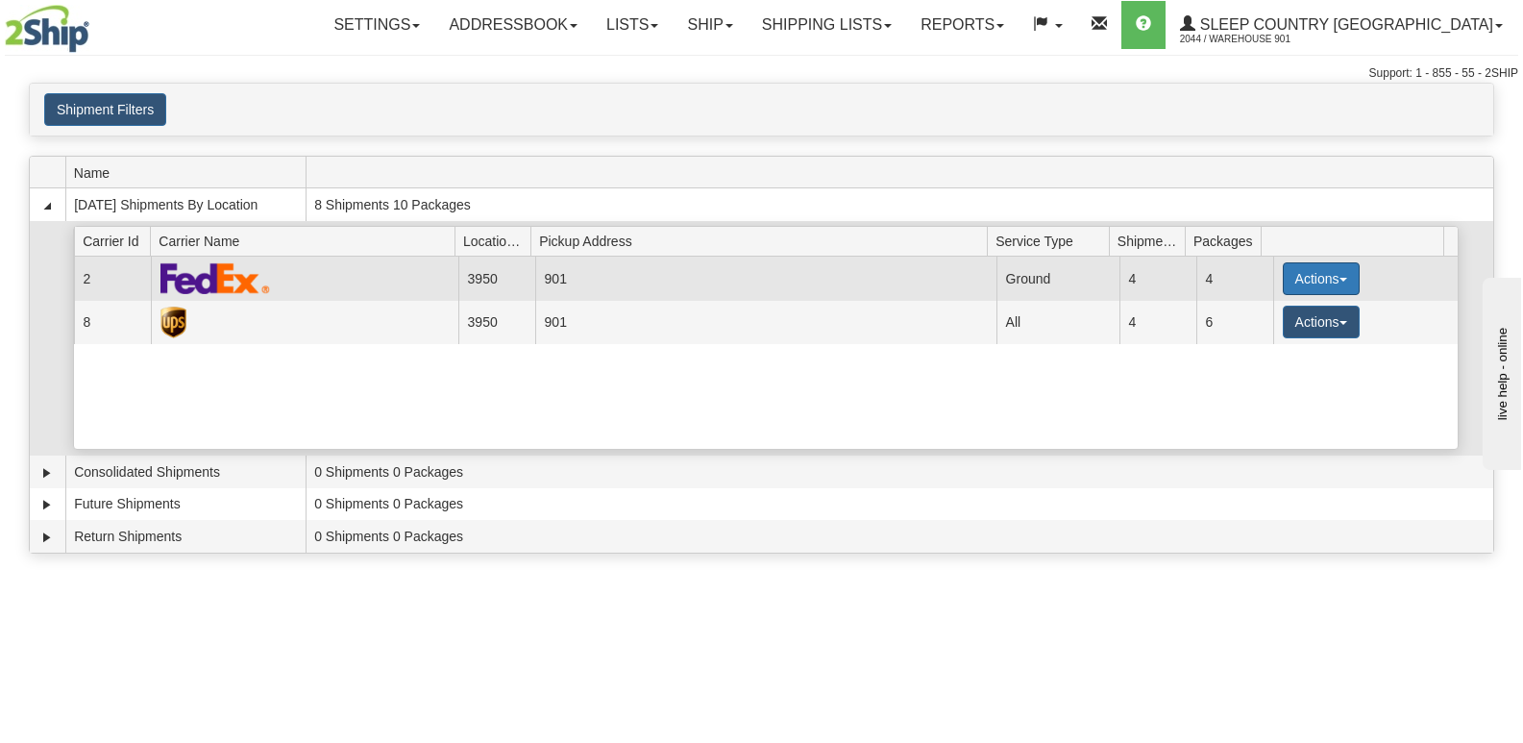
click at [1340, 279] on span "button" at bounding box center [1344, 280] width 8 height 4
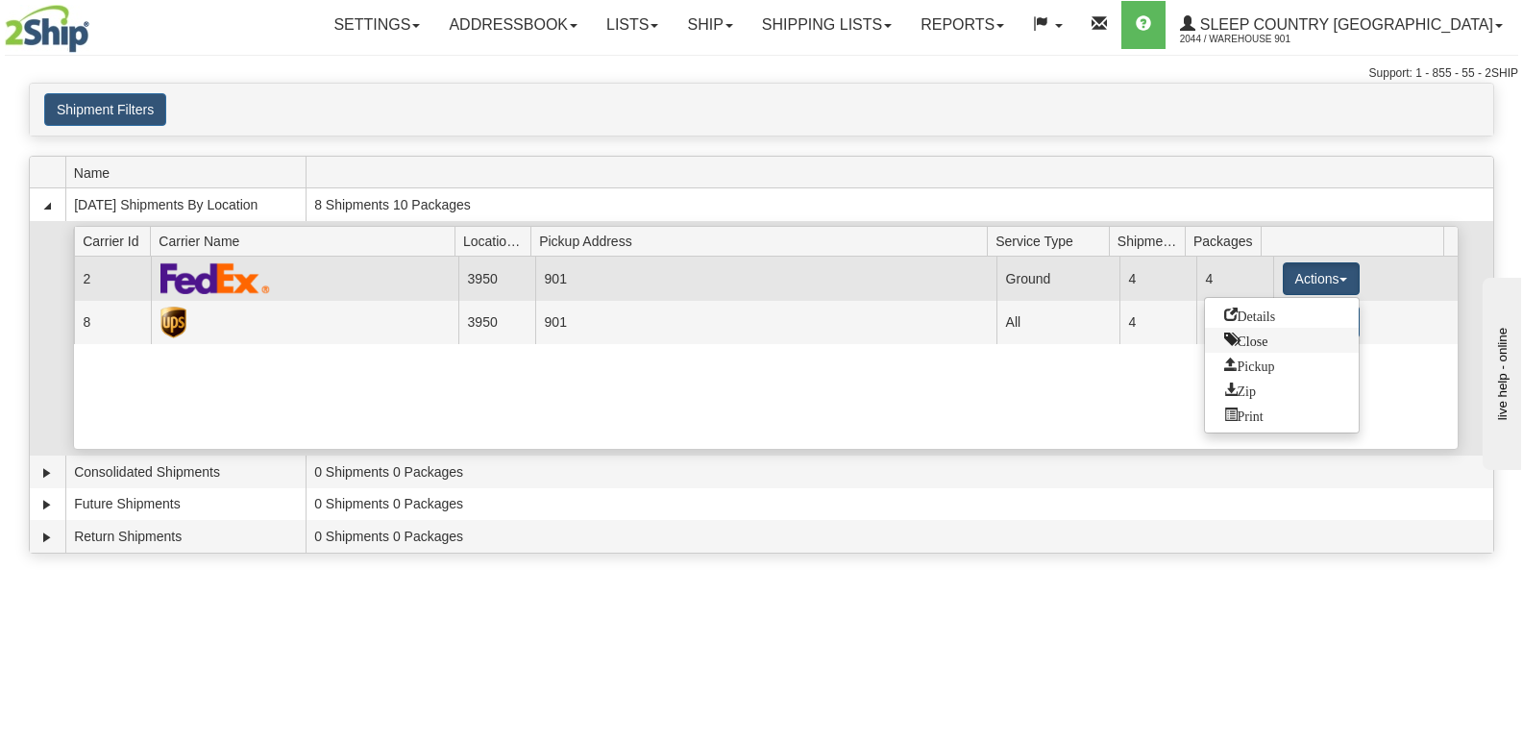
click at [1244, 338] on span "Close" at bounding box center [1247, 339] width 44 height 13
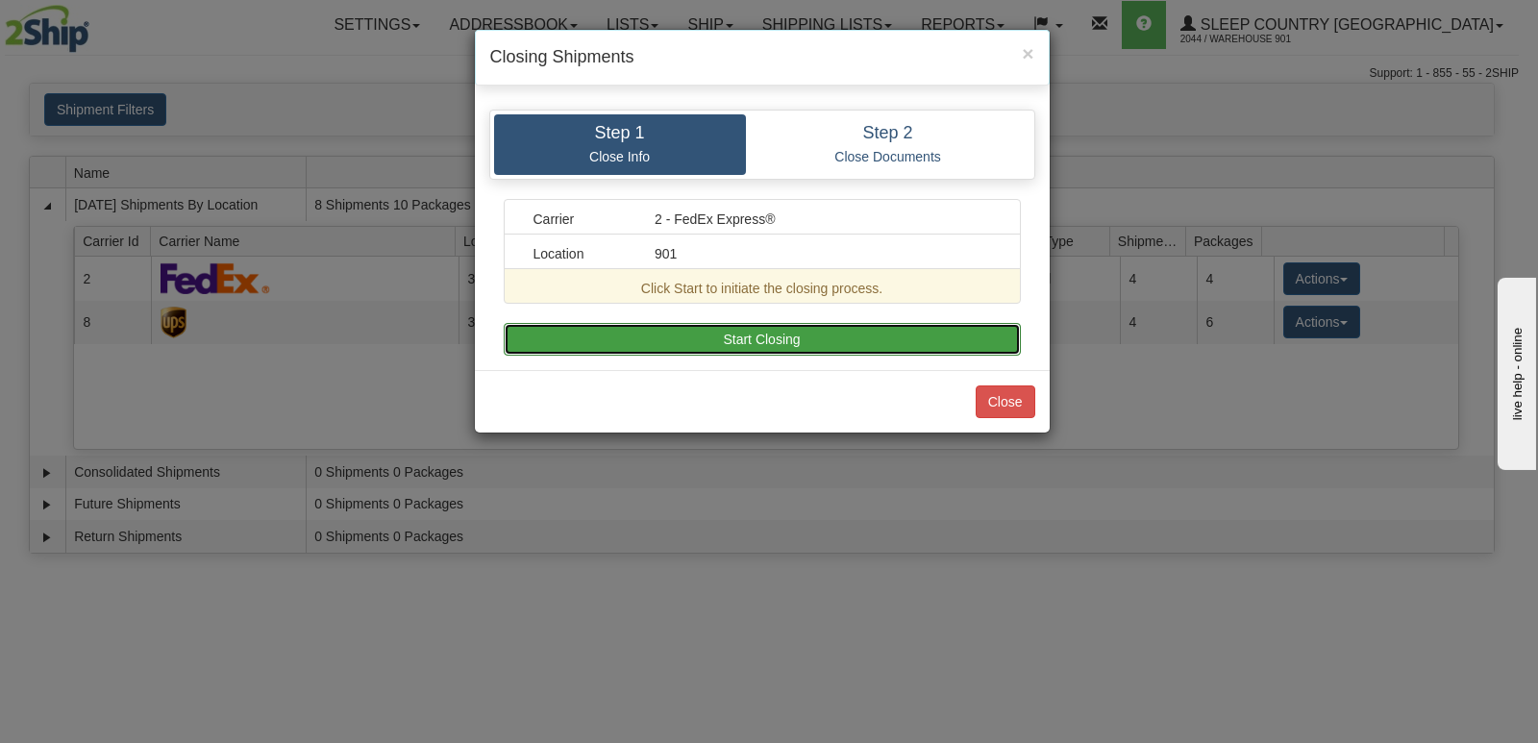
click at [789, 337] on button "Start Closing" at bounding box center [762, 339] width 517 height 33
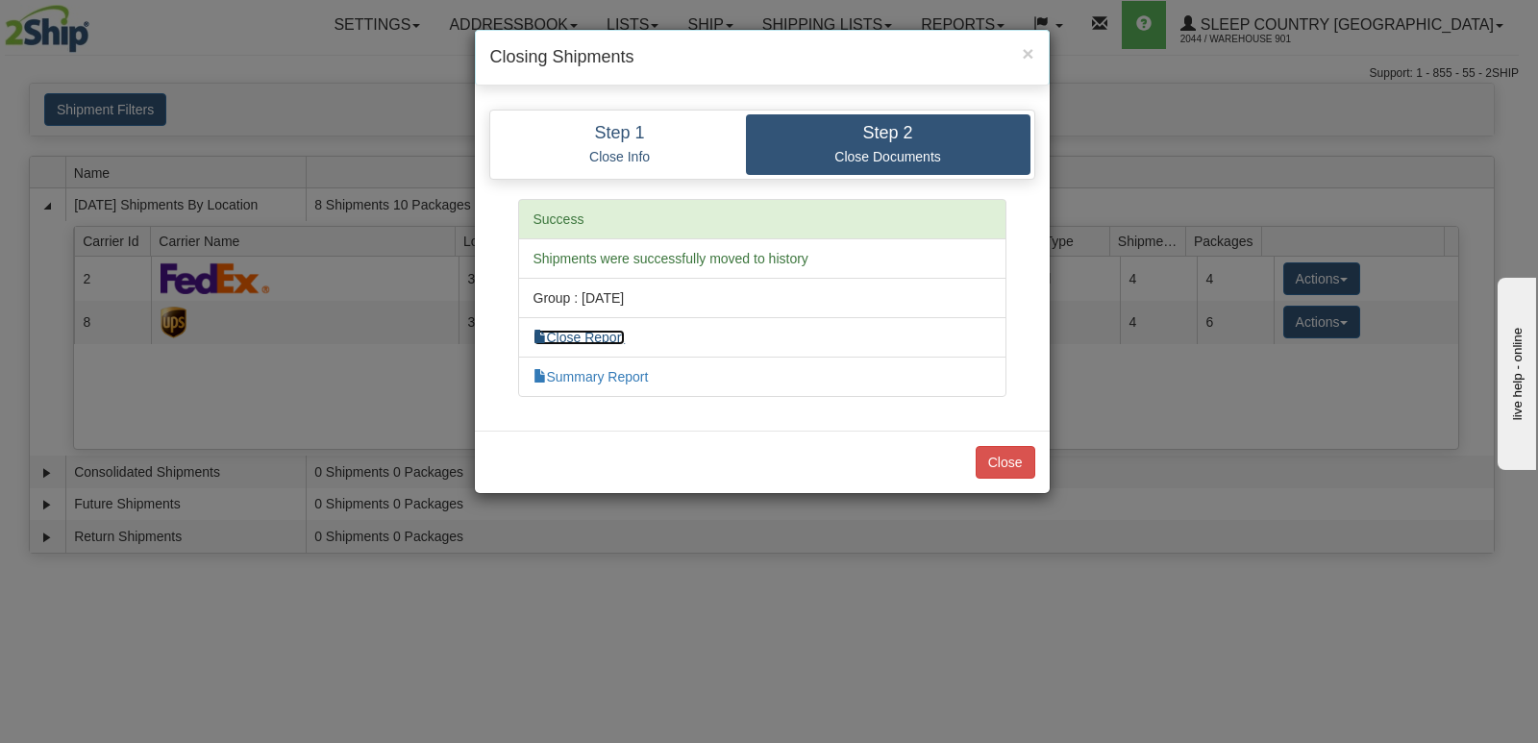
click at [615, 334] on link "Close Report" at bounding box center [579, 337] width 92 height 15
click at [643, 378] on link "Summary Report" at bounding box center [590, 376] width 115 height 15
click at [1002, 457] on button "Close" at bounding box center [1006, 462] width 60 height 33
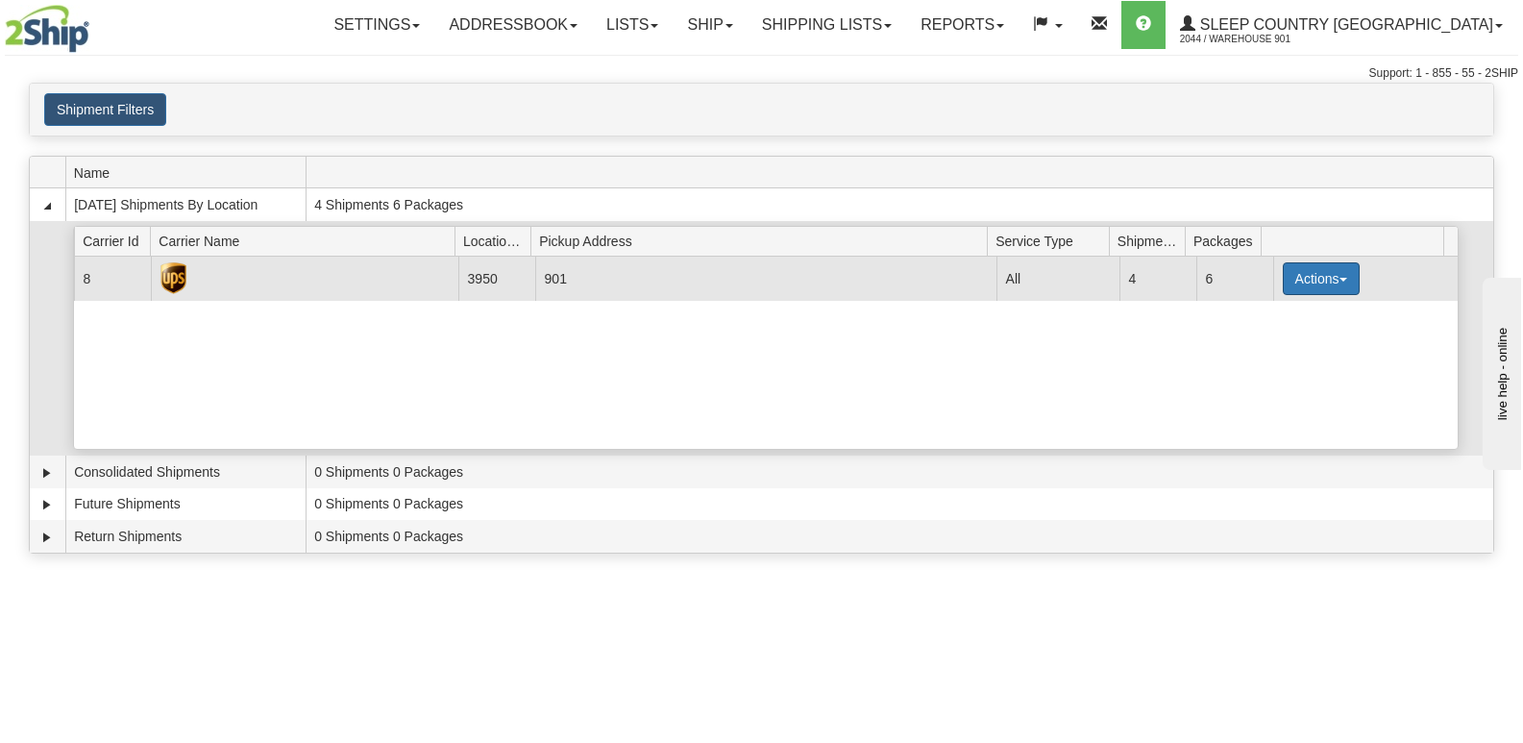
click at [1340, 282] on span "button" at bounding box center [1344, 280] width 8 height 4
click at [1255, 342] on span "Close" at bounding box center [1247, 339] width 44 height 13
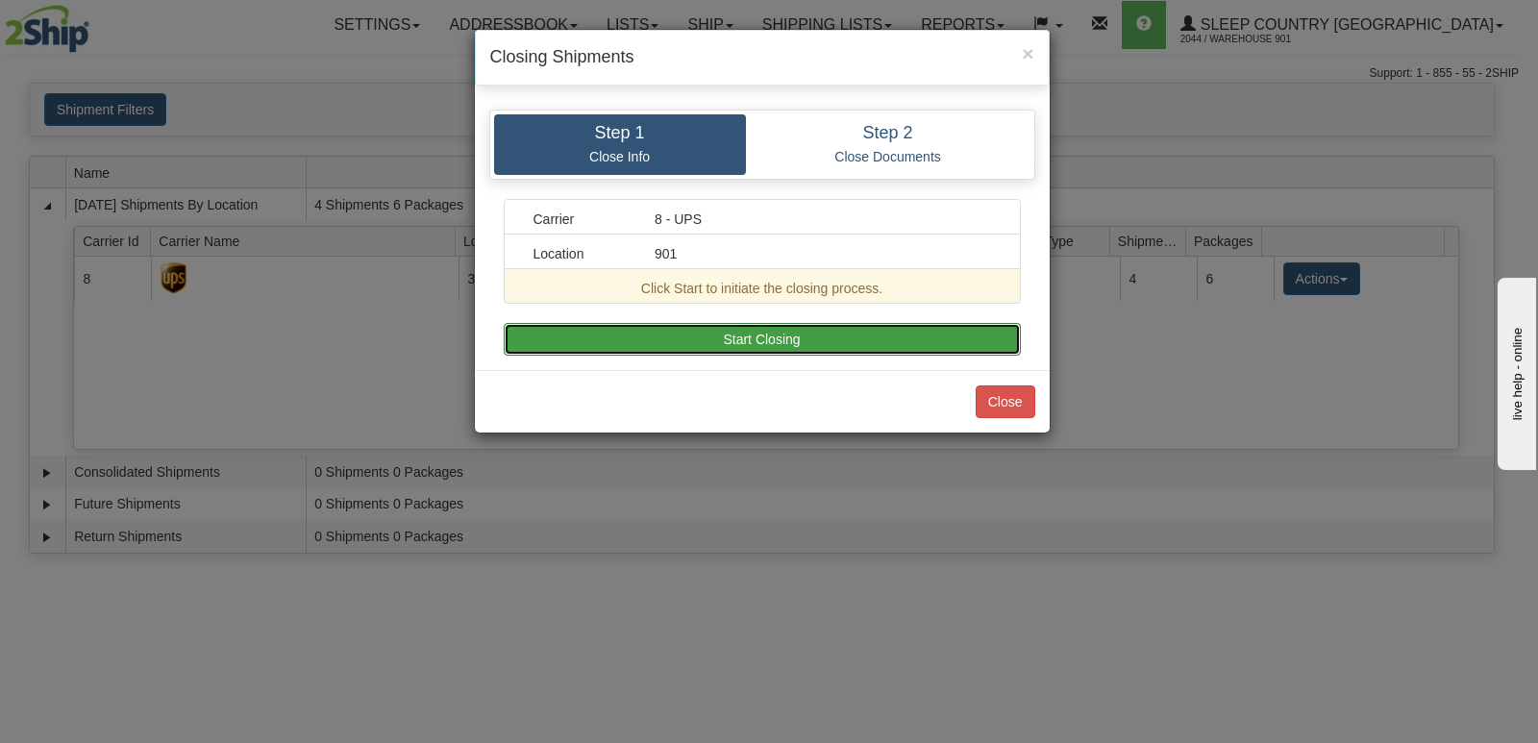
click at [768, 338] on button "Start Closing" at bounding box center [762, 339] width 517 height 33
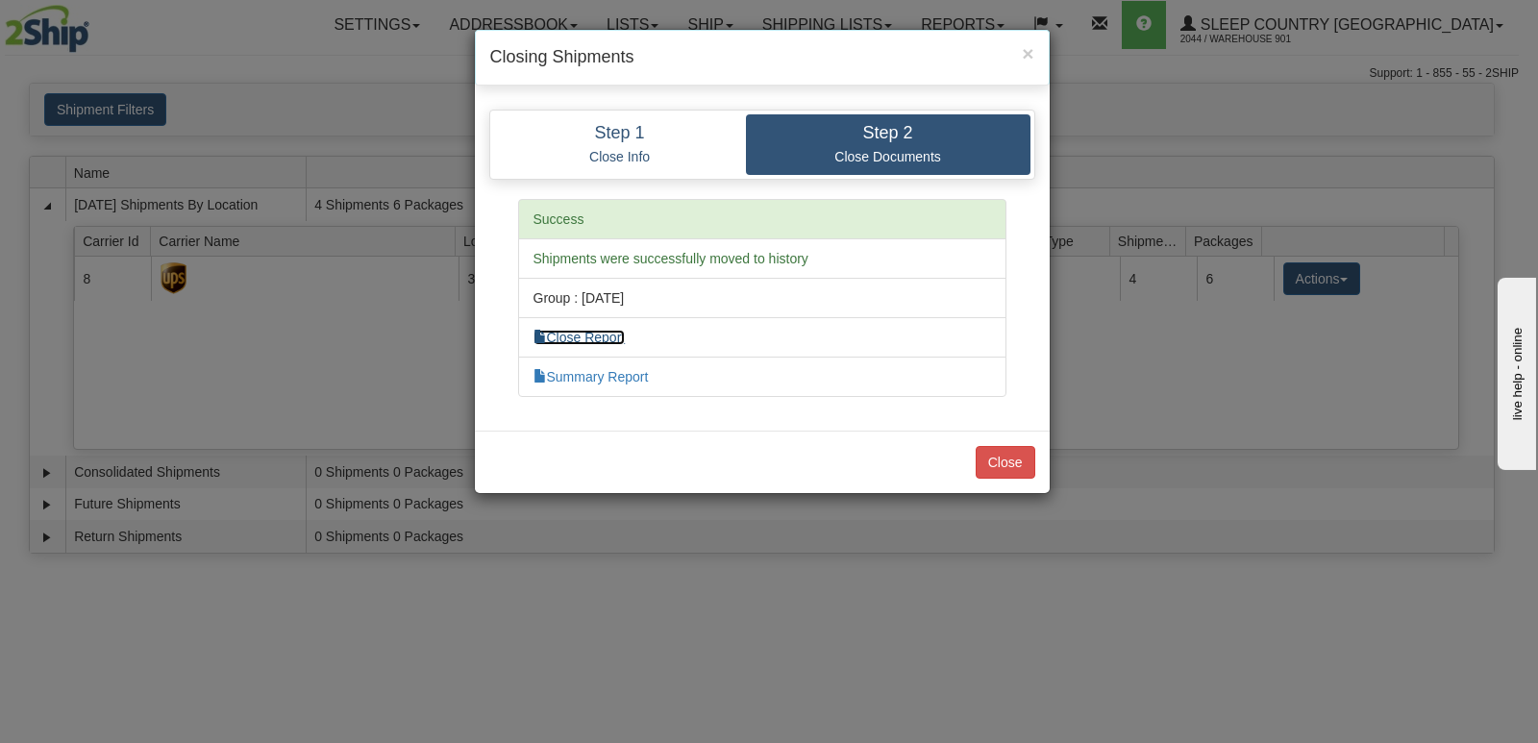
click at [616, 334] on link "Close Report" at bounding box center [579, 337] width 92 height 15
click at [621, 376] on link "Summary Report" at bounding box center [590, 376] width 115 height 15
click at [1011, 456] on button "Close" at bounding box center [1006, 462] width 60 height 33
